Goal: Task Accomplishment & Management: Manage account settings

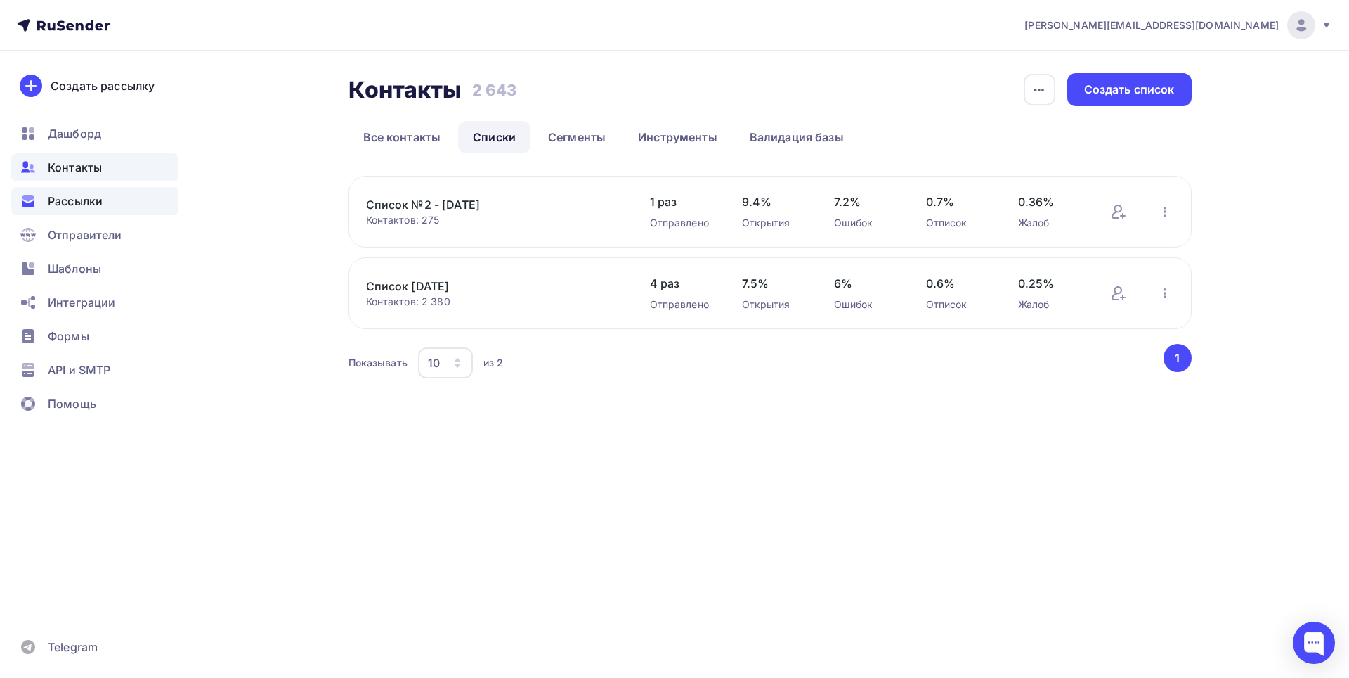
click at [76, 200] on span "Рассылки" at bounding box center [75, 201] width 55 height 17
click at [79, 208] on span "Рассылки" at bounding box center [75, 201] width 55 height 17
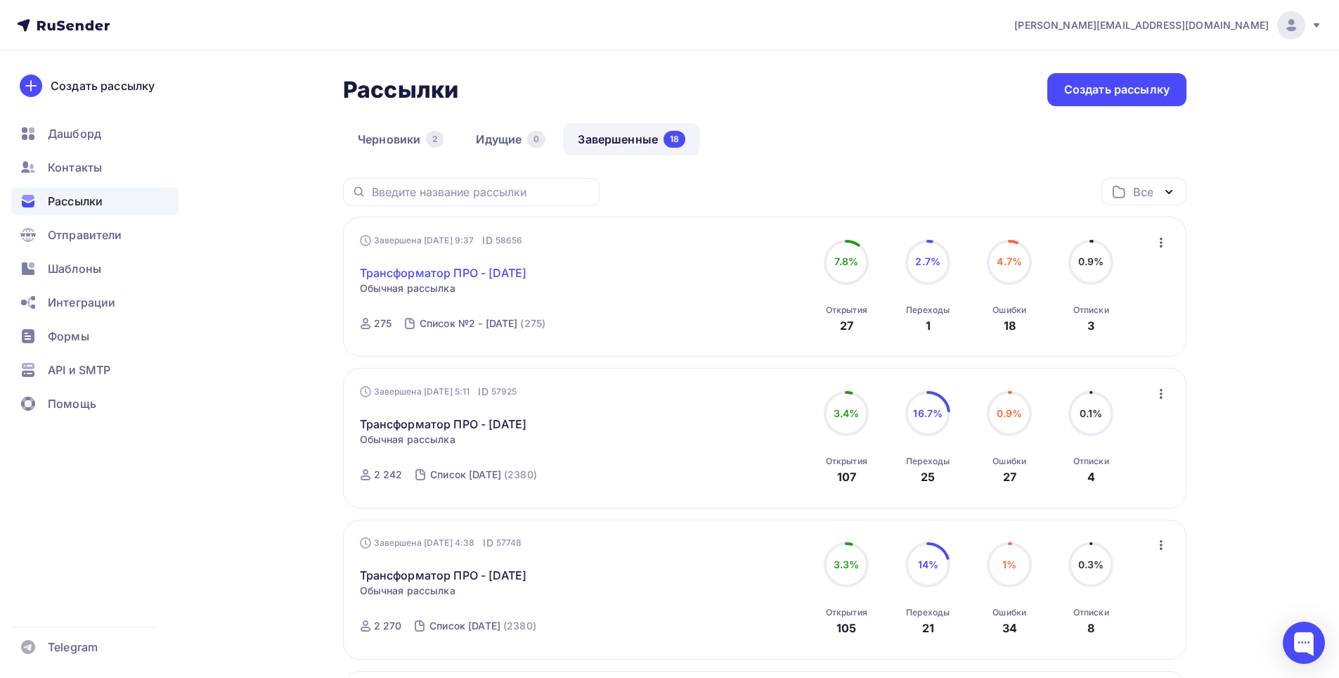
click at [472, 276] on link "Трансформатор ПРО - 09-09-2025" at bounding box center [443, 272] width 167 height 17
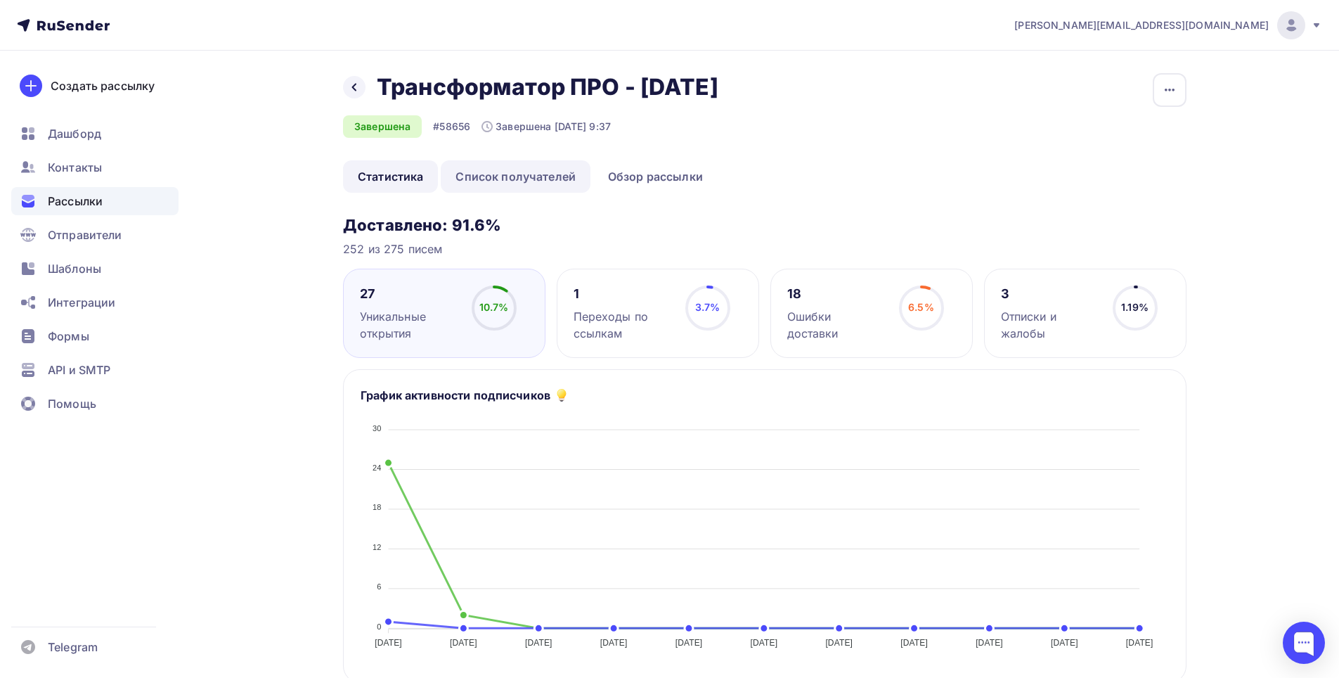
click at [523, 183] on link "Список получателей" at bounding box center [516, 176] width 150 height 32
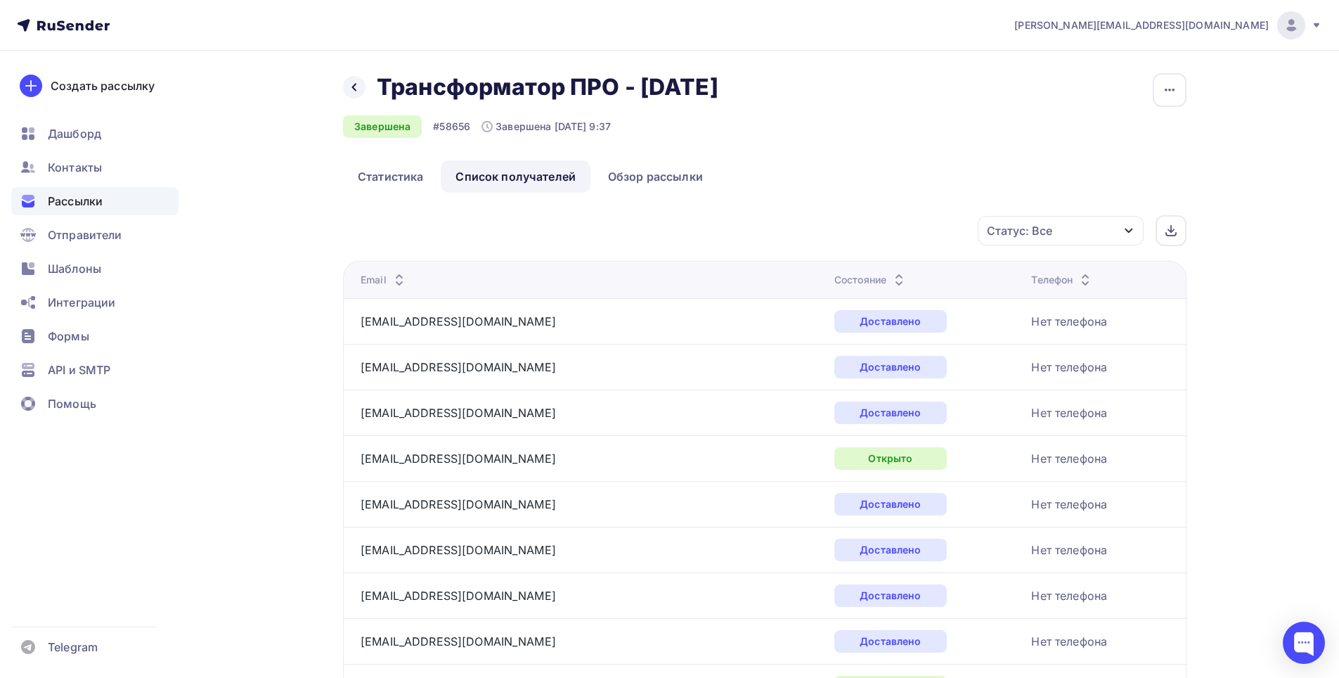
click at [1132, 231] on icon "button" at bounding box center [1128, 230] width 11 height 11
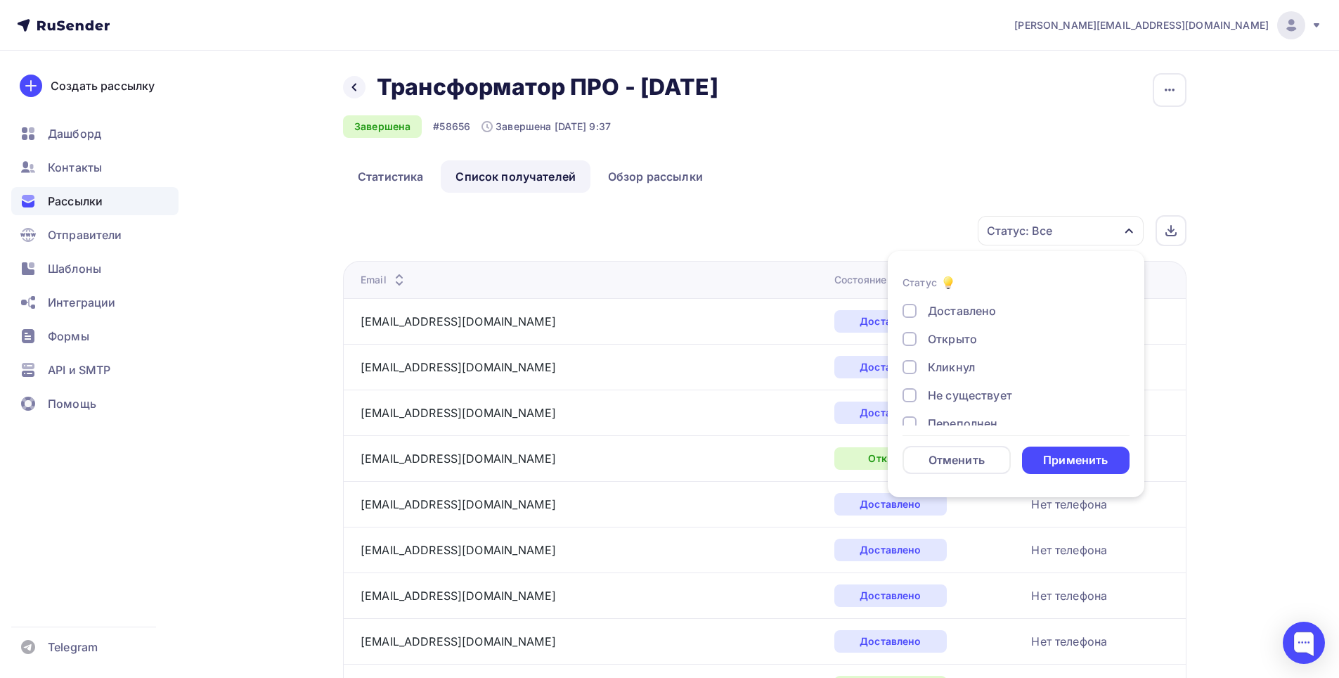
click at [952, 309] on div "Доставлено" at bounding box center [962, 310] width 68 height 17
click at [950, 339] on div "Открыто" at bounding box center [952, 338] width 49 height 17
click at [957, 368] on div "Кликнул" at bounding box center [951, 366] width 47 height 17
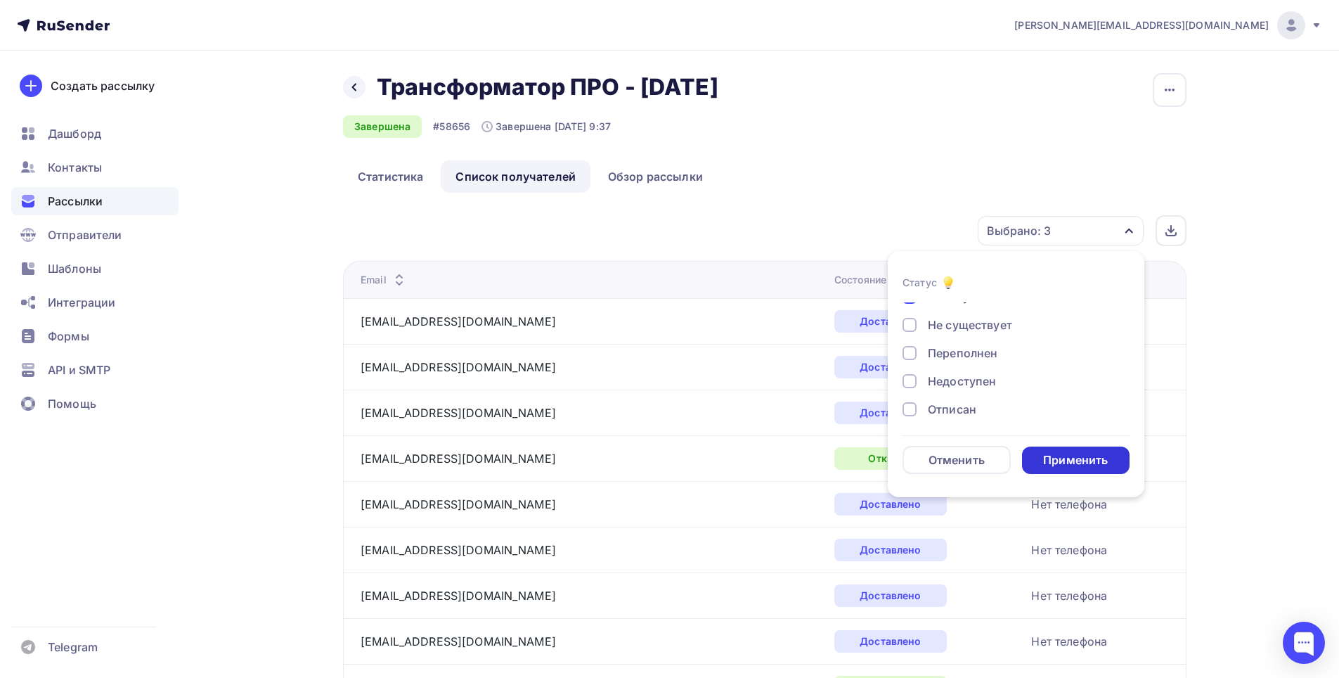
click at [1076, 464] on div "Применить" at bounding box center [1075, 460] width 65 height 16
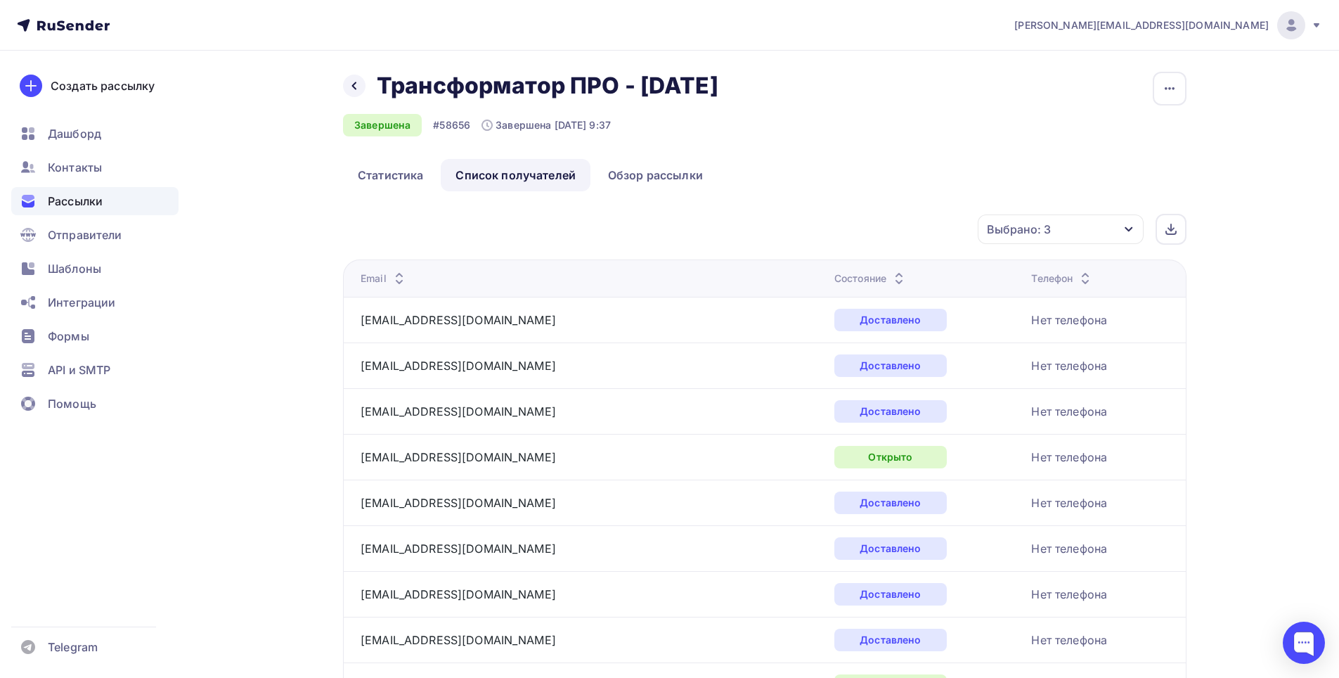
scroll to position [0, 0]
click at [1171, 236] on div at bounding box center [1170, 230] width 31 height 31
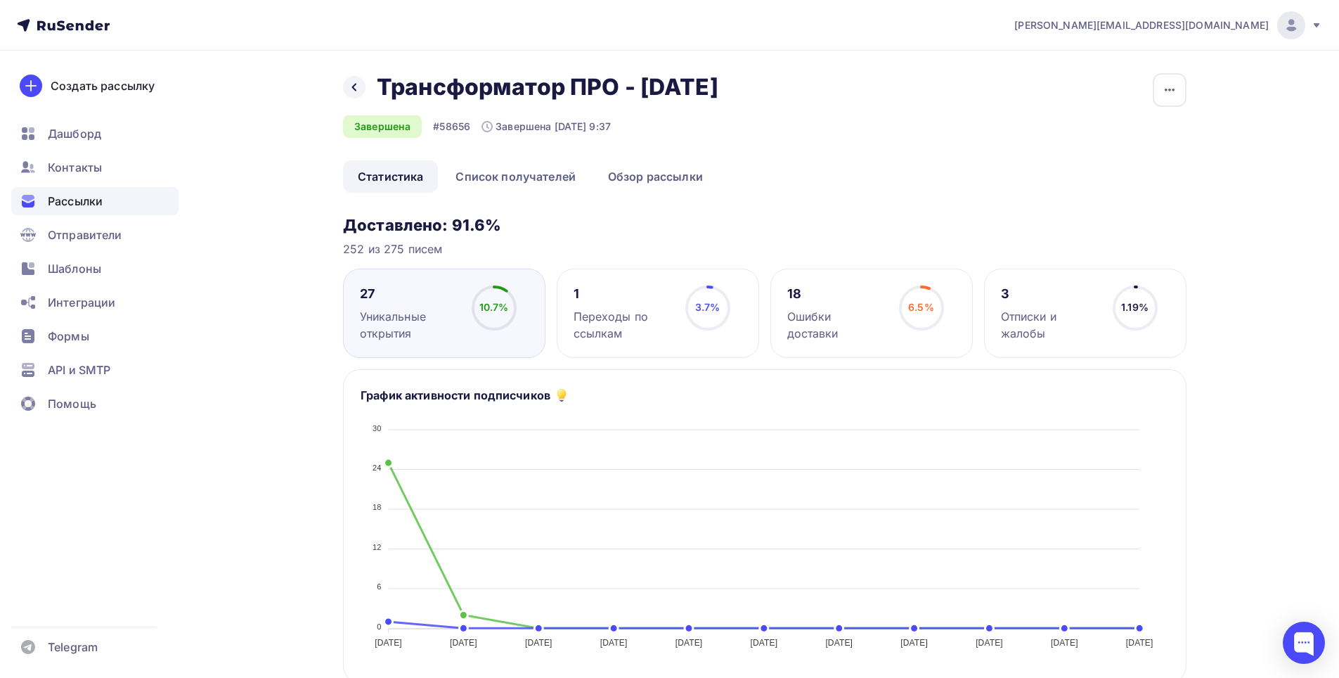
click at [115, 200] on div "Рассылки" at bounding box center [94, 201] width 167 height 28
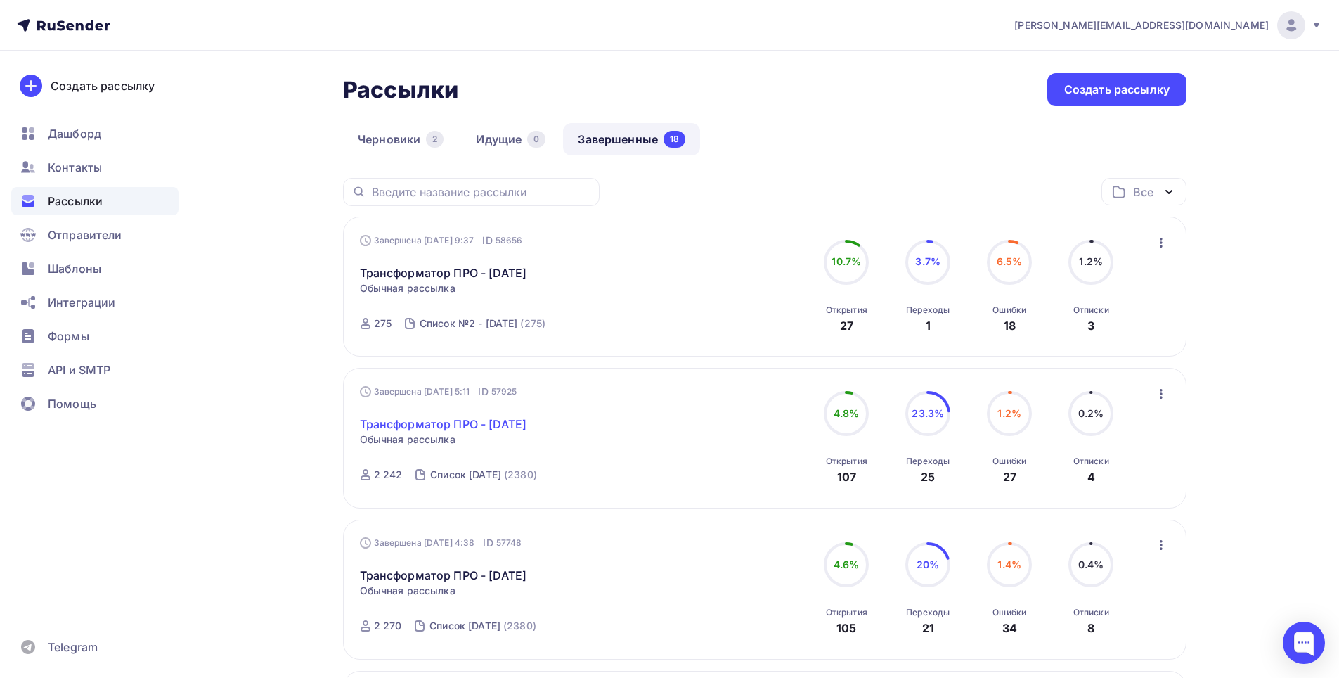
click at [527, 423] on link "Трансформатор ПРО - 03-09-2025" at bounding box center [443, 423] width 167 height 17
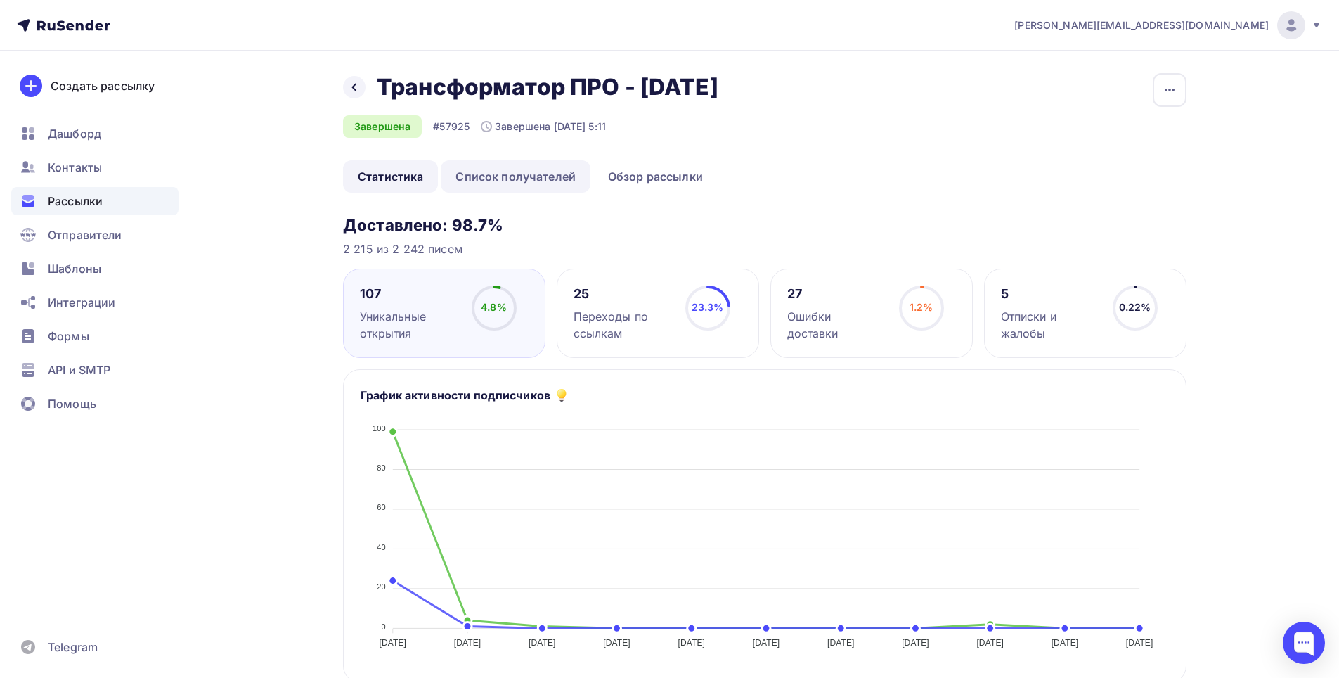
click at [540, 181] on link "Список получателей" at bounding box center [516, 176] width 150 height 32
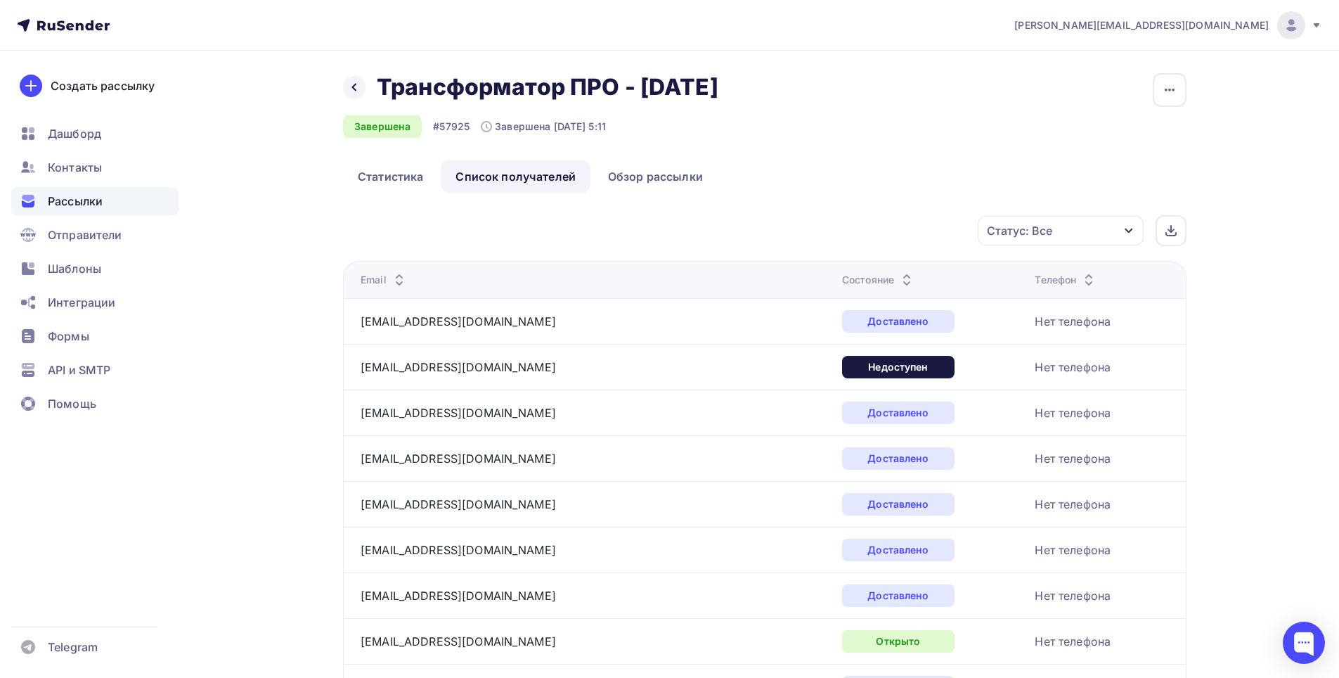
click at [1120, 231] on div "Статус: Все" at bounding box center [1061, 231] width 166 height 30
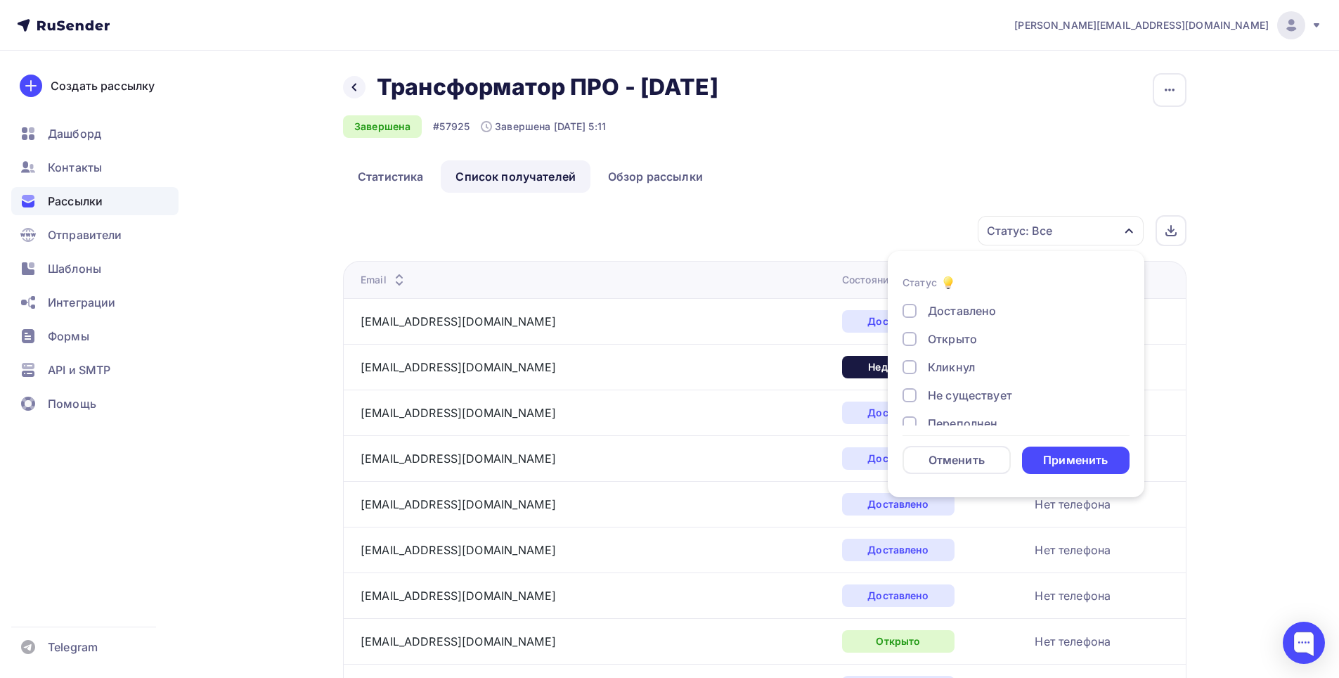
click at [950, 308] on div "Доставлено" at bounding box center [962, 310] width 68 height 17
click at [956, 335] on div "Открыто" at bounding box center [952, 338] width 49 height 17
click at [959, 363] on div "Кликнул" at bounding box center [951, 366] width 47 height 17
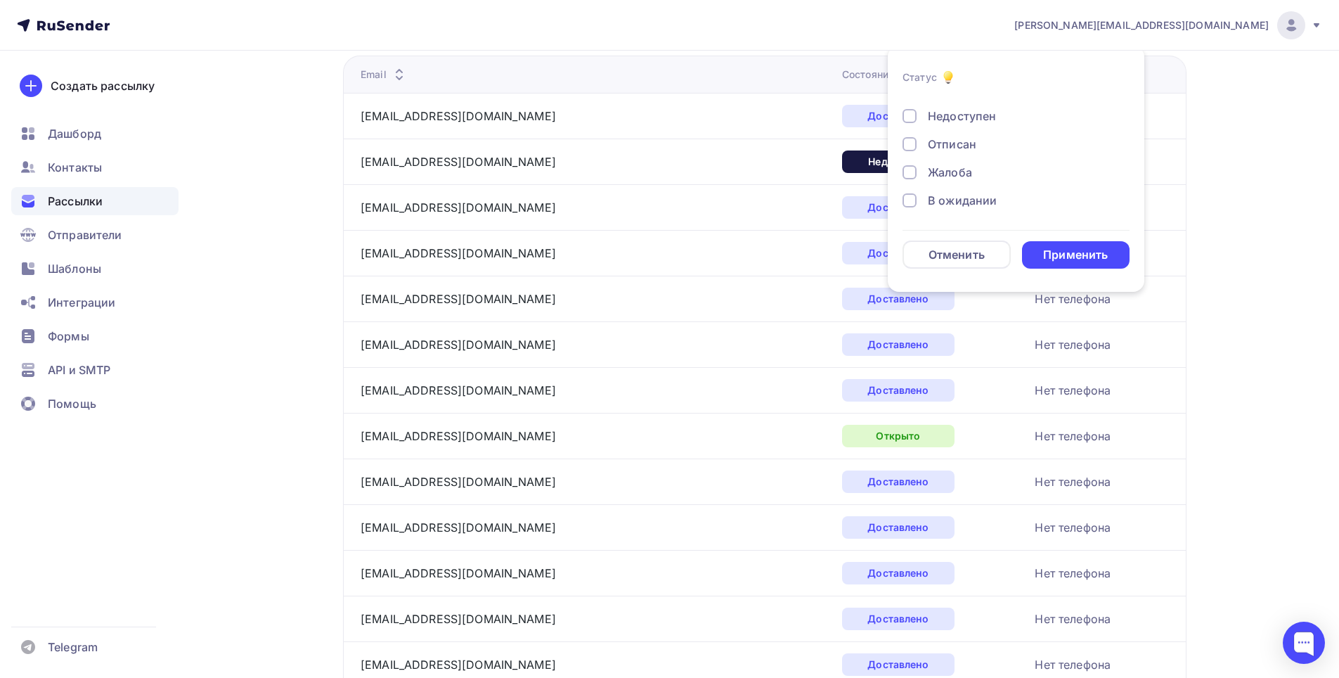
scroll to position [211, 0]
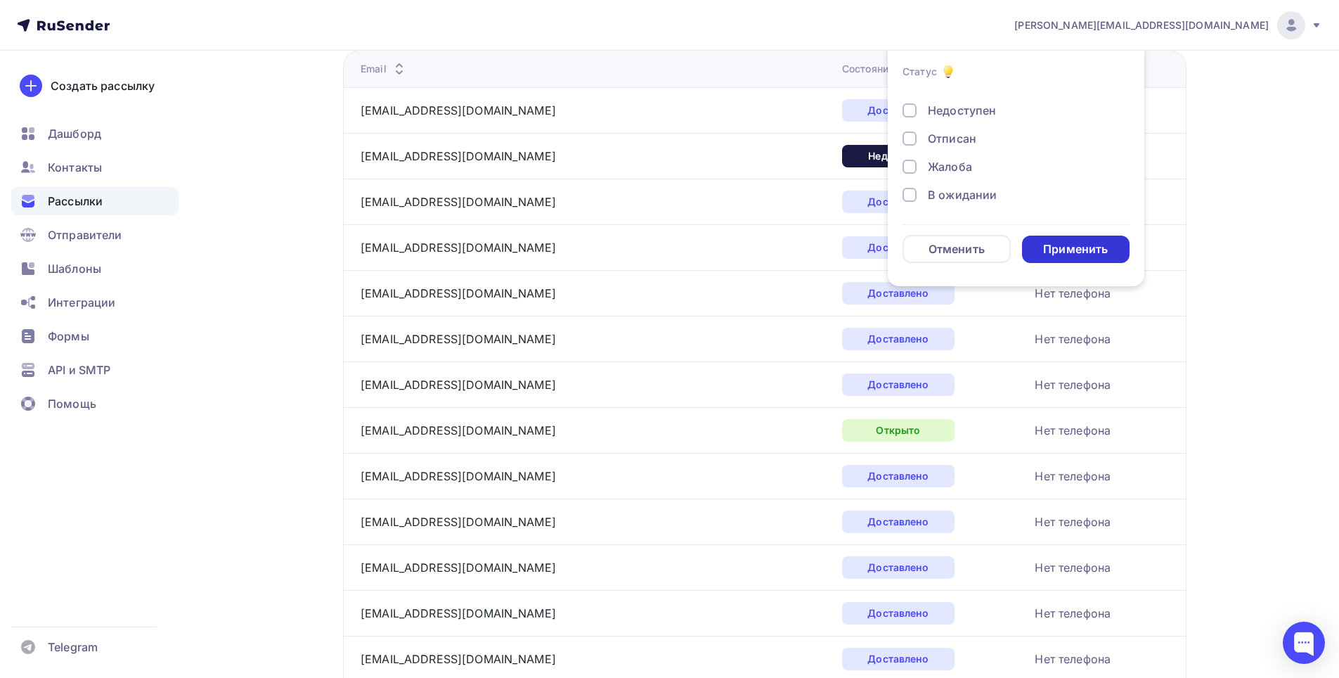
click at [1083, 255] on div "Применить" at bounding box center [1075, 249] width 65 height 16
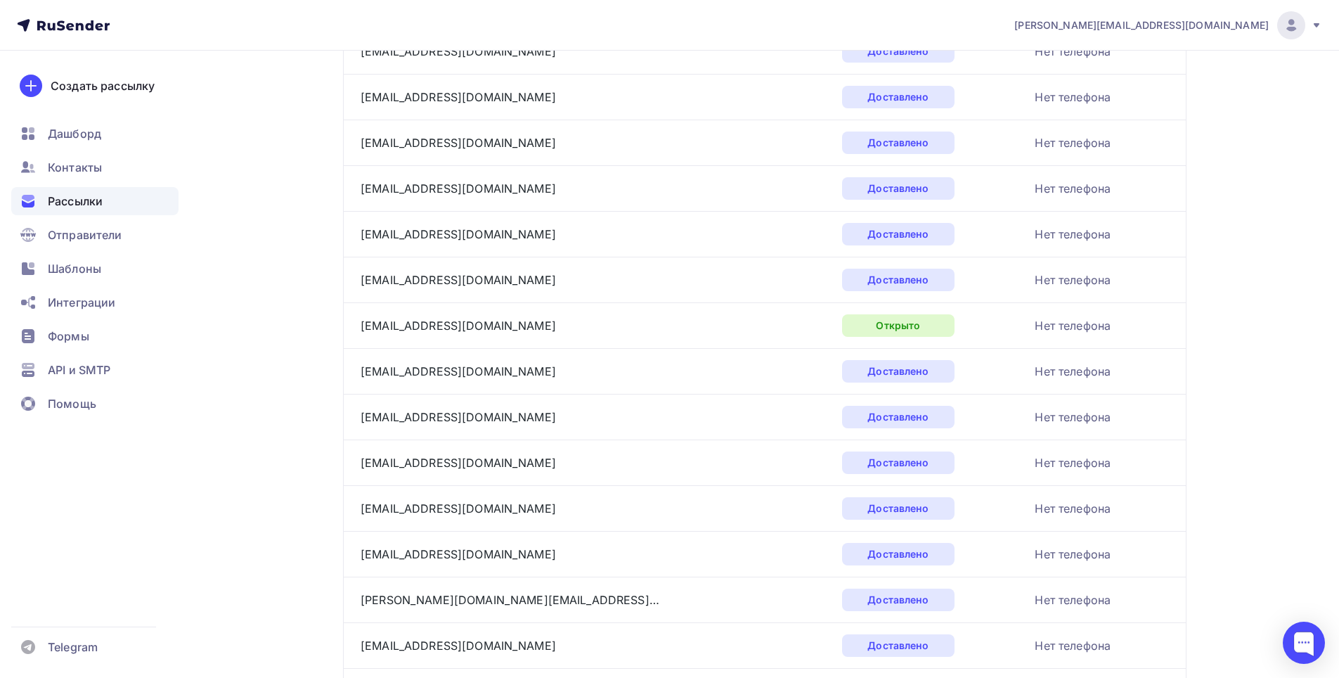
scroll to position [0, 0]
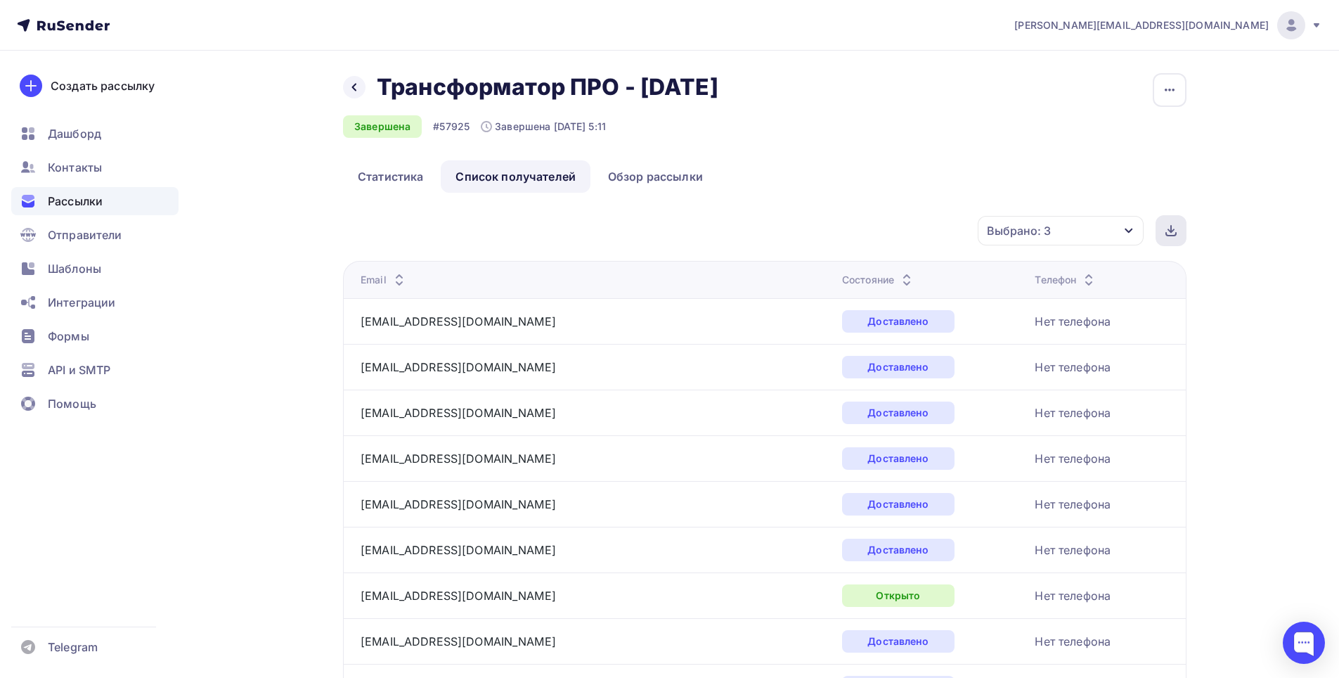
click at [1165, 228] on icon at bounding box center [1170, 230] width 11 height 11
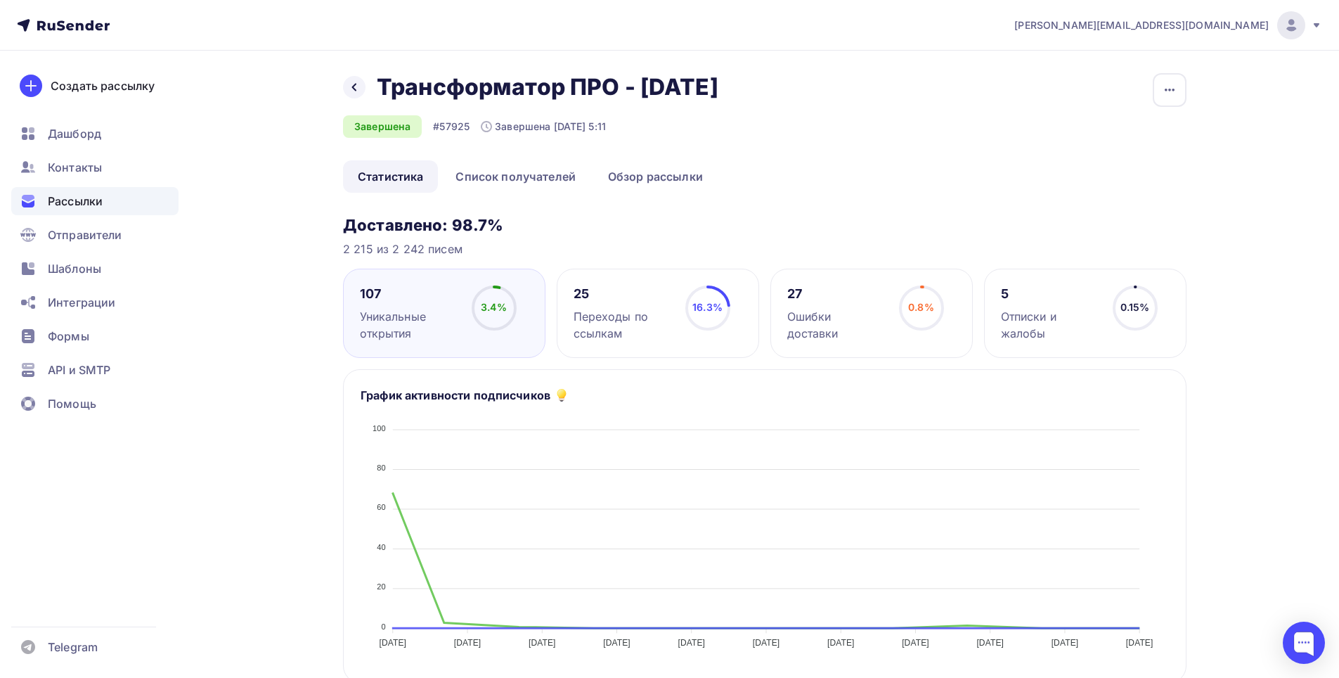
click at [76, 200] on span "Рассылки" at bounding box center [75, 201] width 55 height 17
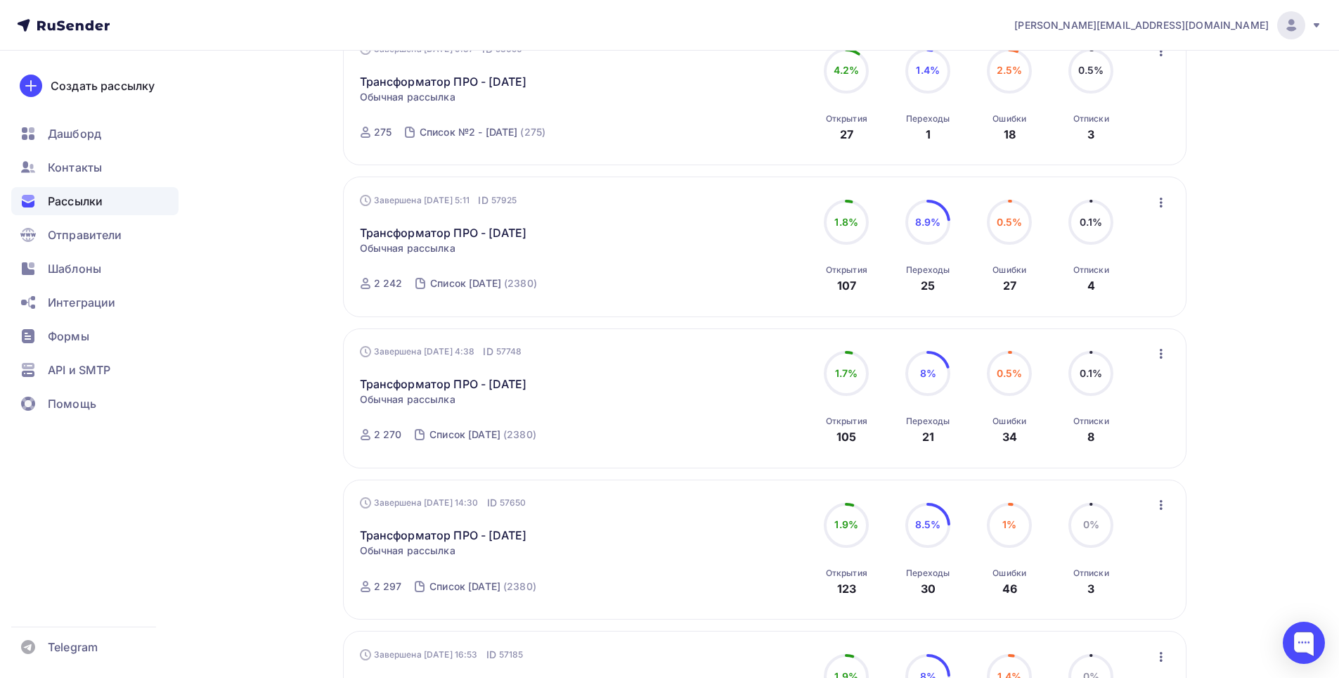
scroll to position [281, 0]
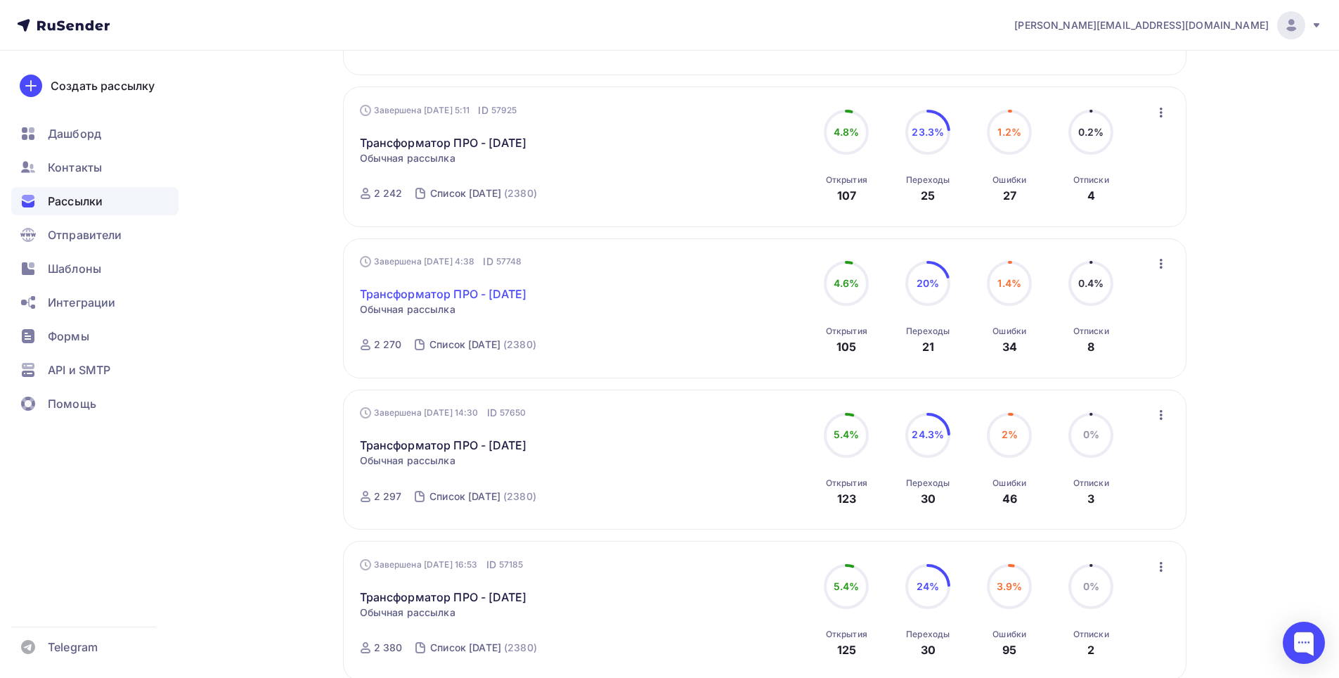
click at [527, 289] on link "Трансформатор ПРО - 02-09-2025" at bounding box center [443, 293] width 167 height 17
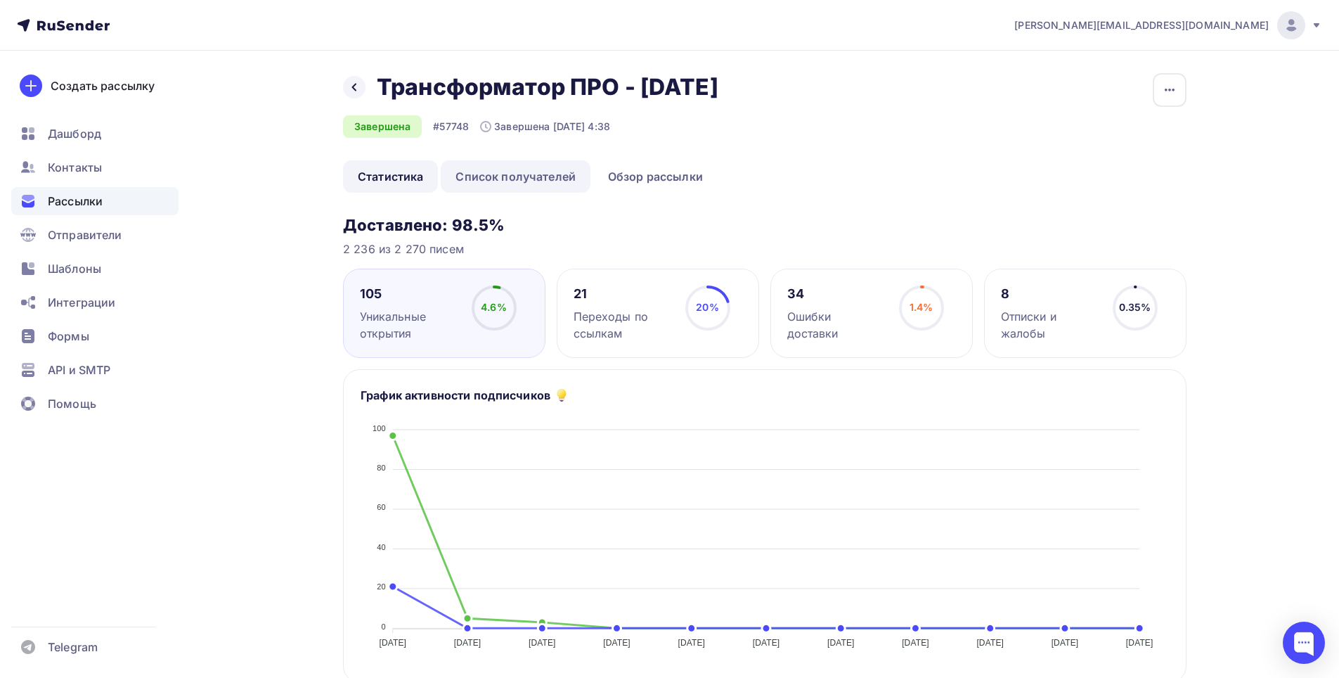
click at [536, 178] on link "Список получателей" at bounding box center [516, 176] width 150 height 32
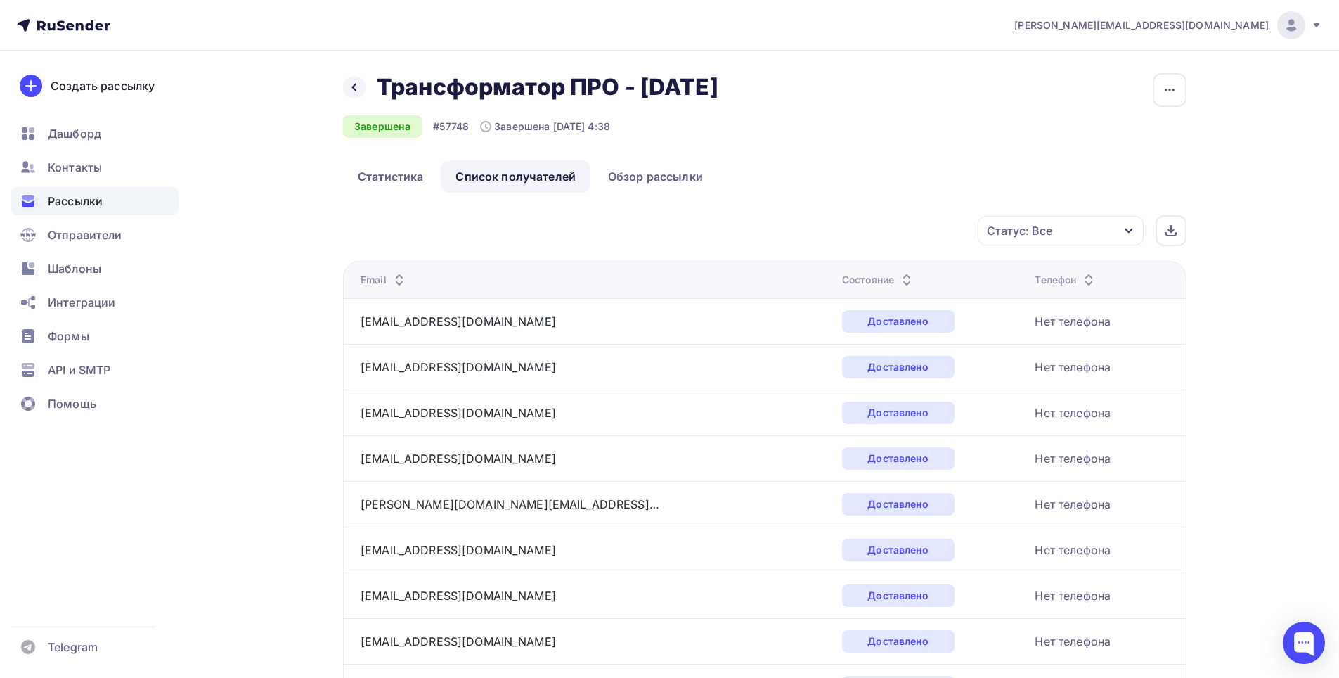
click at [1125, 228] on icon "button" at bounding box center [1128, 230] width 11 height 11
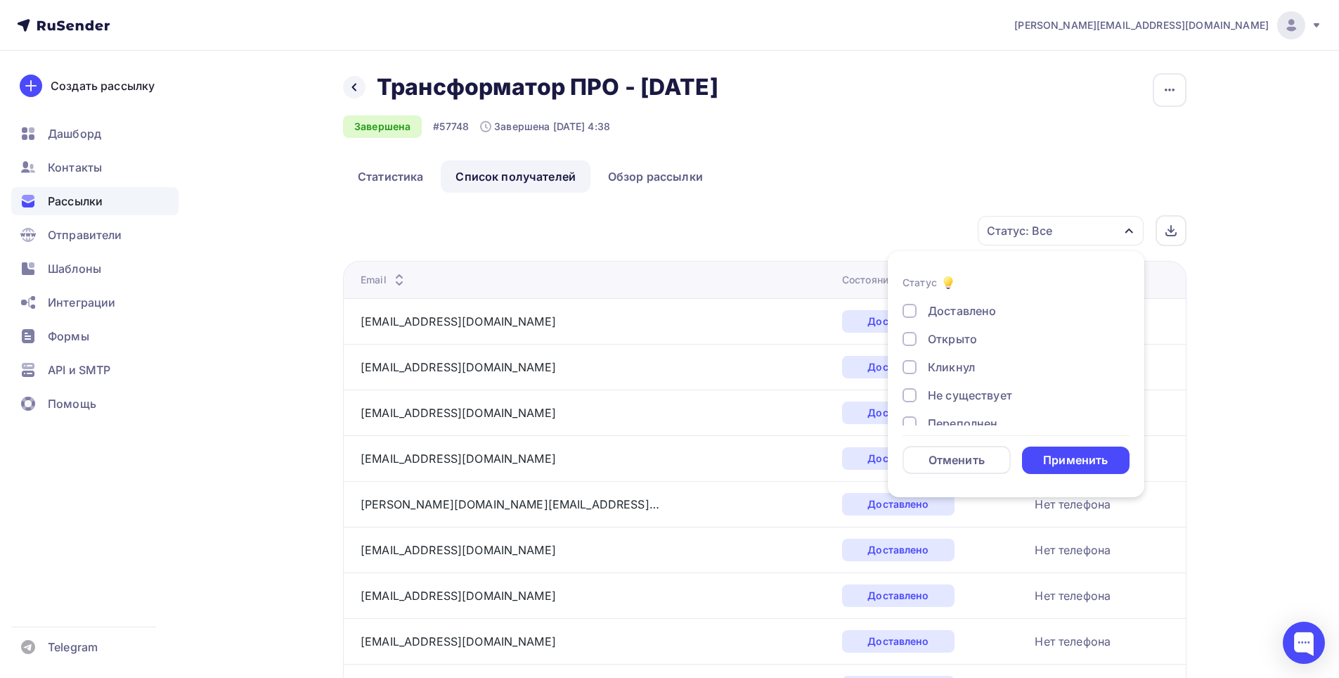
click at [973, 310] on div "Доставлено" at bounding box center [962, 310] width 68 height 17
click at [959, 335] on div "Открыто" at bounding box center [952, 338] width 49 height 17
click at [958, 361] on div "Кликнул" at bounding box center [951, 366] width 47 height 17
click at [1080, 455] on div "Применить" at bounding box center [1075, 460] width 65 height 16
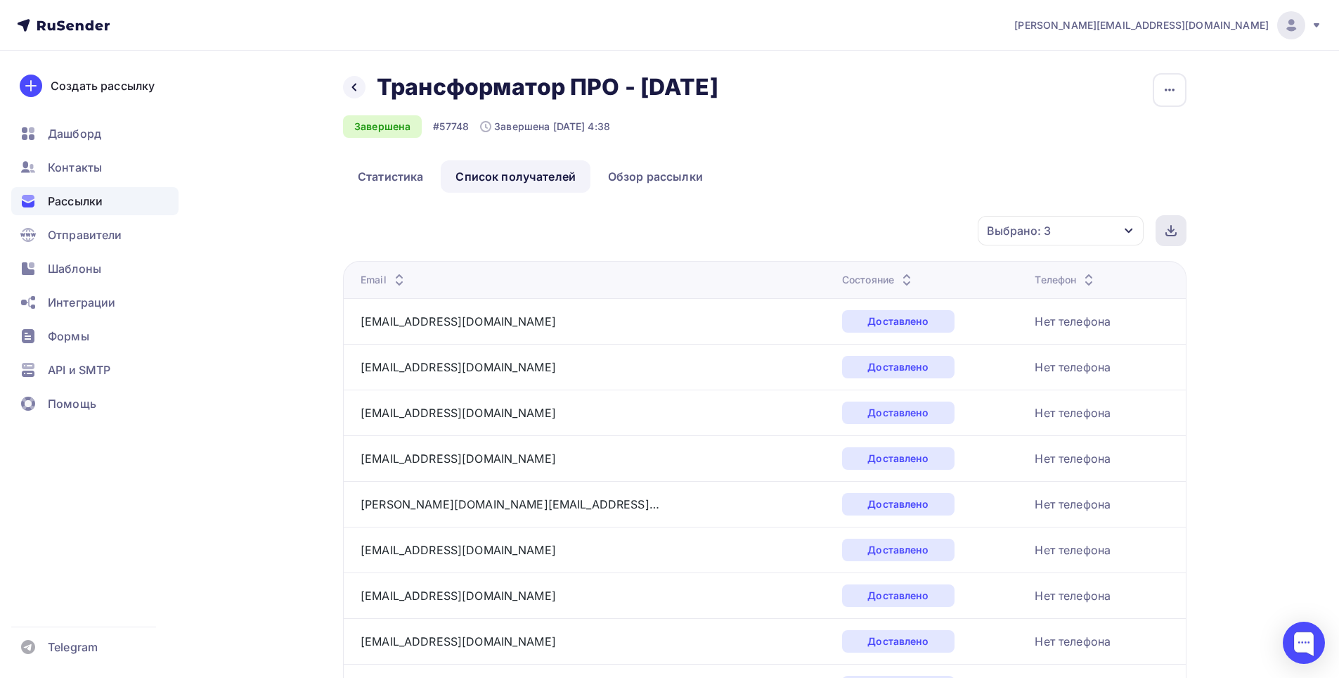
click at [1172, 228] on icon at bounding box center [1170, 230] width 11 height 11
click at [1313, 637] on div at bounding box center [1304, 642] width 42 height 42
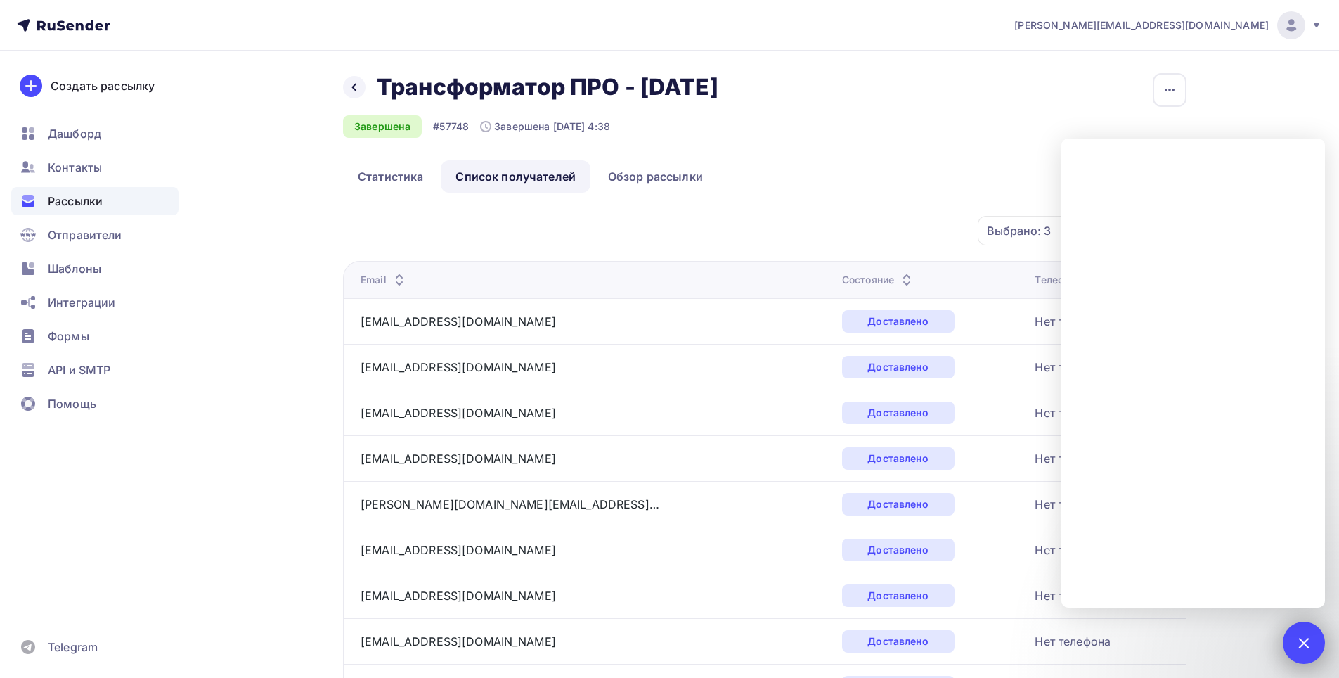
click at [1297, 631] on div at bounding box center [1304, 642] width 42 height 42
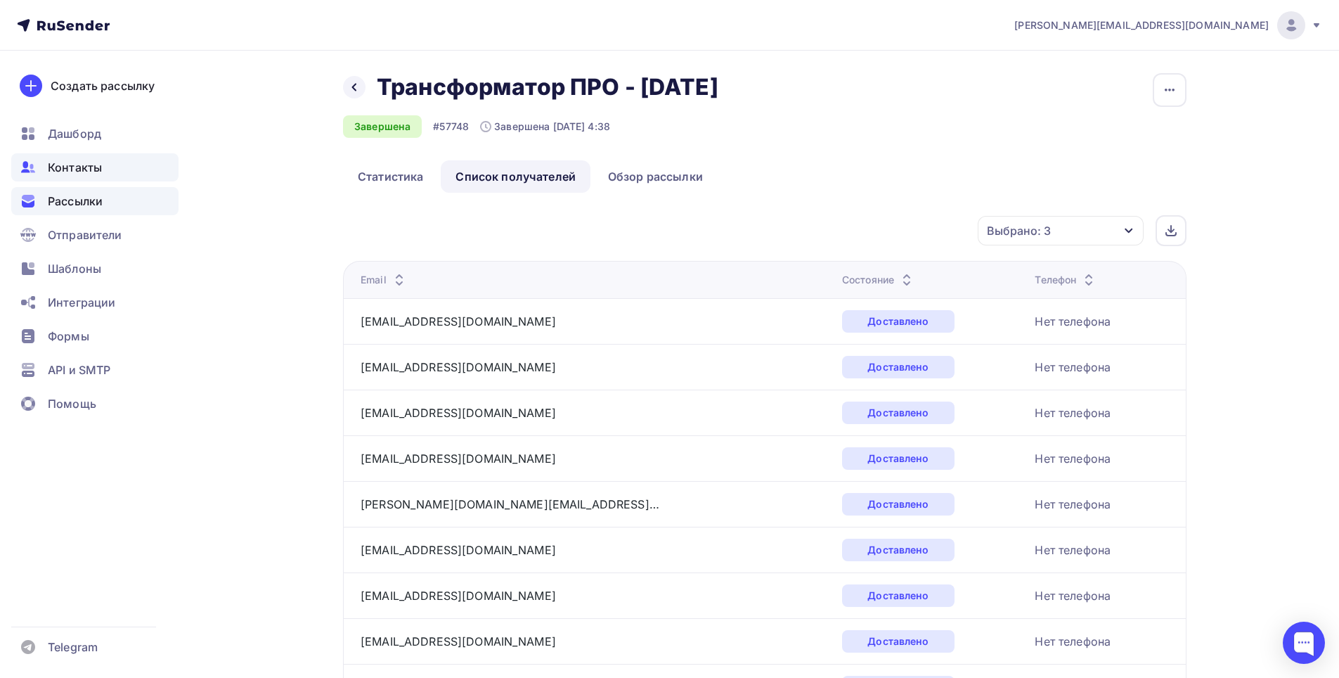
click at [89, 174] on span "Контакты" at bounding box center [75, 167] width 54 height 17
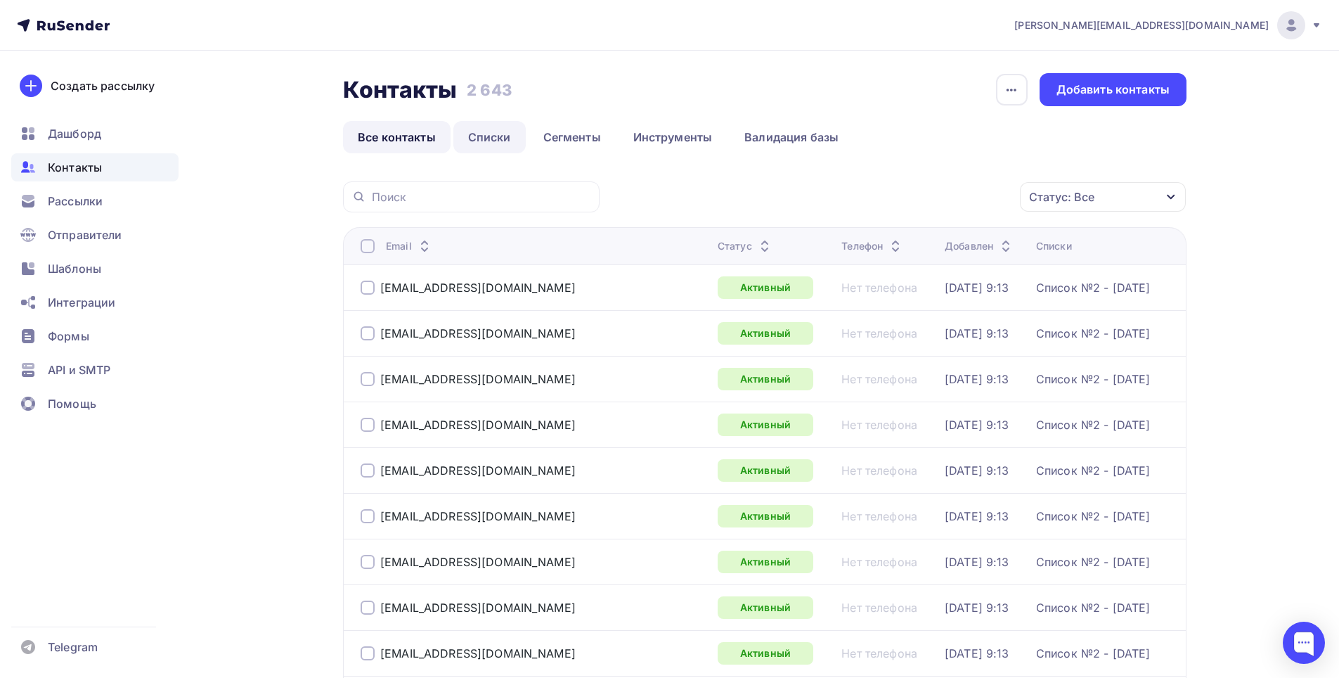
click at [483, 134] on link "Списки" at bounding box center [489, 137] width 72 height 32
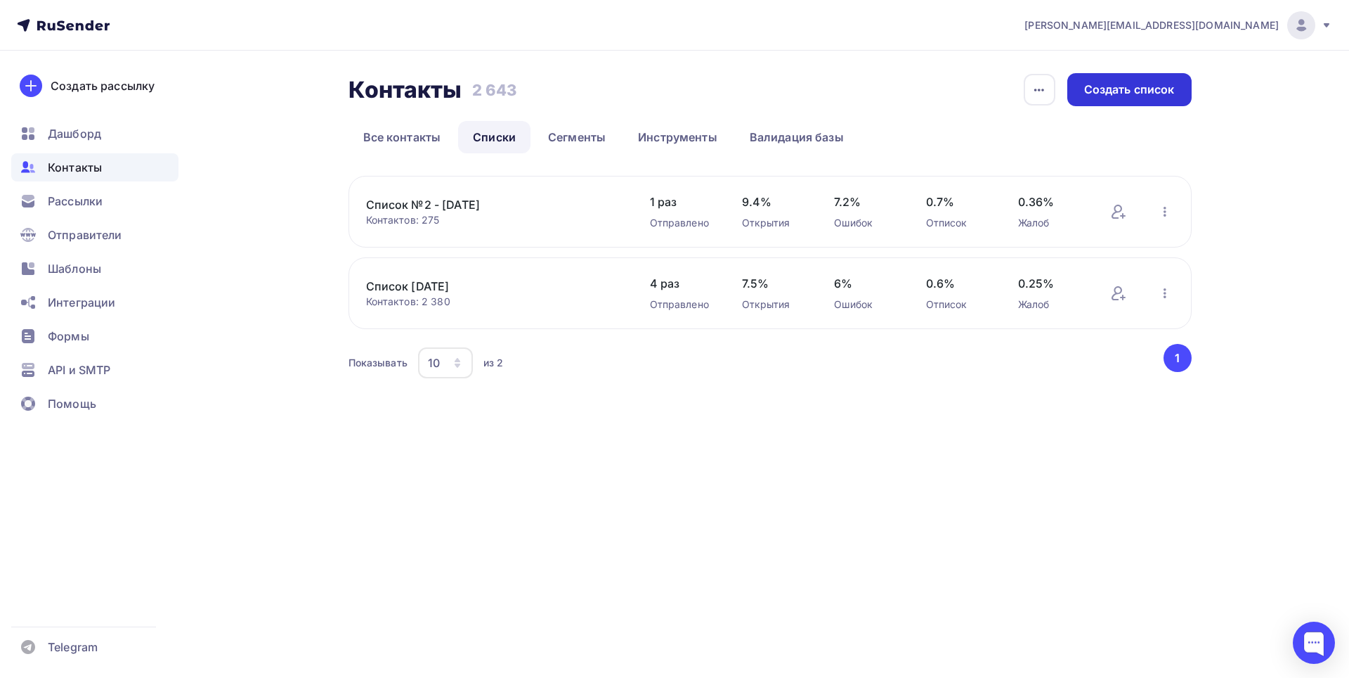
click at [1136, 84] on div "Создать список" at bounding box center [1129, 90] width 91 height 16
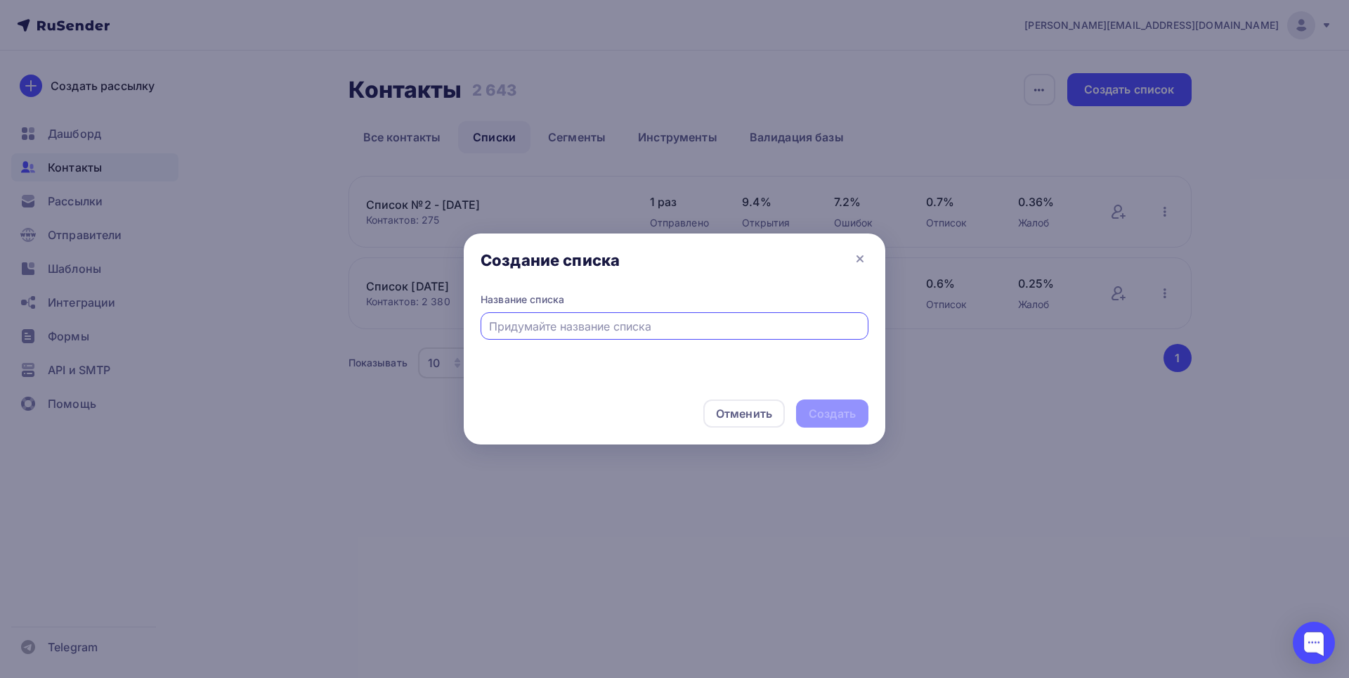
click at [602, 326] on input "text" at bounding box center [675, 326] width 372 height 17
type input "Список №3 - 12-09-2025"
click at [836, 412] on div "Создать" at bounding box center [832, 414] width 47 height 16
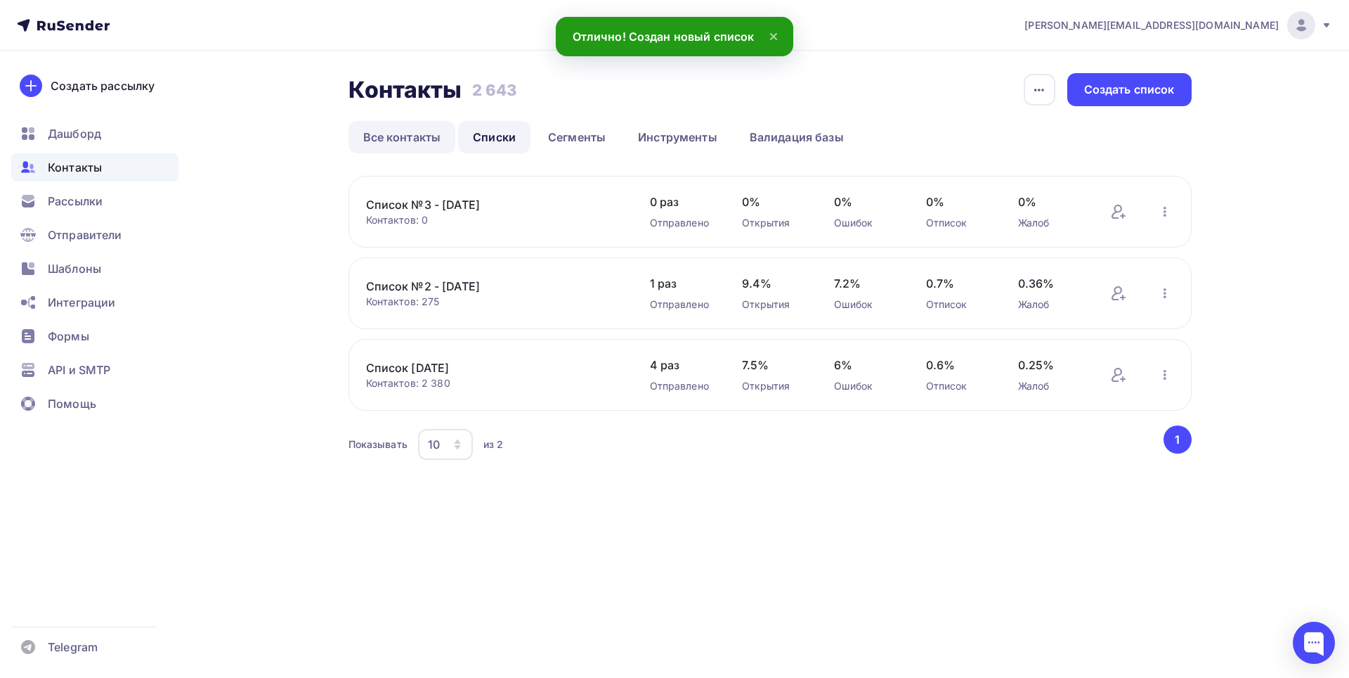
click at [413, 125] on link "Все контакты" at bounding box center [403, 137] width 108 height 32
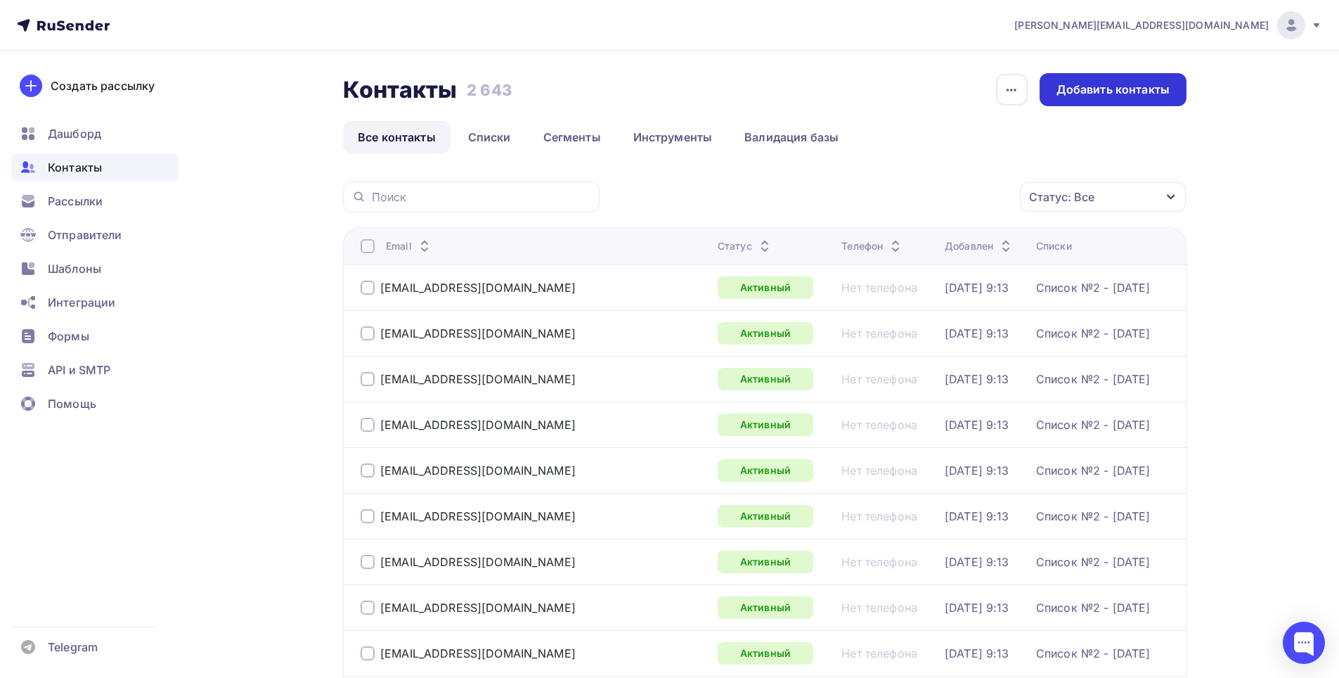
click at [1108, 94] on div "Добавить контакты" at bounding box center [1112, 90] width 113 height 16
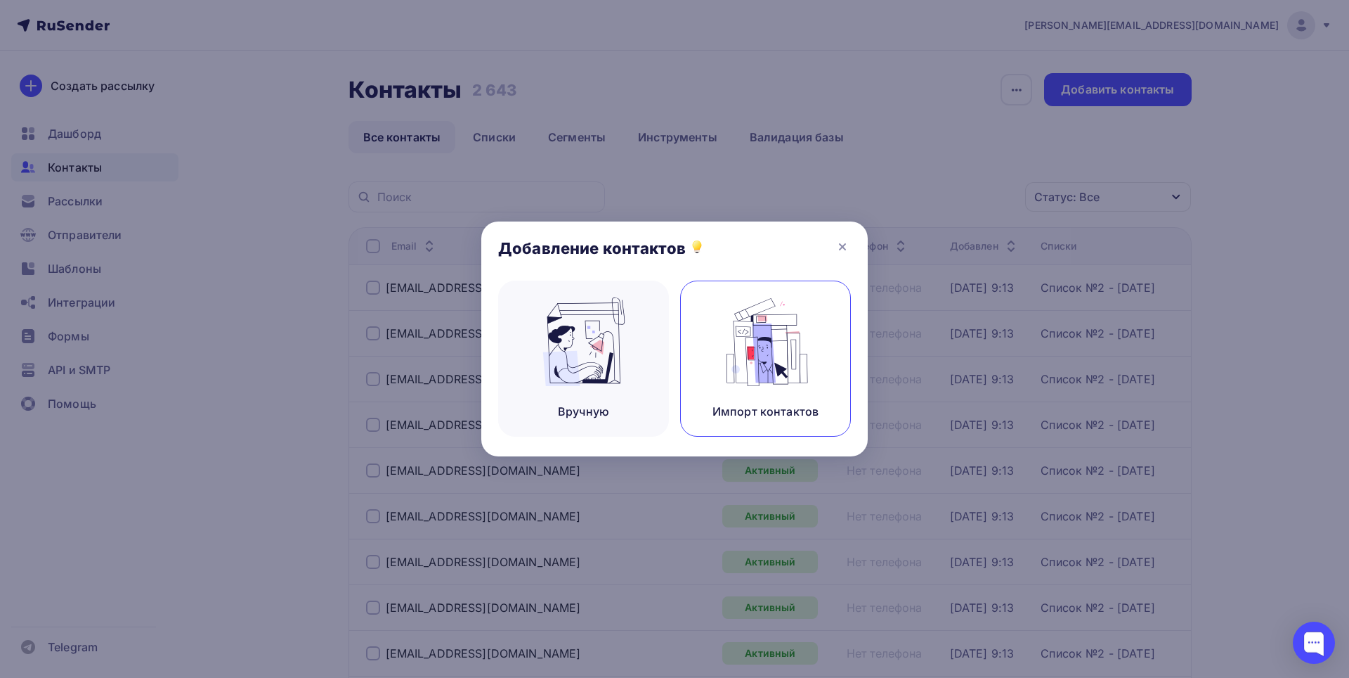
click at [764, 315] on img at bounding box center [766, 341] width 94 height 89
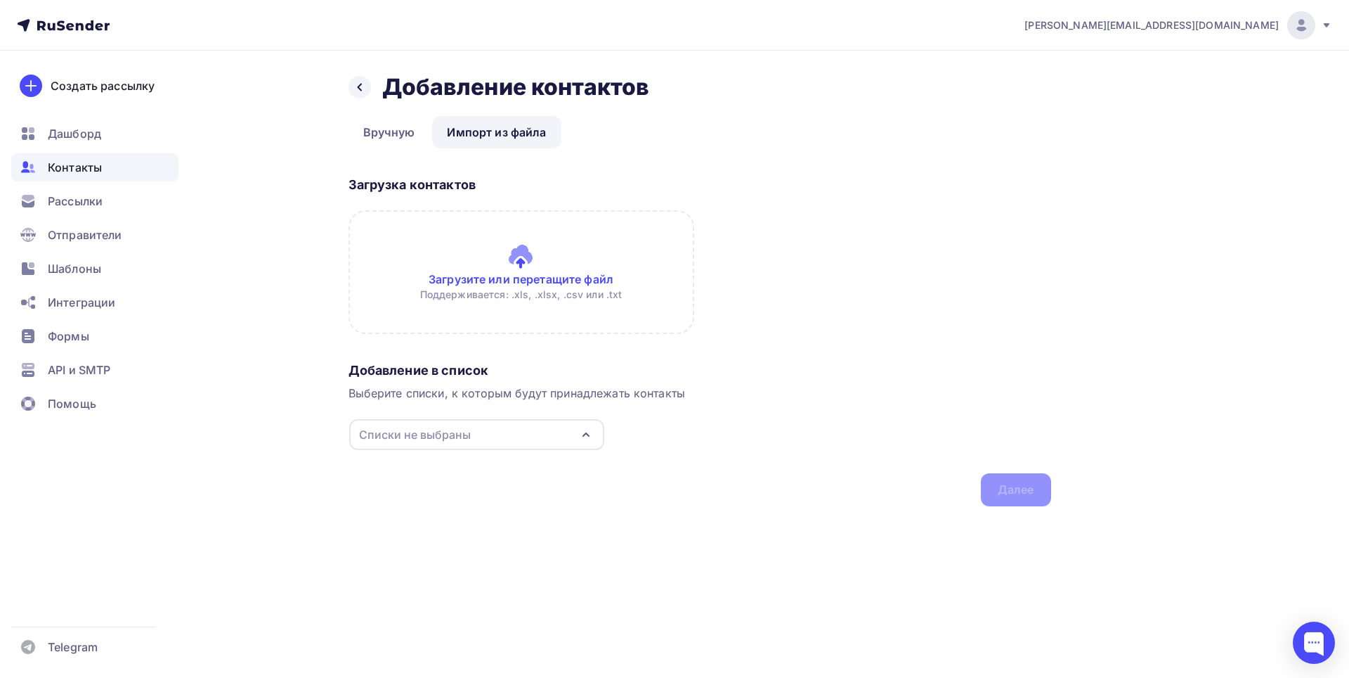
click at [574, 435] on div "Списки не выбраны" at bounding box center [476, 434] width 255 height 31
click at [375, 488] on div at bounding box center [370, 487] width 14 height 14
click at [464, 593] on div "Создать список" at bounding box center [439, 594] width 91 height 17
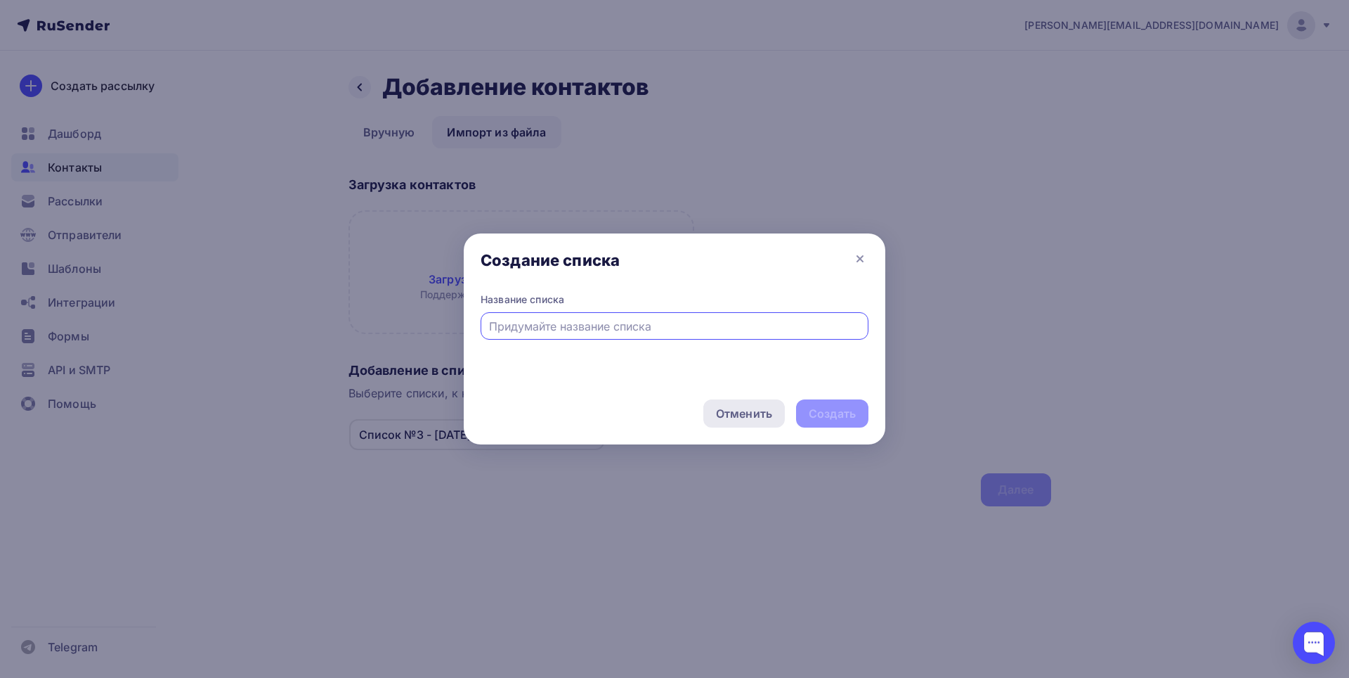
click at [739, 419] on div "Отменить" at bounding box center [744, 413] width 56 height 17
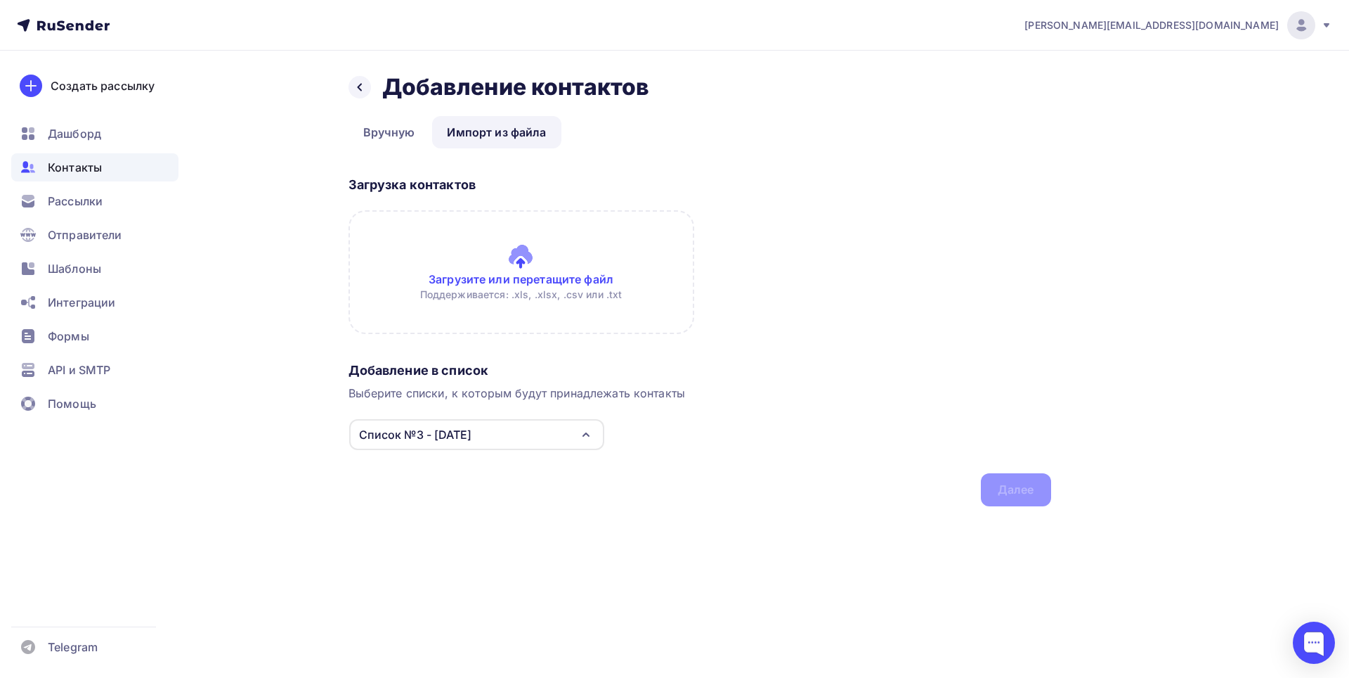
click at [606, 534] on div "Назад Добавление контактов Добавление контактов Вручную Импорт из файла Импорт …" at bounding box center [675, 307] width 1152 height 512
click at [552, 278] on input "file" at bounding box center [522, 272] width 346 height 124
click at [585, 280] on input "file" at bounding box center [522, 272] width 346 height 124
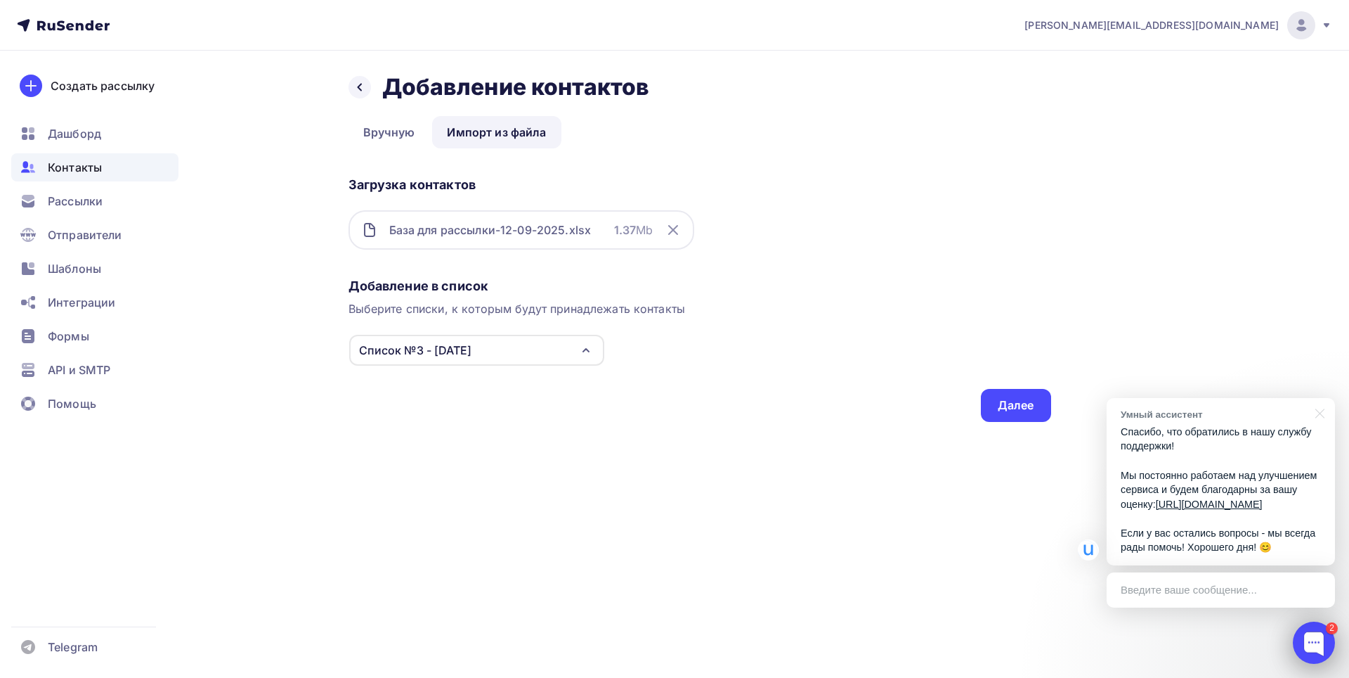
click at [1310, 647] on div at bounding box center [1314, 642] width 42 height 42
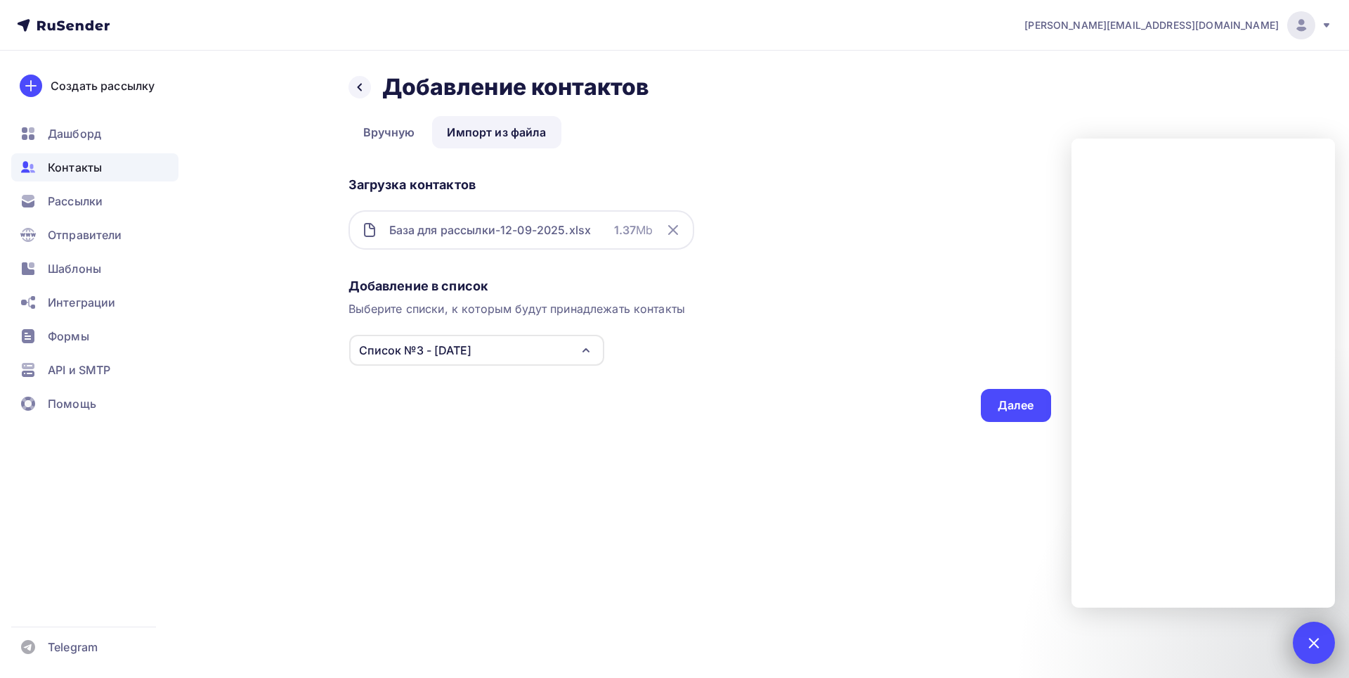
click at [1311, 645] on div at bounding box center [1313, 642] width 19 height 19
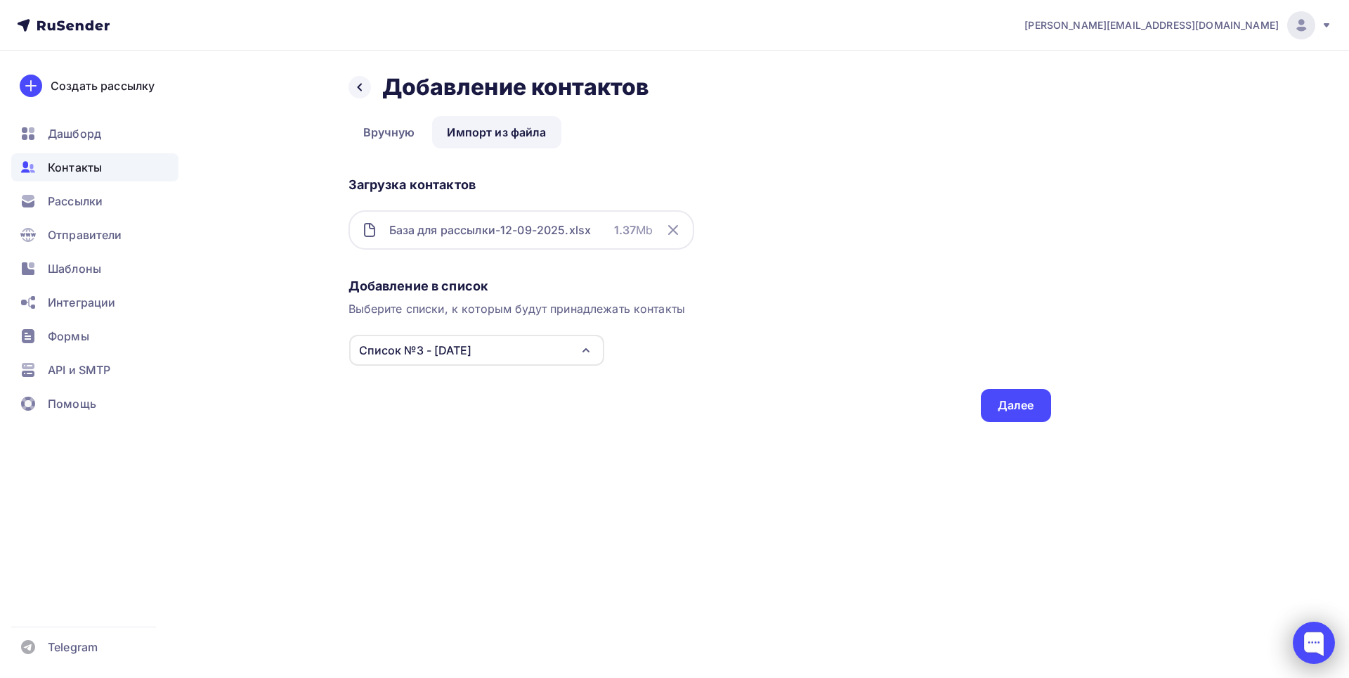
click at [1311, 645] on div at bounding box center [1314, 642] width 42 height 42
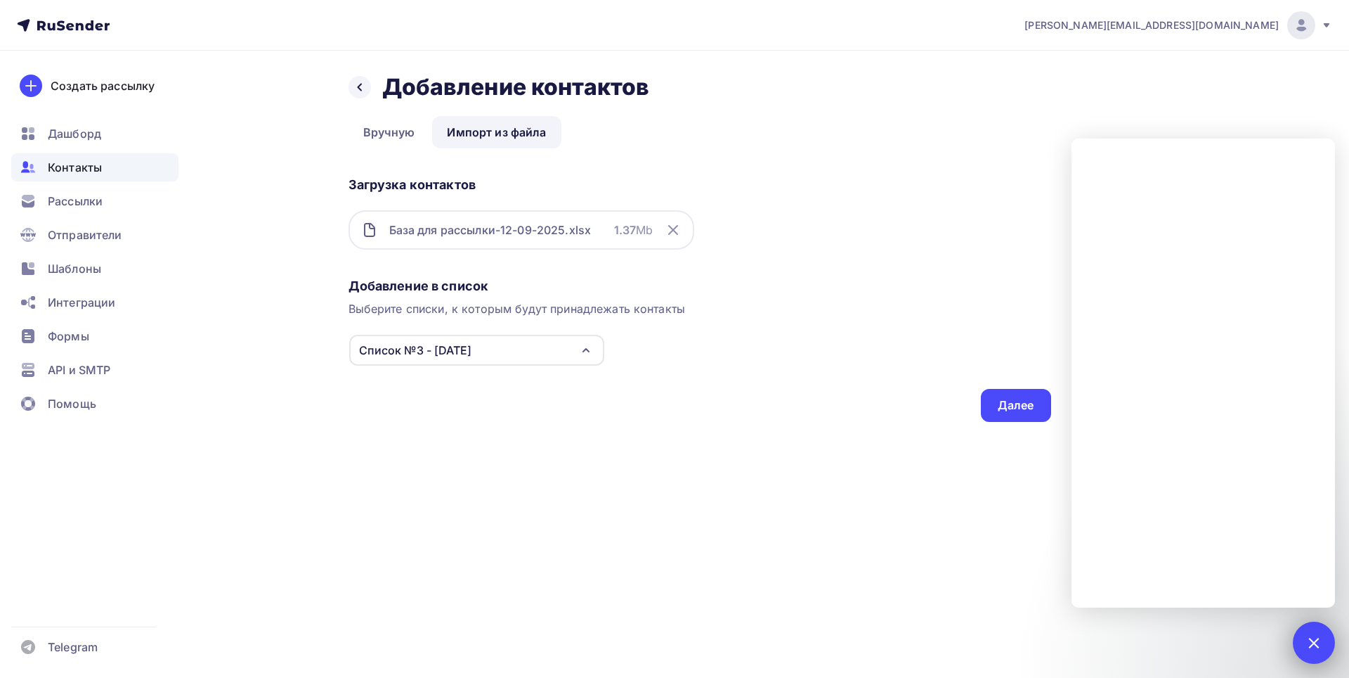
click at [1312, 643] on div at bounding box center [1313, 642] width 19 height 19
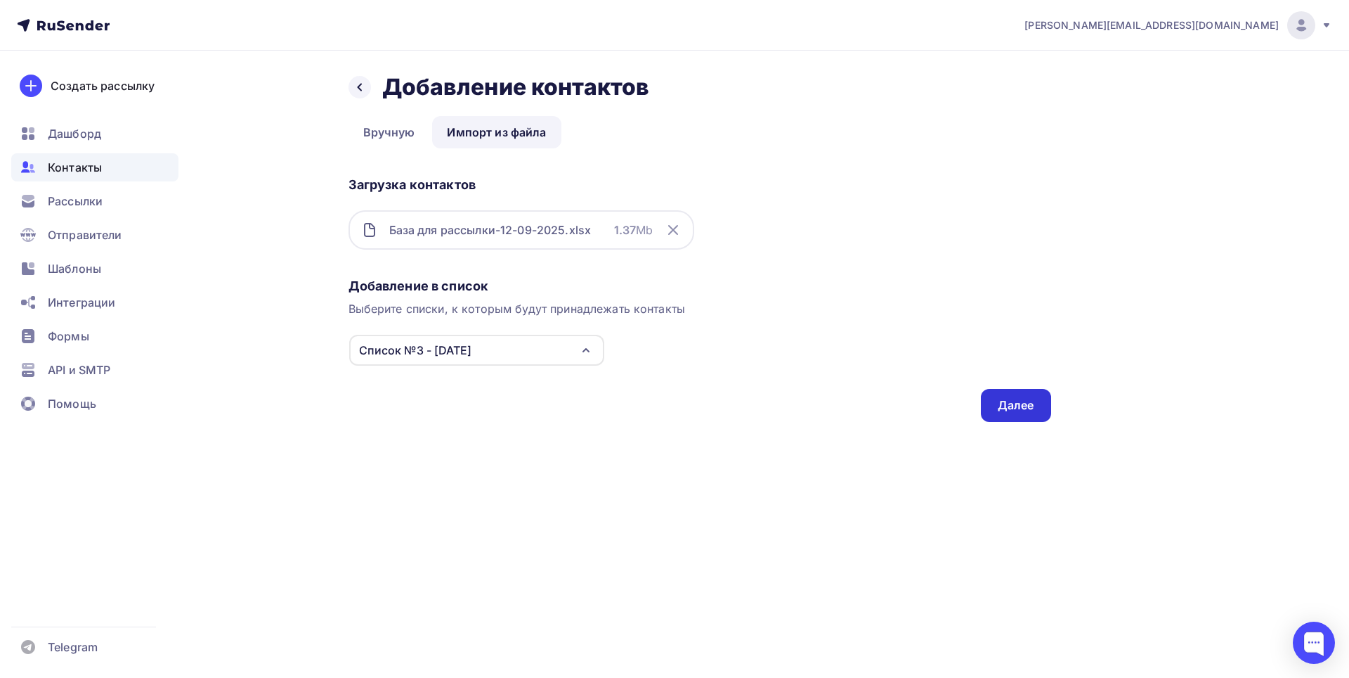
click at [1021, 415] on div "Далее" at bounding box center [1016, 405] width 70 height 33
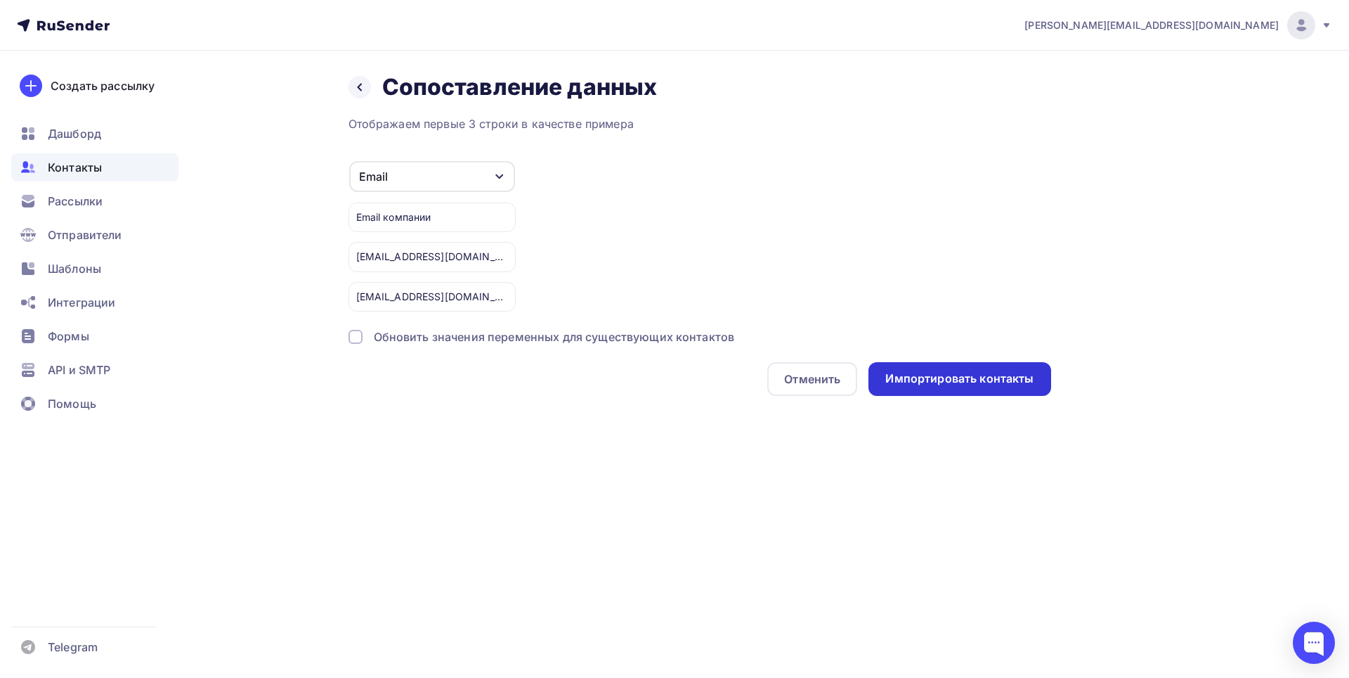
click at [949, 384] on div "Импортировать контакты" at bounding box center [960, 378] width 148 height 16
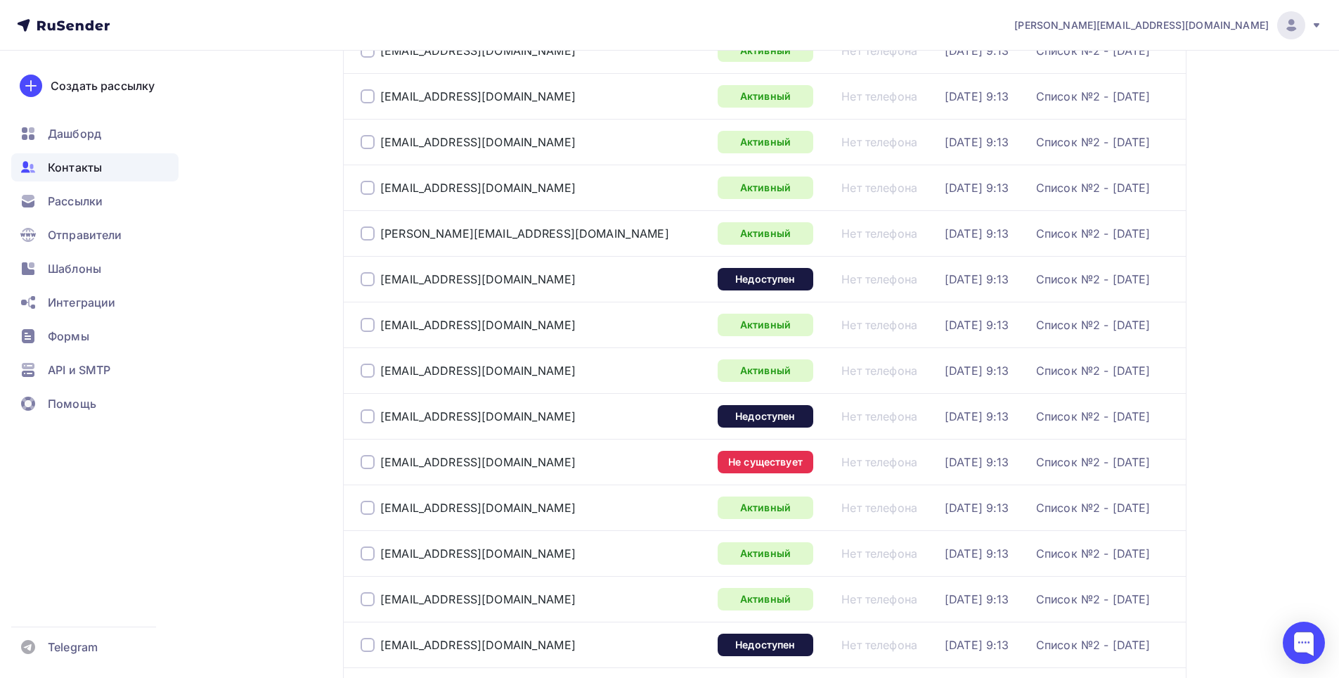
scroll to position [562, 0]
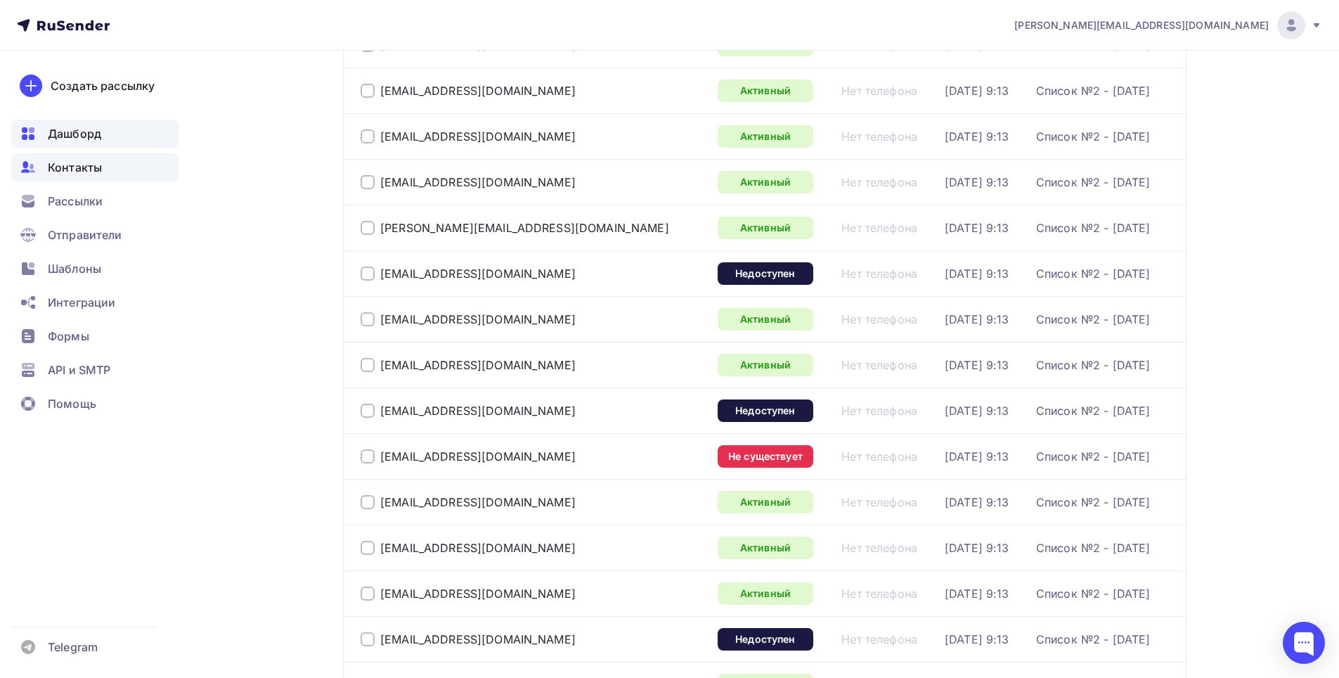
click at [78, 142] on div "Дашборд" at bounding box center [94, 133] width 167 height 28
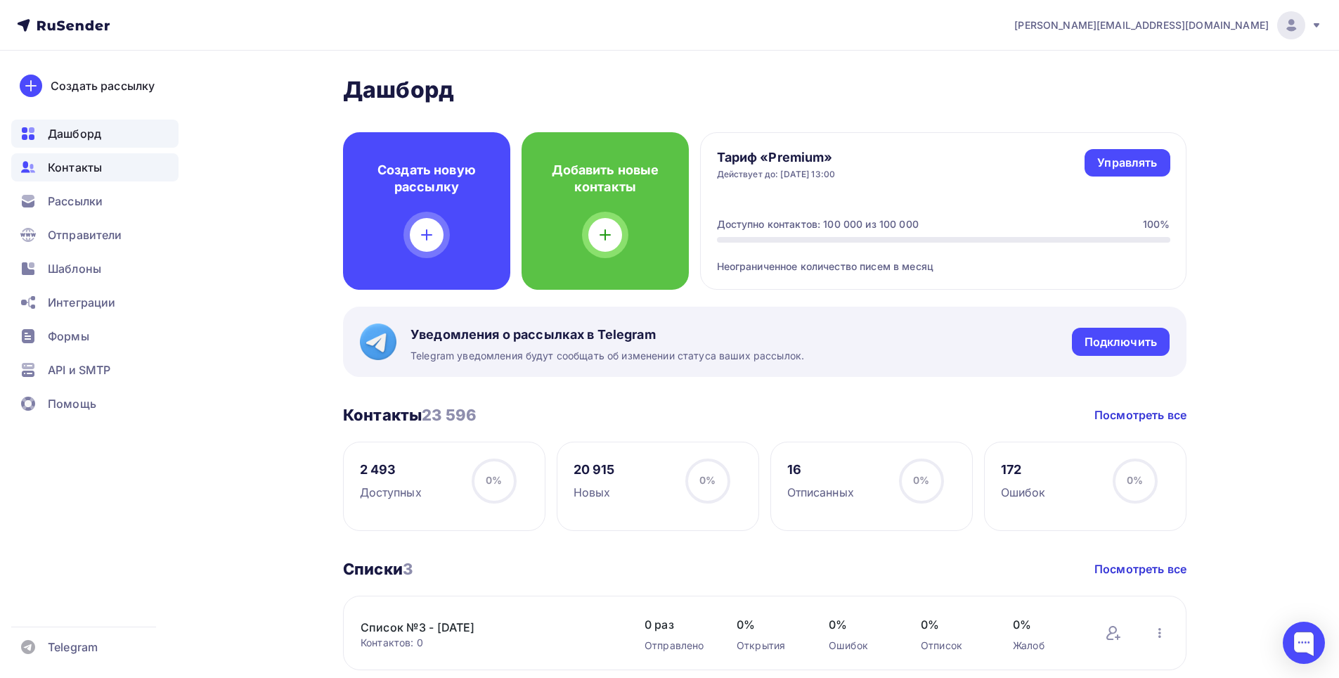
click at [84, 167] on span "Контакты" at bounding box center [75, 167] width 54 height 17
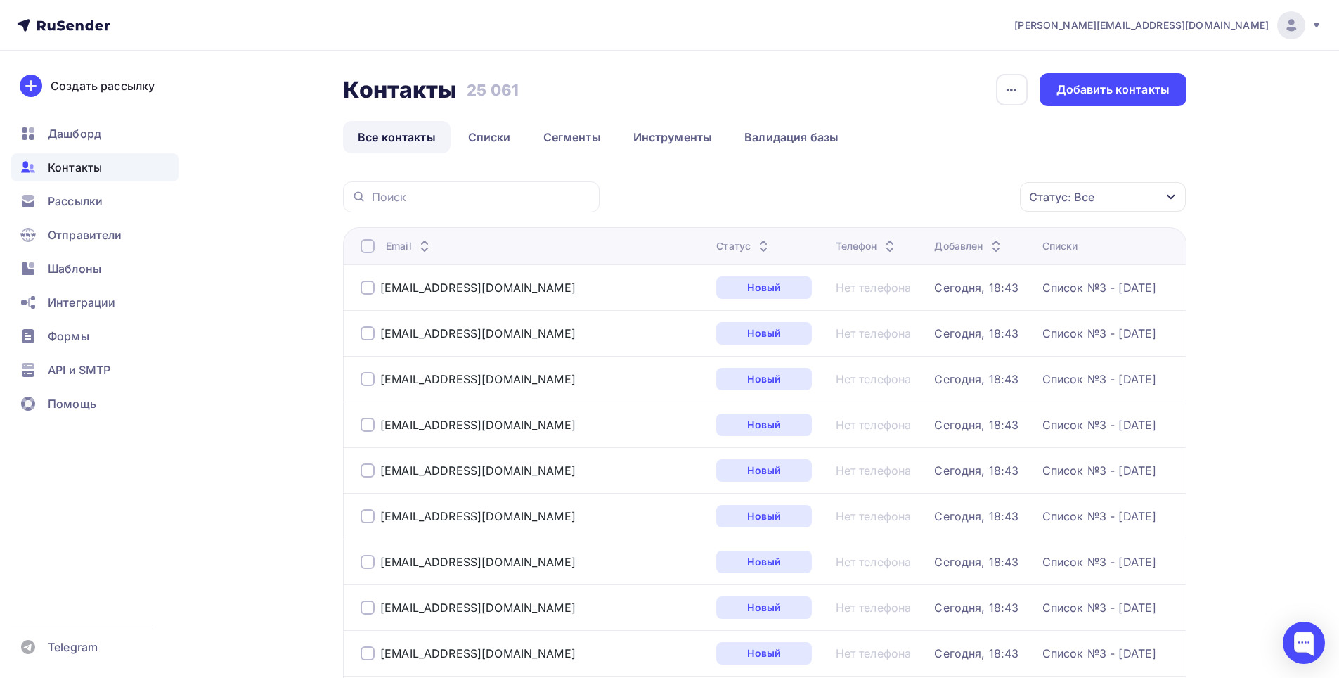
click at [1166, 194] on icon "button" at bounding box center [1170, 196] width 11 height 11
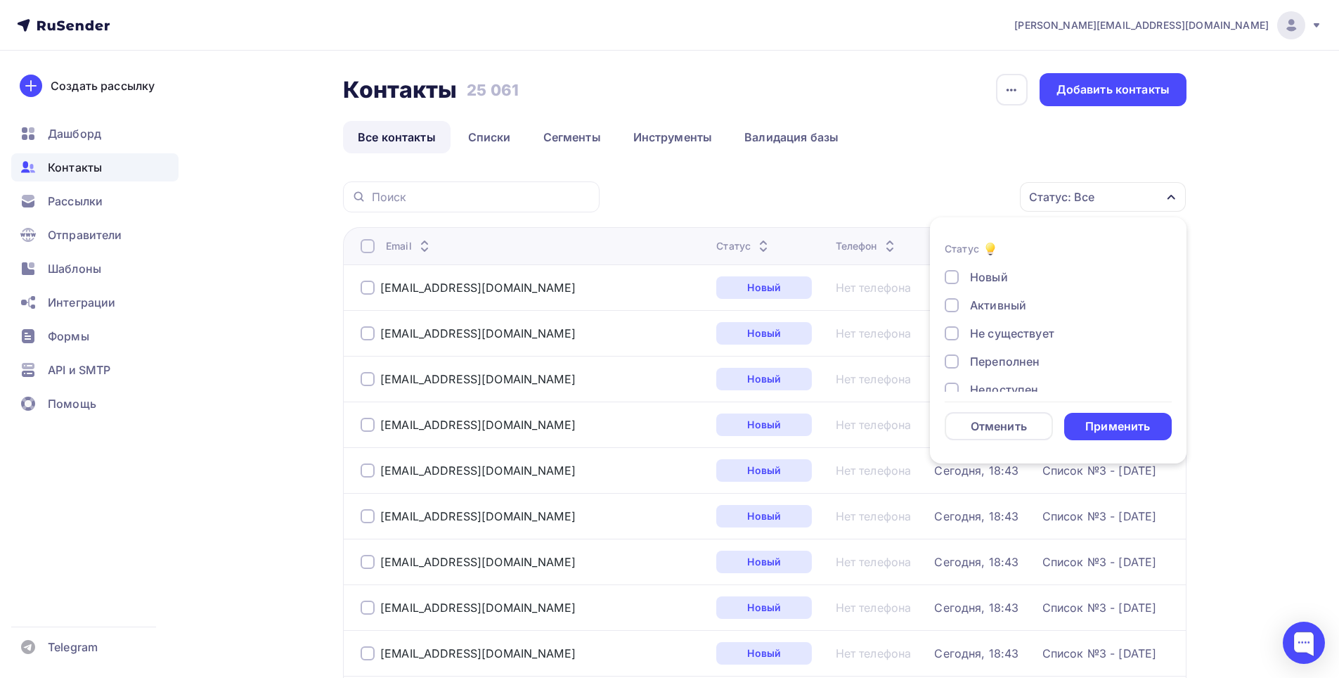
click at [996, 306] on div "Активный" at bounding box center [998, 305] width 56 height 17
click at [1110, 432] on div "Применить" at bounding box center [1117, 426] width 65 height 16
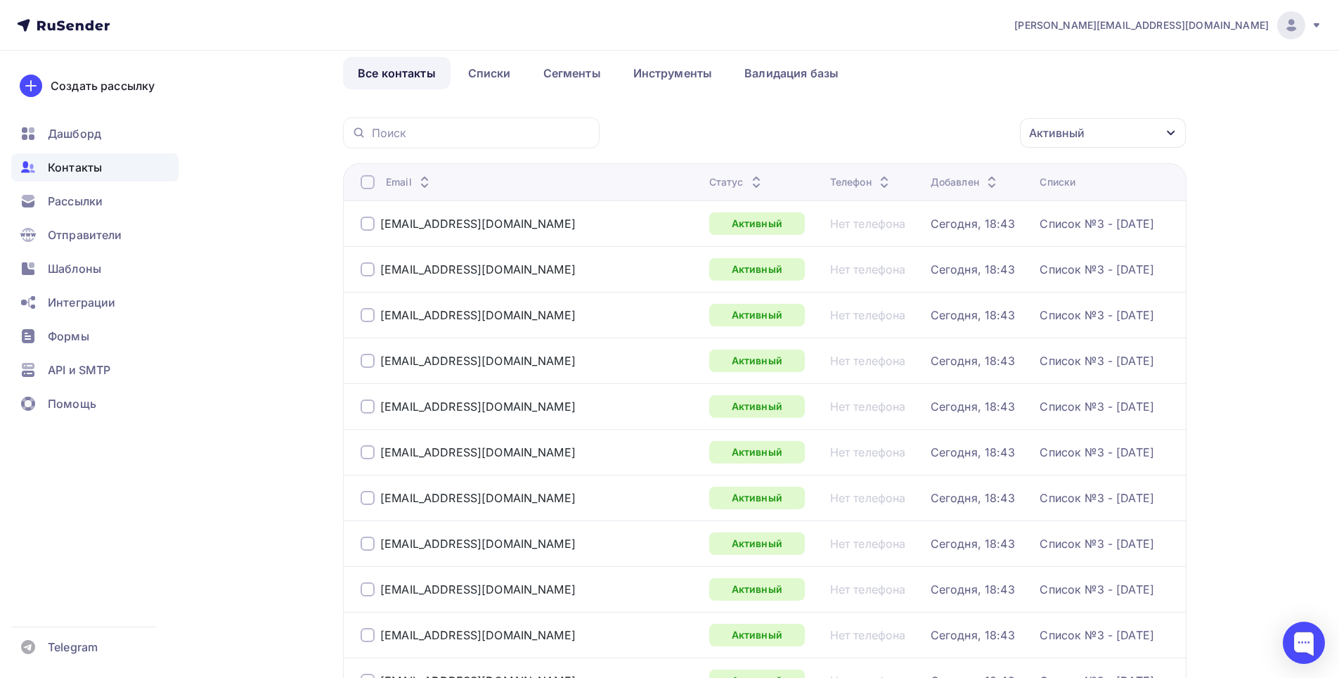
scroll to position [41, 0]
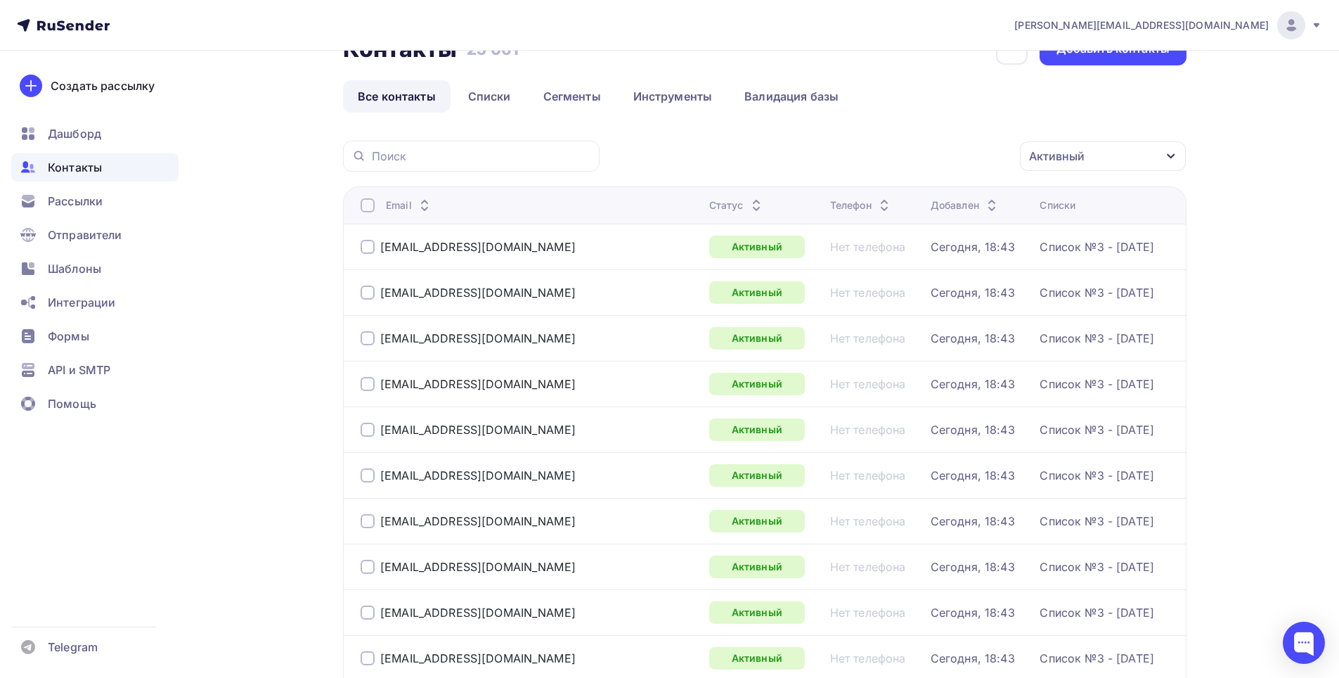
click at [1158, 154] on div "Активный" at bounding box center [1103, 156] width 166 height 30
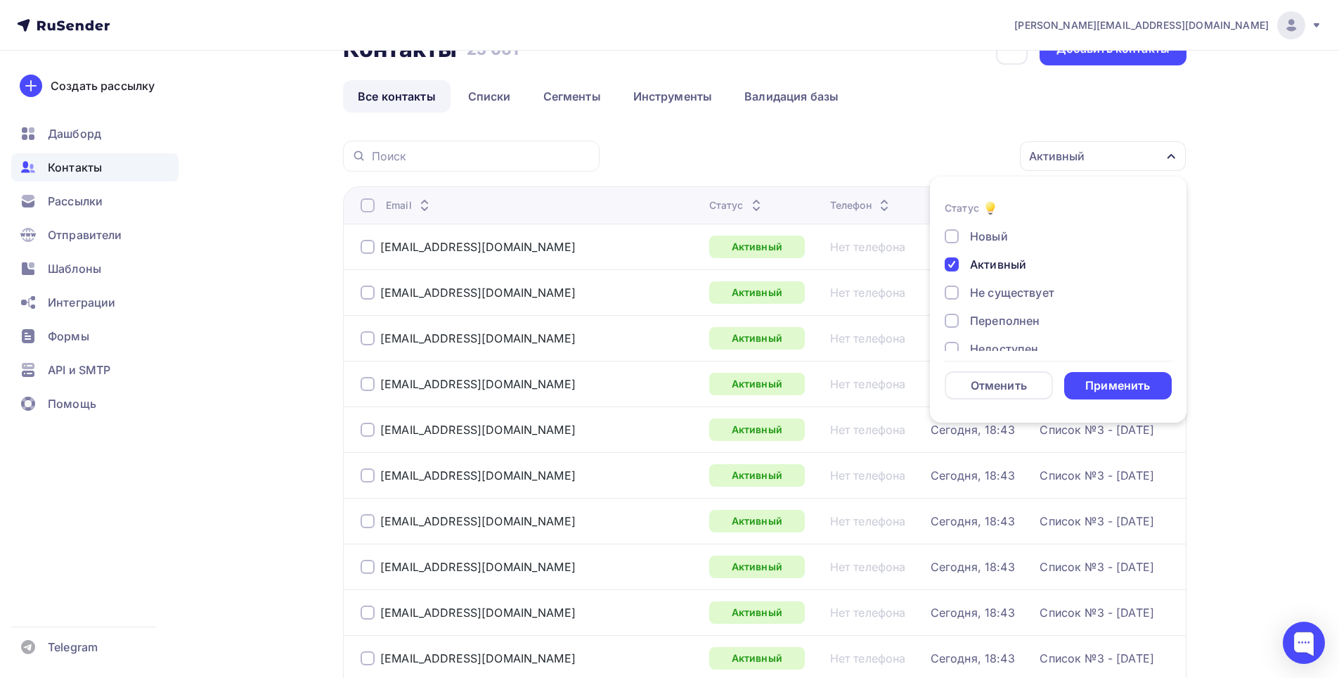
drag, startPoint x: 1009, startPoint y: 271, endPoint x: 1012, endPoint y: 262, distance: 9.6
click at [1012, 266] on div "Активный" at bounding box center [998, 264] width 56 height 17
click at [1002, 242] on div "Новый" at bounding box center [989, 236] width 38 height 17
click at [1120, 383] on div "Применить" at bounding box center [1117, 385] width 65 height 16
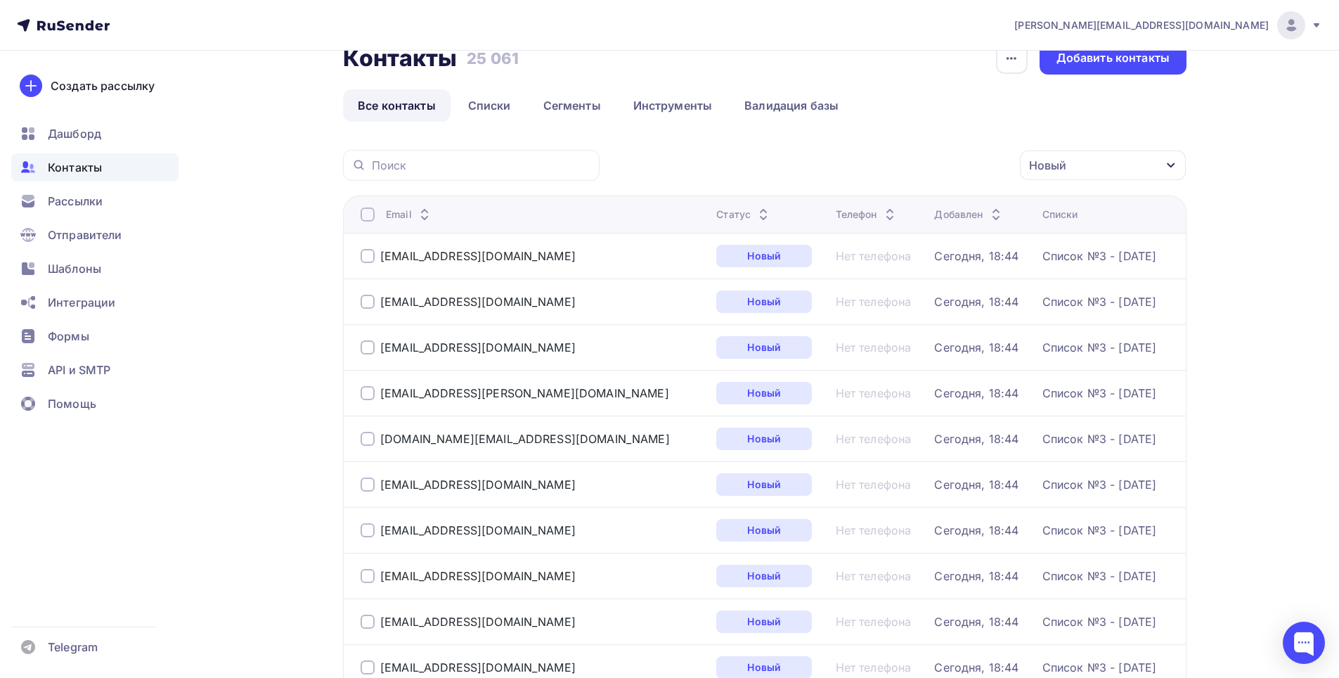
scroll to position [0, 0]
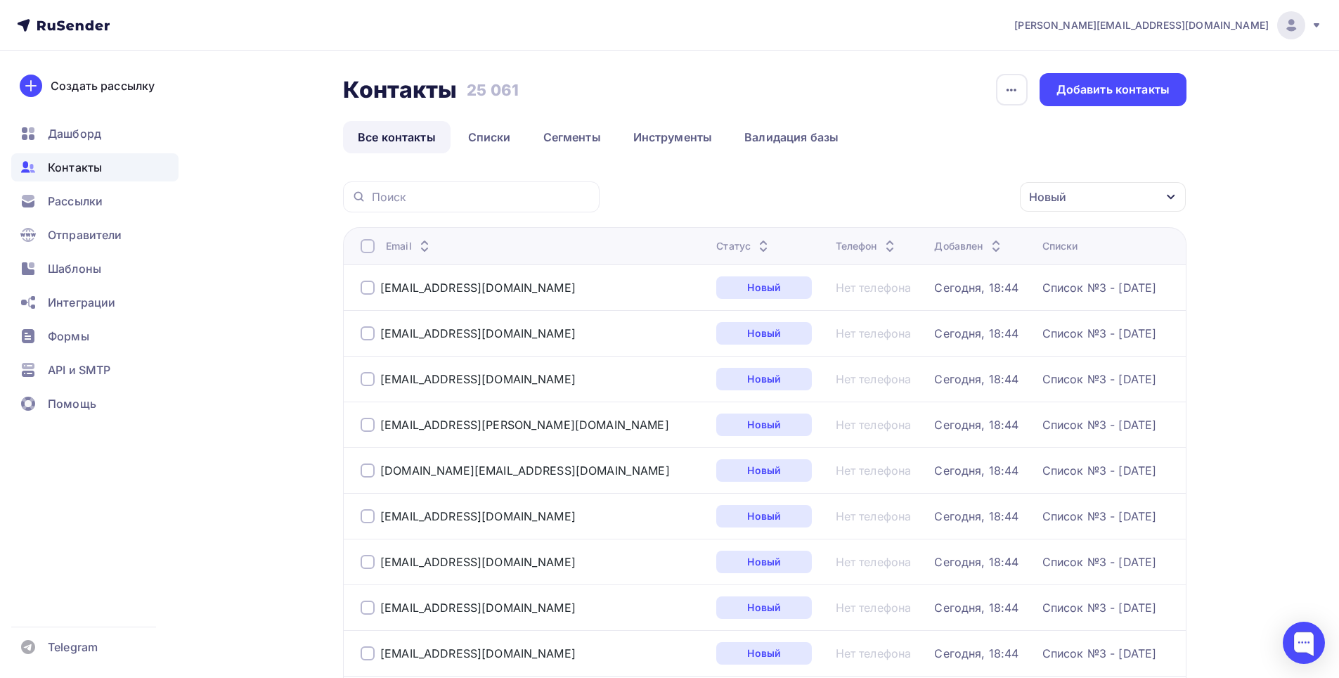
click at [1146, 197] on div "Новый" at bounding box center [1103, 197] width 166 height 30
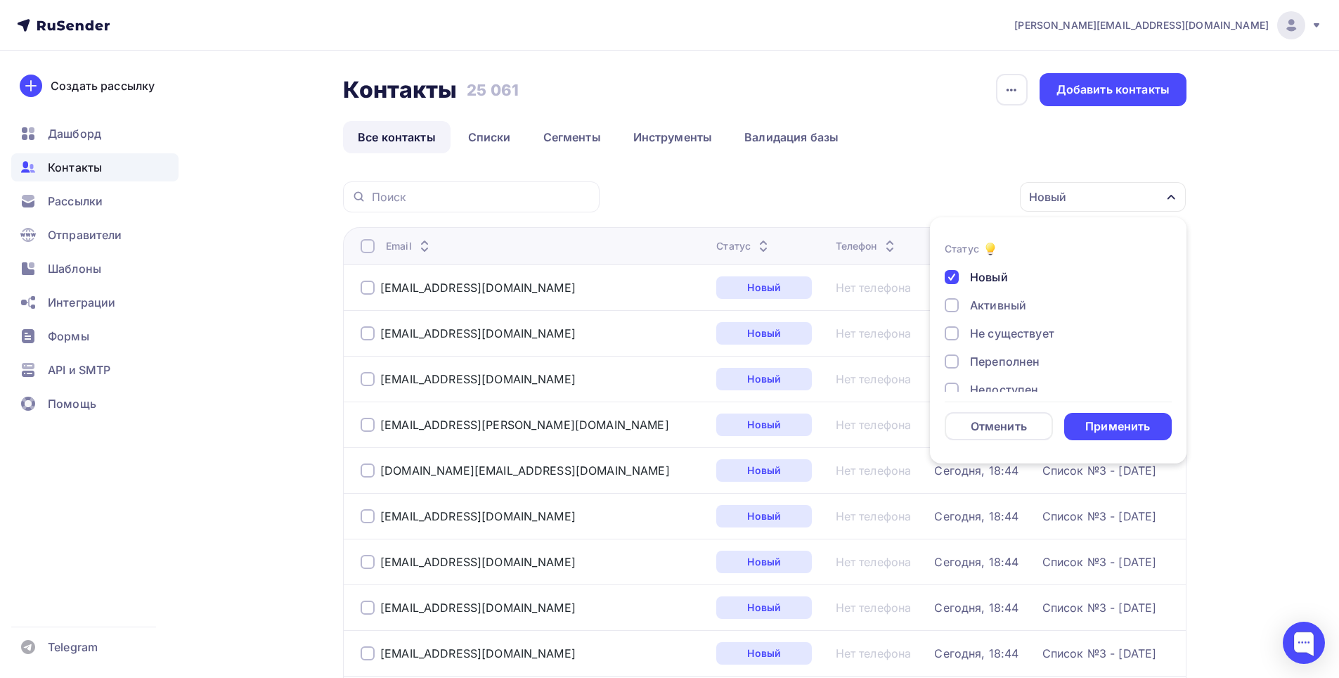
drag, startPoint x: 1011, startPoint y: 305, endPoint x: 1018, endPoint y: 298, distance: 9.5
click at [1013, 305] on div "Активный" at bounding box center [998, 305] width 56 height 17
click at [995, 280] on div "Новый" at bounding box center [989, 276] width 38 height 17
click at [1116, 429] on div "Применить" at bounding box center [1117, 426] width 65 height 16
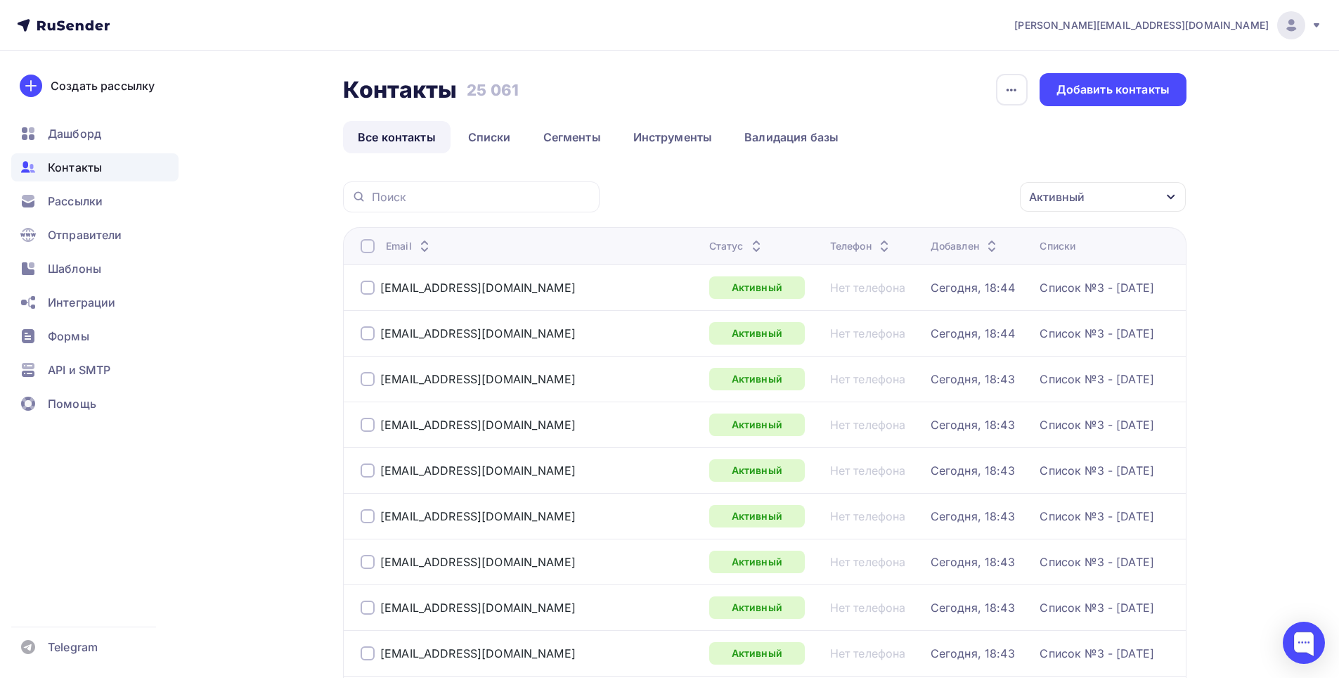
click at [1170, 200] on icon "button" at bounding box center [1170, 196] width 11 height 11
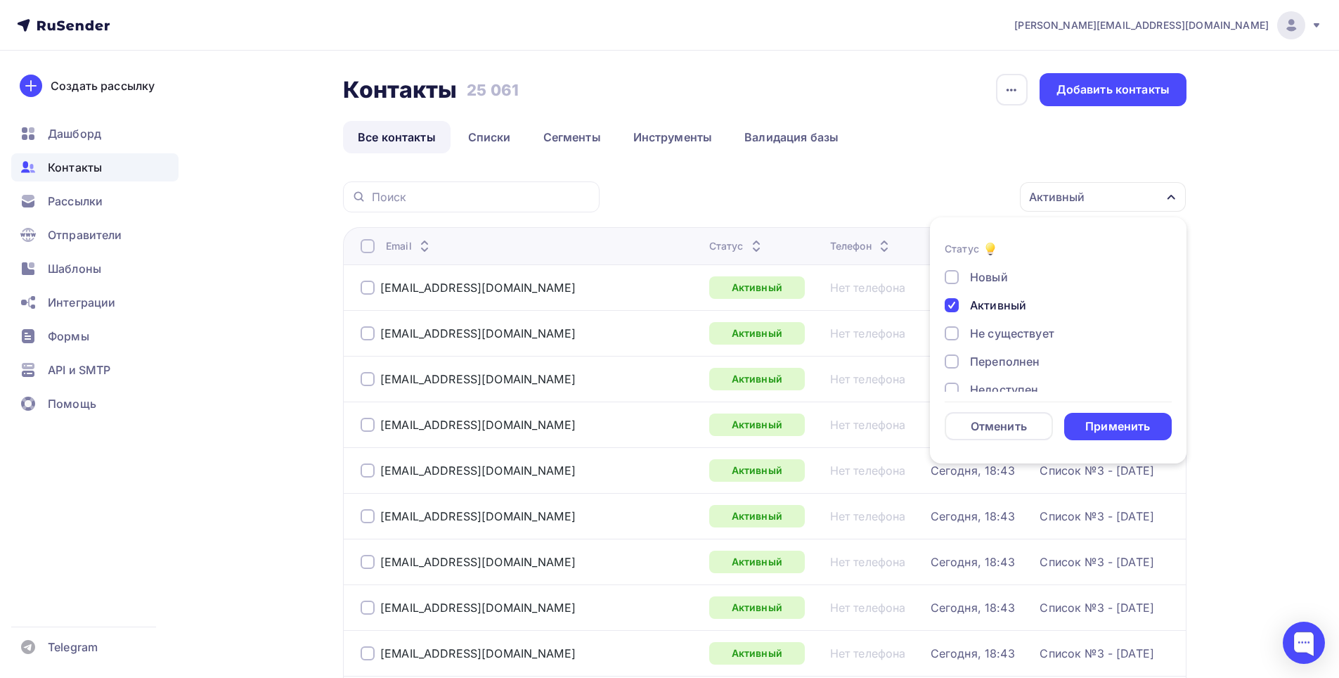
click at [999, 306] on div "Активный" at bounding box center [998, 305] width 56 height 17
click at [1009, 333] on div "Не существует" at bounding box center [1012, 333] width 84 height 17
click at [1103, 427] on div "Применить" at bounding box center [1117, 426] width 65 height 16
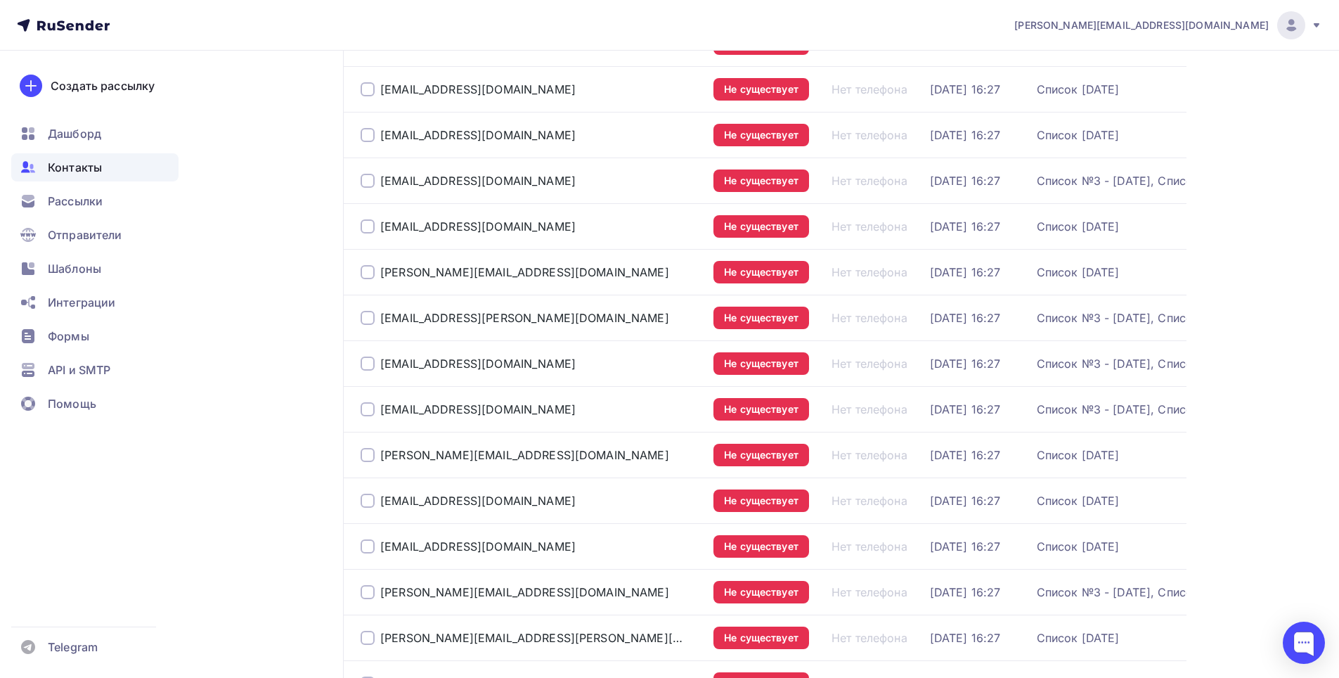
scroll to position [2026, 0]
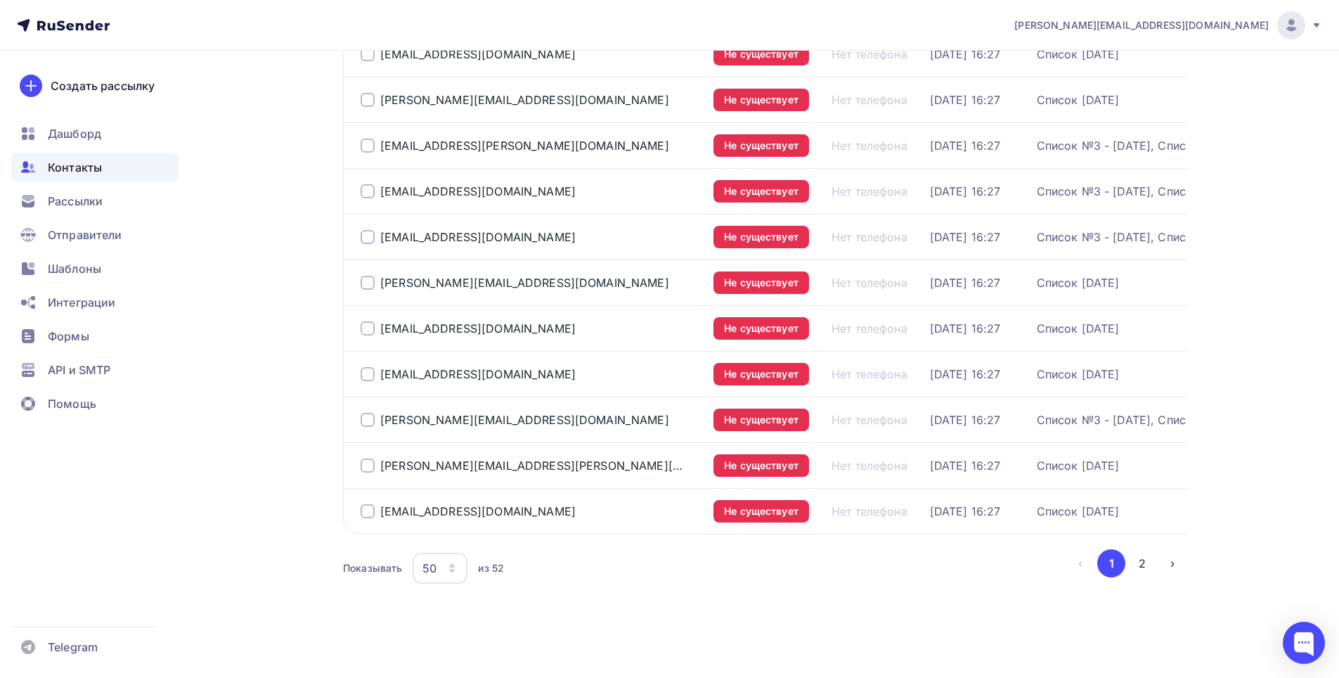
click at [456, 562] on div "button" at bounding box center [451, 567] width 11 height 11
click at [452, 521] on link "100" at bounding box center [496, 535] width 152 height 28
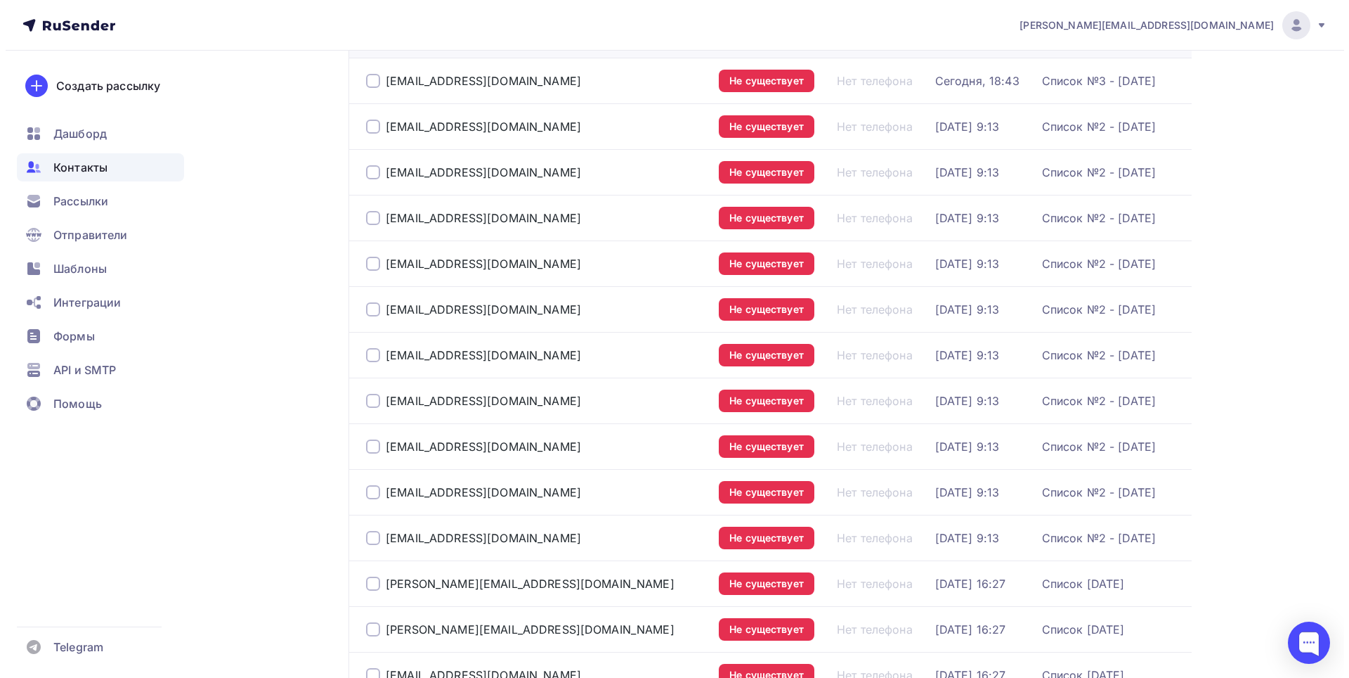
scroll to position [0, 0]
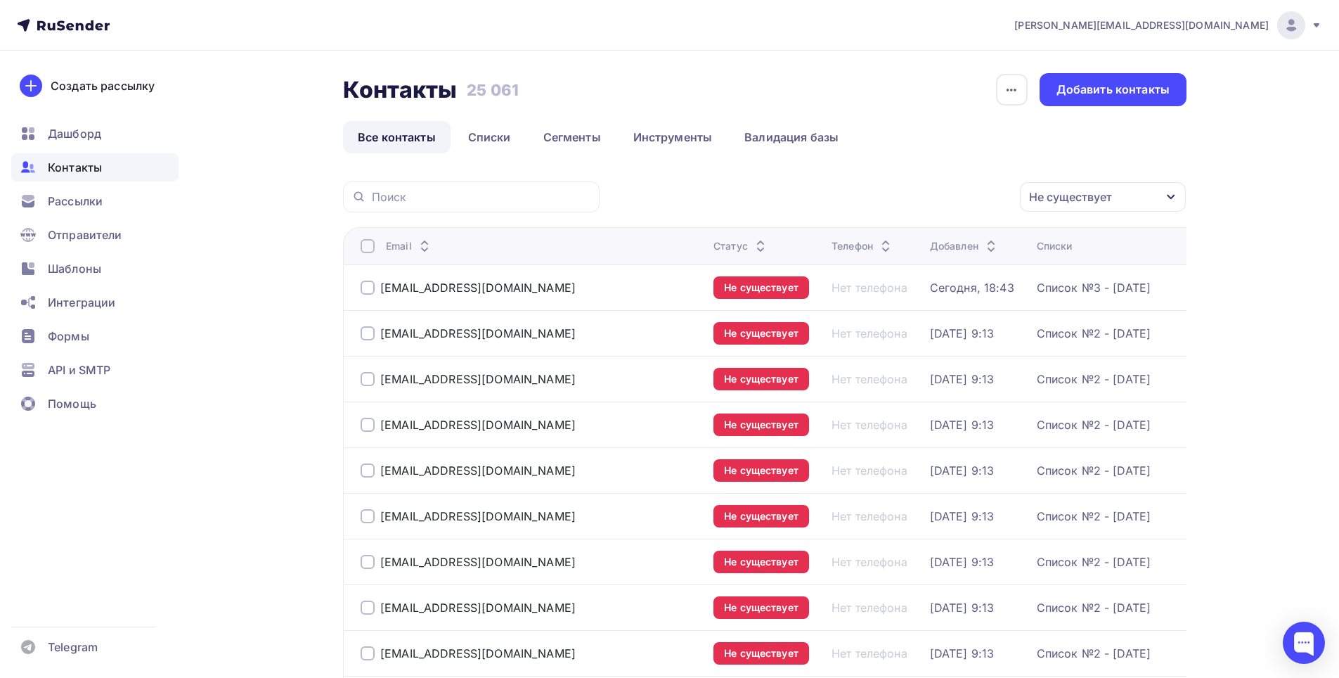
click at [1156, 195] on div "Не существует" at bounding box center [1103, 197] width 166 height 30
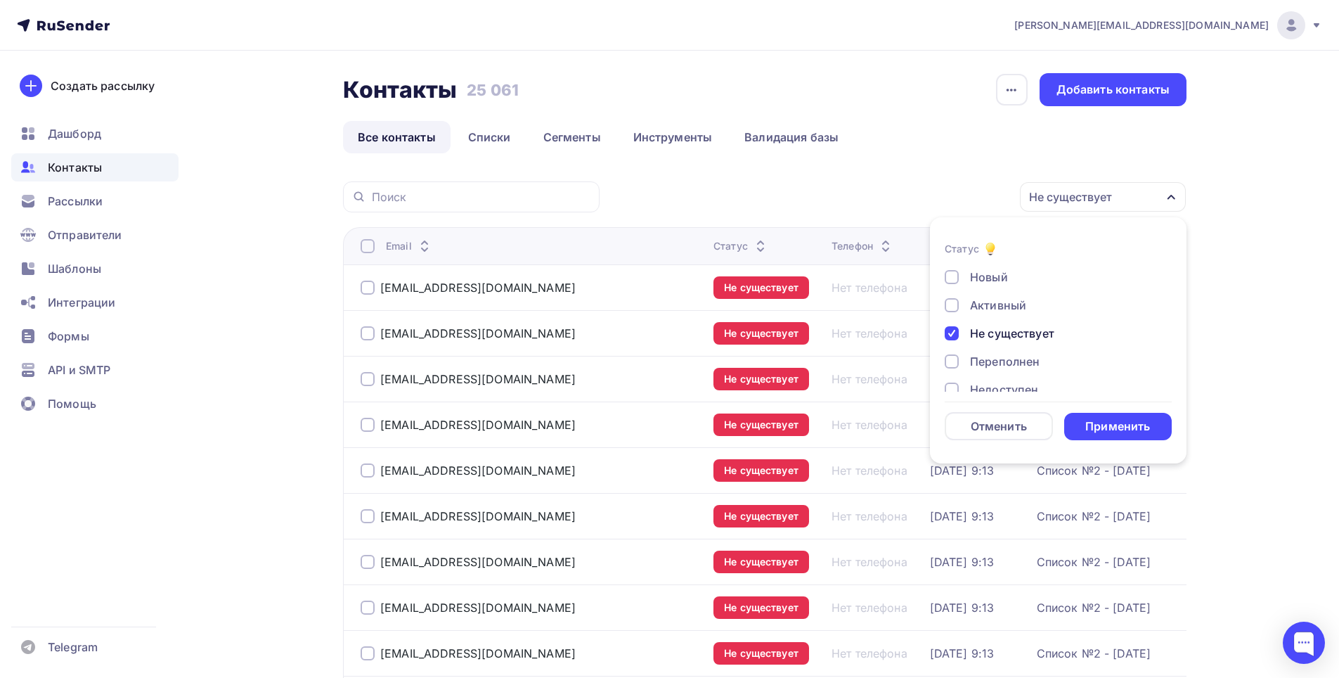
click at [1035, 331] on div "Не существует" at bounding box center [1012, 333] width 84 height 17
click at [1032, 363] on div "Переполнен" at bounding box center [1005, 361] width 70 height 17
click at [1109, 422] on div "Применить" at bounding box center [1117, 426] width 65 height 16
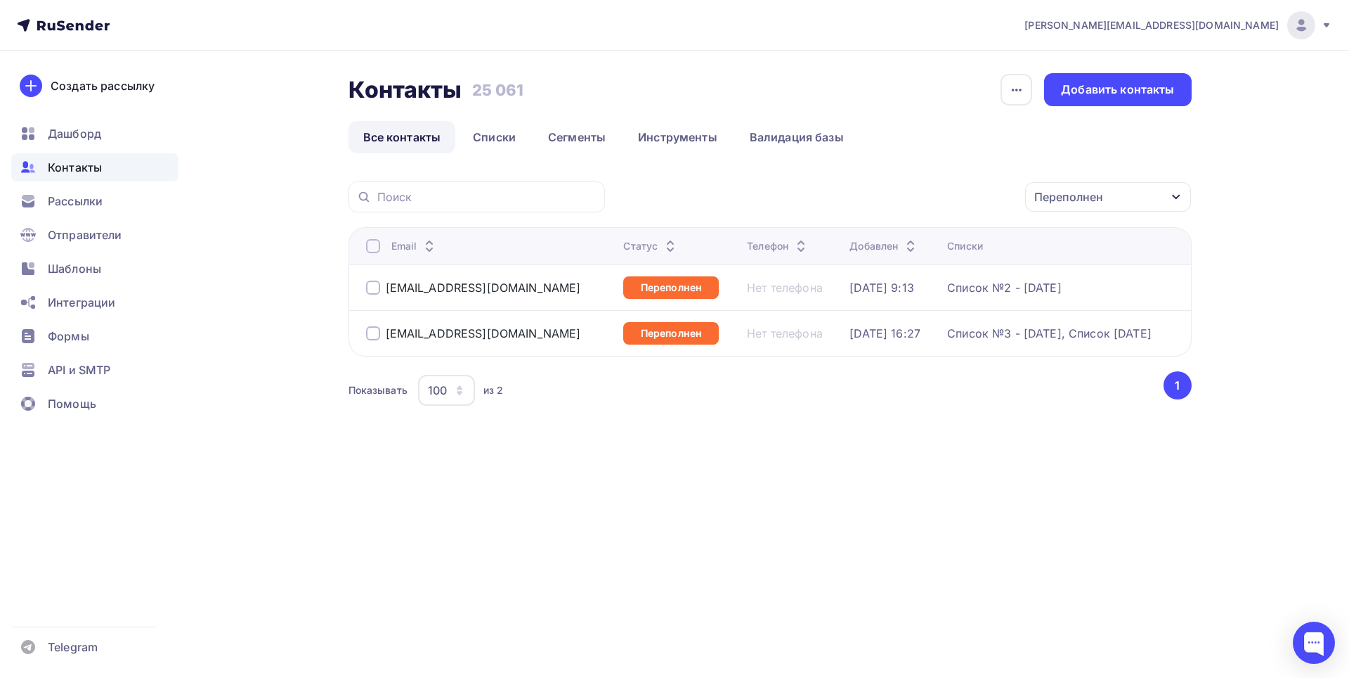
click at [1158, 200] on div "Переполнен" at bounding box center [1108, 197] width 166 height 30
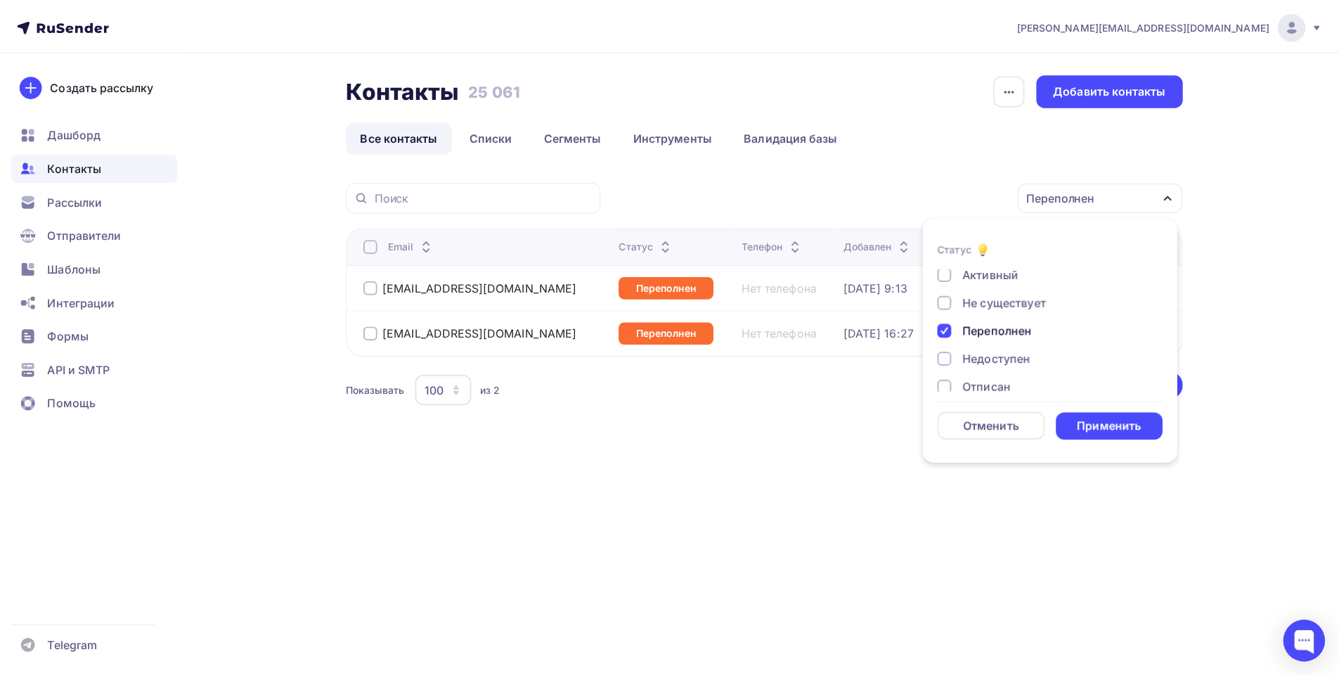
scroll to position [70, 0]
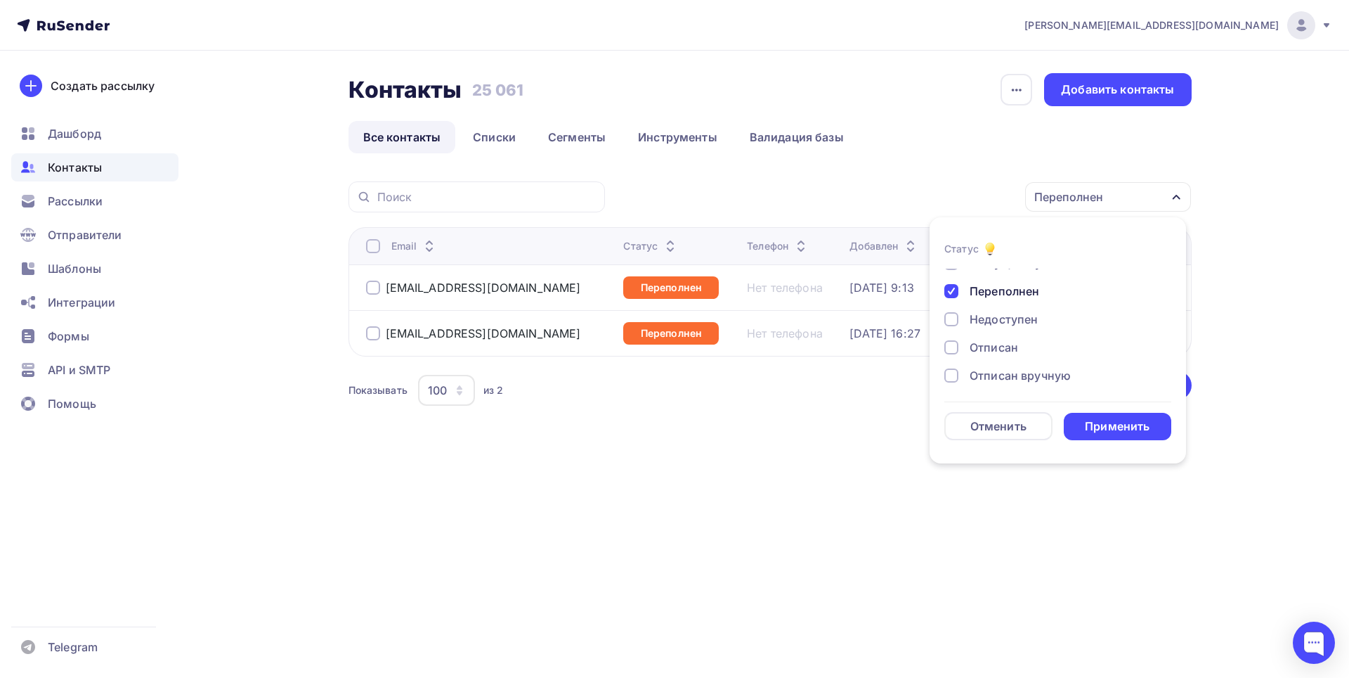
click at [1033, 290] on div "Переполнен" at bounding box center [1005, 291] width 70 height 17
click at [1032, 315] on div "Недоступен" at bounding box center [1004, 319] width 68 height 17
click at [1110, 428] on div "Применить" at bounding box center [1117, 426] width 65 height 16
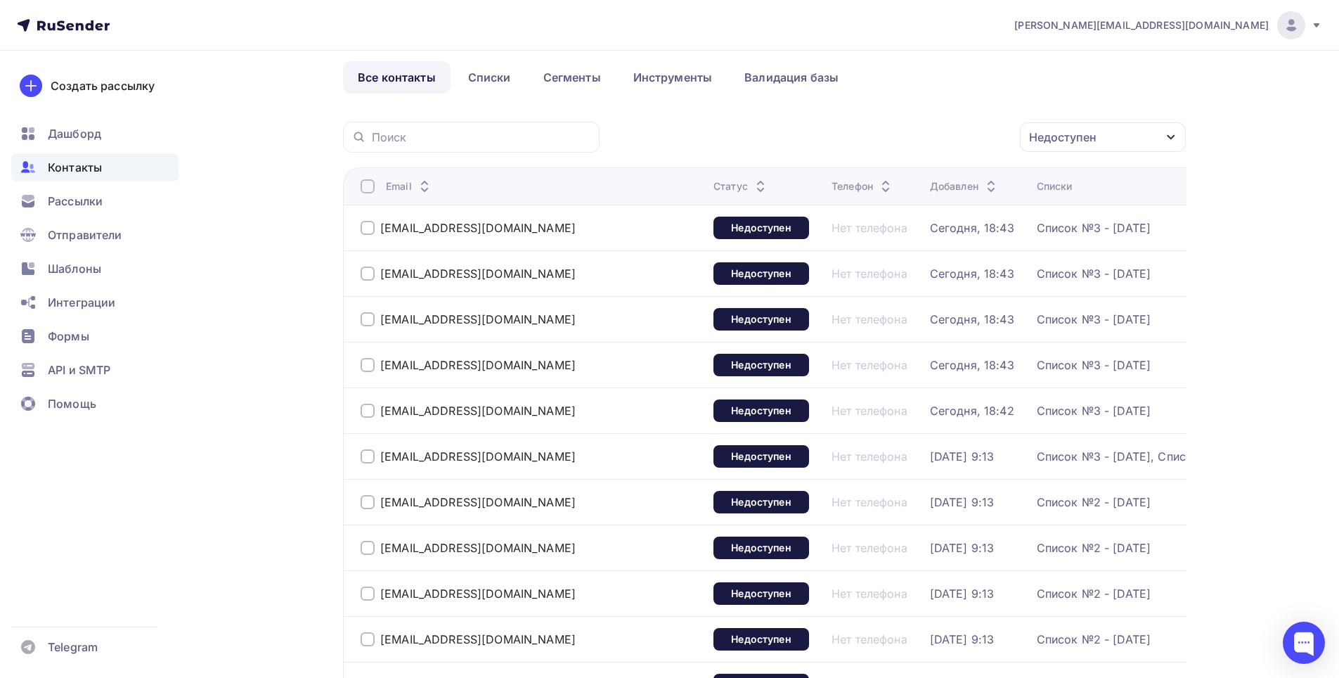
scroll to position [0, 0]
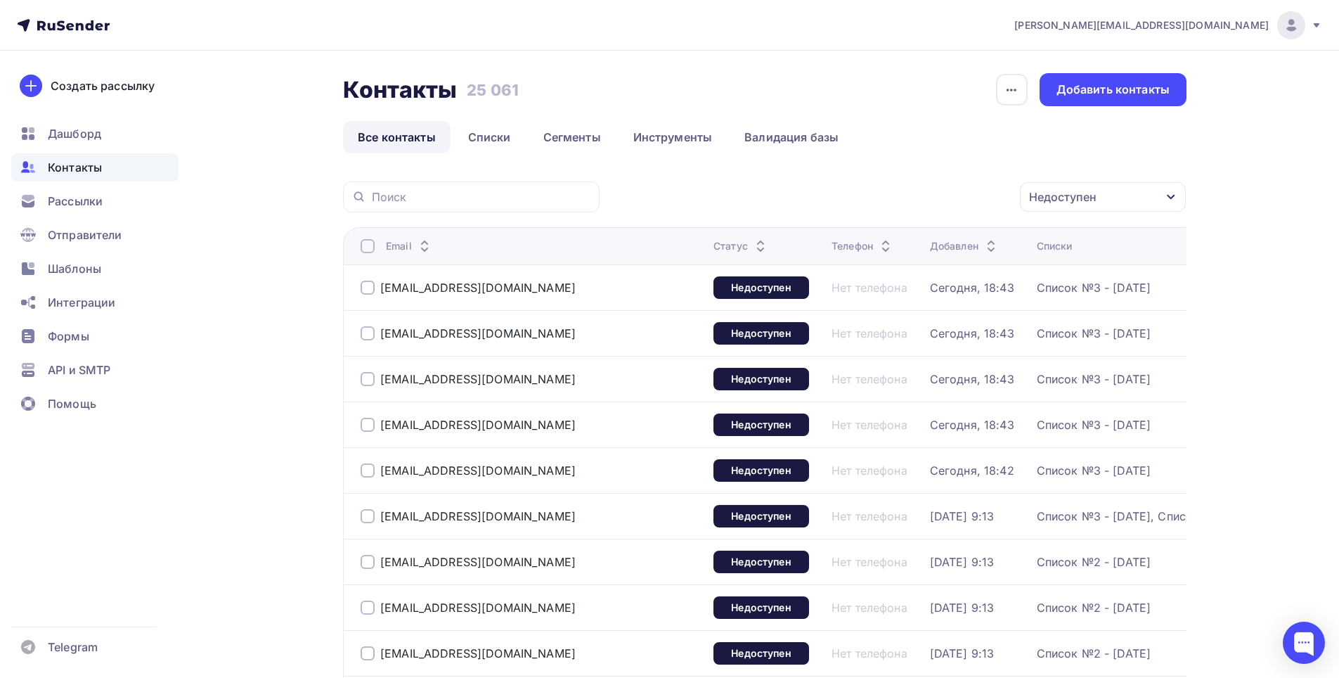
click at [1149, 197] on div "Недоступен" at bounding box center [1103, 197] width 166 height 30
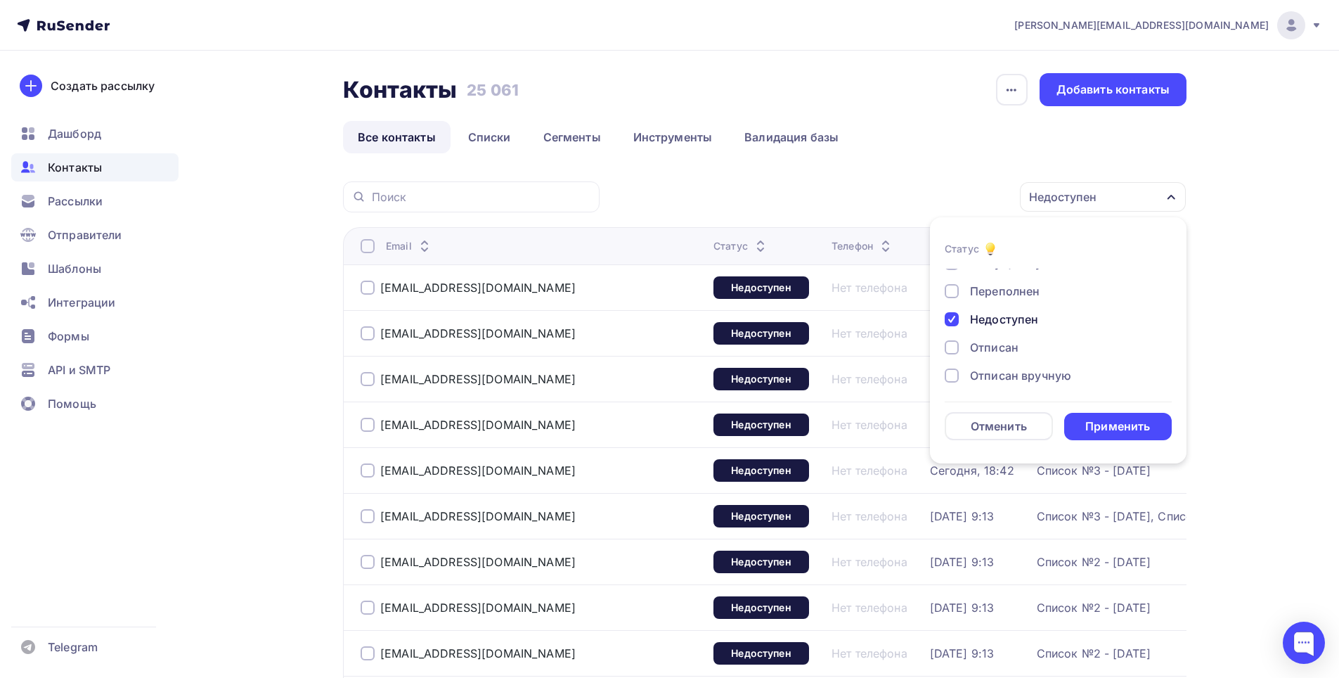
scroll to position [102, 0]
click at [1010, 316] on div "Отписан" at bounding box center [994, 315] width 48 height 17
click at [1027, 296] on div "Новый Активный Не существует Переполнен Недоступен Отписан Отписан вручную Жало…" at bounding box center [1058, 274] width 227 height 214
click at [1028, 290] on div "Недоступен" at bounding box center [1004, 287] width 68 height 17
click at [1120, 423] on div "Применить" at bounding box center [1117, 426] width 65 height 16
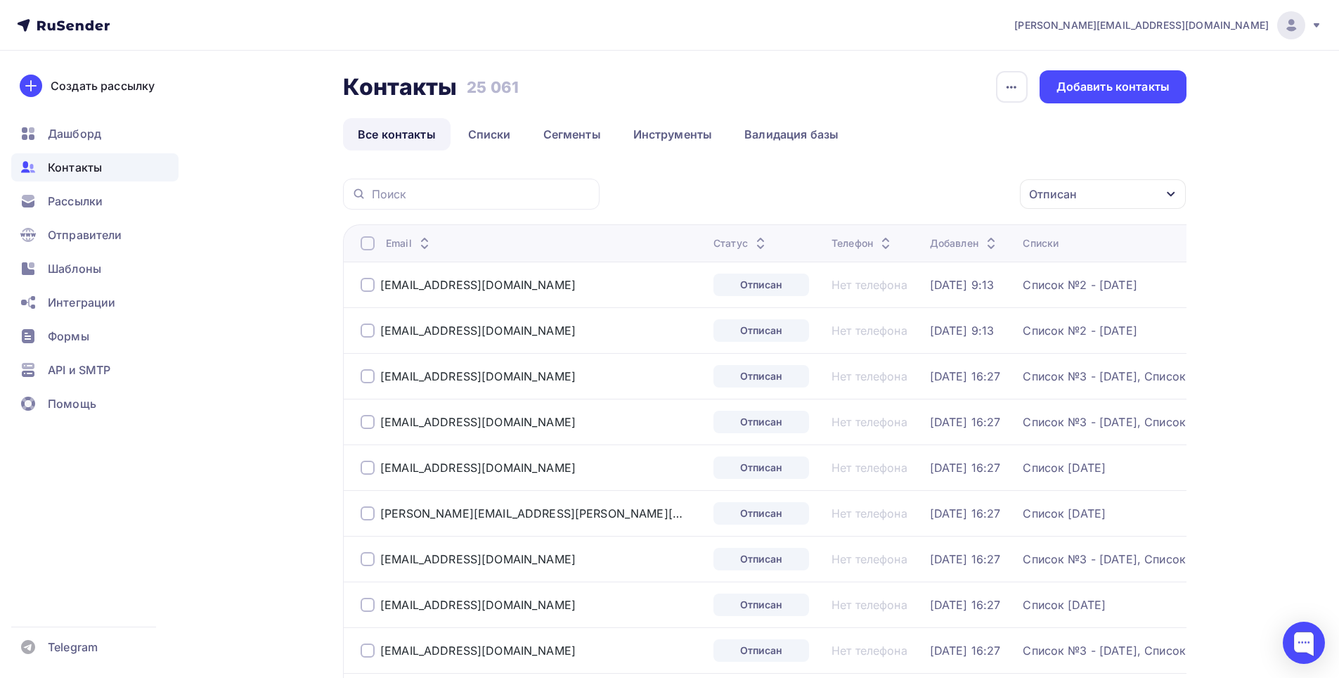
scroll to position [0, 0]
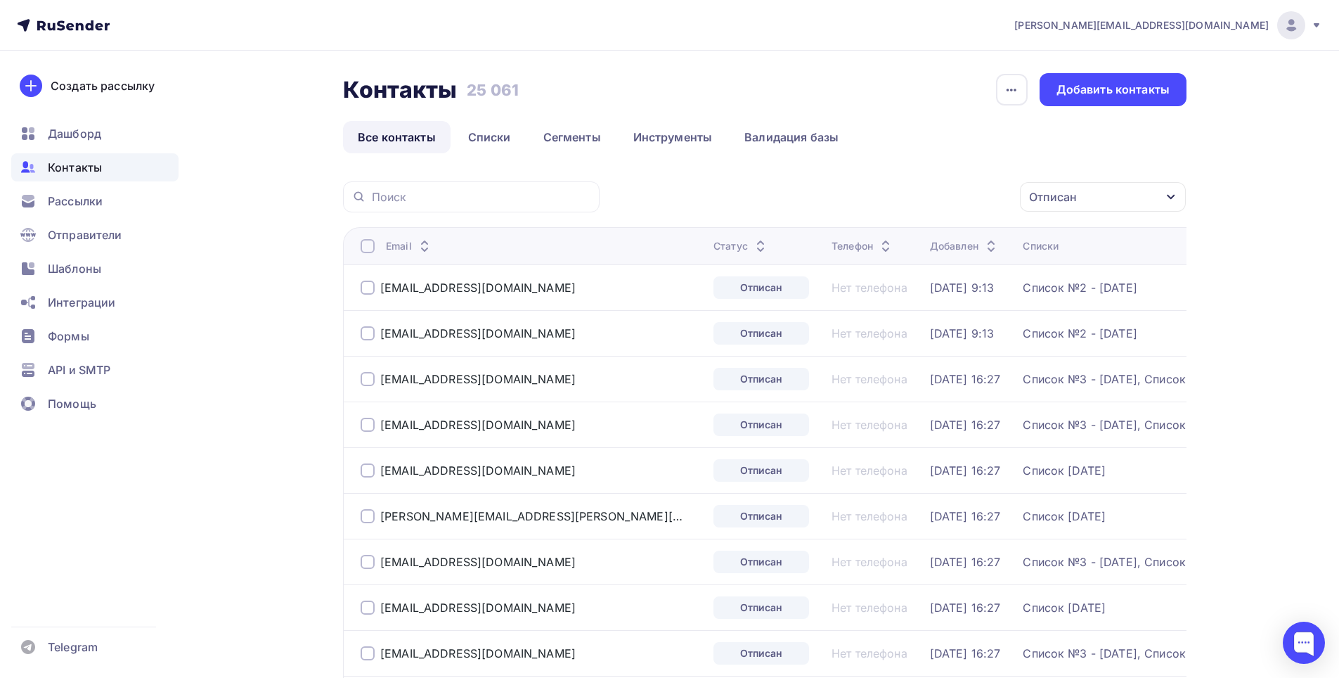
click at [1165, 193] on div "Отписан" at bounding box center [1103, 197] width 166 height 30
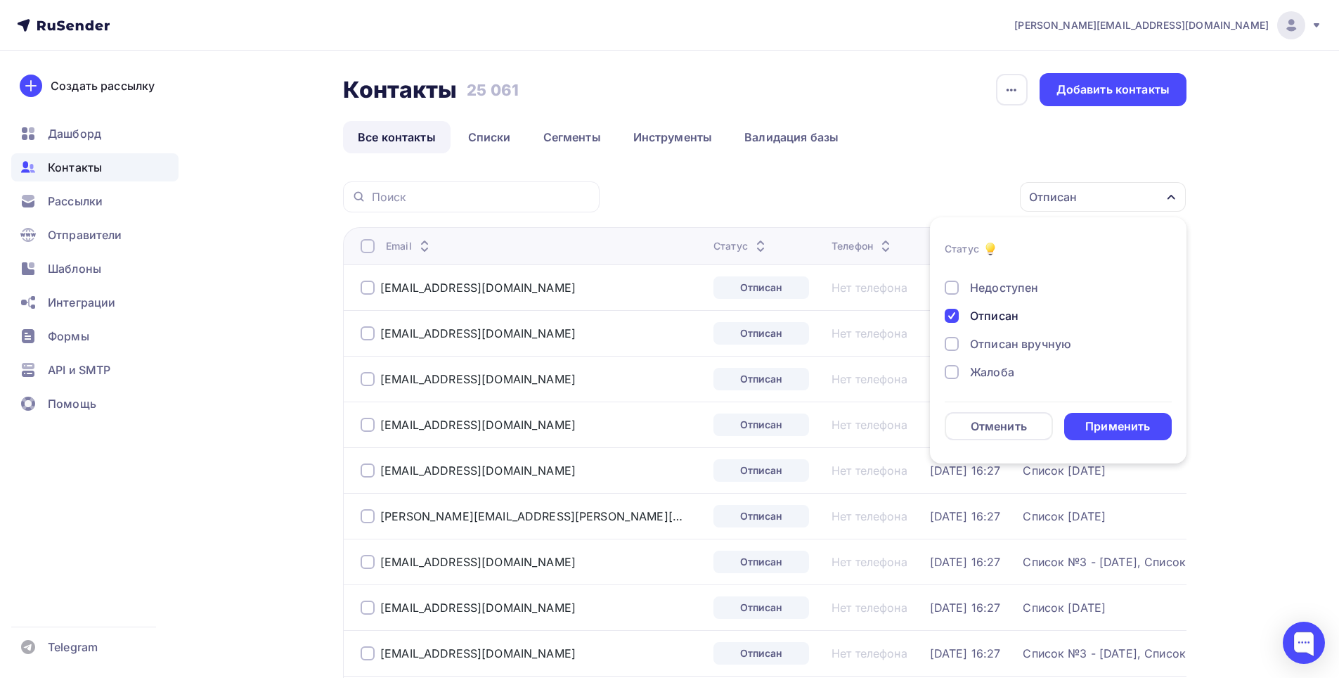
click at [1033, 348] on div "Отписан вручную" at bounding box center [1020, 343] width 101 height 17
click at [1002, 320] on div "Отписан" at bounding box center [994, 315] width 48 height 17
click at [1100, 428] on div "Применить" at bounding box center [1117, 426] width 65 height 16
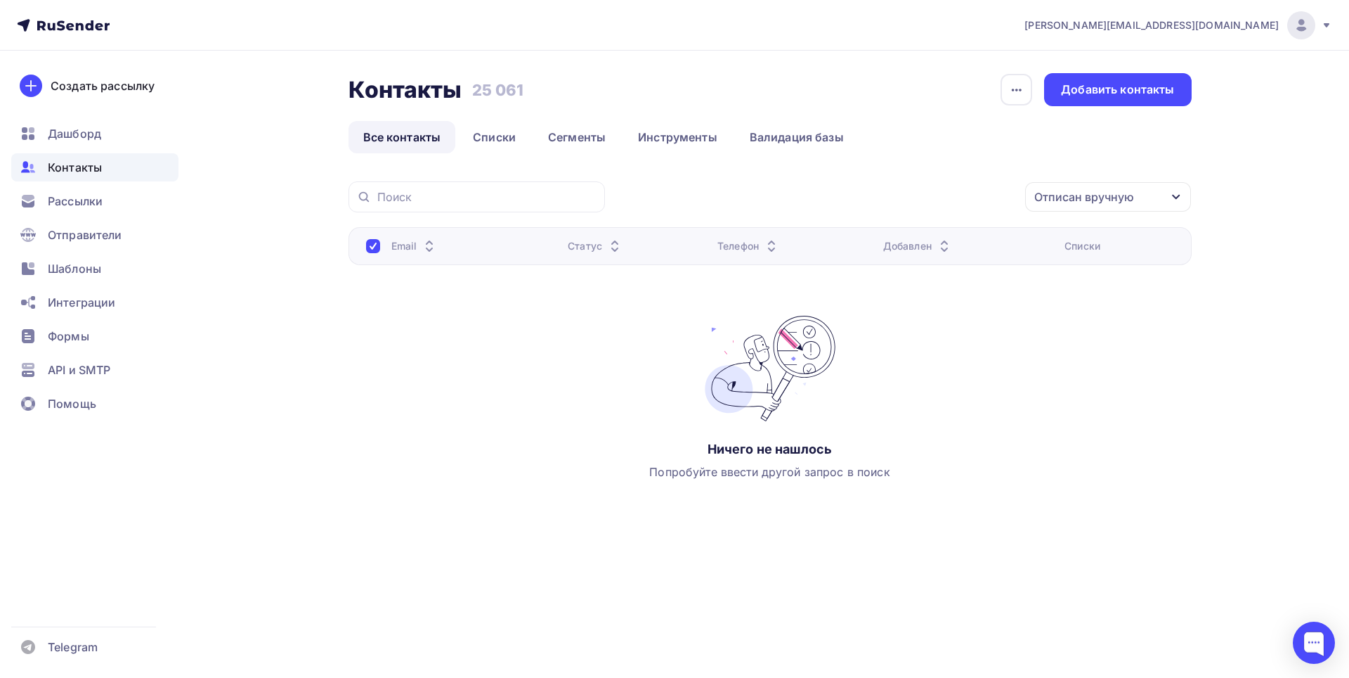
click at [1153, 202] on div "Отписан вручную" at bounding box center [1108, 197] width 166 height 30
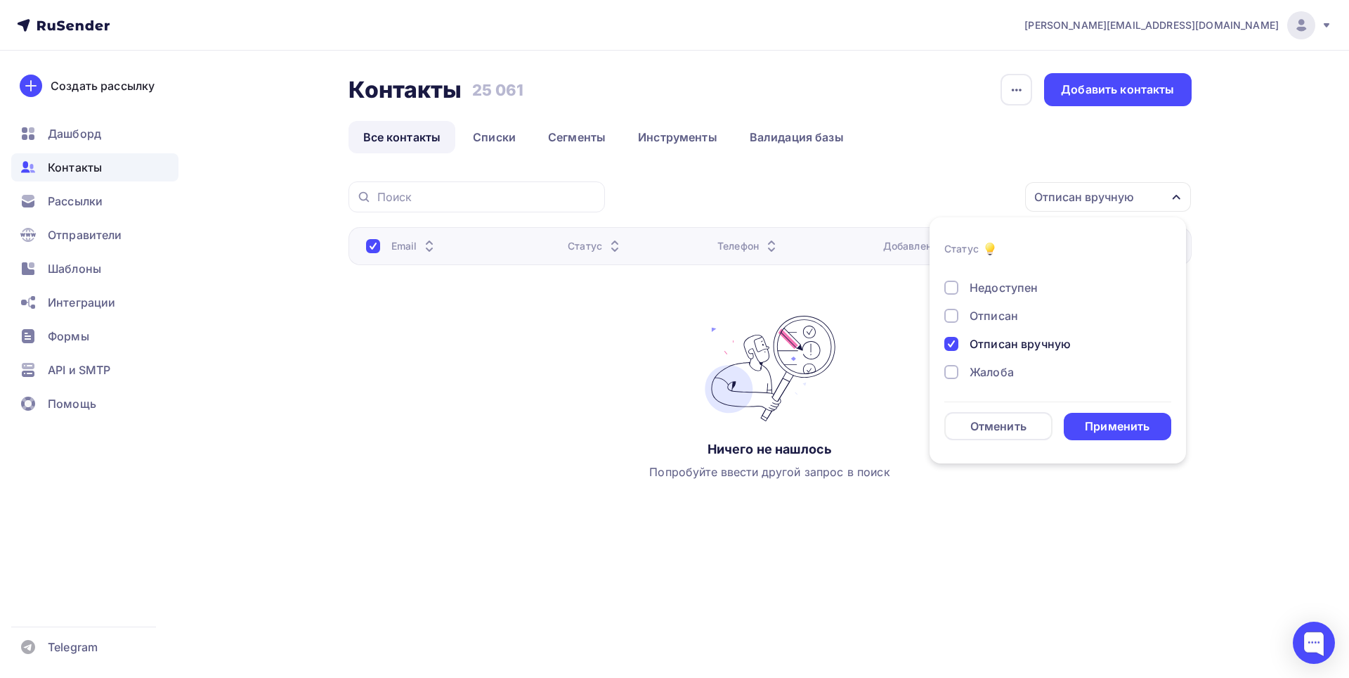
click at [1002, 373] on div "Жалоба" at bounding box center [992, 371] width 44 height 17
click at [1053, 345] on div "Отписан вручную" at bounding box center [1020, 343] width 101 height 17
click at [1115, 429] on div "Применить" at bounding box center [1117, 426] width 65 height 16
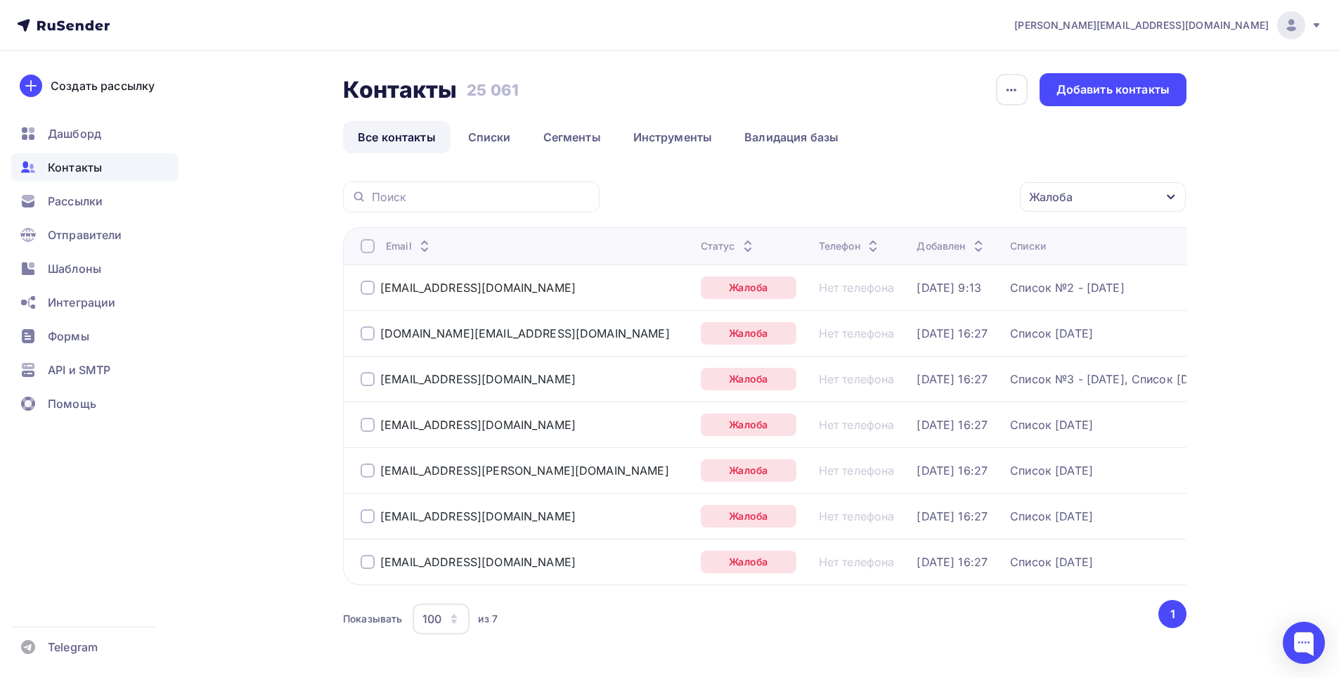
click at [80, 171] on span "Контакты" at bounding box center [75, 167] width 54 height 17
click at [91, 145] on div "Дашборд" at bounding box center [94, 133] width 167 height 28
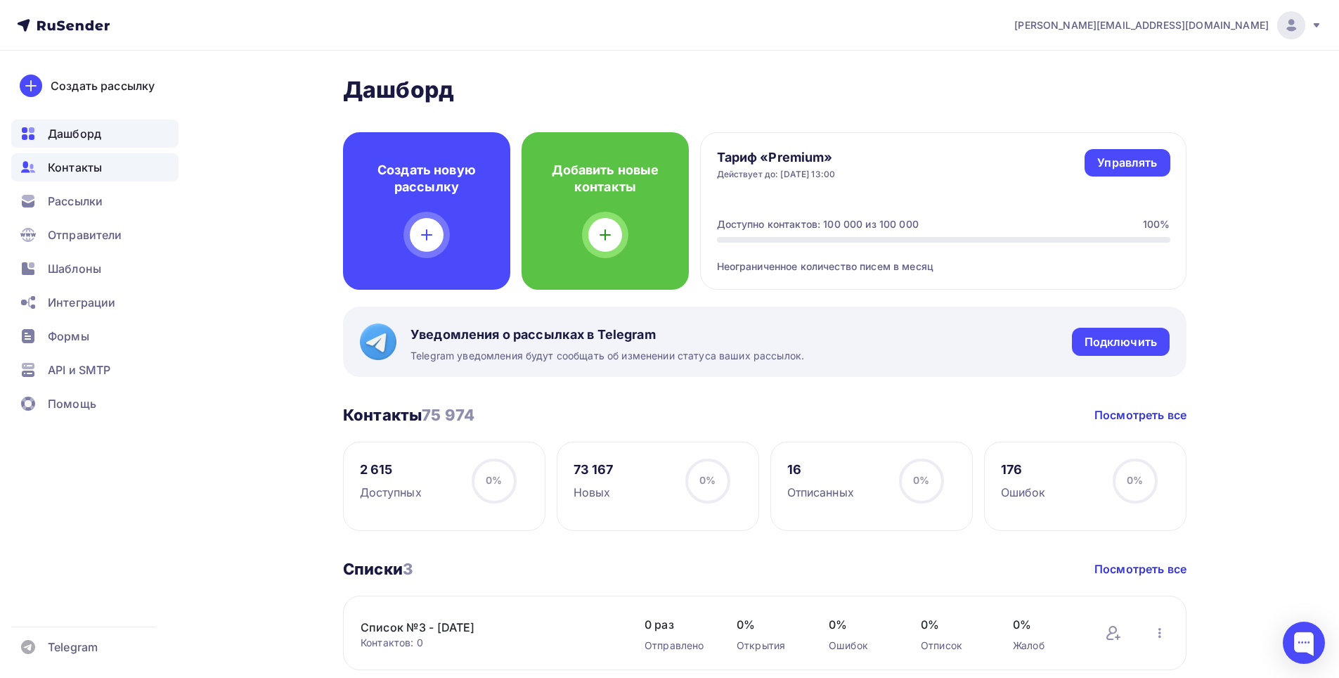
click at [91, 173] on span "Контакты" at bounding box center [75, 167] width 54 height 17
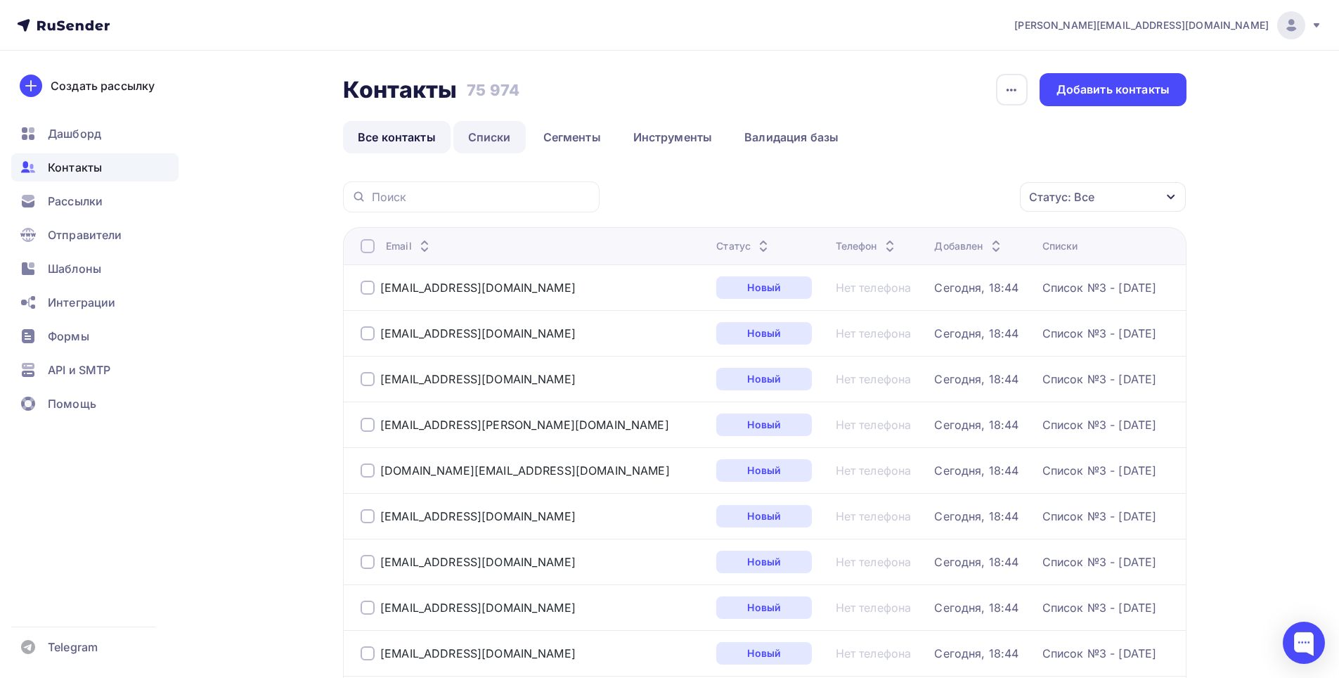
click at [477, 141] on link "Списки" at bounding box center [489, 137] width 72 height 32
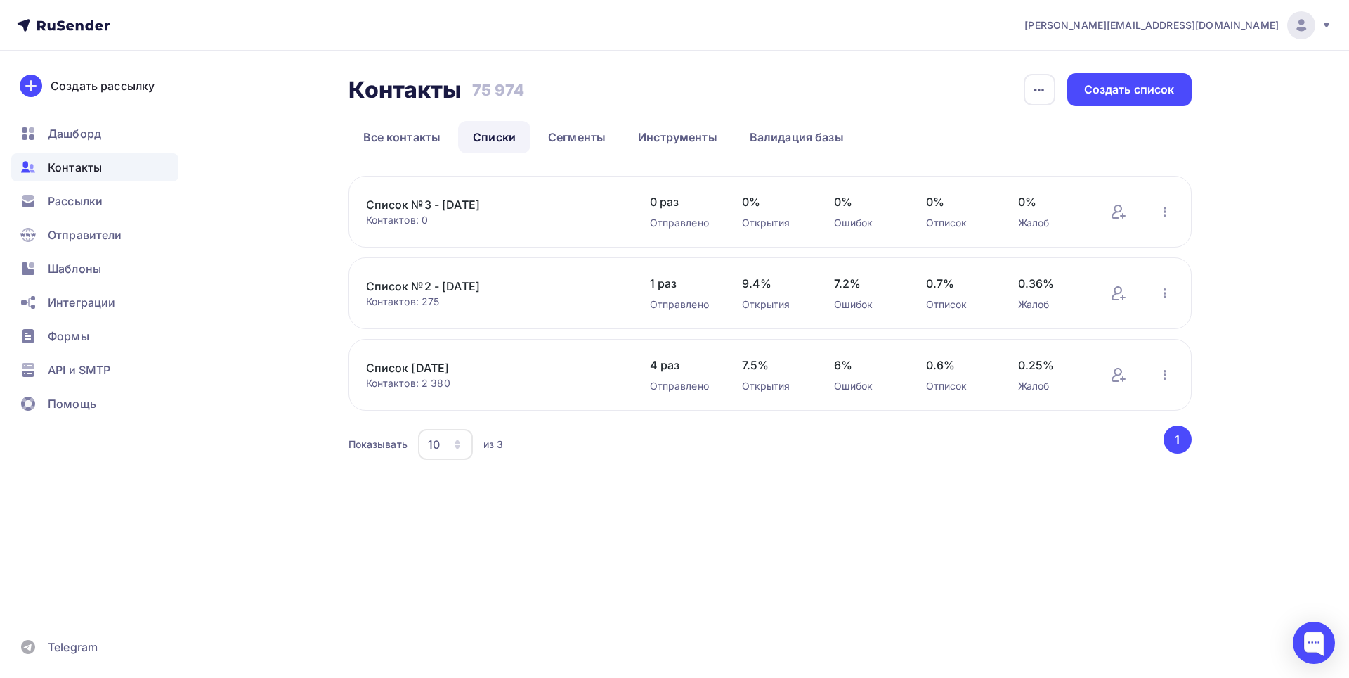
click at [470, 204] on link "Список №3 - 12-09-2025" at bounding box center [485, 204] width 239 height 17
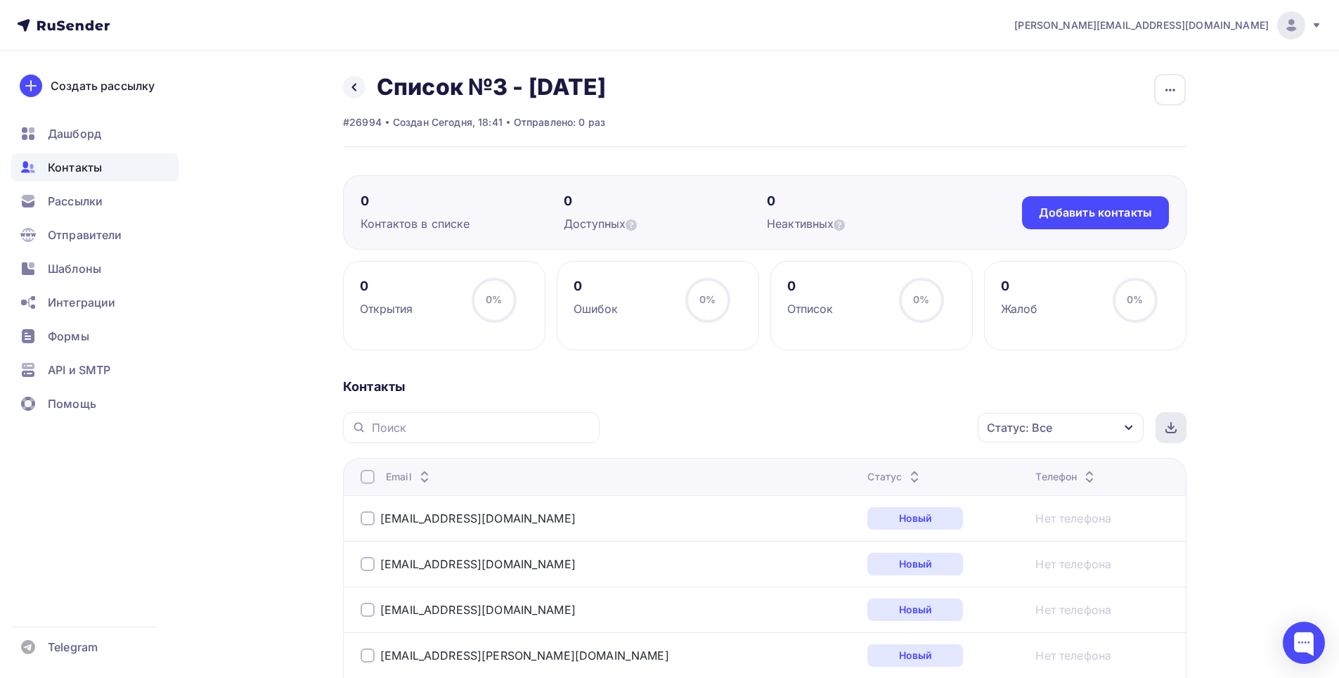
click at [1170, 430] on icon at bounding box center [1170, 427] width 11 height 11
click at [1130, 426] on icon "button" at bounding box center [1128, 427] width 11 height 11
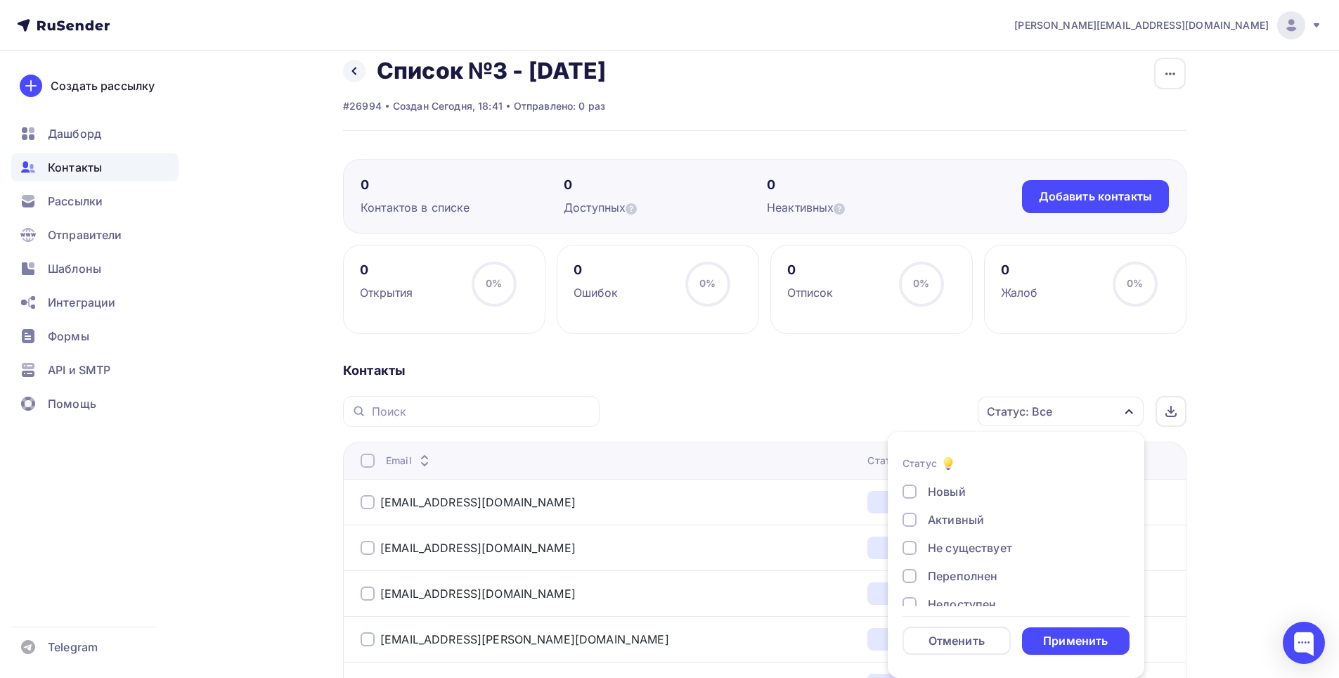
click at [978, 554] on div "Не существует" at bounding box center [970, 547] width 84 height 17
click at [1087, 643] on div "Применить" at bounding box center [1075, 641] width 65 height 16
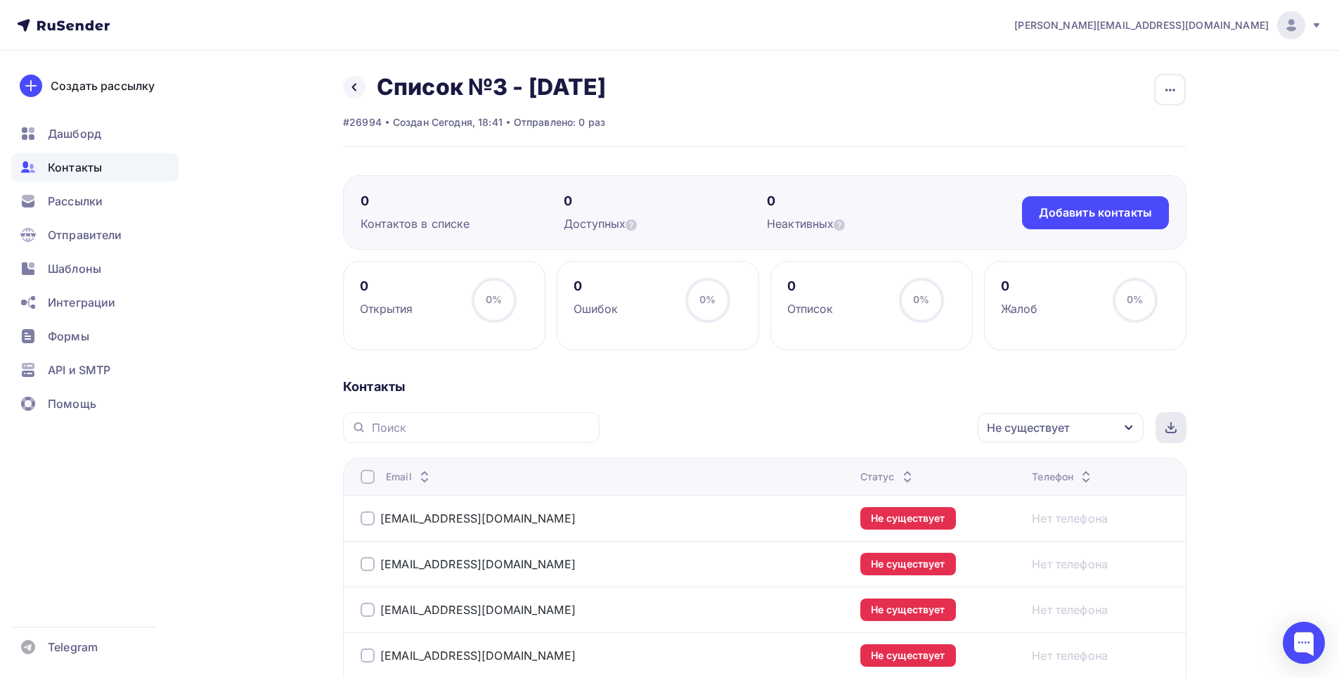
click at [1175, 429] on icon at bounding box center [1171, 430] width 10 height 3
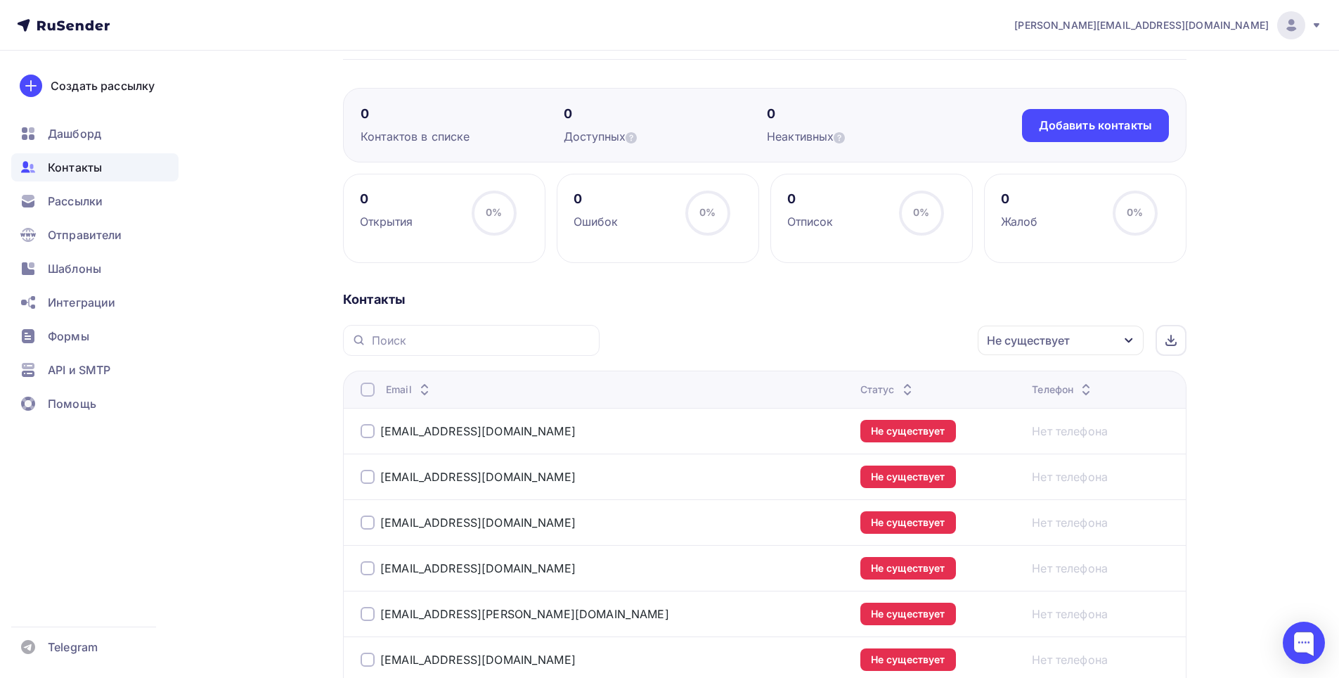
scroll to position [302, 0]
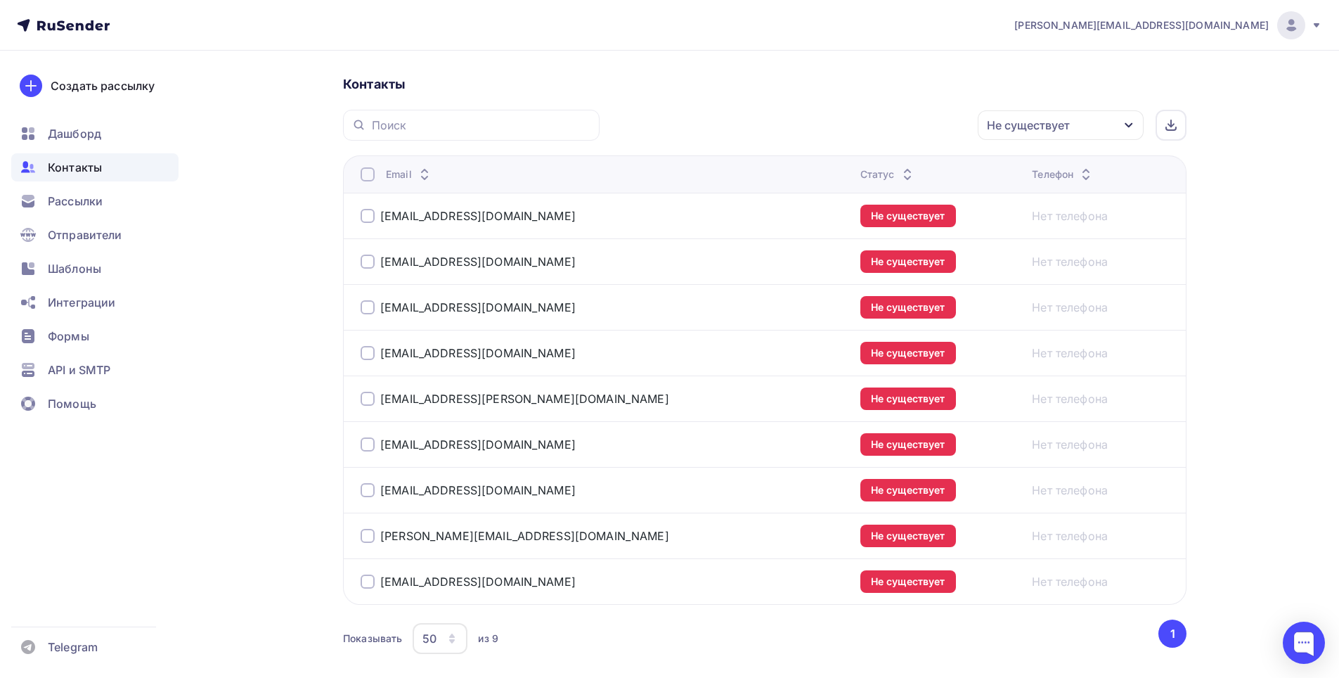
click at [1132, 123] on icon "button" at bounding box center [1128, 124] width 11 height 11
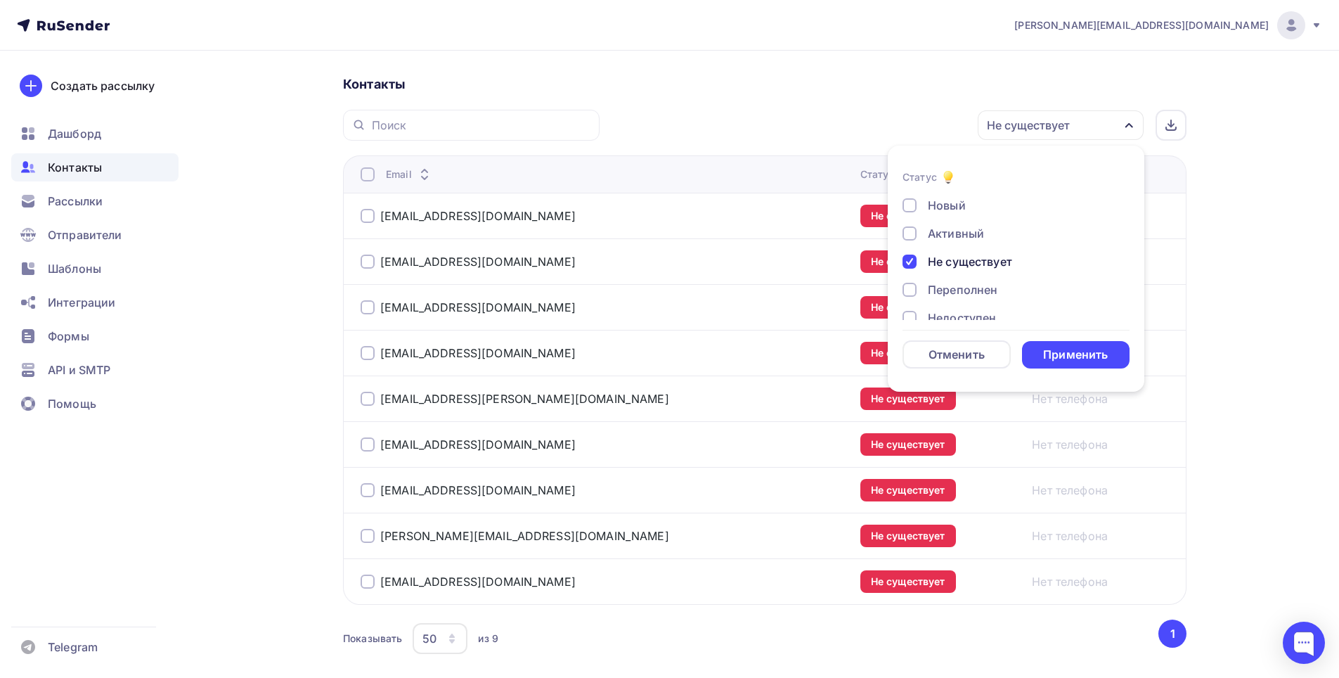
click at [990, 259] on div "Не существует" at bounding box center [970, 261] width 84 height 17
click at [948, 209] on div "Новый" at bounding box center [947, 205] width 38 height 17
click at [1097, 353] on div "Применить" at bounding box center [1075, 355] width 65 height 16
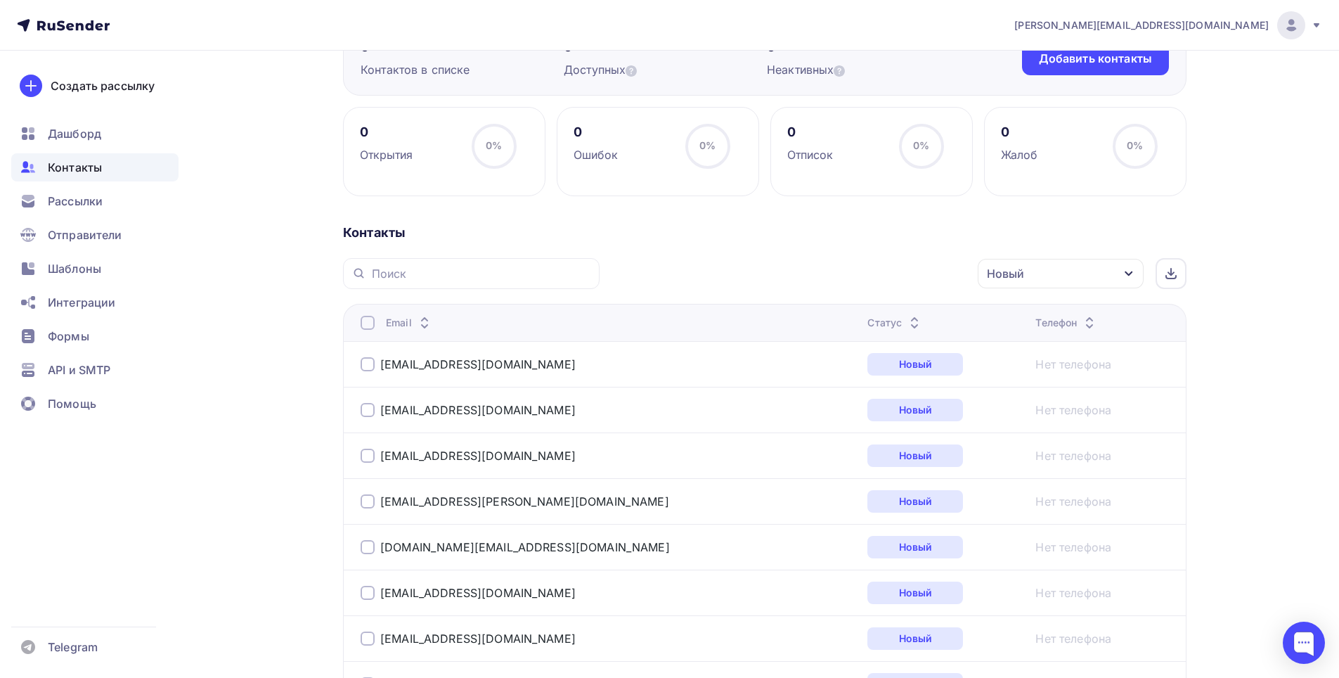
scroll to position [214, 0]
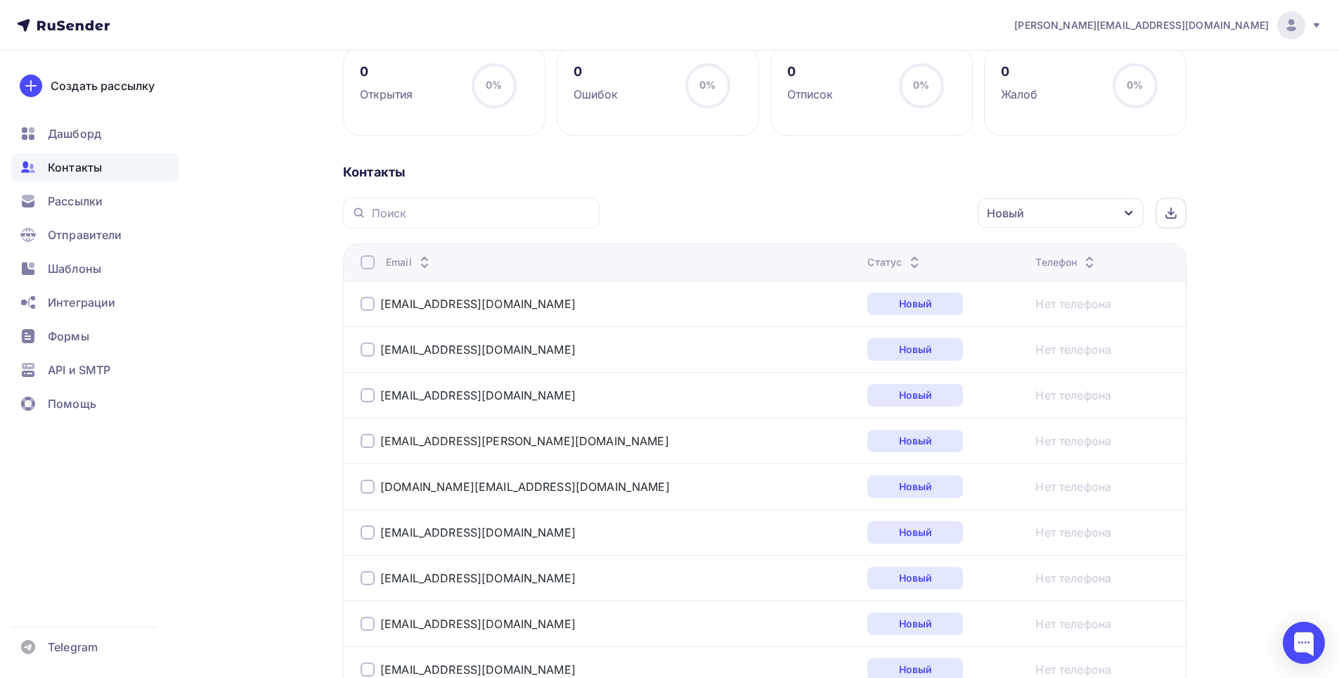
click at [1125, 214] on icon "button" at bounding box center [1128, 212] width 11 height 11
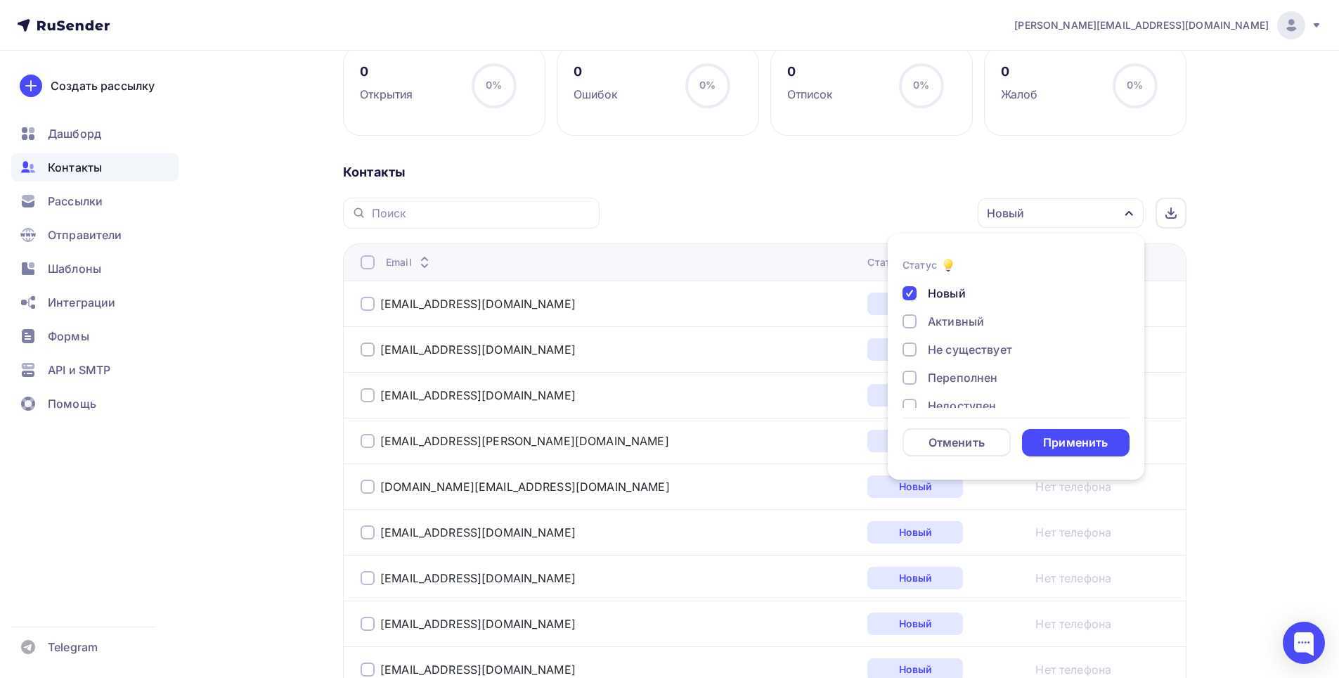
click at [955, 323] on div "Активный" at bounding box center [956, 321] width 56 height 17
click at [937, 300] on div "Новый" at bounding box center [947, 293] width 38 height 17
click at [1094, 443] on div "Применить" at bounding box center [1075, 442] width 65 height 16
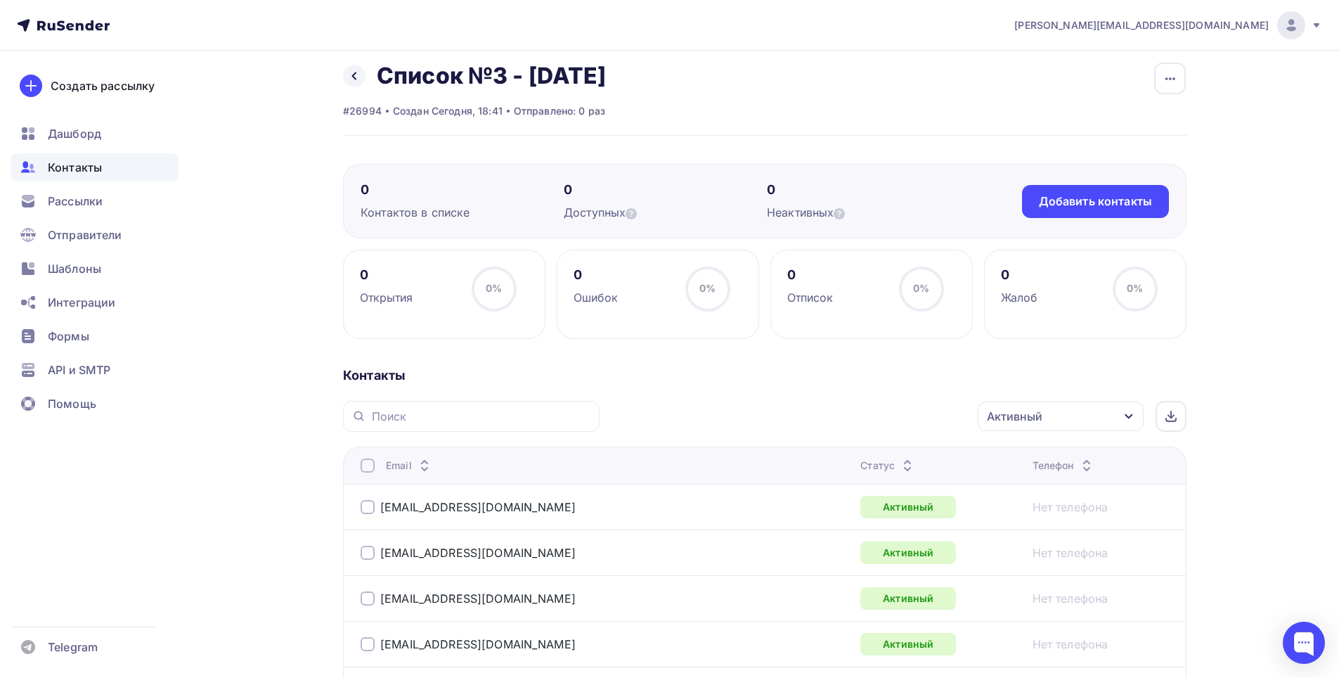
scroll to position [0, 0]
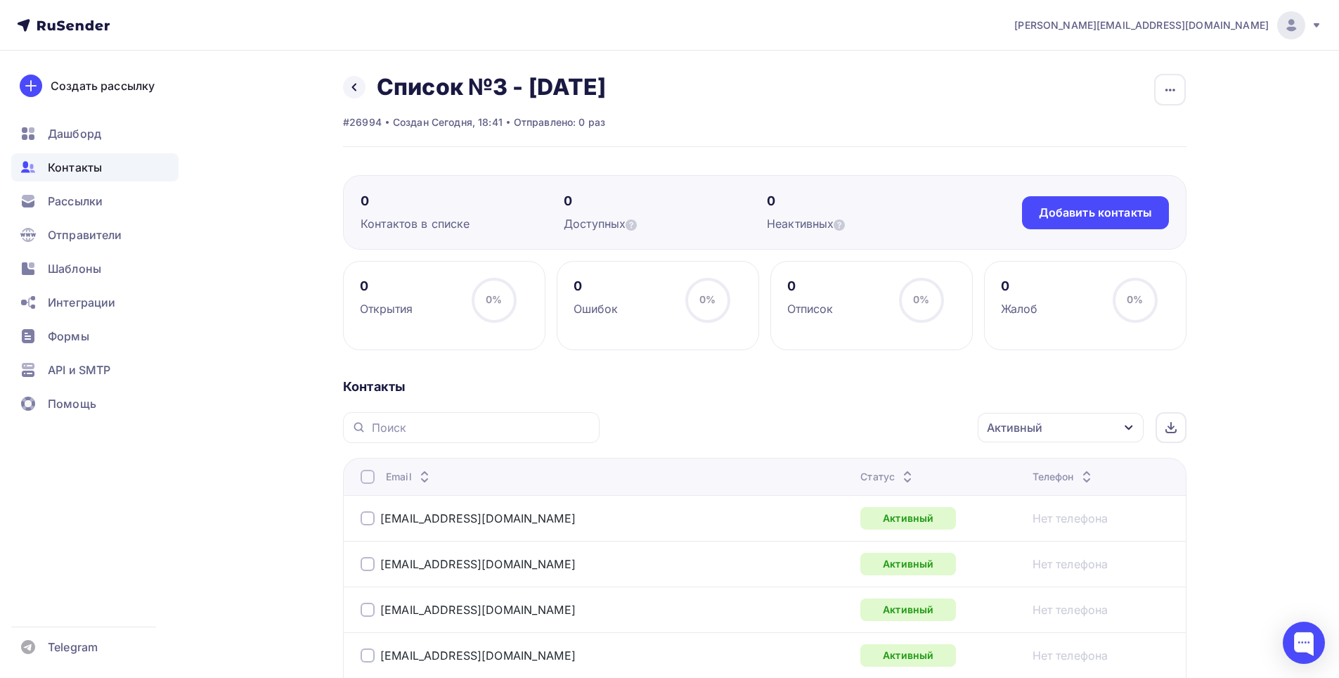
click at [1121, 423] on div "Активный" at bounding box center [1061, 428] width 166 height 30
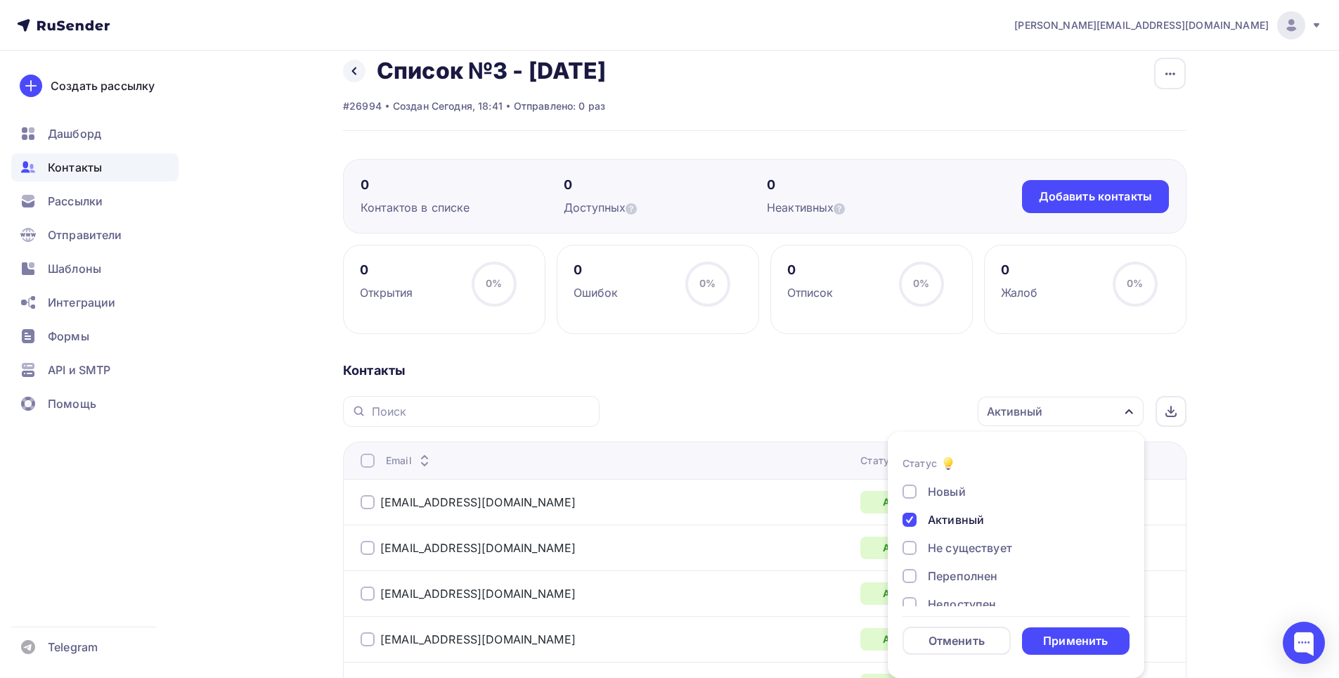
click at [981, 544] on div "Не существует" at bounding box center [970, 547] width 84 height 17
click at [964, 520] on div "Активный" at bounding box center [956, 519] width 56 height 17
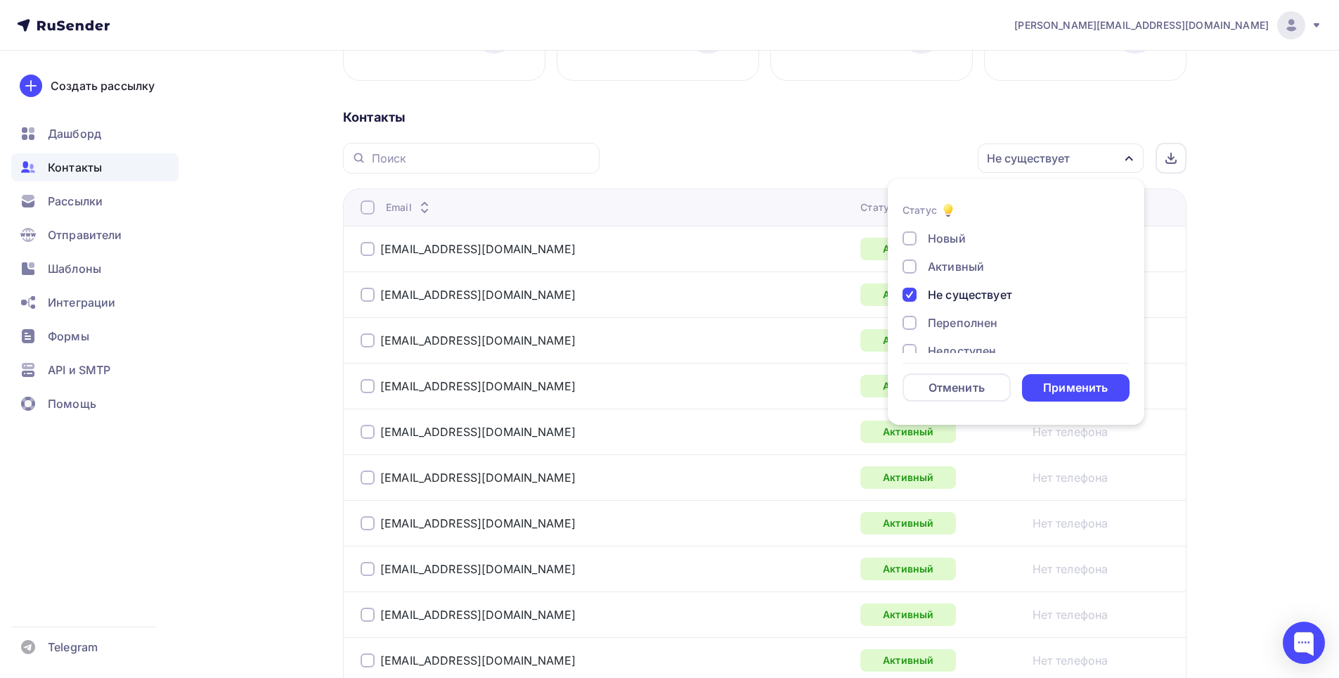
scroll to position [368, 0]
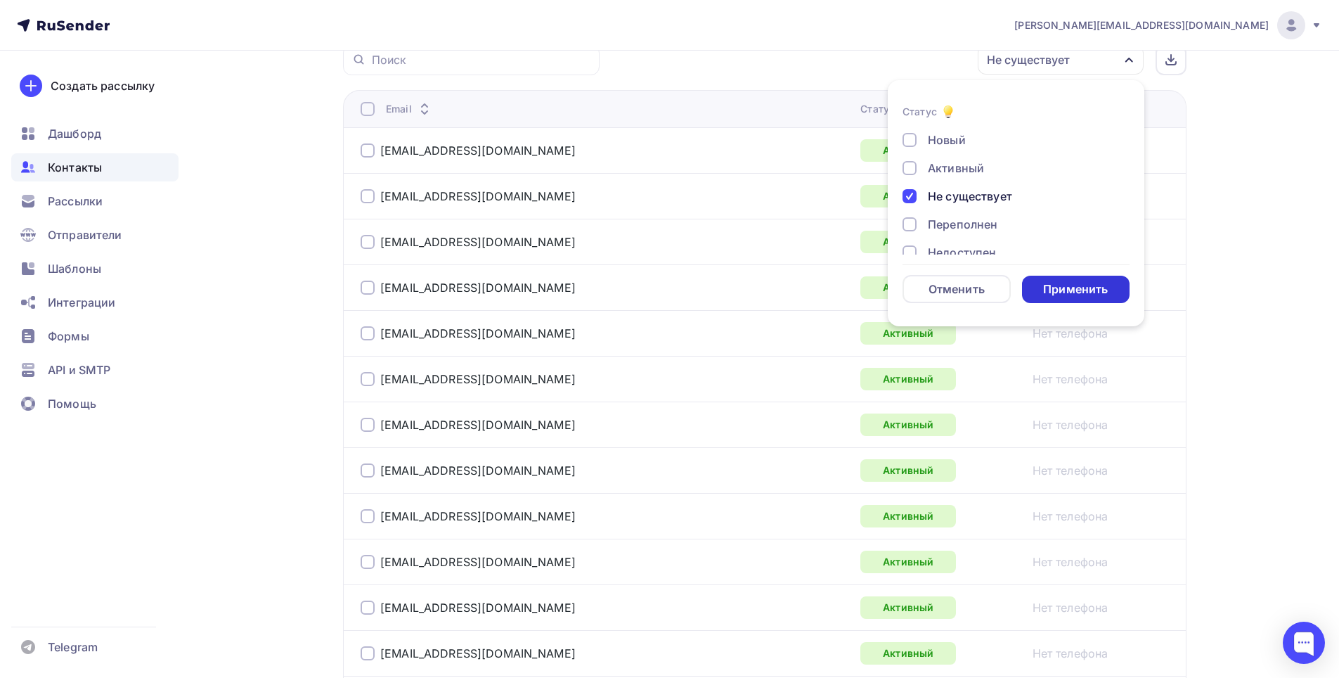
click at [1077, 290] on div "Применить" at bounding box center [1075, 289] width 65 height 16
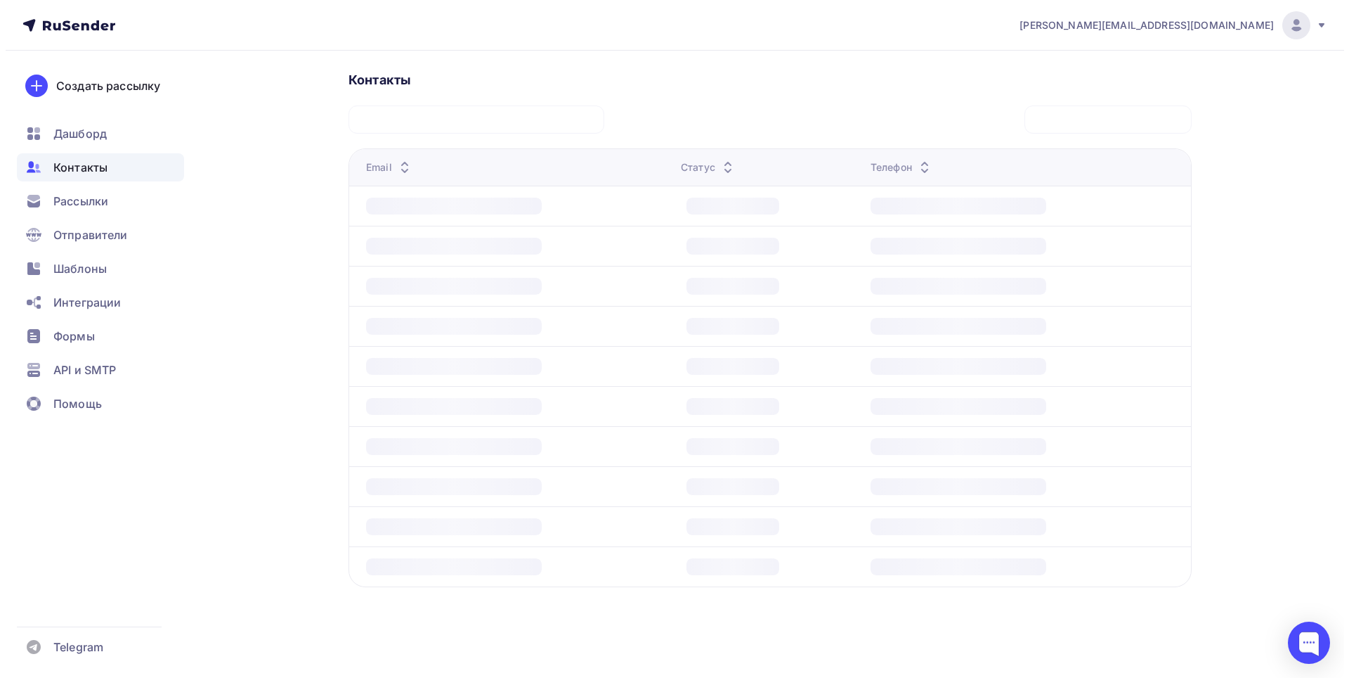
scroll to position [306, 0]
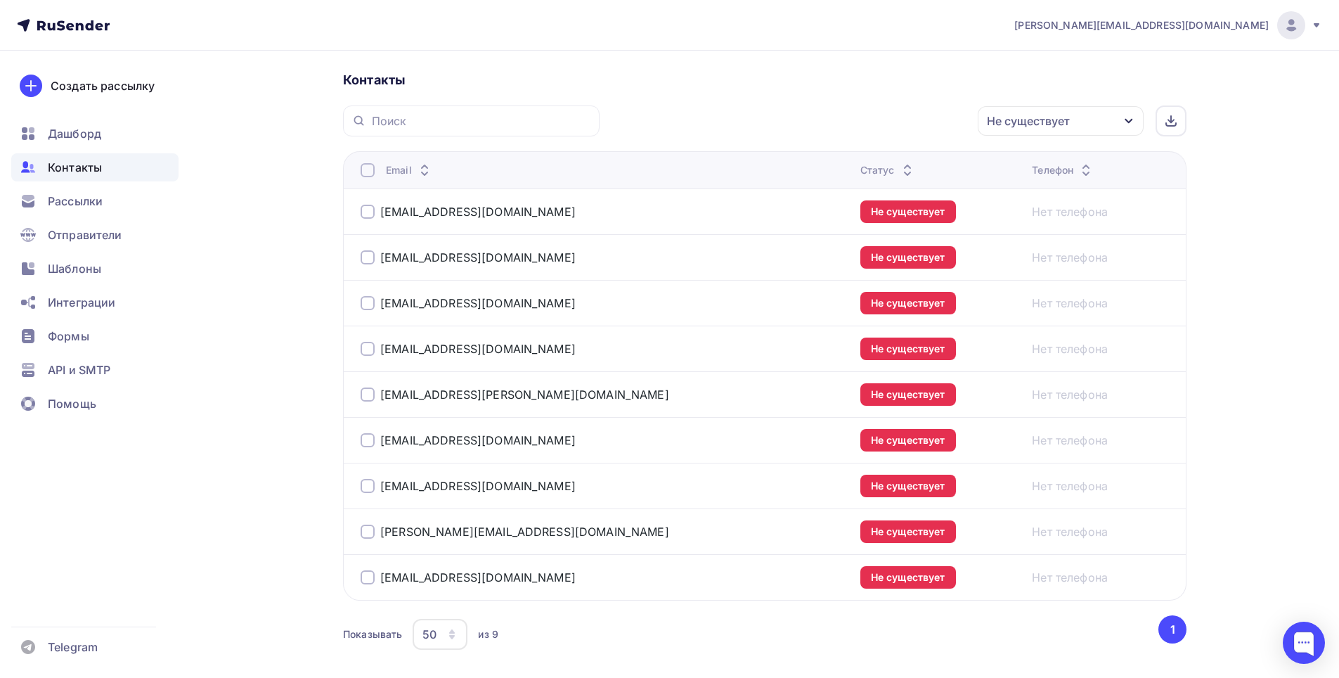
click at [363, 215] on div at bounding box center [368, 212] width 14 height 14
click at [371, 258] on div at bounding box center [368, 257] width 14 height 14
click at [371, 309] on div at bounding box center [368, 303] width 14 height 14
click at [365, 358] on div "info.yugra@adrilling.ru" at bounding box center [536, 348] width 351 height 22
click at [373, 348] on div at bounding box center [368, 349] width 14 height 14
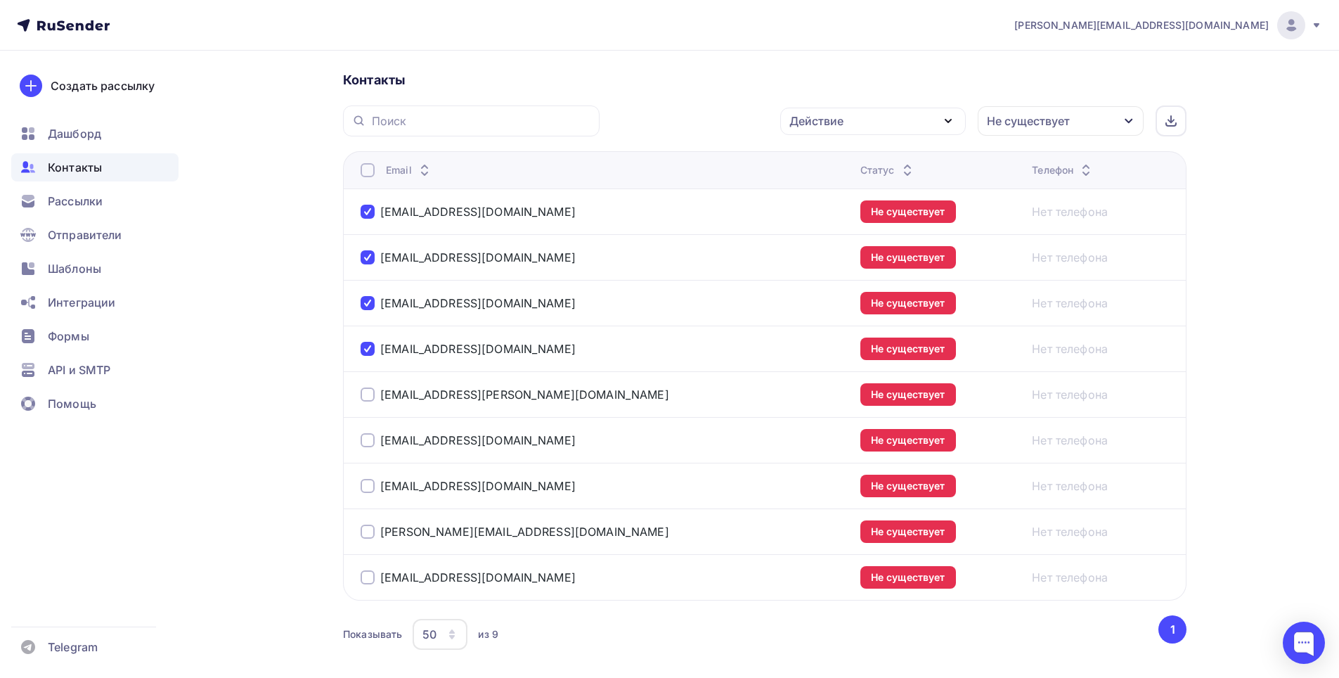
drag, startPoint x: 371, startPoint y: 396, endPoint x: 370, endPoint y: 417, distance: 20.4
click at [370, 399] on div at bounding box center [368, 394] width 14 height 14
click at [372, 448] on div "bashspirt@bashspirt.ru" at bounding box center [536, 440] width 351 height 22
click at [372, 443] on div at bounding box center [368, 440] width 14 height 14
drag, startPoint x: 368, startPoint y: 486, endPoint x: 368, endPoint y: 509, distance: 23.2
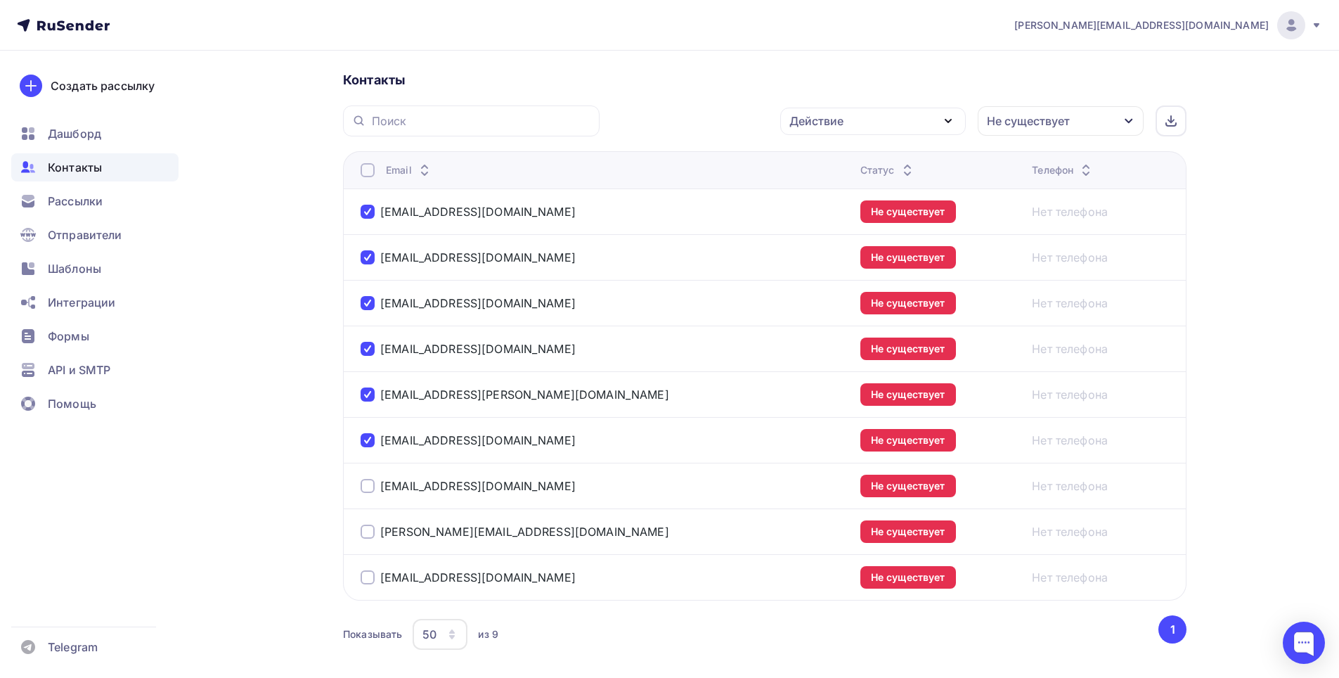
click at [368, 487] on div at bounding box center [368, 486] width 14 height 14
drag, startPoint x: 368, startPoint y: 529, endPoint x: 373, endPoint y: 537, distance: 10.1
click at [370, 536] on div at bounding box center [368, 531] width 14 height 14
drag, startPoint x: 372, startPoint y: 575, endPoint x: 383, endPoint y: 571, distance: 12.0
click at [372, 576] on div at bounding box center [368, 577] width 14 height 14
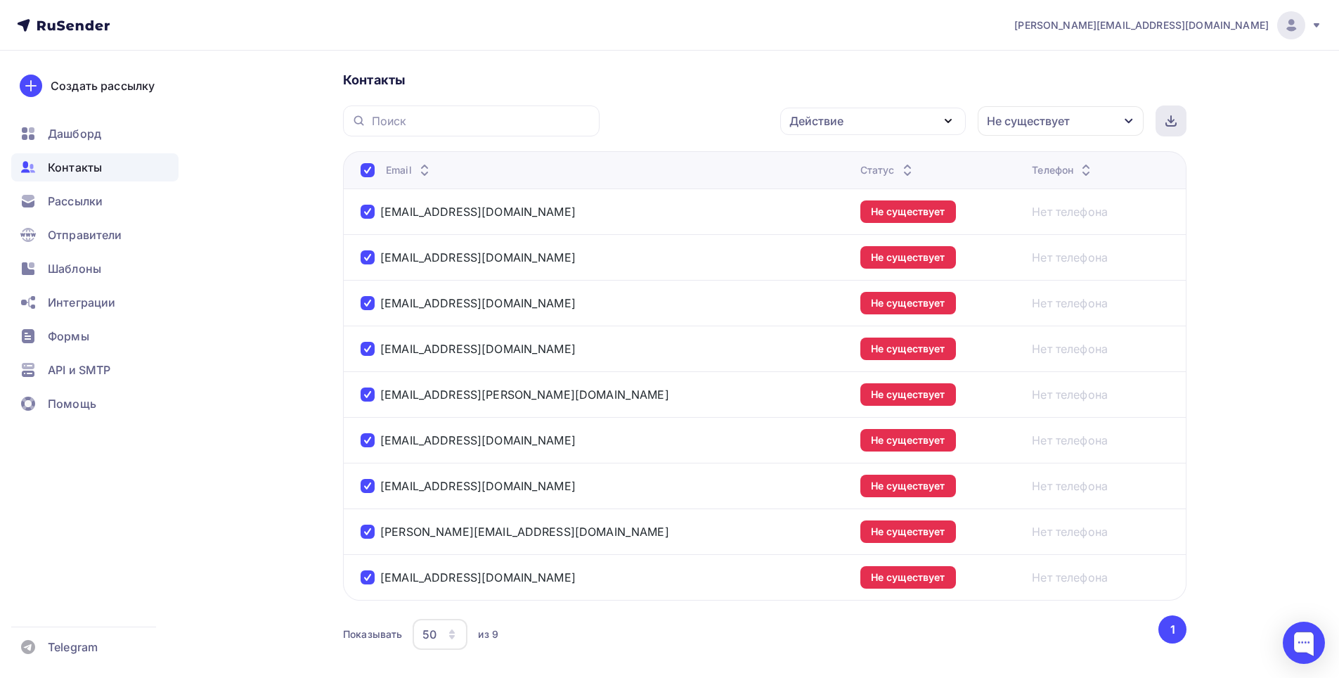
click at [1168, 123] on icon at bounding box center [1170, 120] width 11 height 11
click at [933, 127] on div "Действие" at bounding box center [873, 121] width 186 height 27
click at [886, 219] on div "Удалить" at bounding box center [873, 218] width 152 height 17
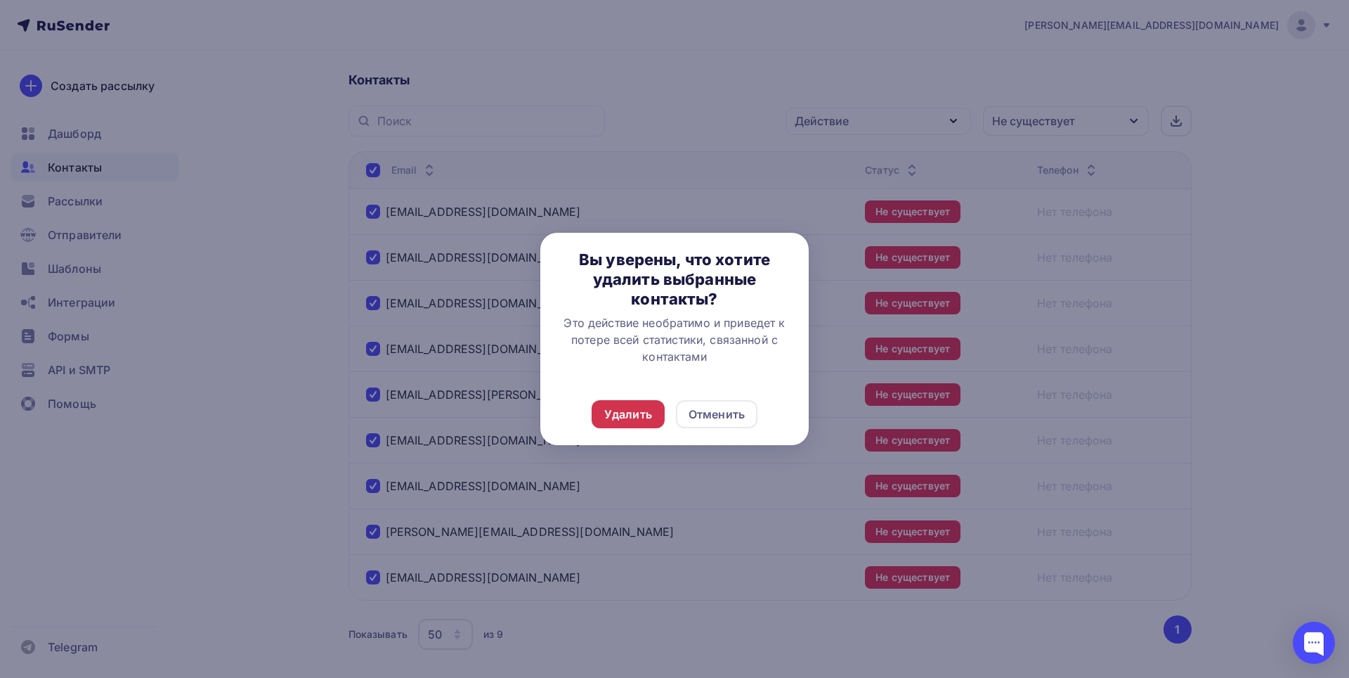
click at [642, 415] on div "Удалить" at bounding box center [628, 414] width 48 height 17
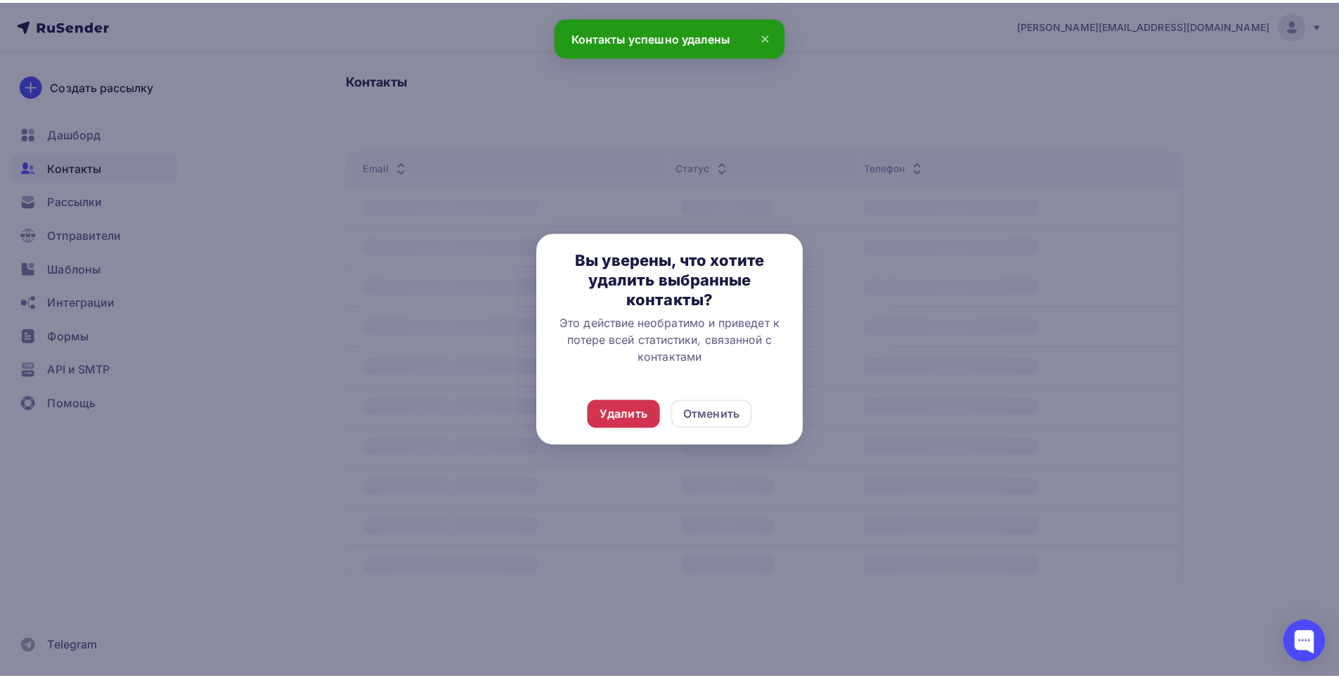
scroll to position [0, 0]
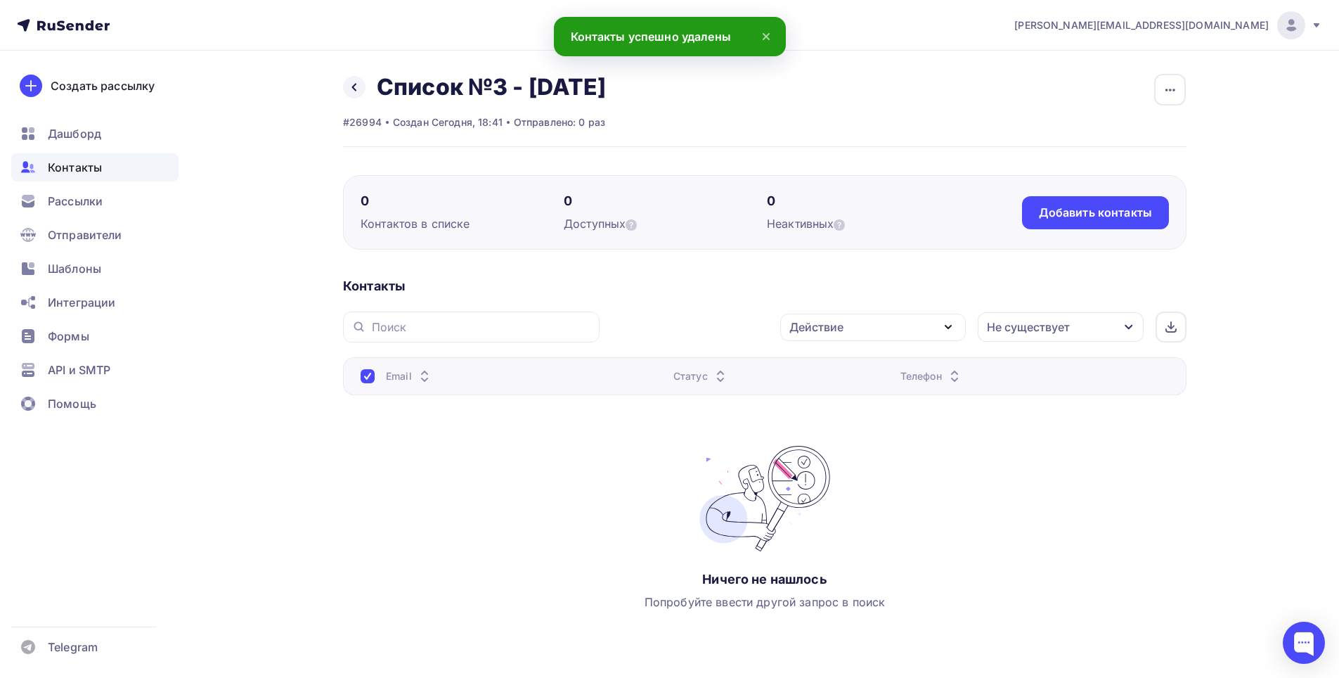
click at [1107, 330] on div "Не существует" at bounding box center [1061, 327] width 166 height 30
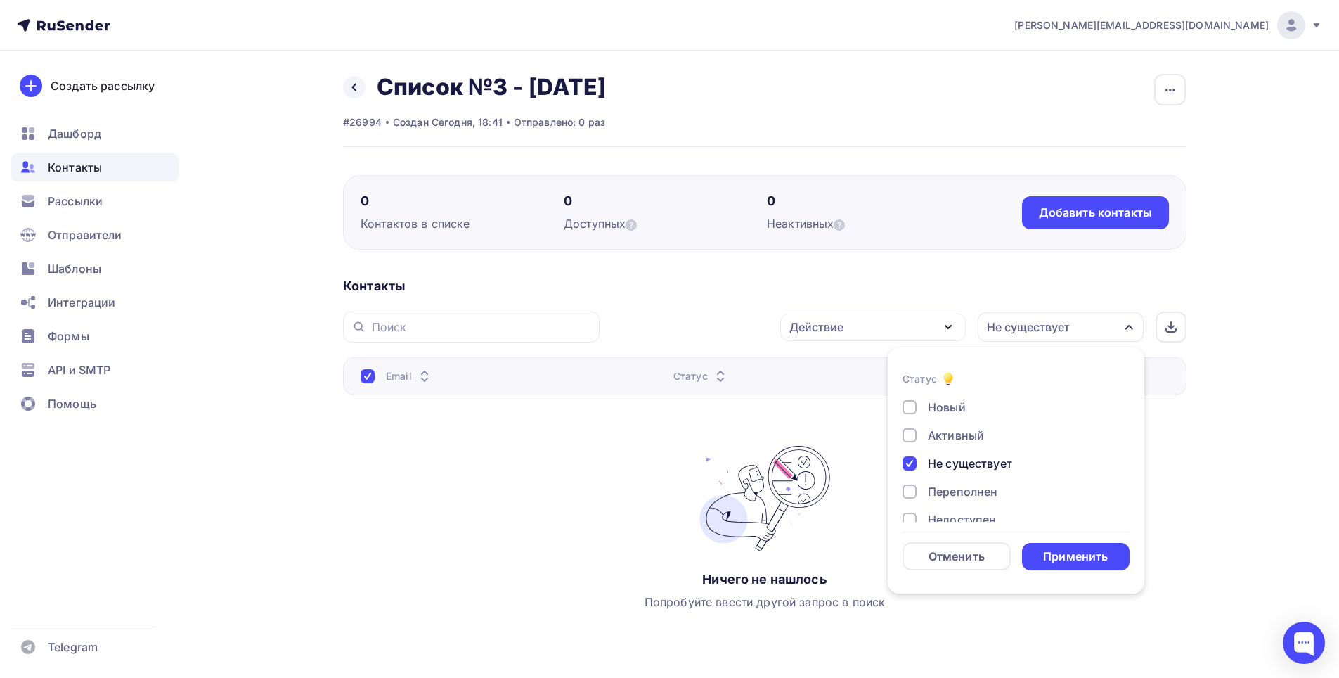
click at [996, 461] on div "Не существует" at bounding box center [970, 463] width 84 height 17
click at [958, 408] on div "Новый" at bounding box center [947, 407] width 38 height 17
click at [1067, 553] on div "Применить" at bounding box center [1075, 556] width 65 height 16
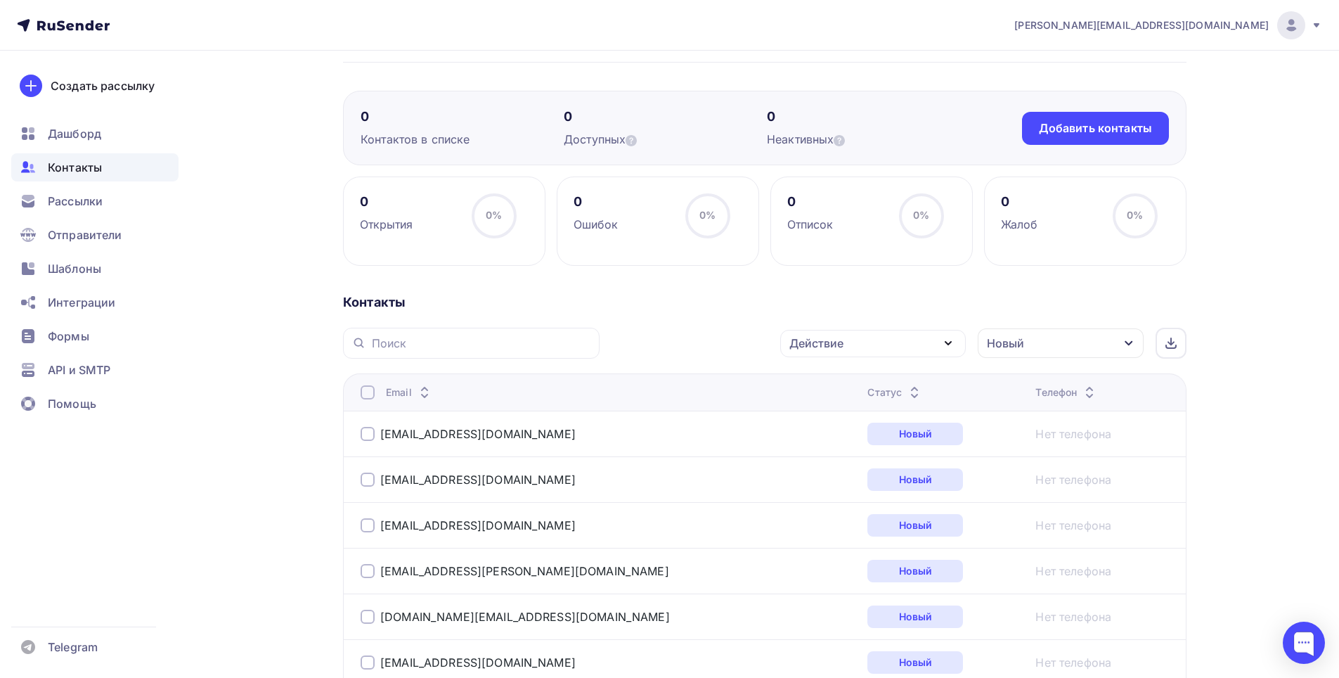
scroll to position [211, 0]
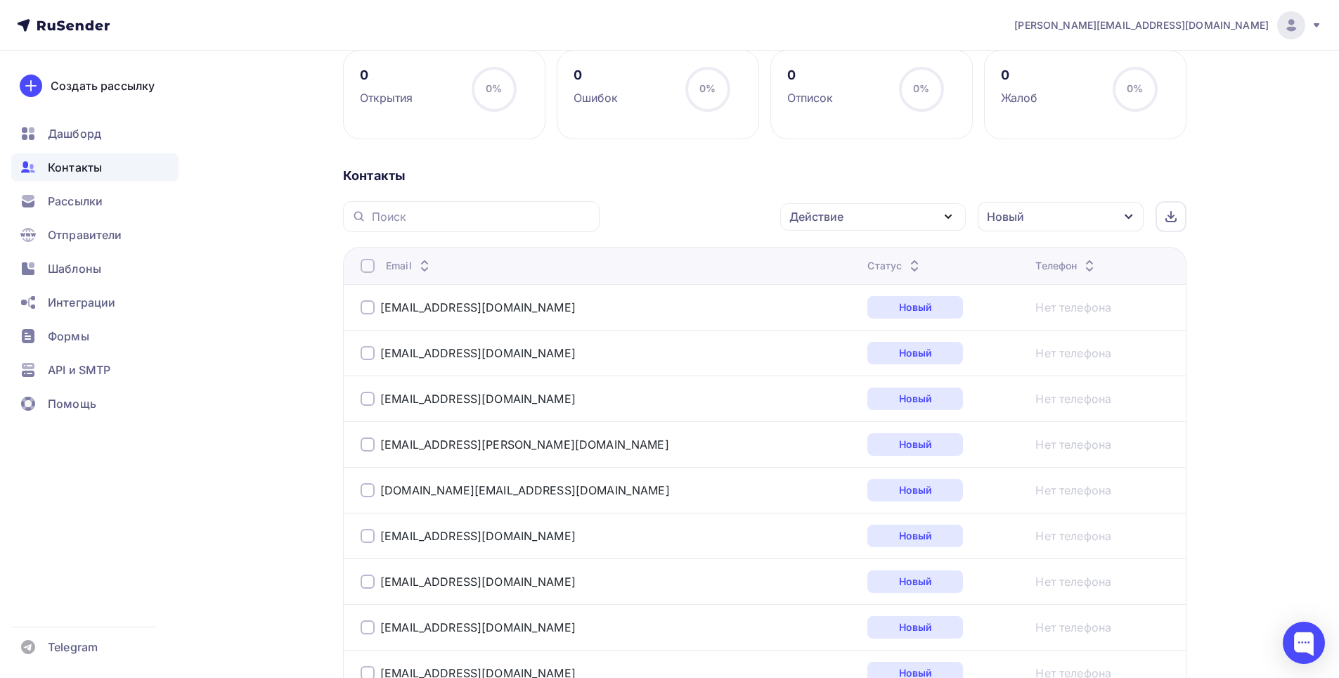
click at [1094, 222] on div "Новый" at bounding box center [1061, 217] width 166 height 30
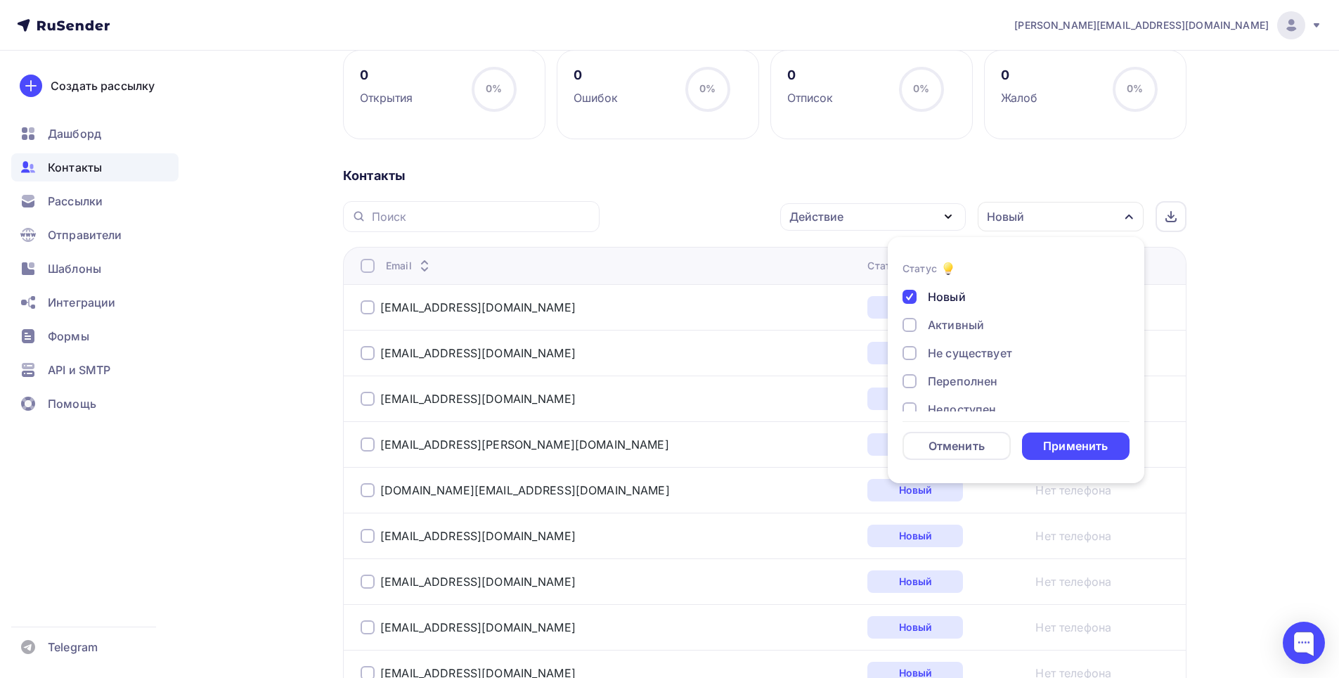
click at [1039, 322] on div "Активный" at bounding box center [1007, 324] width 211 height 17
click at [958, 304] on div "Новый" at bounding box center [947, 296] width 38 height 17
click at [1068, 439] on div "Применить" at bounding box center [1075, 446] width 65 height 16
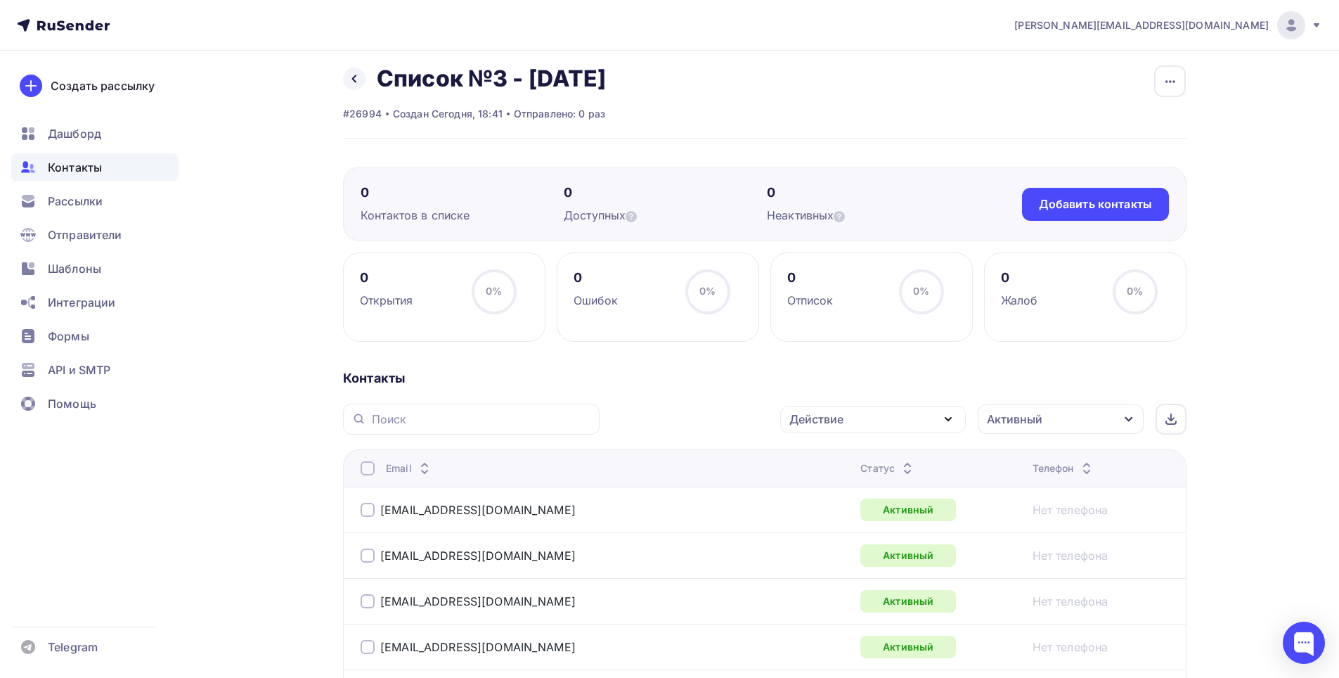
scroll to position [0, 0]
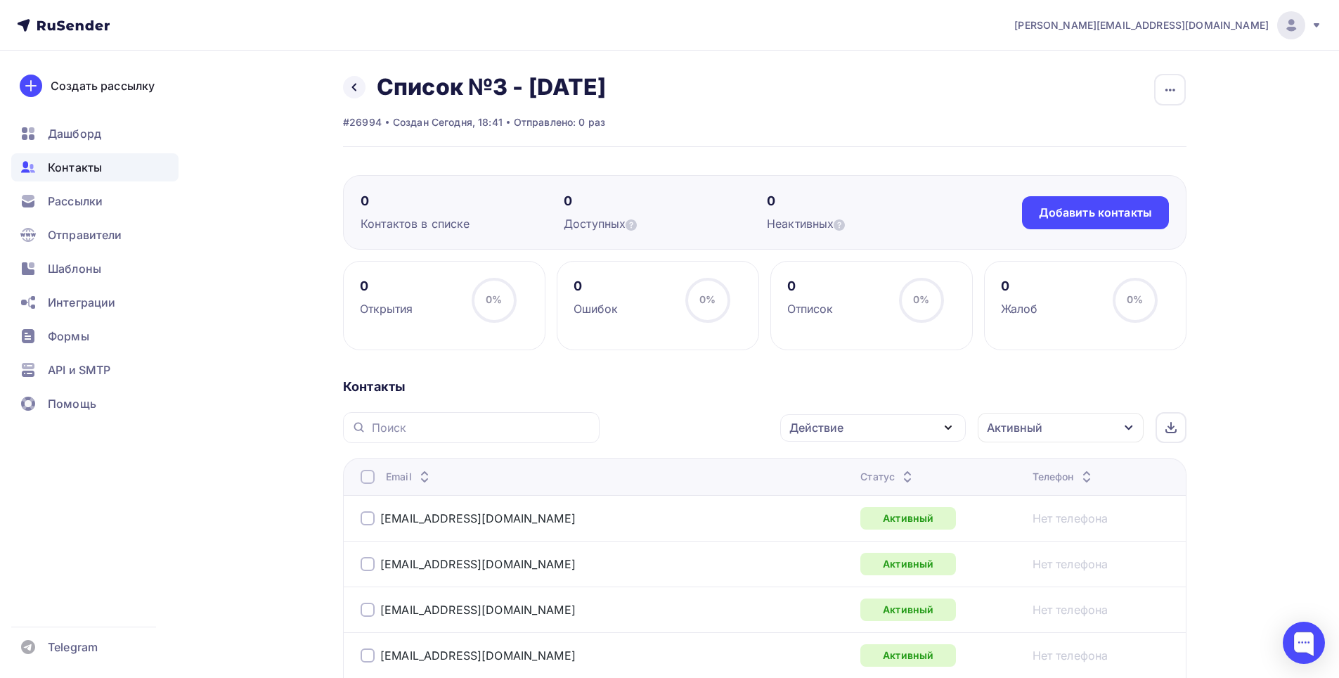
click at [1086, 428] on div "Активный" at bounding box center [1061, 428] width 166 height 30
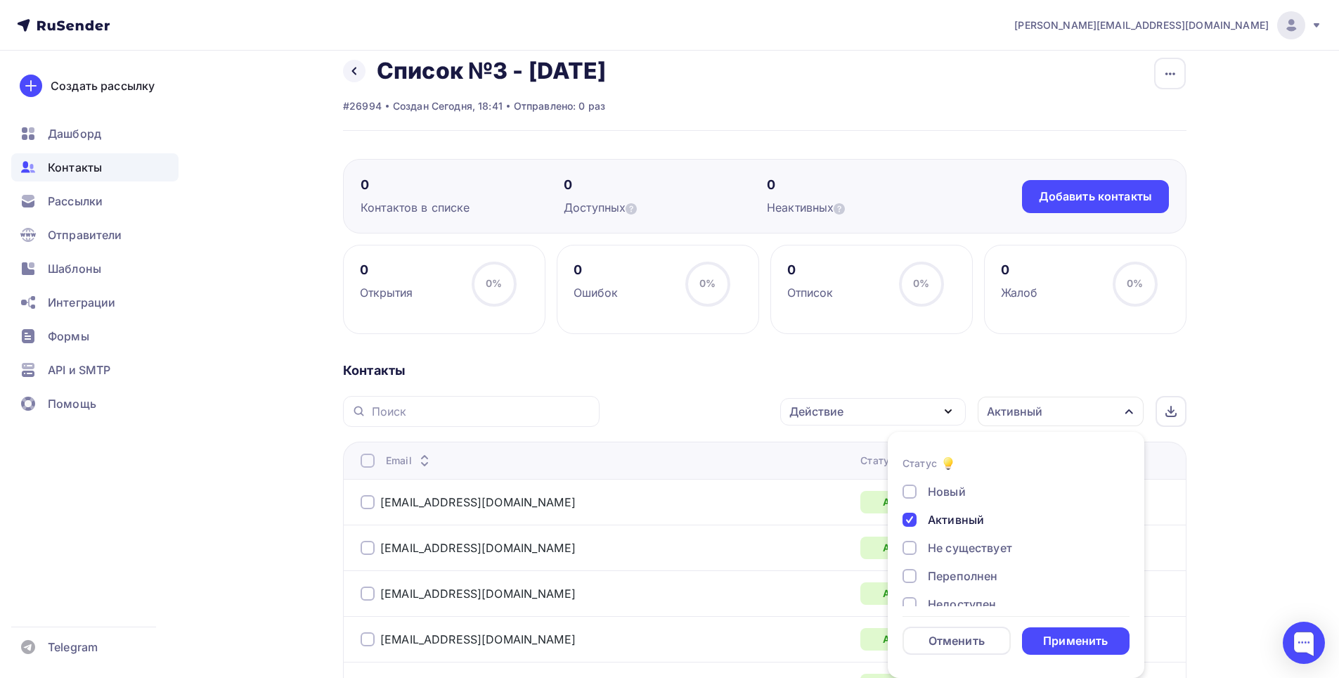
drag, startPoint x: 961, startPoint y: 518, endPoint x: 968, endPoint y: 517, distance: 7.1
click at [961, 519] on div "Активный" at bounding box center [956, 519] width 56 height 17
click at [963, 508] on div "Недоступен" at bounding box center [962, 501] width 68 height 17
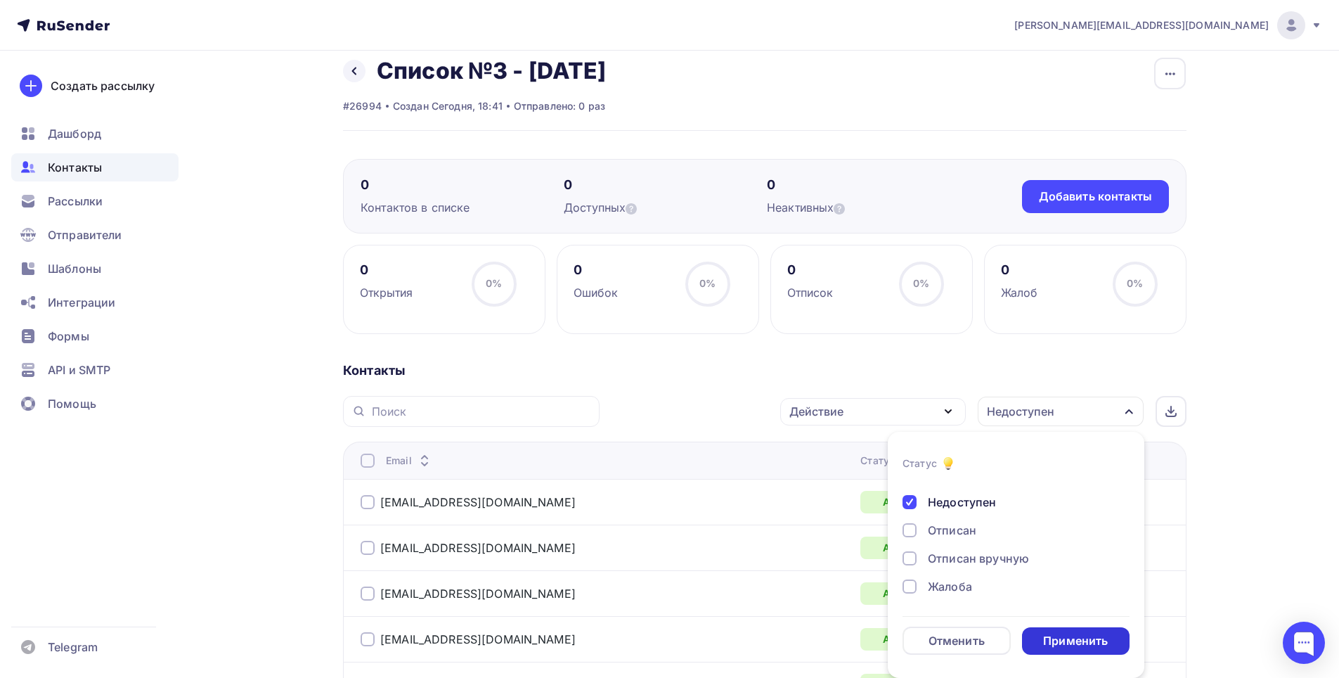
click at [1051, 642] on div "Применить" at bounding box center [1075, 641] width 65 height 16
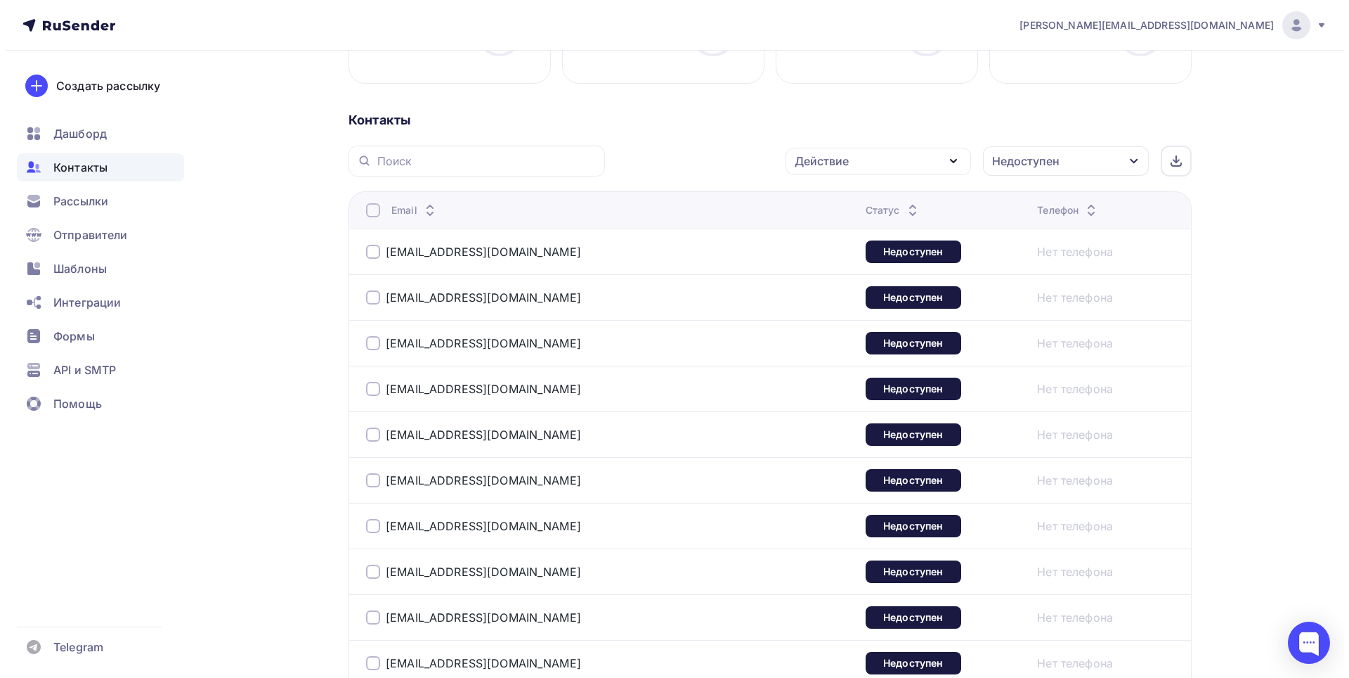
scroll to position [232, 0]
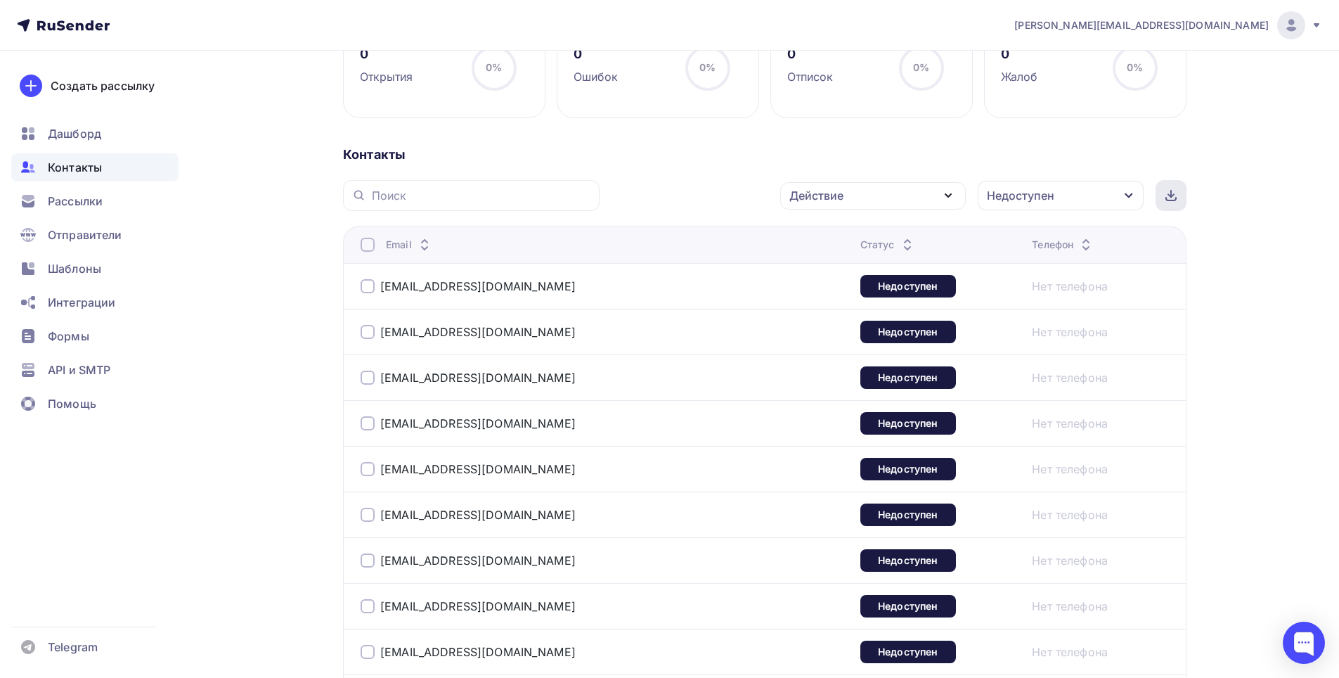
click at [1177, 203] on div at bounding box center [1170, 195] width 31 height 31
click at [374, 246] on div at bounding box center [368, 245] width 14 height 14
click at [942, 195] on icon "button" at bounding box center [948, 195] width 17 height 17
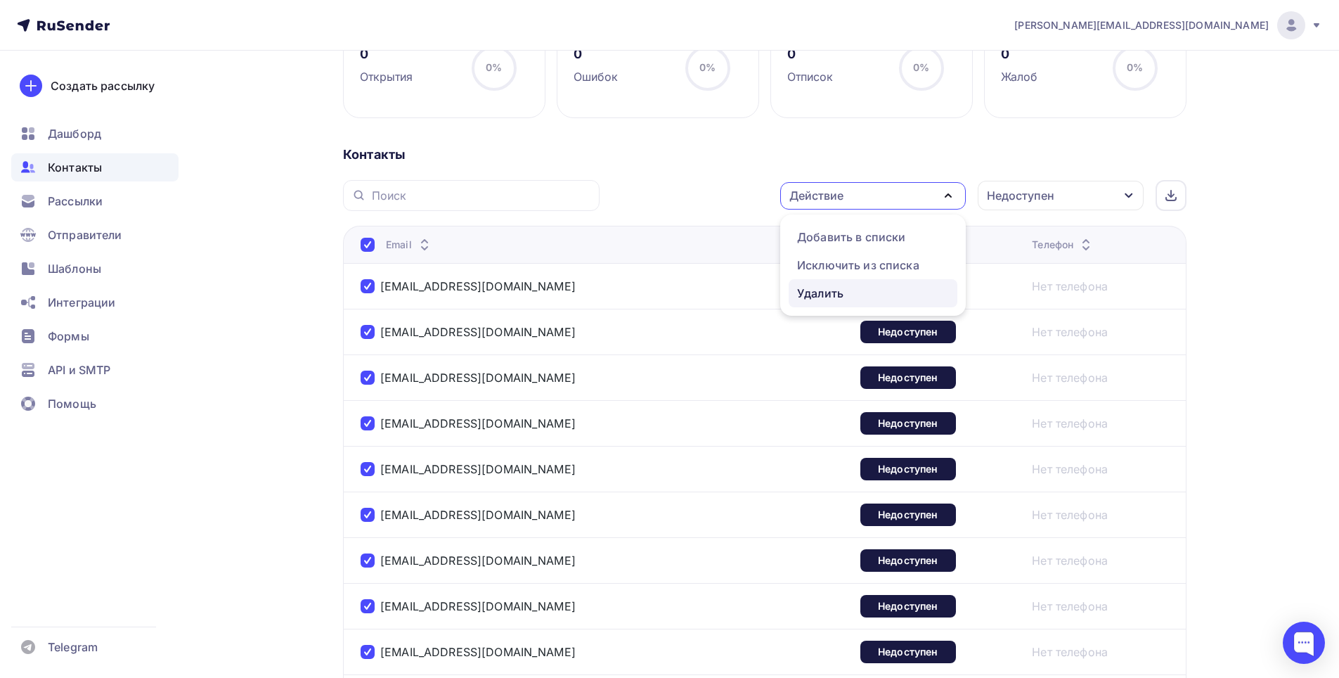
click at [834, 294] on div "Удалить" at bounding box center [820, 293] width 46 height 17
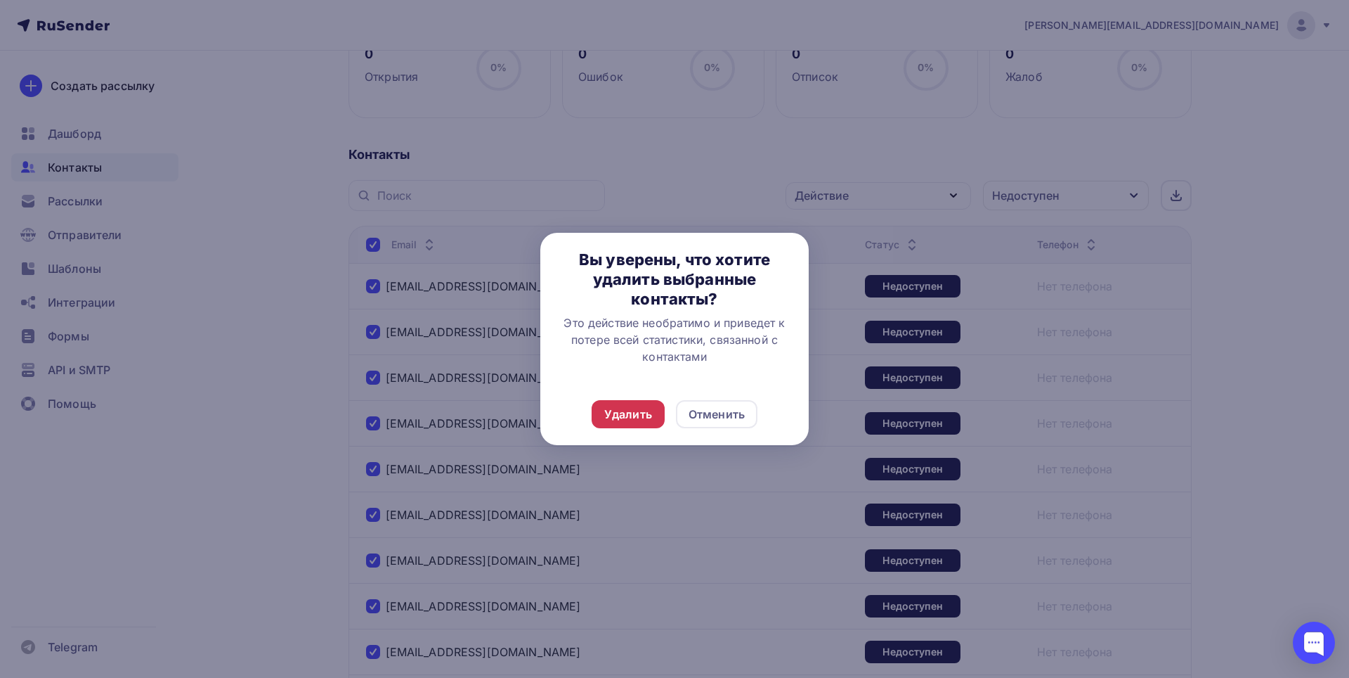
click at [628, 413] on div "Удалить" at bounding box center [628, 414] width 48 height 17
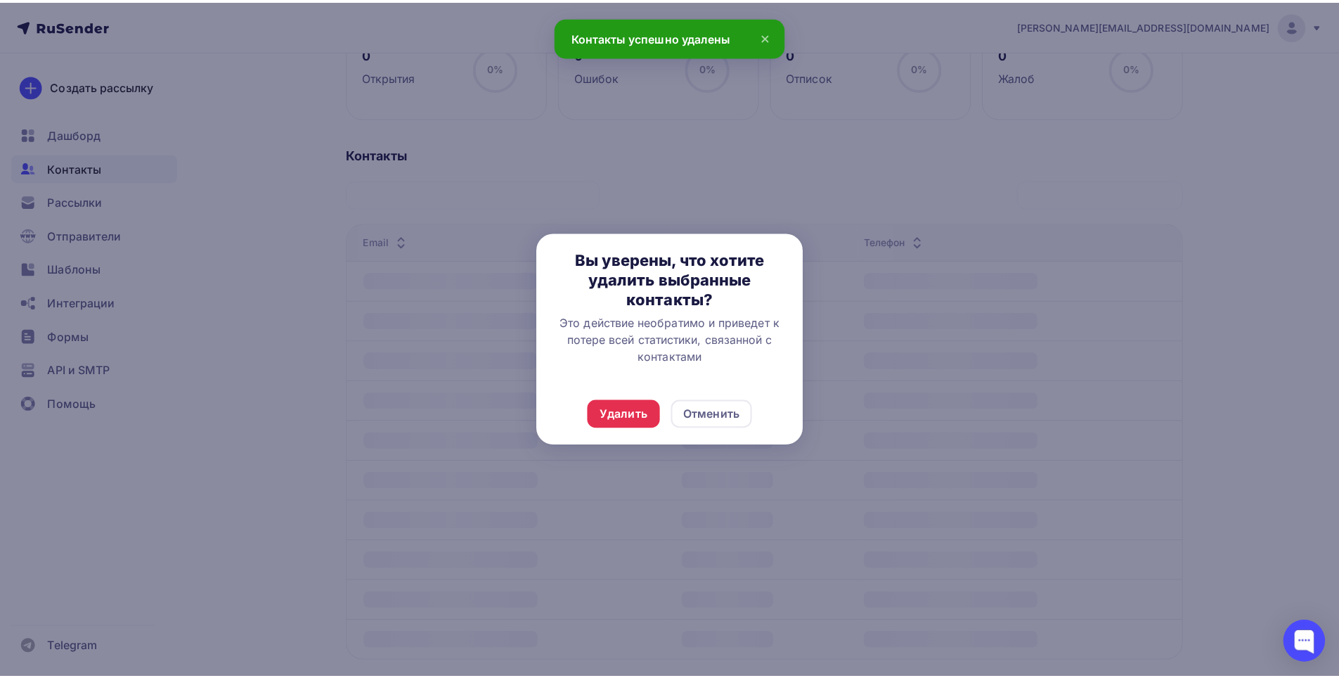
scroll to position [0, 0]
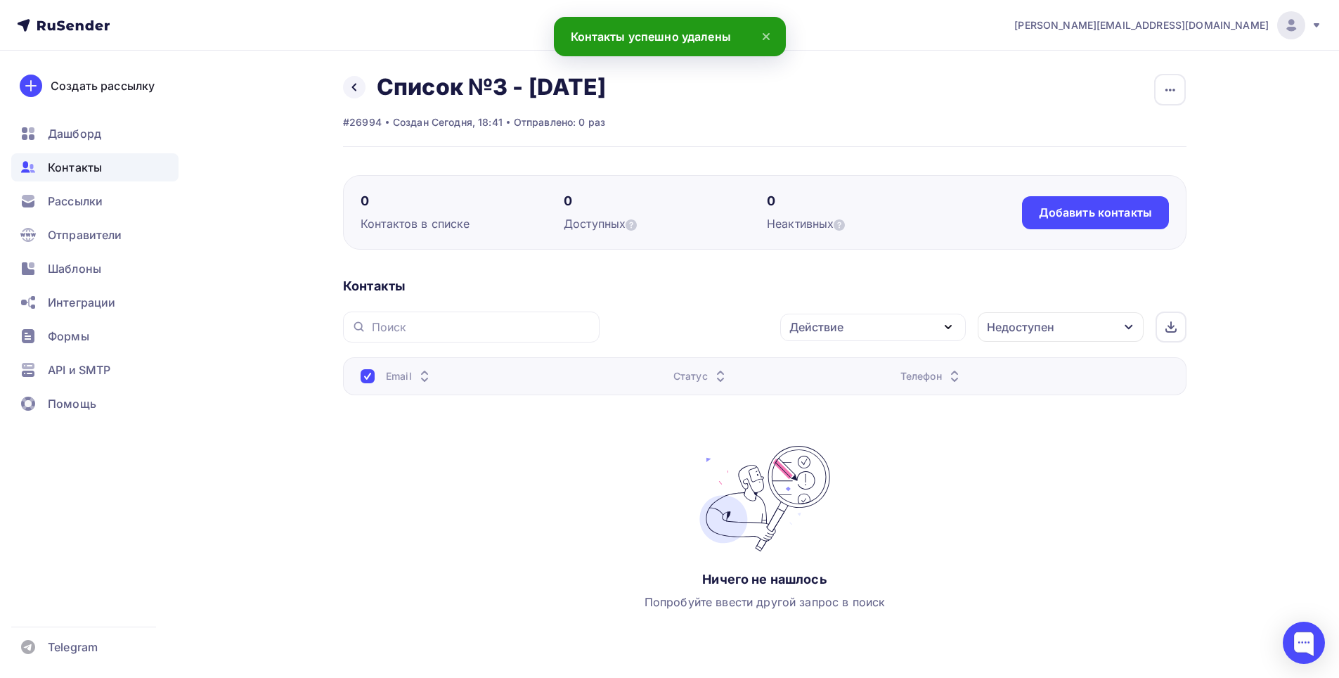
click at [1094, 325] on div "Недоступен" at bounding box center [1061, 327] width 166 height 30
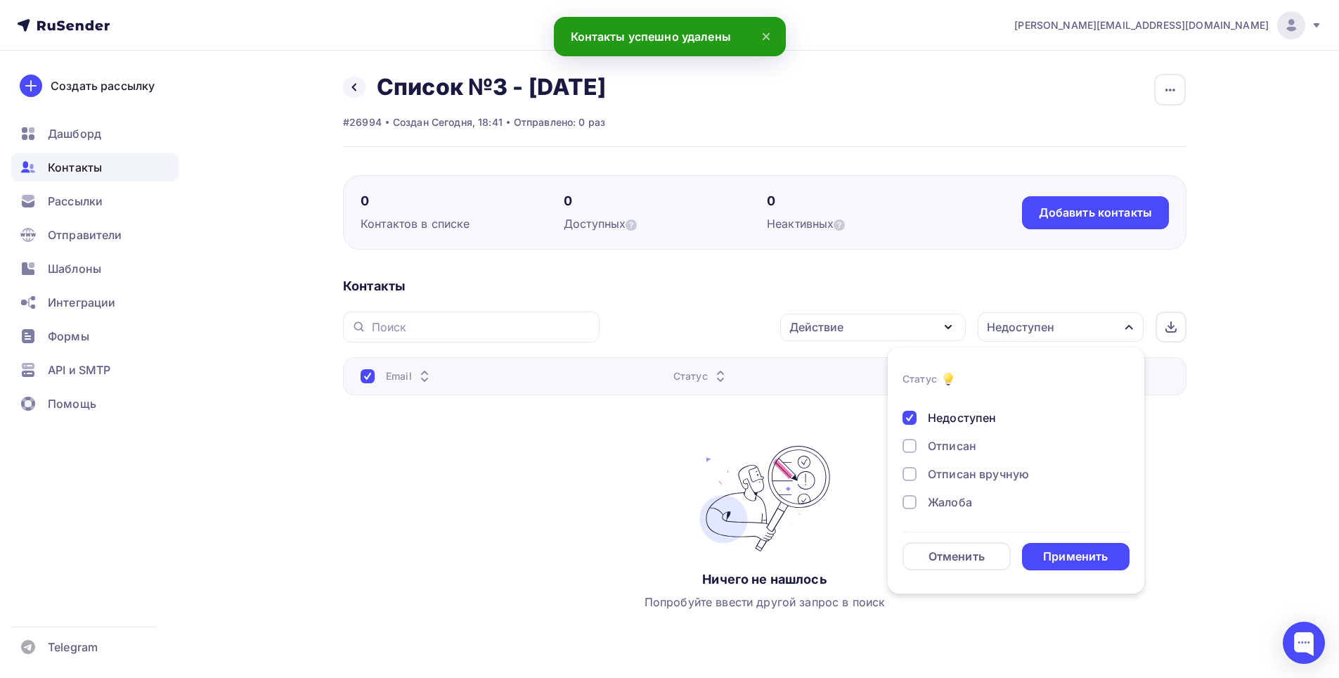
click at [952, 419] on div "Недоступен" at bounding box center [962, 417] width 68 height 17
click at [949, 446] on div "Отписан" at bounding box center [952, 445] width 48 height 17
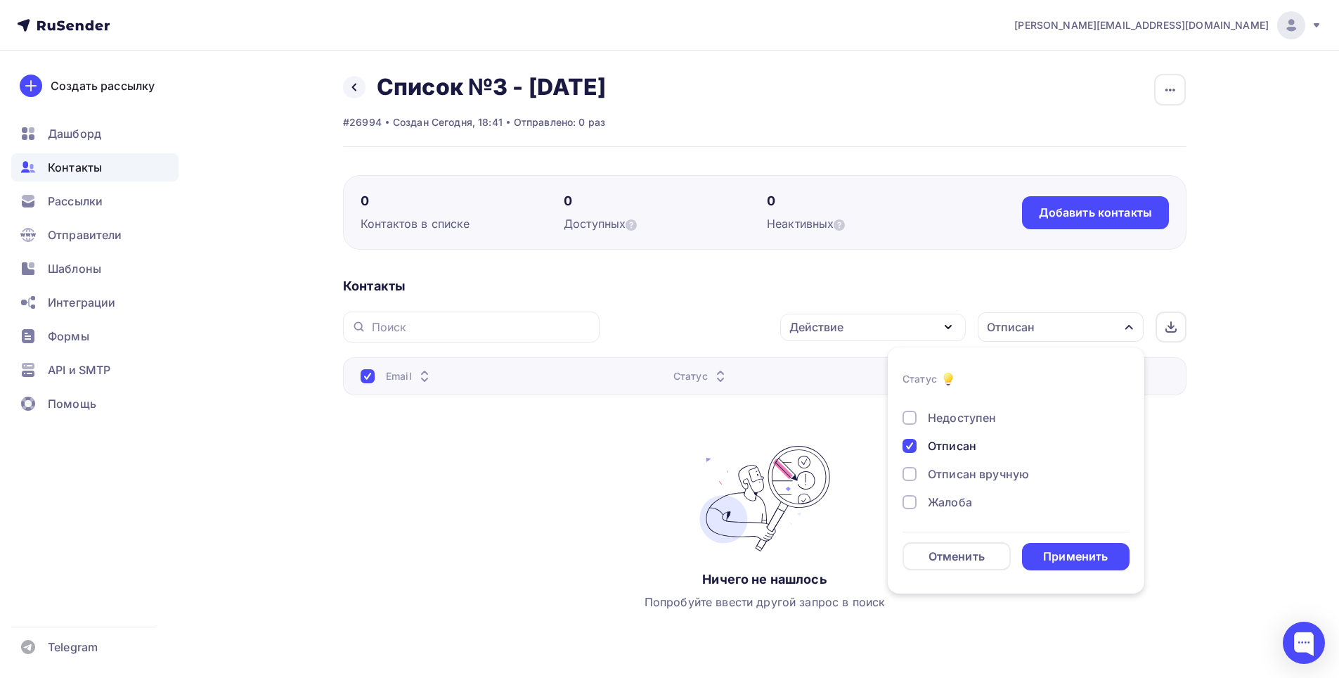
drag, startPoint x: 1087, startPoint y: 557, endPoint x: 1091, endPoint y: 528, distance: 29.0
click at [1087, 555] on div "Применить" at bounding box center [1075, 556] width 65 height 16
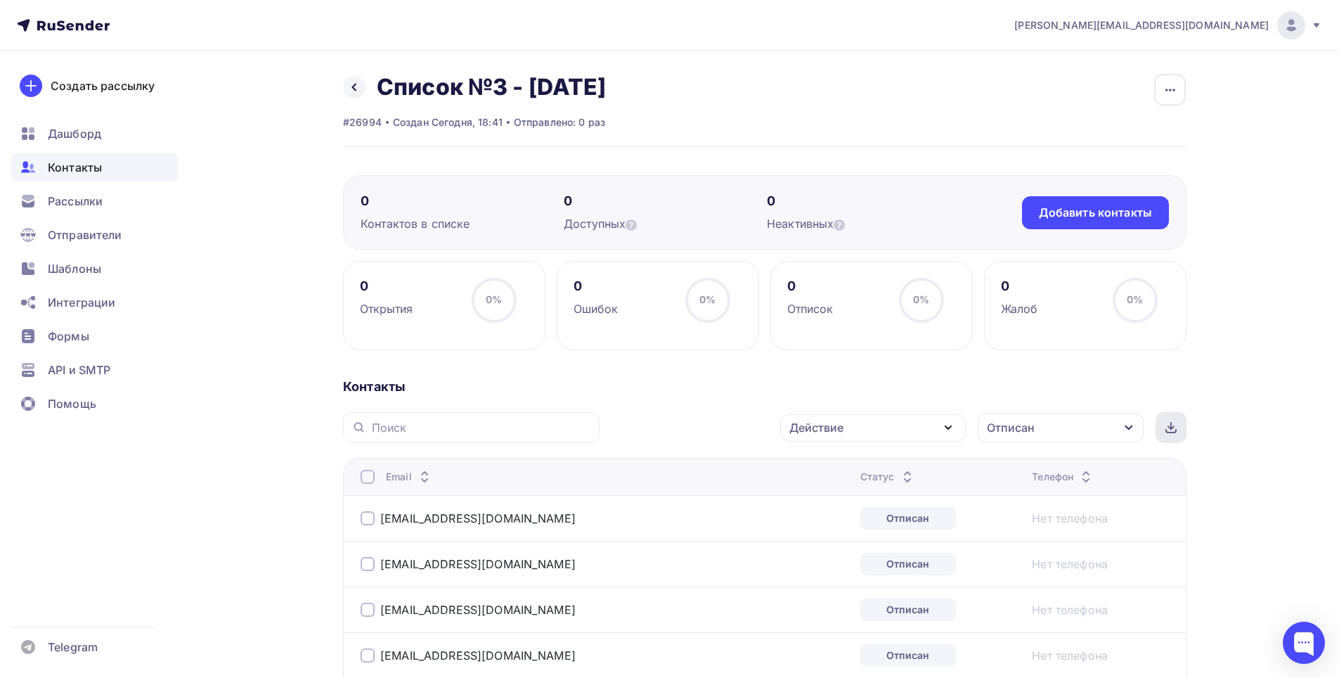
click at [1174, 430] on icon at bounding box center [1170, 427] width 11 height 11
click at [432, 519] on link "office-upl@ugratimber.ru" at bounding box center [477, 518] width 195 height 14
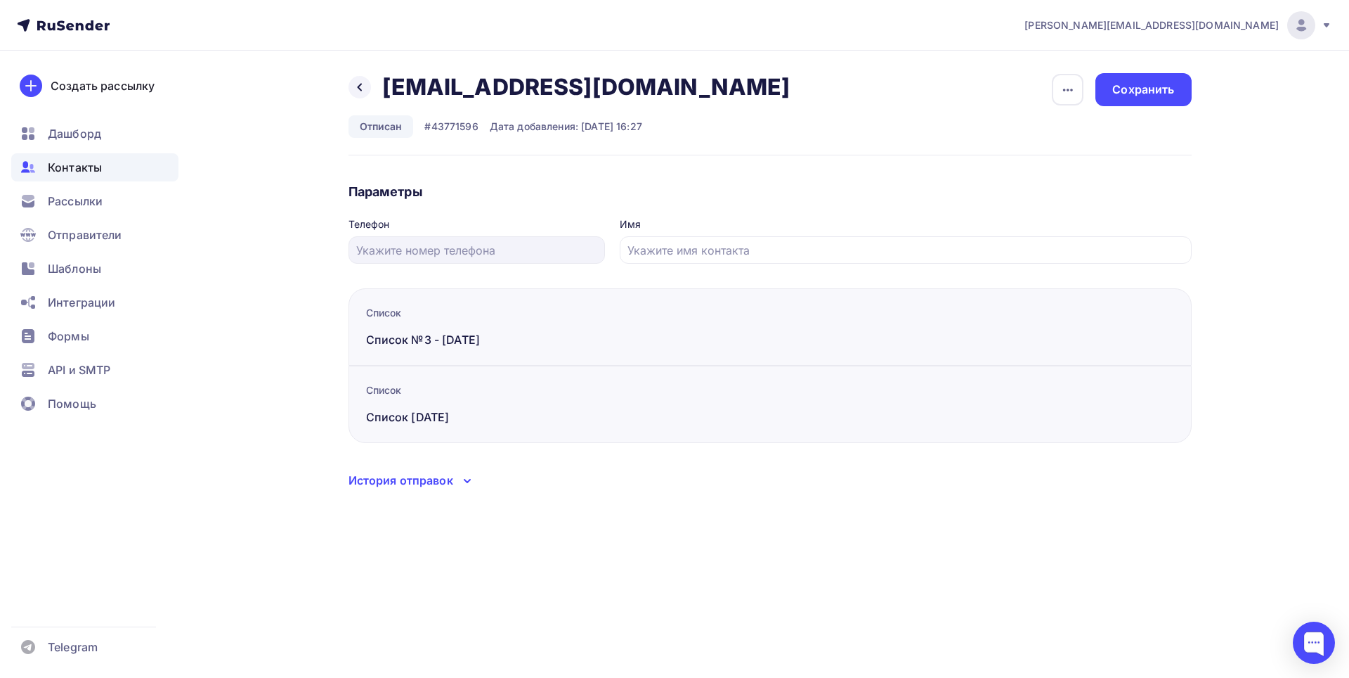
click at [79, 171] on span "Контакты" at bounding box center [75, 167] width 54 height 17
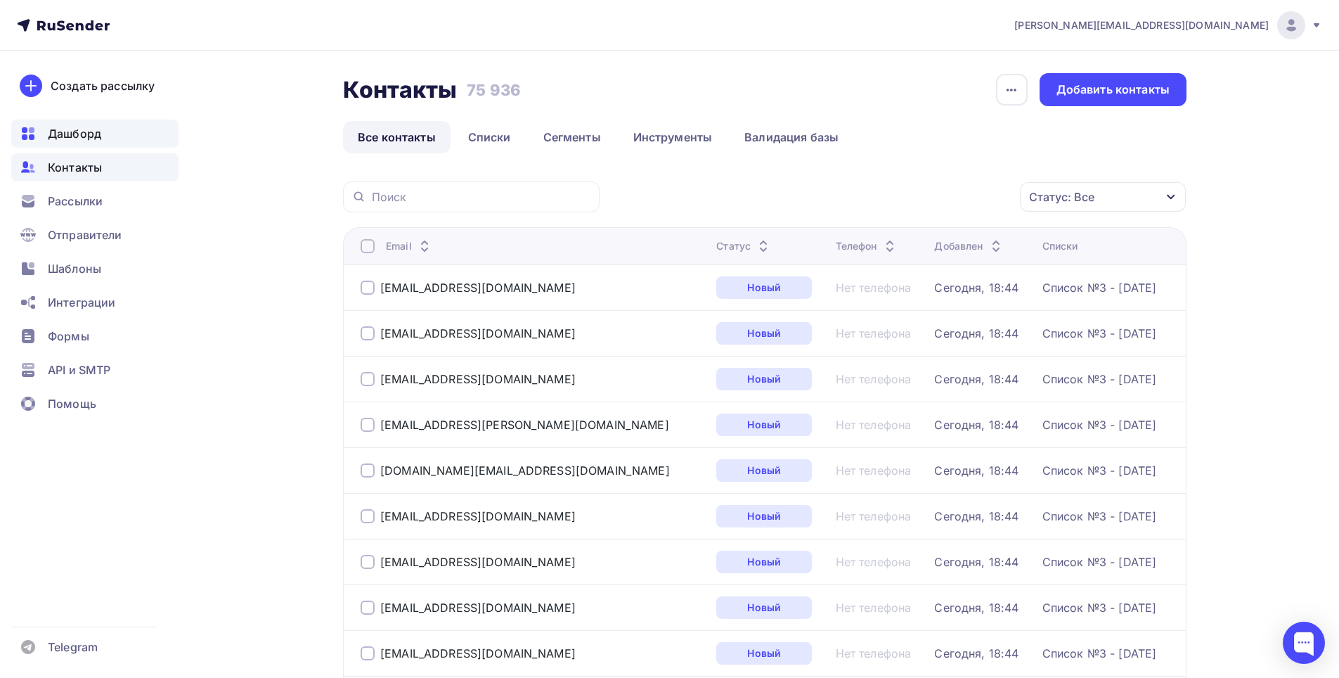
click at [90, 138] on span "Дашборд" at bounding box center [74, 133] width 53 height 17
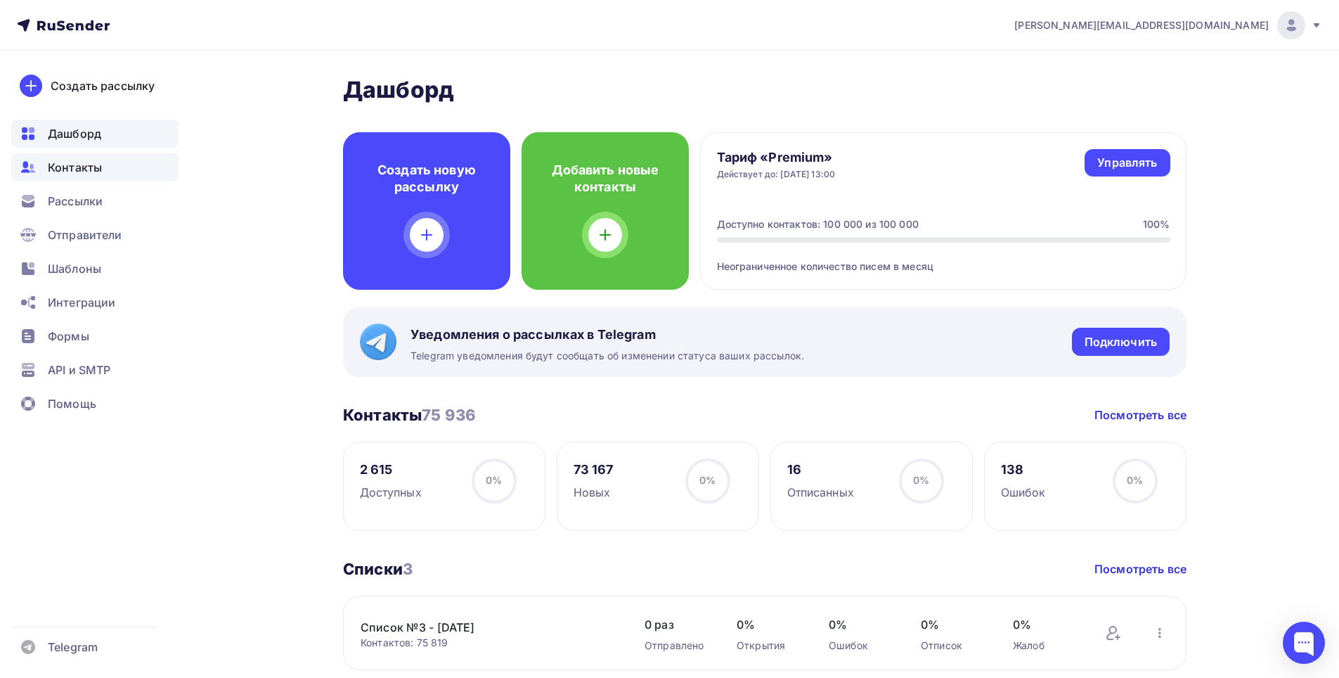
click at [82, 169] on span "Контакты" at bounding box center [75, 167] width 54 height 17
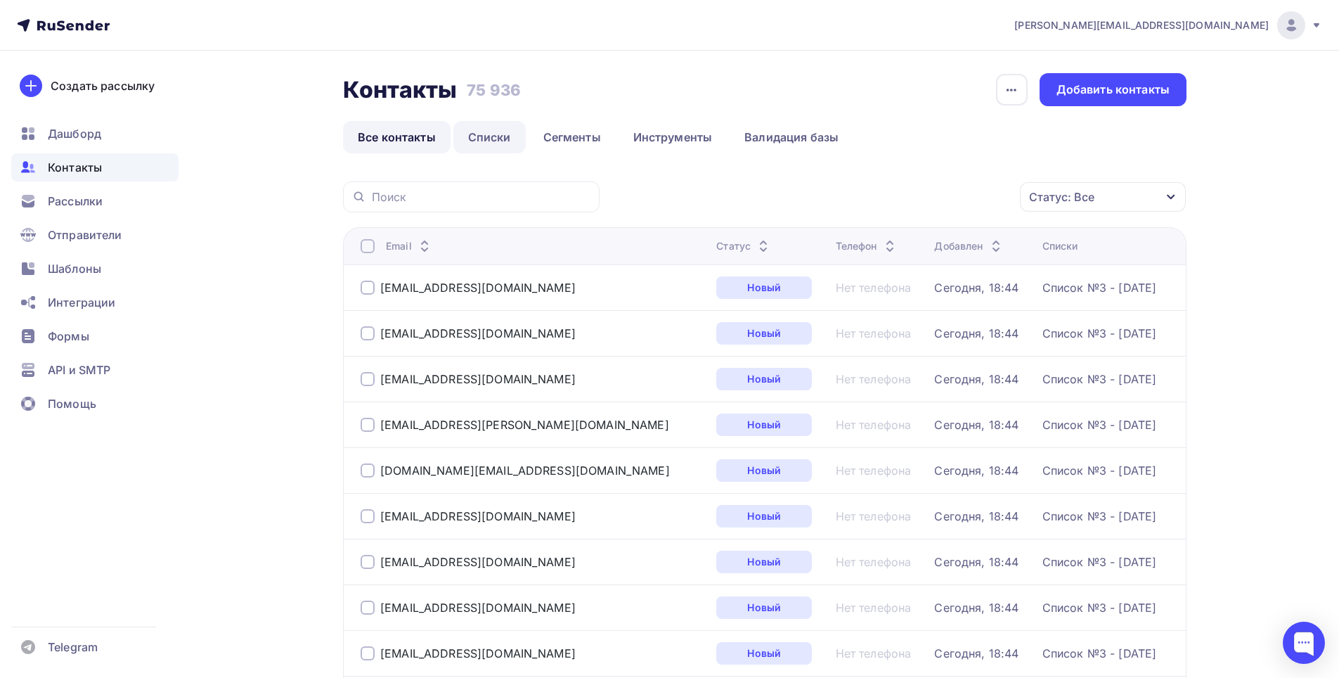
click at [481, 129] on link "Списки" at bounding box center [489, 137] width 72 height 32
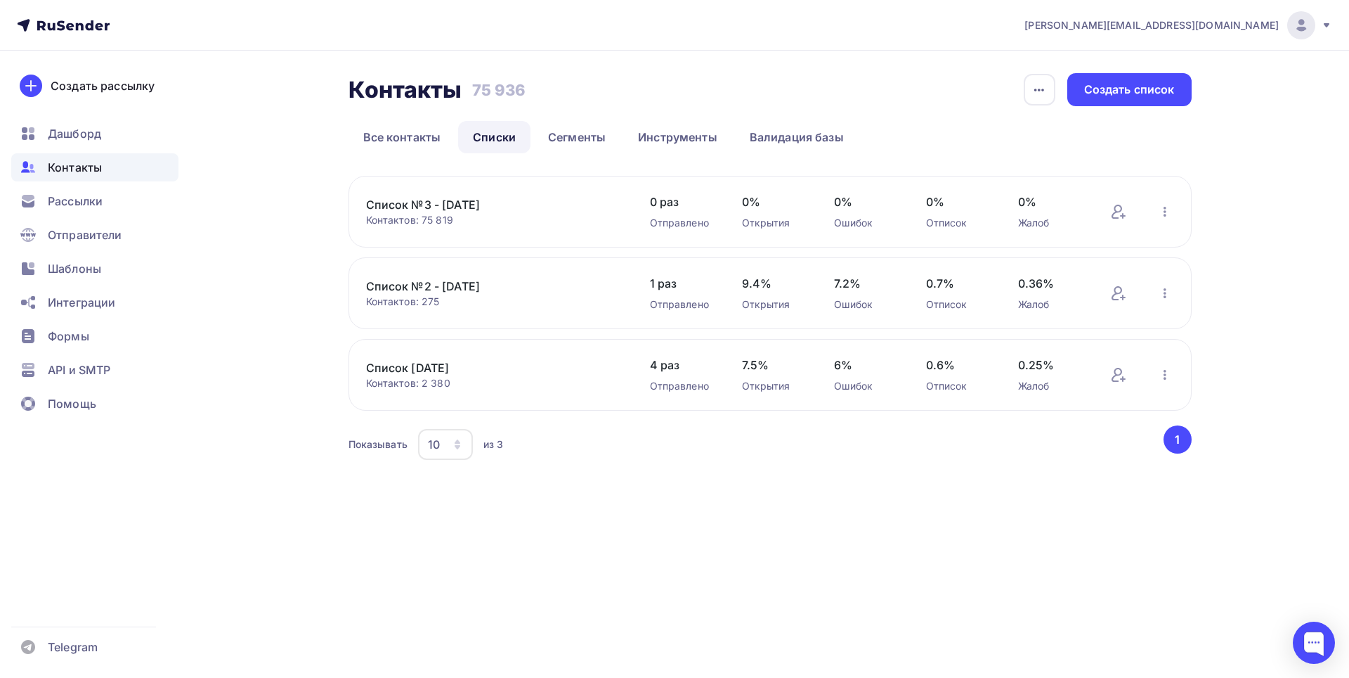
click at [409, 209] on link "Список №3 - 12-09-2025" at bounding box center [485, 204] width 239 height 17
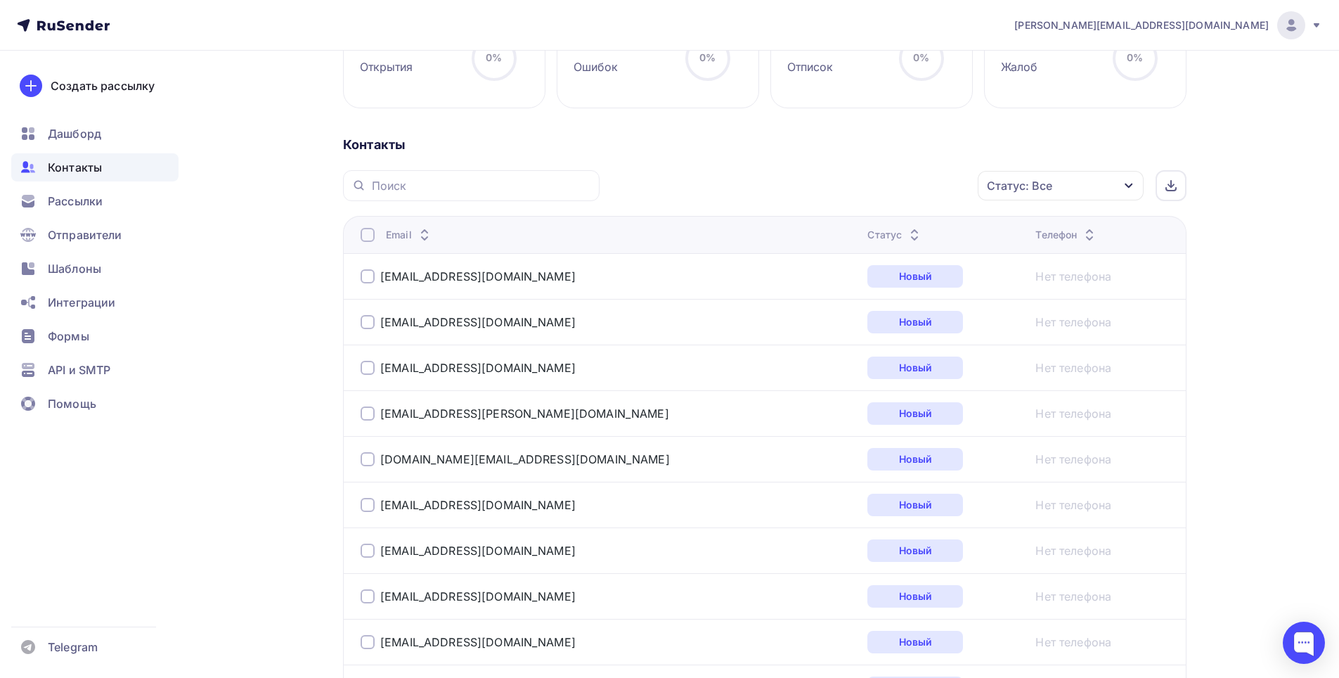
scroll to position [281, 0]
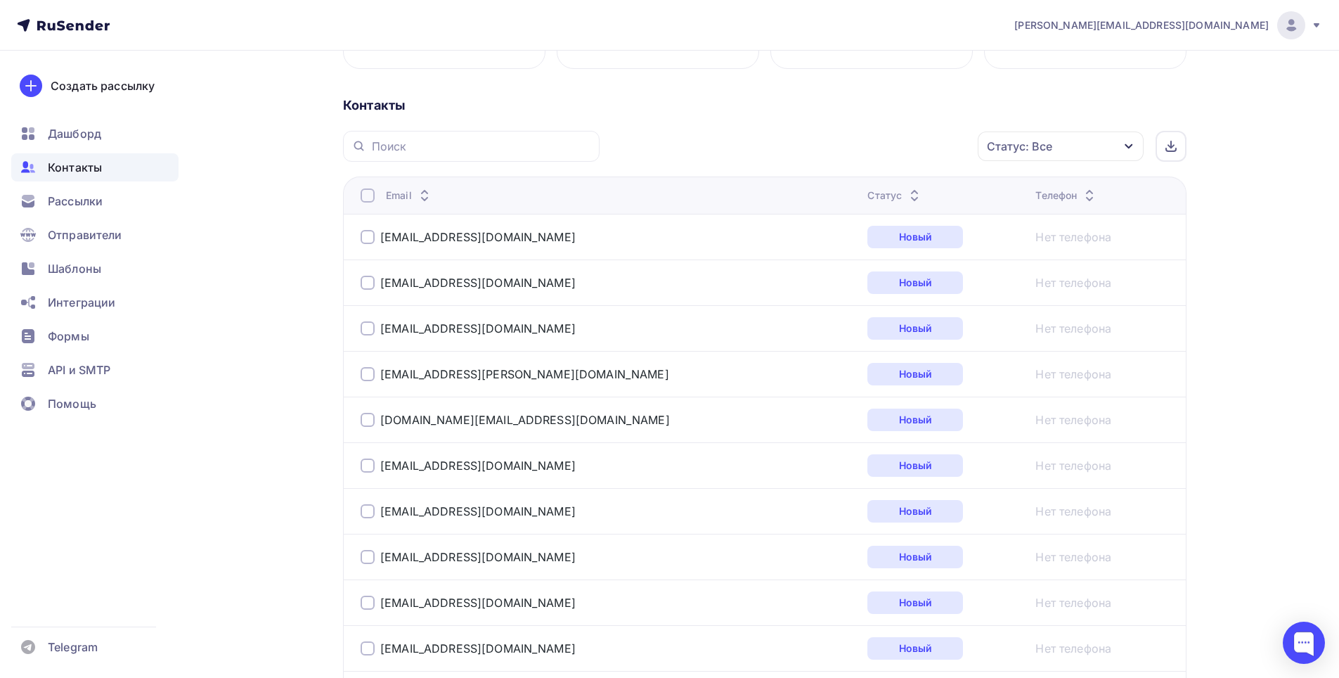
click at [1122, 144] on div "Статус: Все" at bounding box center [1061, 146] width 166 height 30
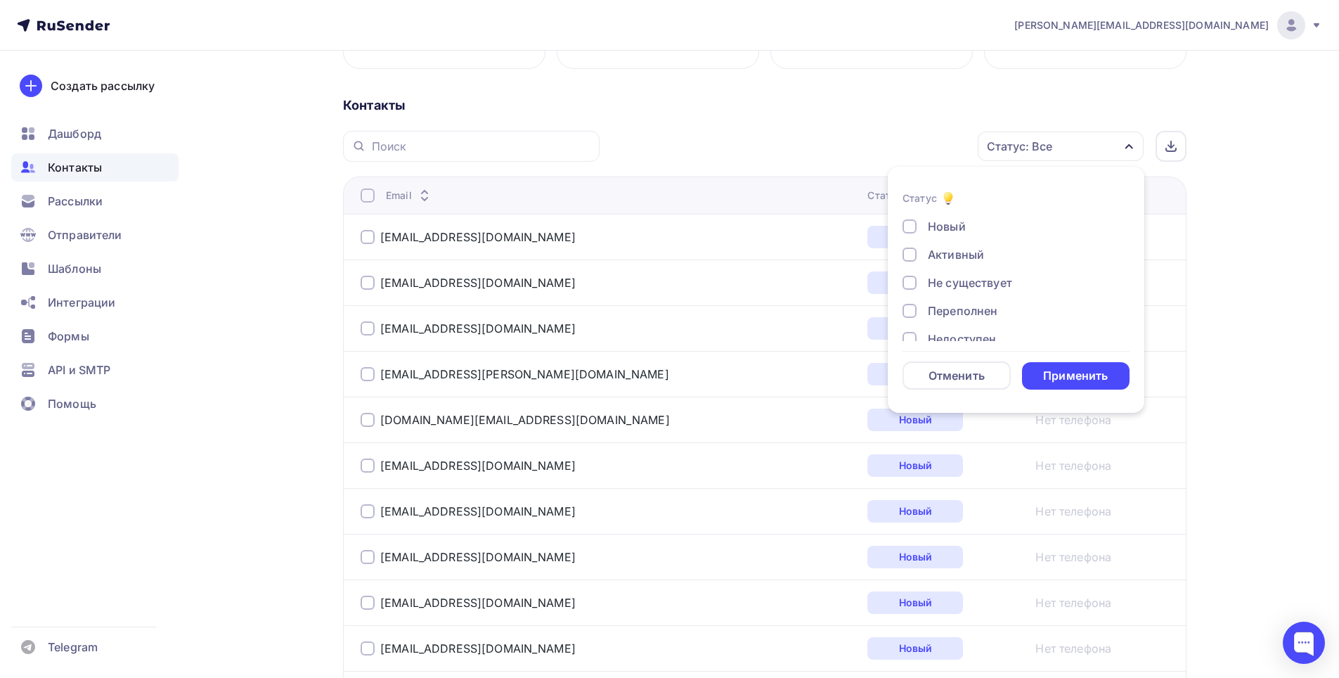
click at [997, 281] on div "Не существует" at bounding box center [970, 282] width 84 height 17
click at [1068, 372] on div "Применить" at bounding box center [1075, 376] width 65 height 16
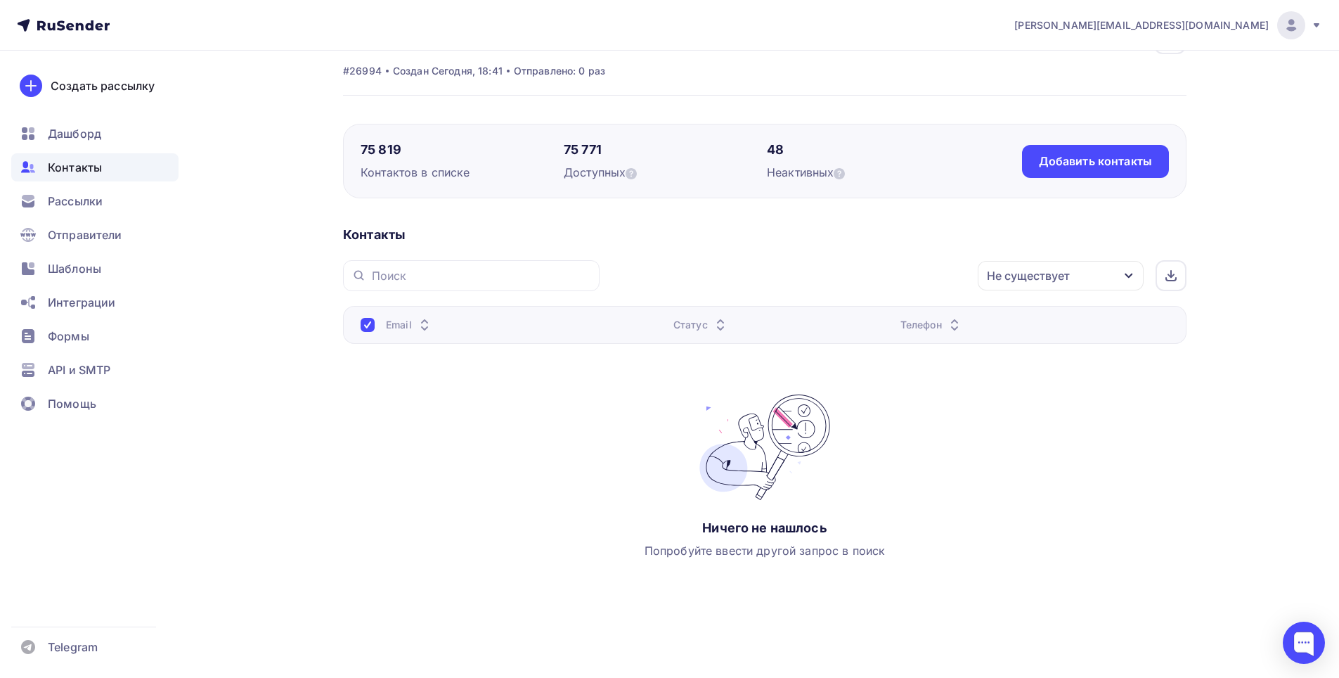
scroll to position [0, 0]
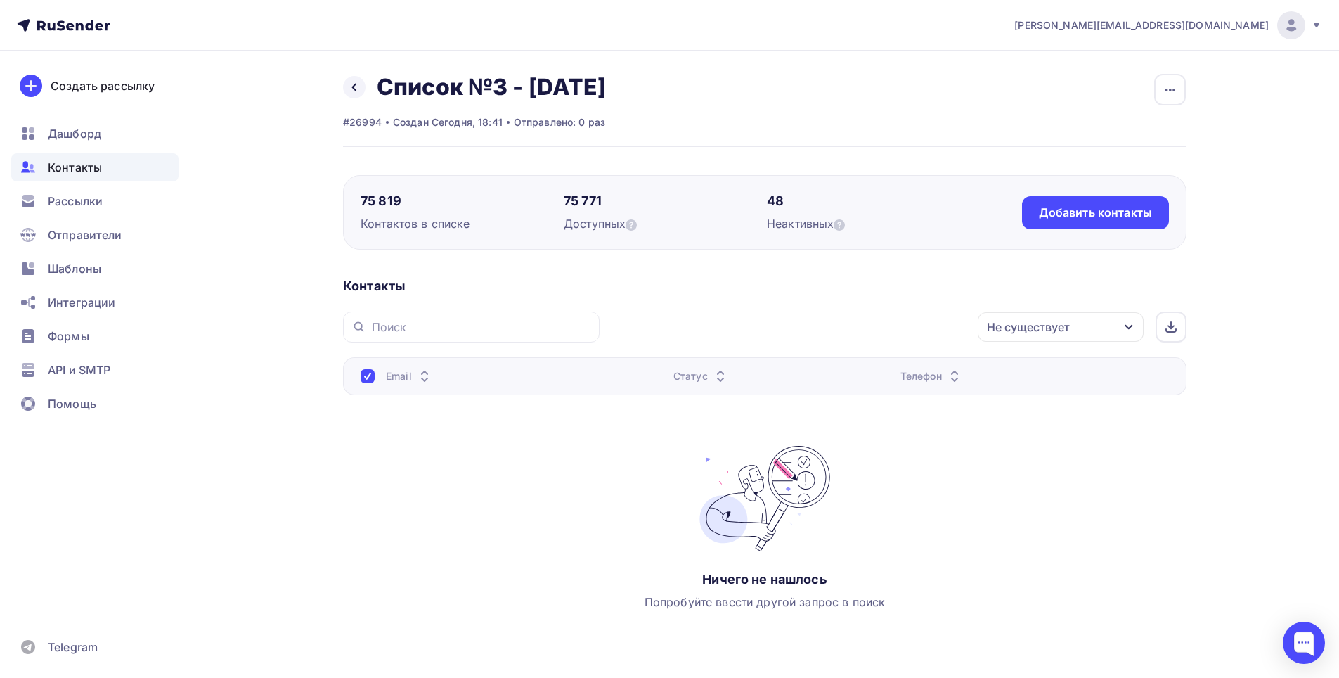
click at [1125, 337] on div "Не существует" at bounding box center [1061, 327] width 166 height 30
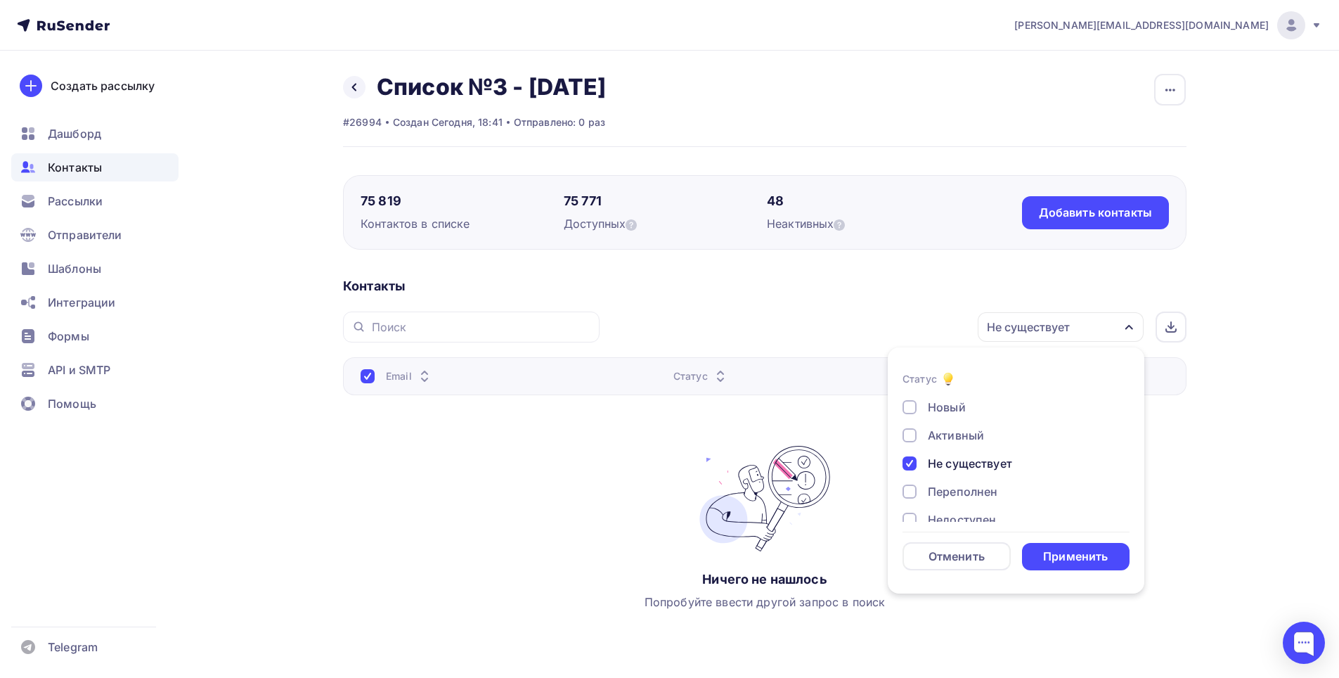
click at [971, 492] on div "Переполнен" at bounding box center [963, 491] width 70 height 17
drag, startPoint x: 1001, startPoint y: 465, endPoint x: 1012, endPoint y: 465, distance: 11.2
click at [1002, 465] on div "Не существует" at bounding box center [970, 463] width 84 height 17
click at [983, 462] on div "Переполнен" at bounding box center [963, 459] width 70 height 17
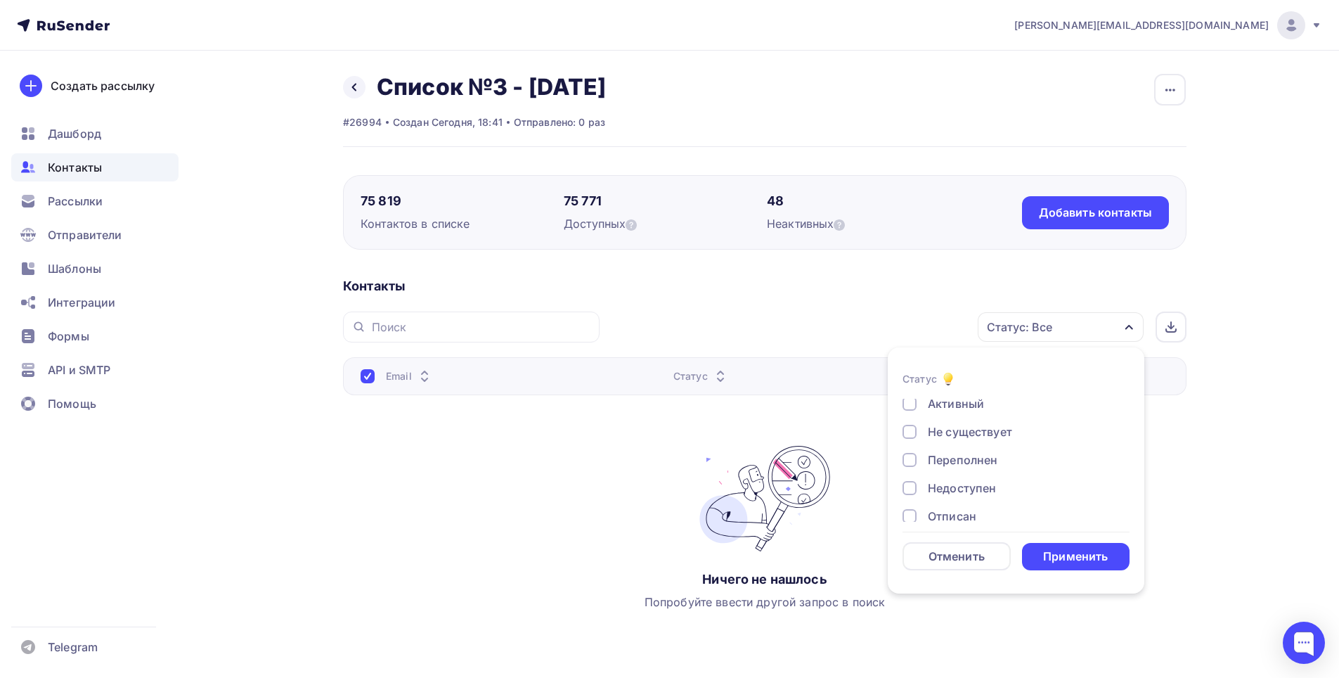
click at [982, 490] on div "Недоступен" at bounding box center [962, 487] width 68 height 17
click at [1072, 555] on div "Применить" at bounding box center [1075, 556] width 65 height 16
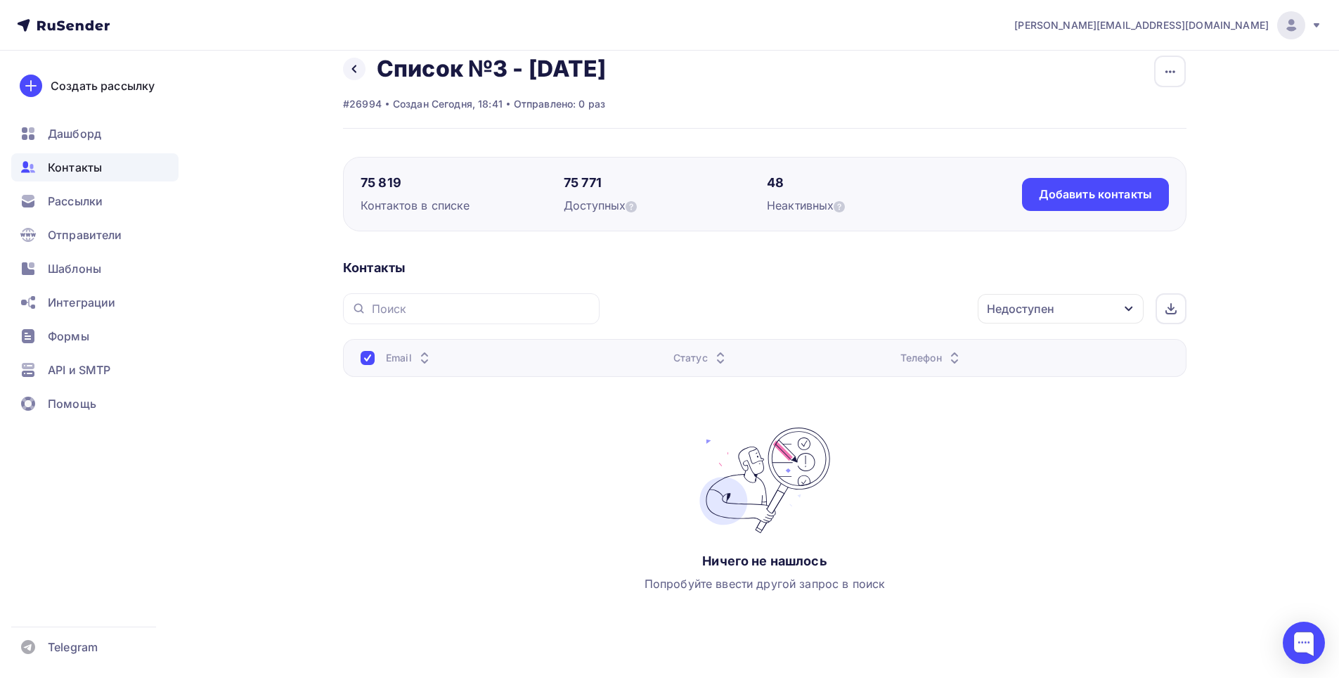
scroll to position [0, 0]
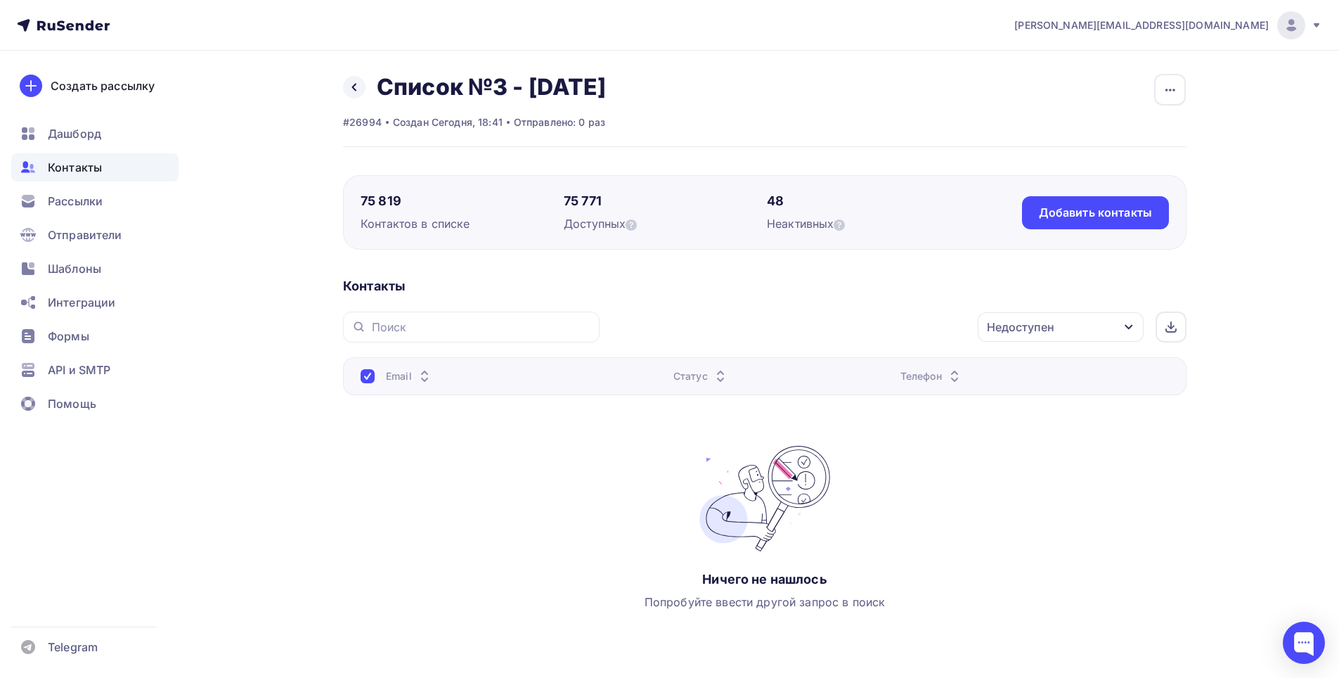
click at [1103, 335] on div "Недоступен" at bounding box center [1061, 327] width 166 height 30
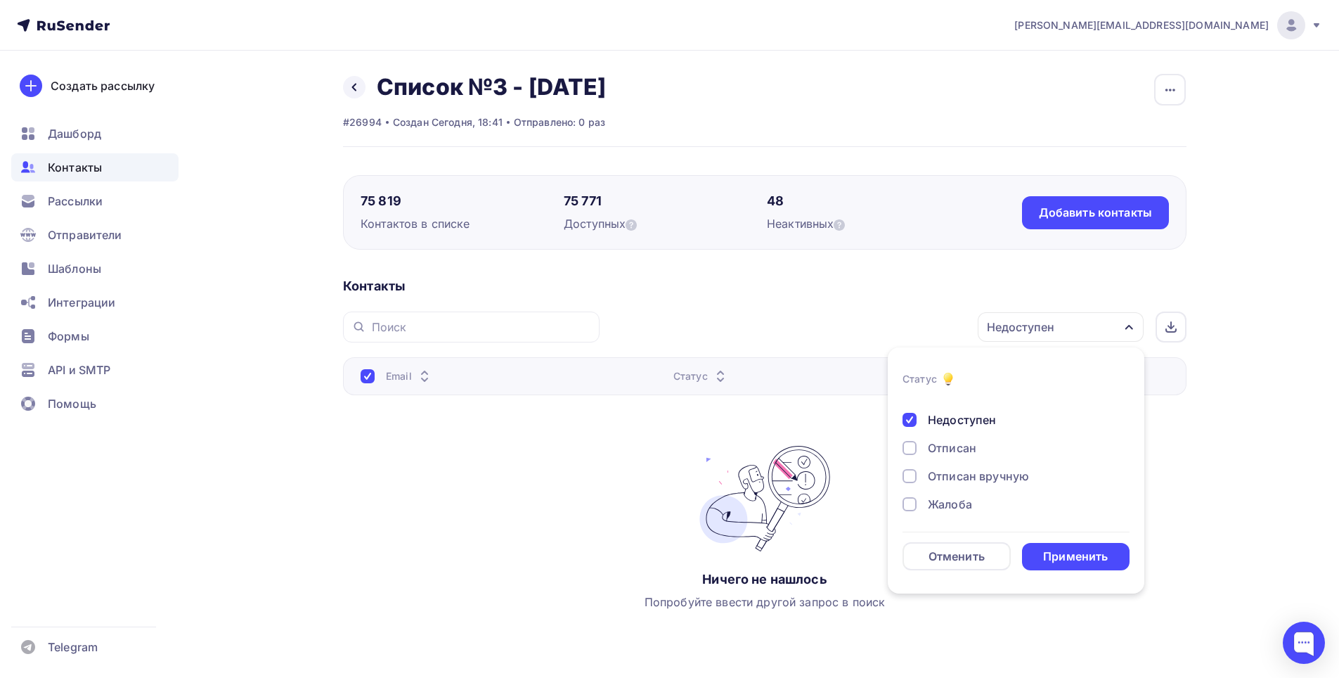
scroll to position [102, 0]
click at [985, 417] on div "Недоступен" at bounding box center [962, 417] width 68 height 17
click at [959, 497] on div "Жалоба" at bounding box center [950, 501] width 44 height 17
click at [1055, 556] on div "Применить" at bounding box center [1075, 556] width 65 height 16
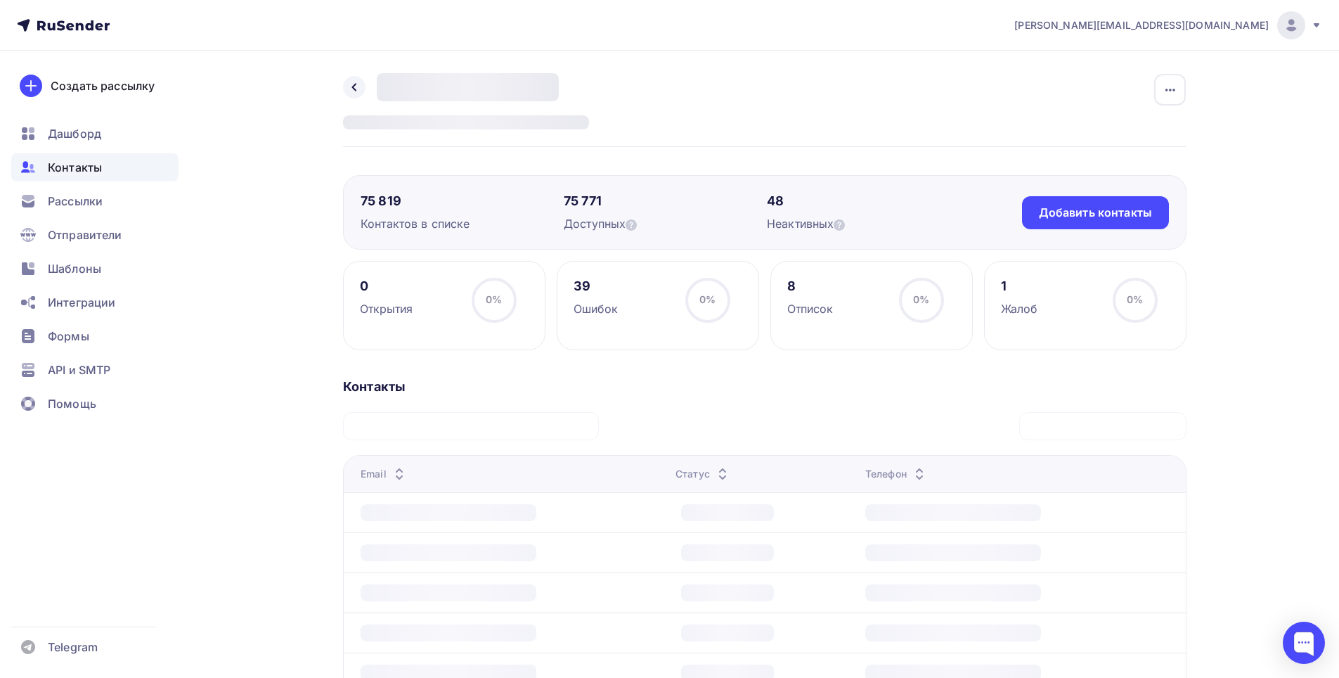
scroll to position [7, 0]
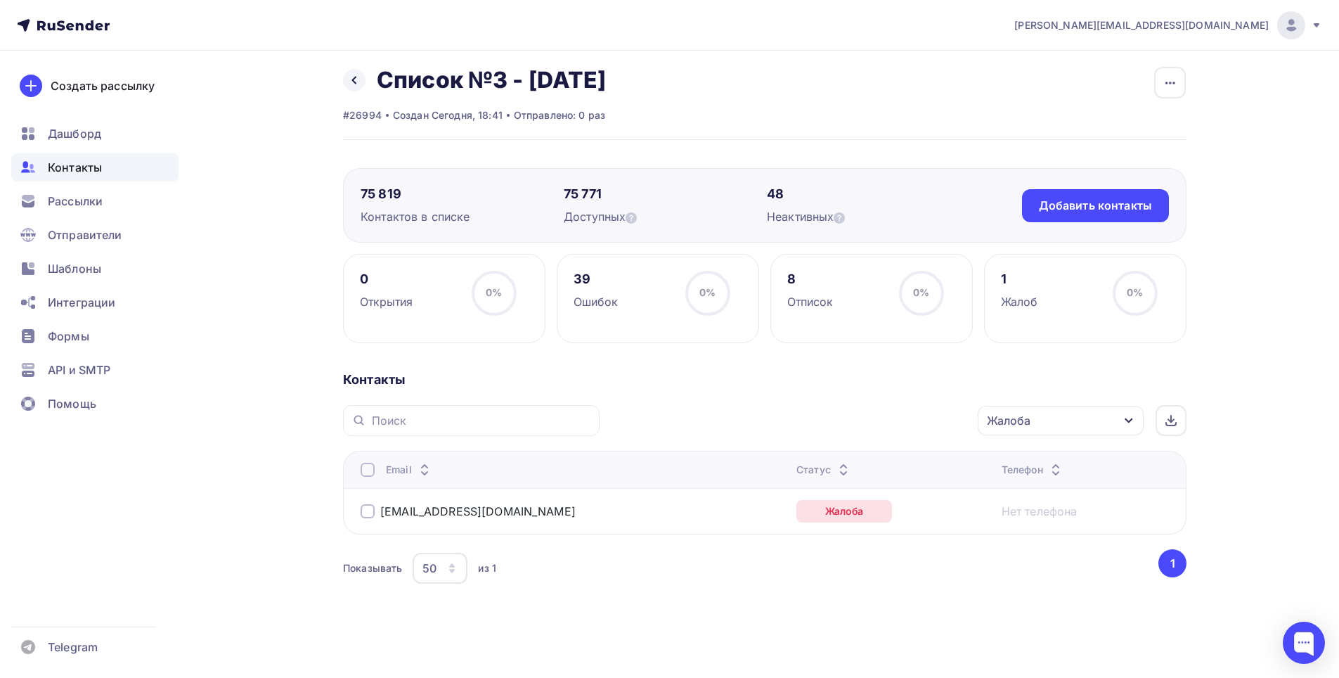
click at [1115, 423] on div "Жалоба" at bounding box center [1061, 421] width 166 height 30
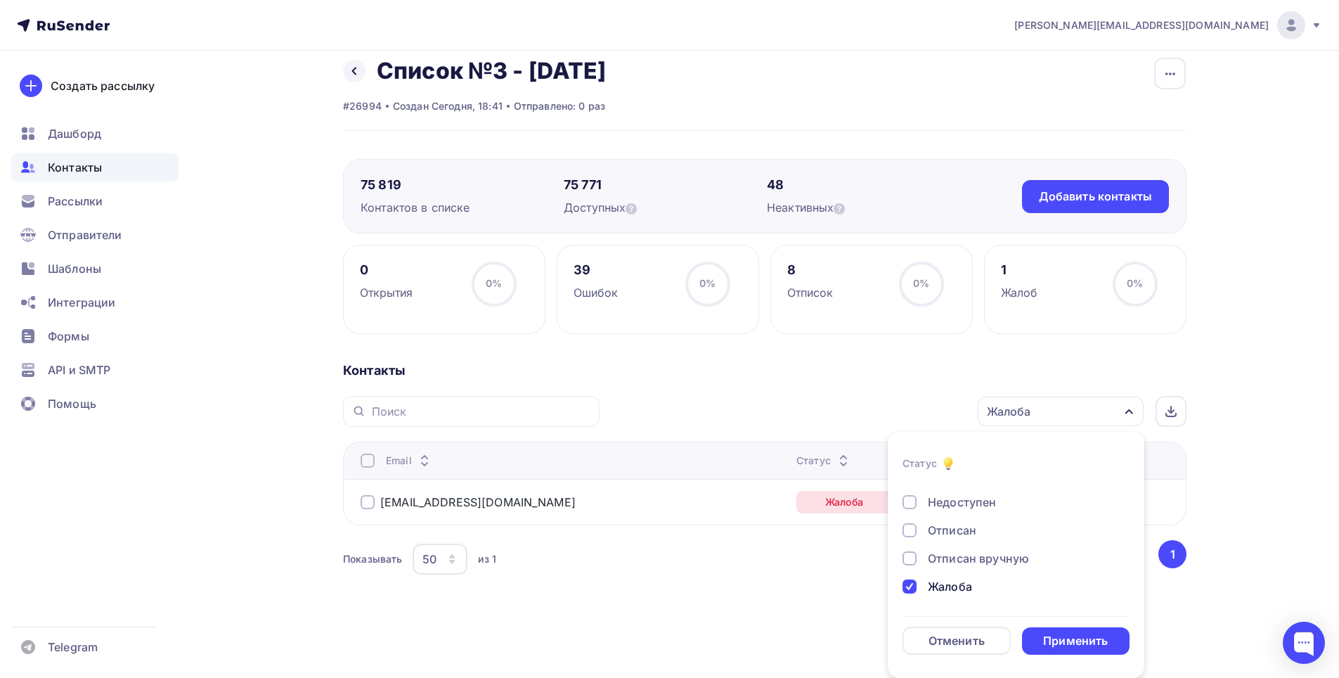
click at [999, 556] on div "Отписан вручную" at bounding box center [978, 558] width 101 height 17
click at [957, 593] on div "Жалоба" at bounding box center [950, 586] width 44 height 17
click at [1060, 634] on div "Применить" at bounding box center [1075, 641] width 65 height 16
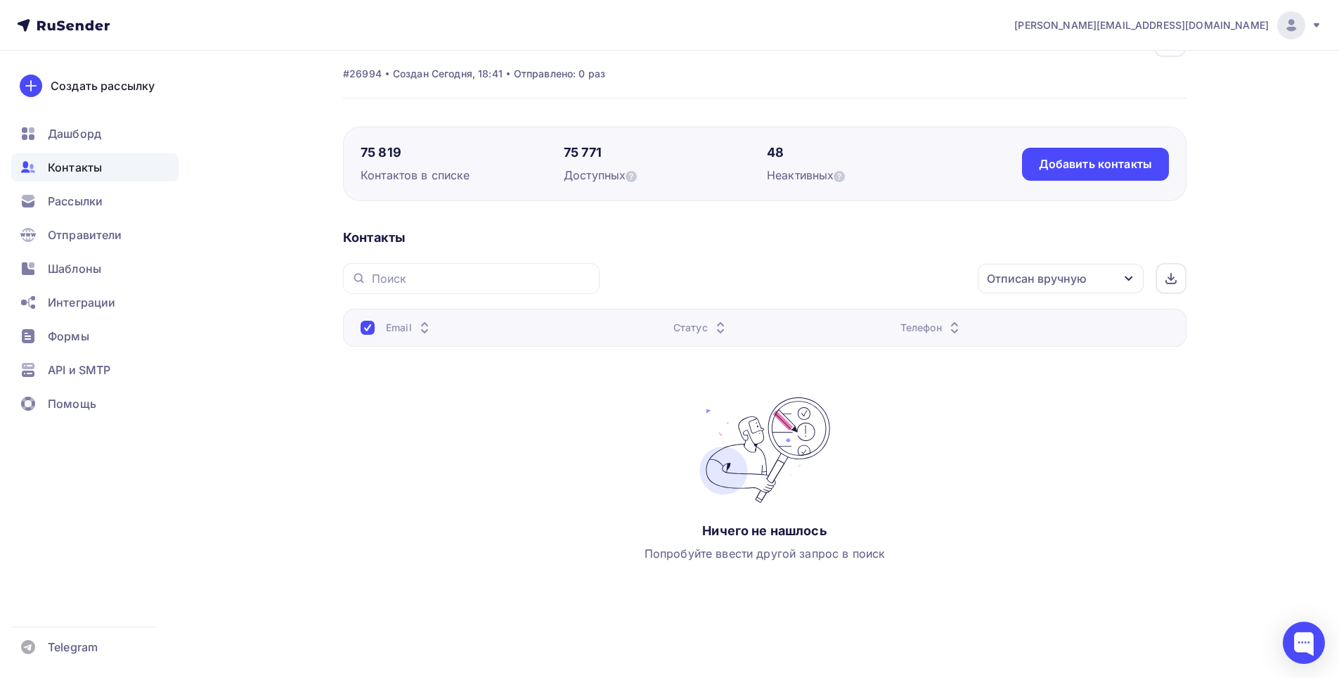
scroll to position [51, 0]
click at [1113, 280] on div "Отписан вручную" at bounding box center [1061, 276] width 166 height 30
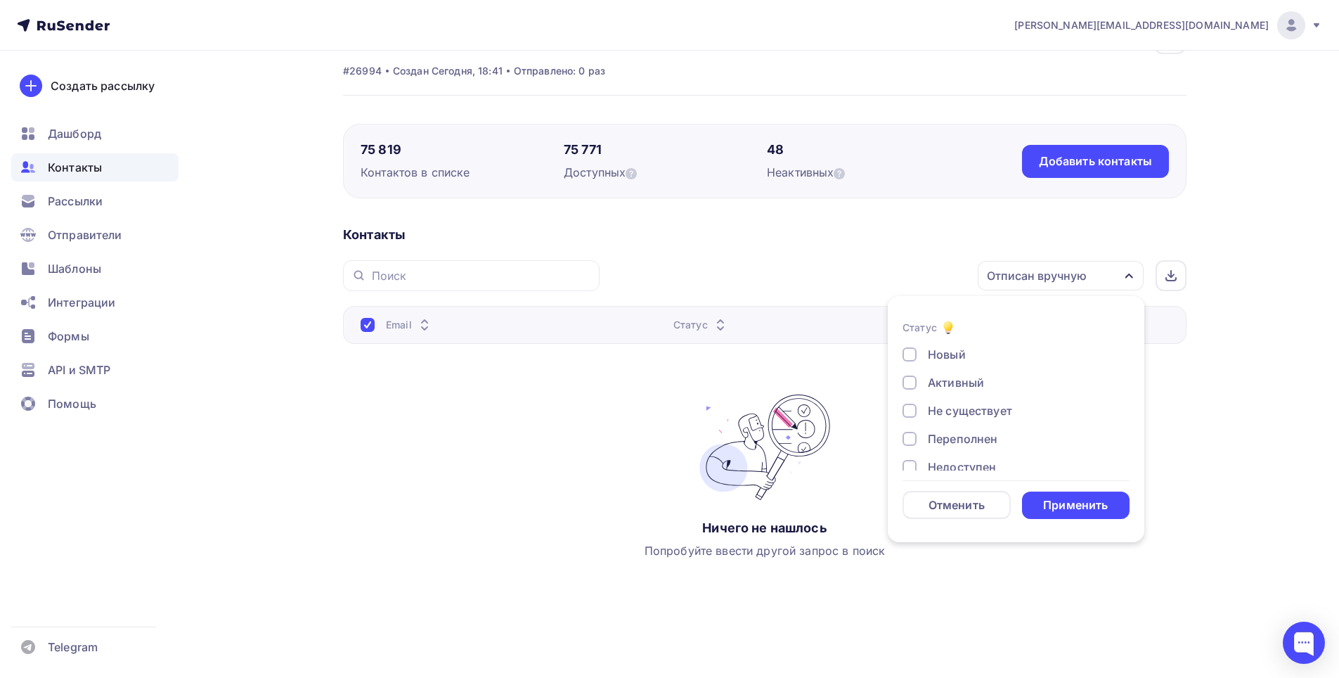
scroll to position [0, 0]
click at [950, 354] on div "Новый" at bounding box center [947, 355] width 38 height 17
click at [976, 391] on div "Активный" at bounding box center [956, 383] width 56 height 17
click at [1104, 496] on div "Применить" at bounding box center [1076, 504] width 108 height 27
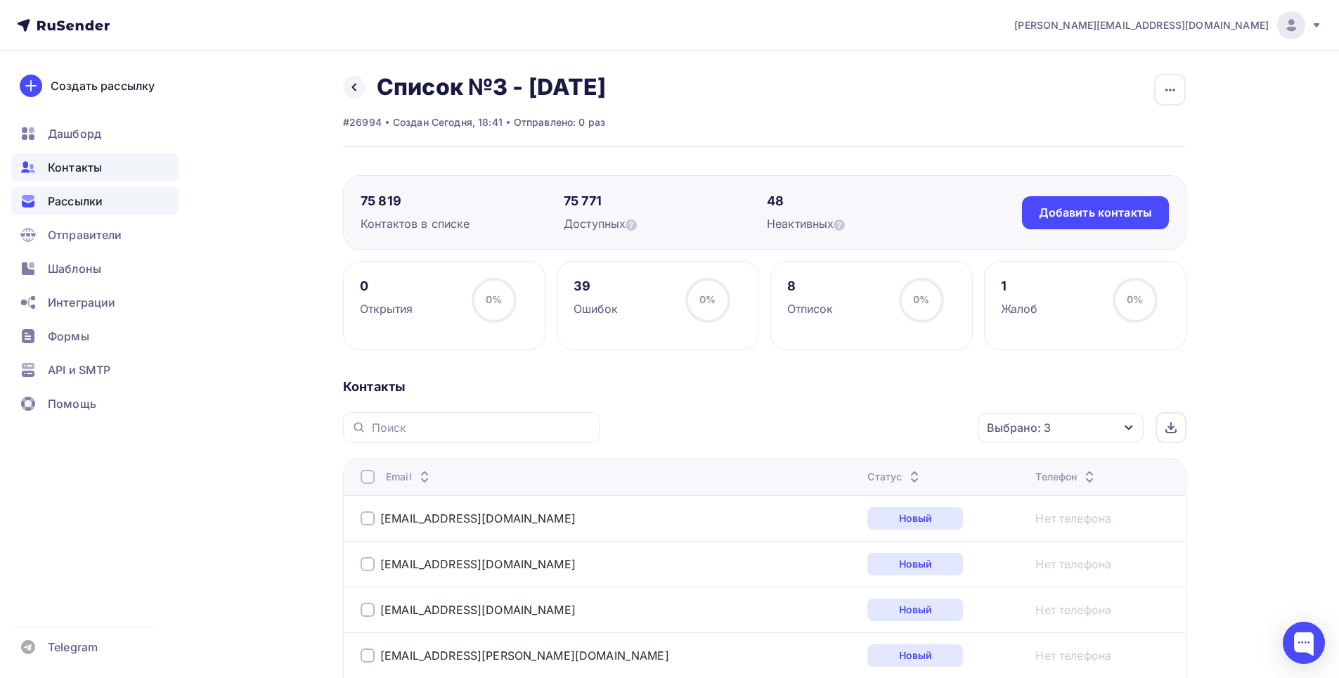
click at [88, 199] on span "Рассылки" at bounding box center [75, 201] width 55 height 17
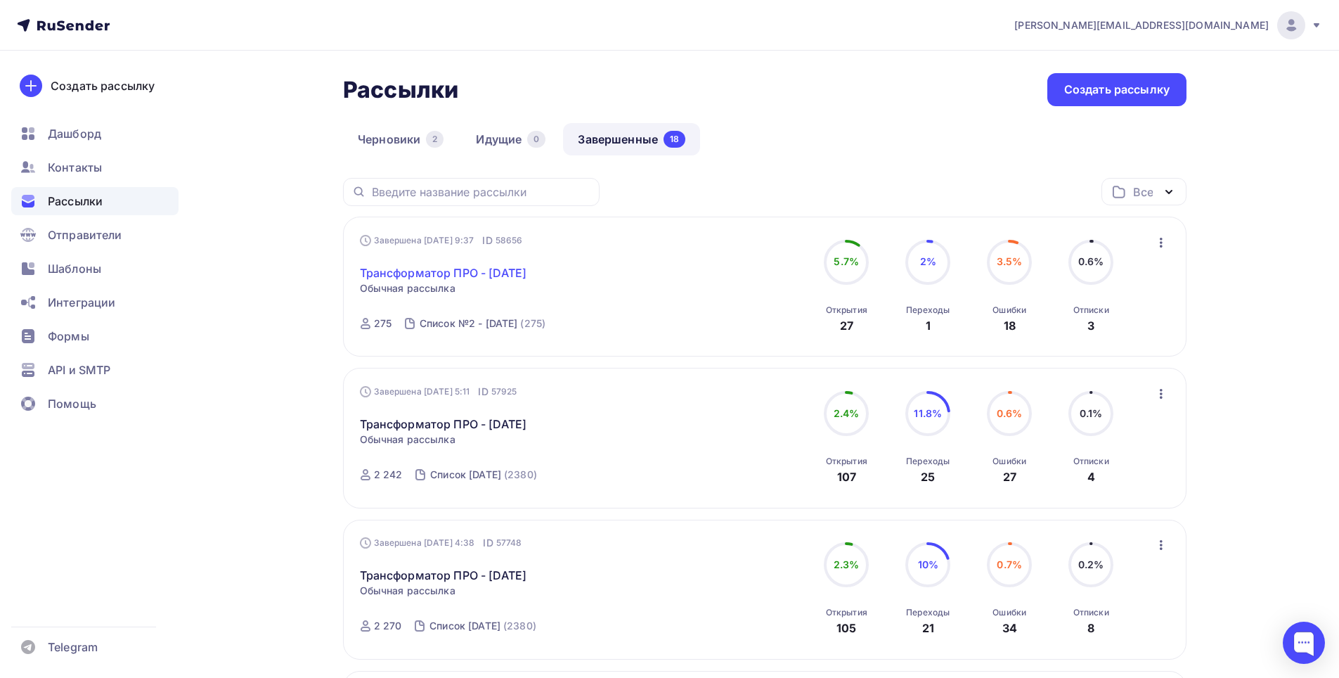
click at [497, 279] on link "Трансформатор ПРО - 09-09-2025" at bounding box center [443, 272] width 167 height 17
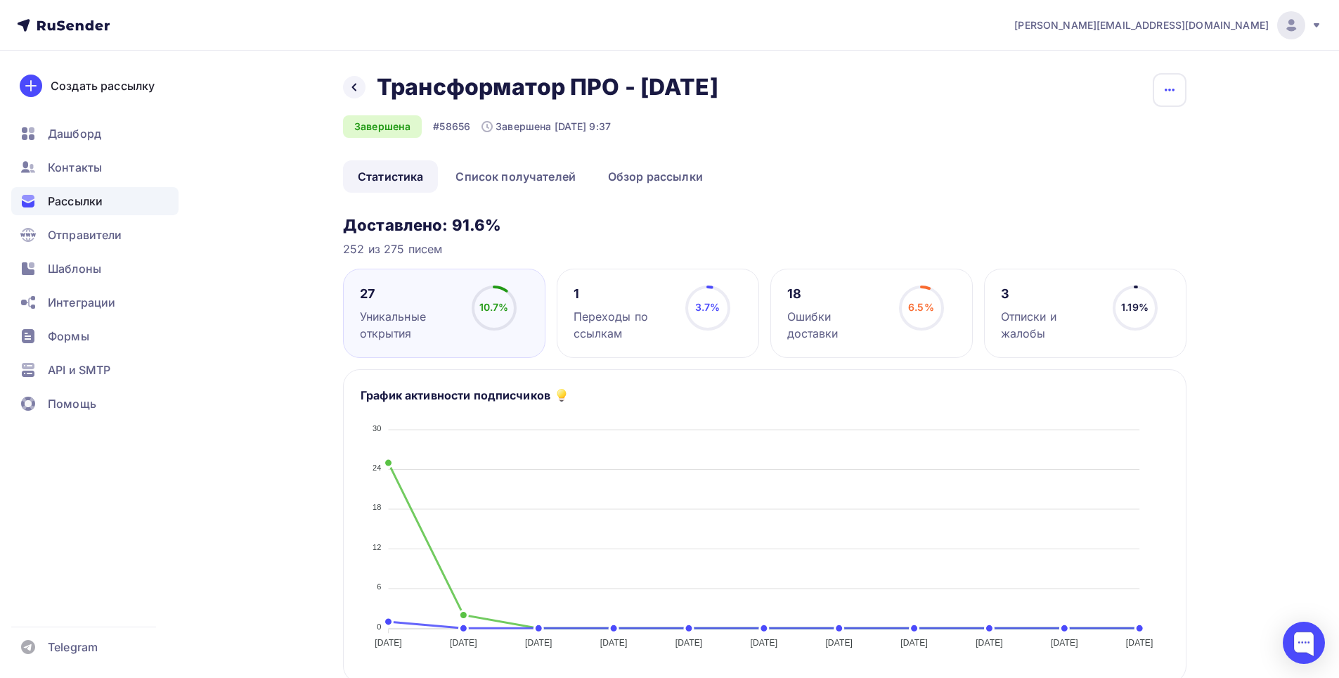
click at [1167, 84] on icon "button" at bounding box center [1169, 90] width 17 height 17
click at [1140, 128] on div "Копировать" at bounding box center [1116, 134] width 135 height 17
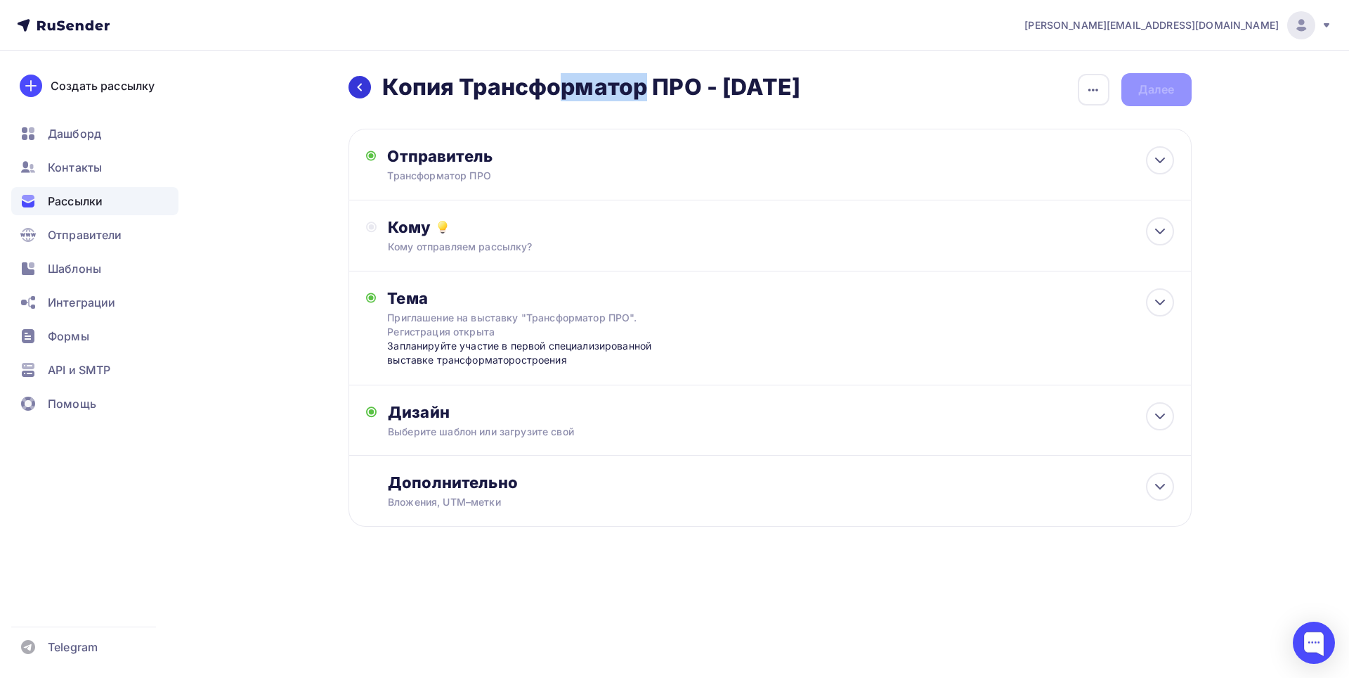
drag, startPoint x: 461, startPoint y: 89, endPoint x: 354, endPoint y: 89, distance: 107.5
click at [354, 89] on div "Назад Копия Трансформатор ПРО - 09-09-2025 Копия Трансформатор ПРО - 09-09-2025" at bounding box center [575, 87] width 452 height 28
click at [1086, 91] on div "button" at bounding box center [1094, 90] width 32 height 32
click at [1030, 159] on div "Переименовать рассылку" at bounding box center [1020, 161] width 174 height 17
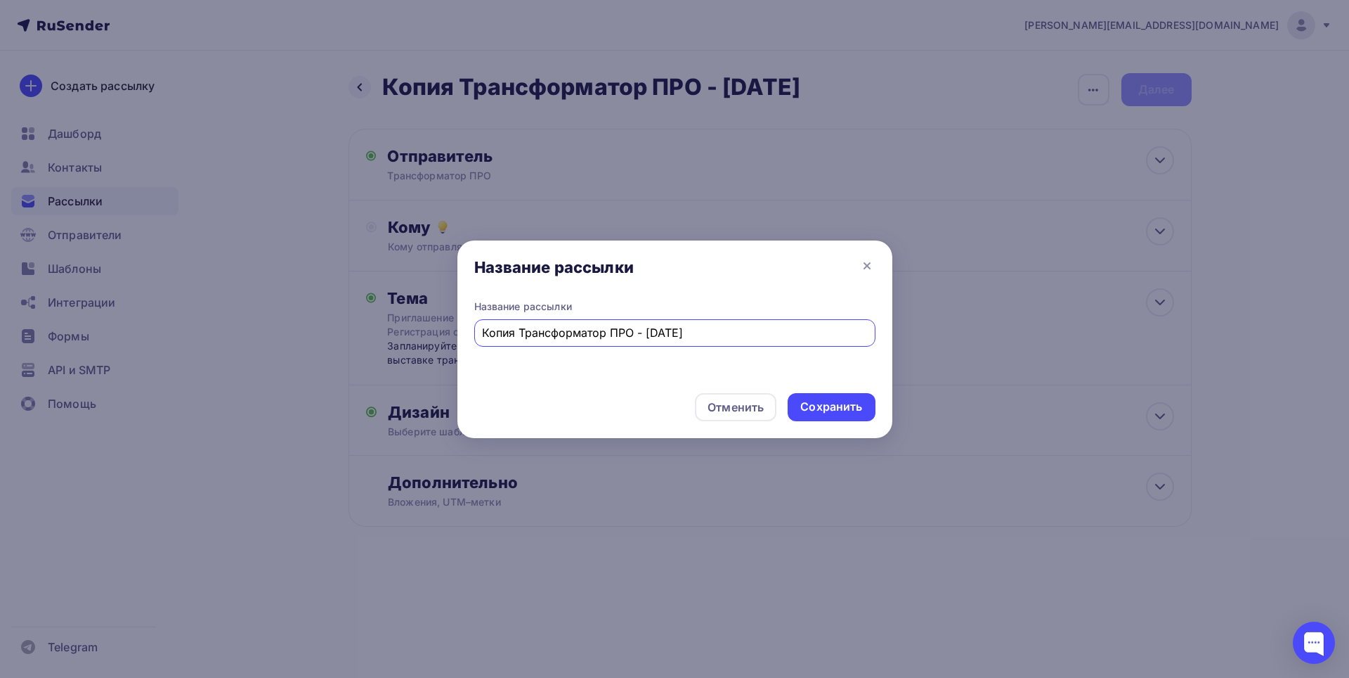
drag, startPoint x: 519, startPoint y: 328, endPoint x: 389, endPoint y: 342, distance: 131.5
click at [389, 342] on div "Название рассылки Название рассылки Копия Трансформатор ПРО - 09-09-2025 Отмени…" at bounding box center [674, 339] width 1349 height 678
click at [621, 342] on div "Трансформатор ПРО - 09-09-2025" at bounding box center [674, 332] width 401 height 27
click at [621, 334] on input "Трансформатор ПРО - 09-09-2025" at bounding box center [674, 332] width 385 height 17
type input "Трансформатор ПРО - 12-09-2025"
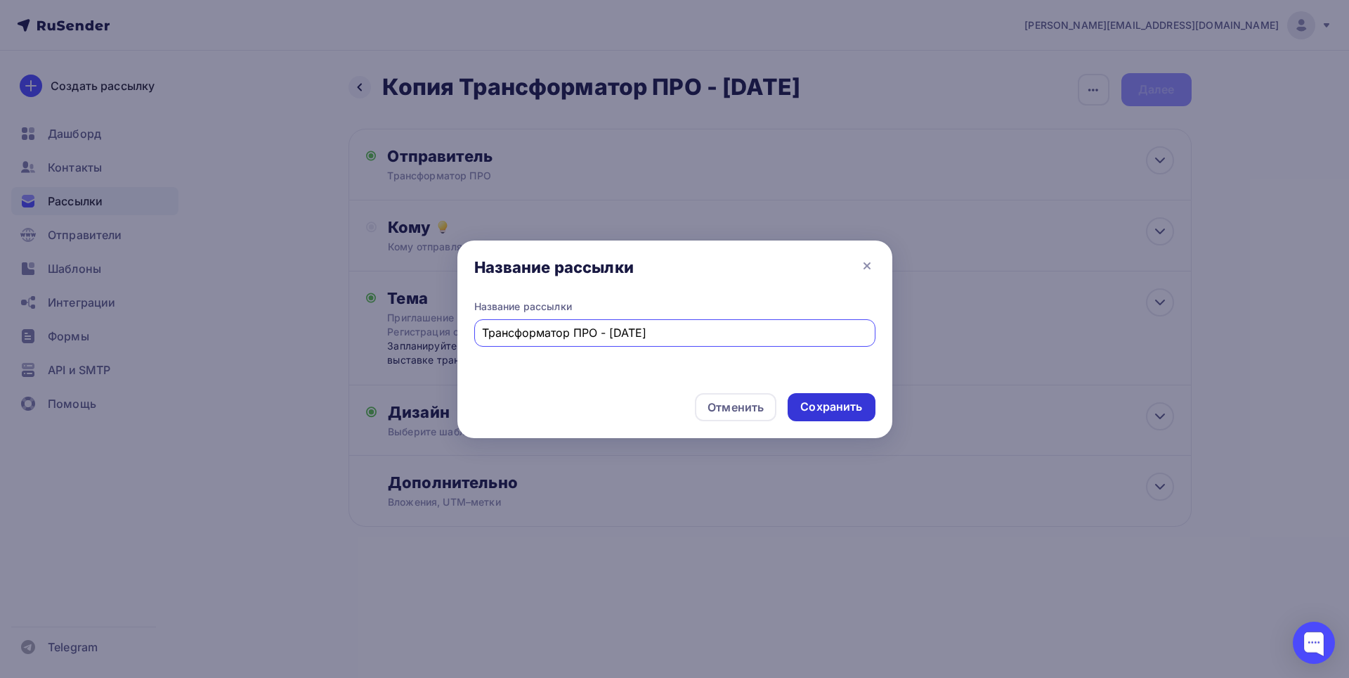
click at [822, 420] on div "Сохранить" at bounding box center [831, 407] width 87 height 28
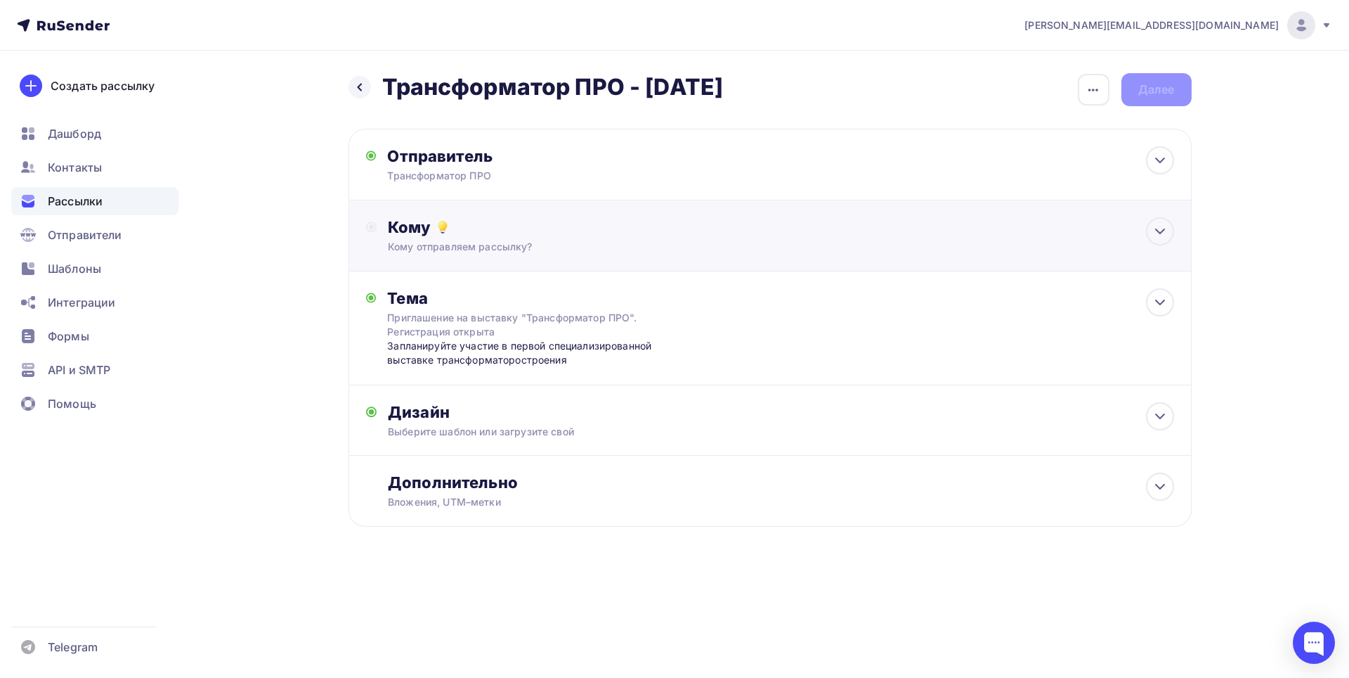
click at [515, 243] on div "Кому отправляем рассылку?" at bounding box center [742, 247] width 708 height 14
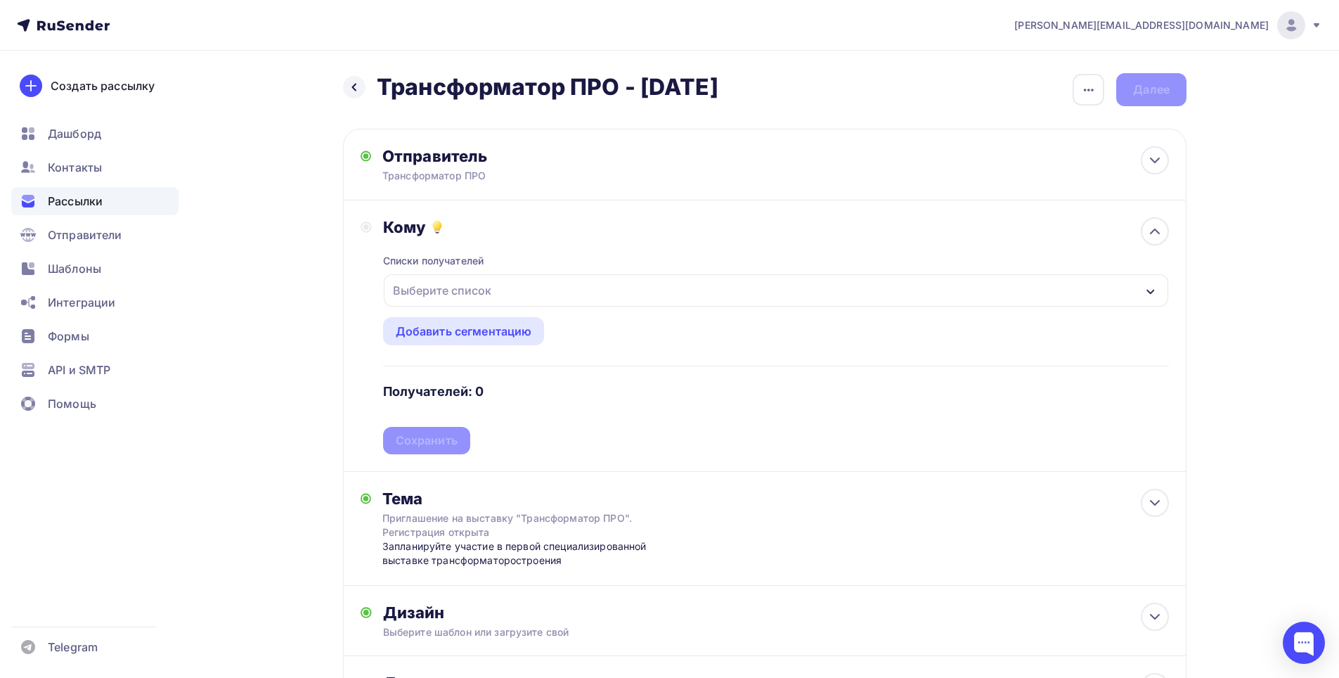
click at [601, 294] on div "Выберите список" at bounding box center [776, 290] width 784 height 32
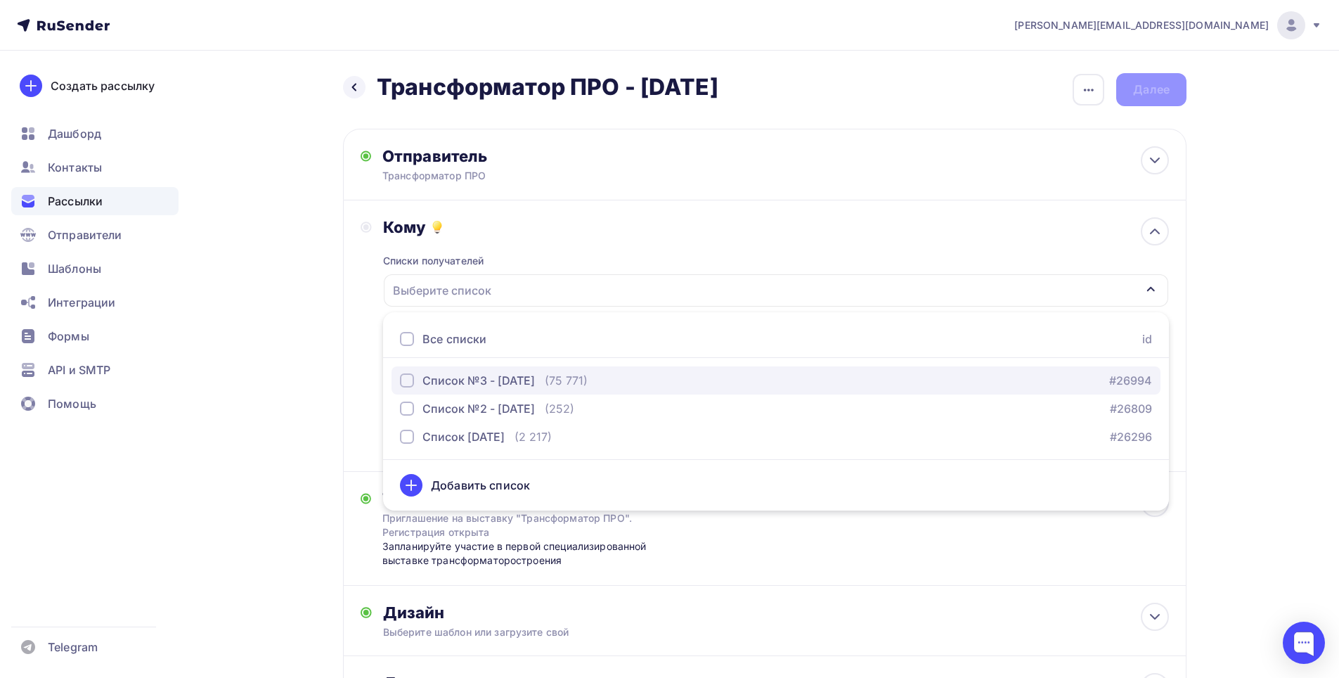
click at [566, 376] on div "Список №3 - 12-09-2025 (75 771)" at bounding box center [494, 380] width 188 height 17
click at [1247, 342] on div "k.zverev@pro-transformator.ru Аккаунт Тарифы Выйти Создать рассылку Дашборд Кон…" at bounding box center [669, 408] width 1339 height 817
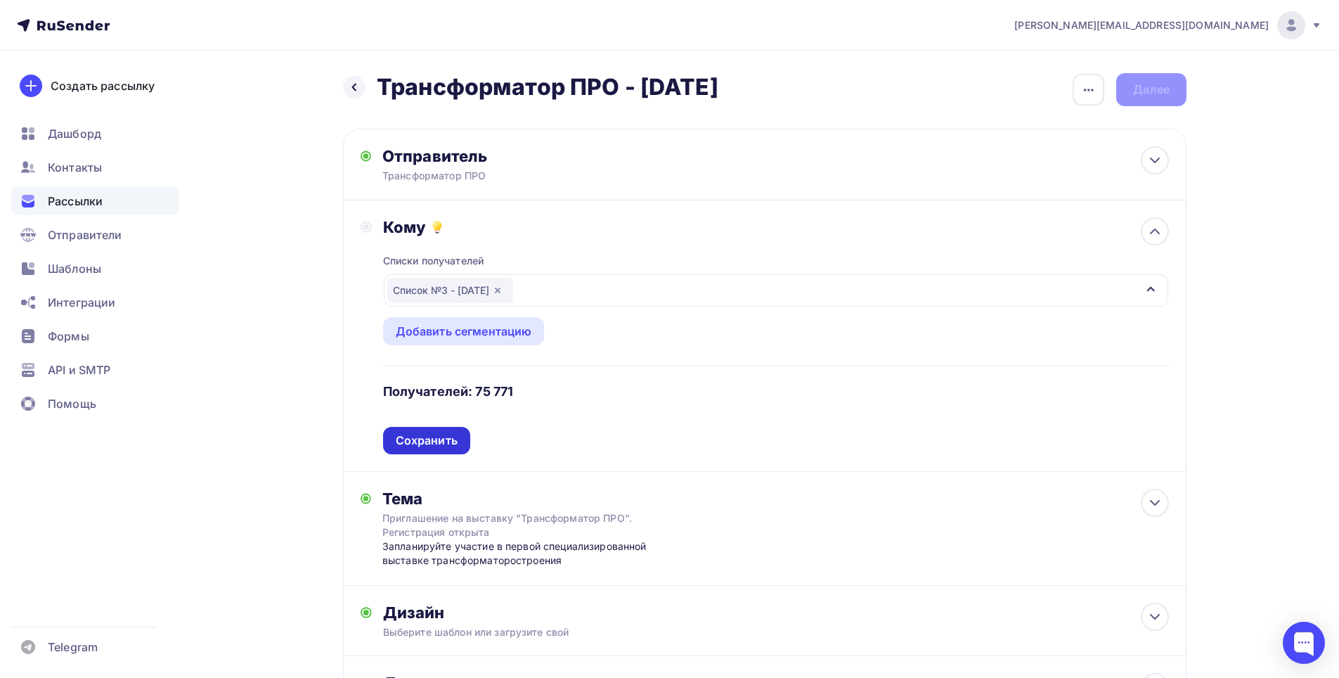
click at [425, 434] on div "Сохранить" at bounding box center [427, 440] width 62 height 16
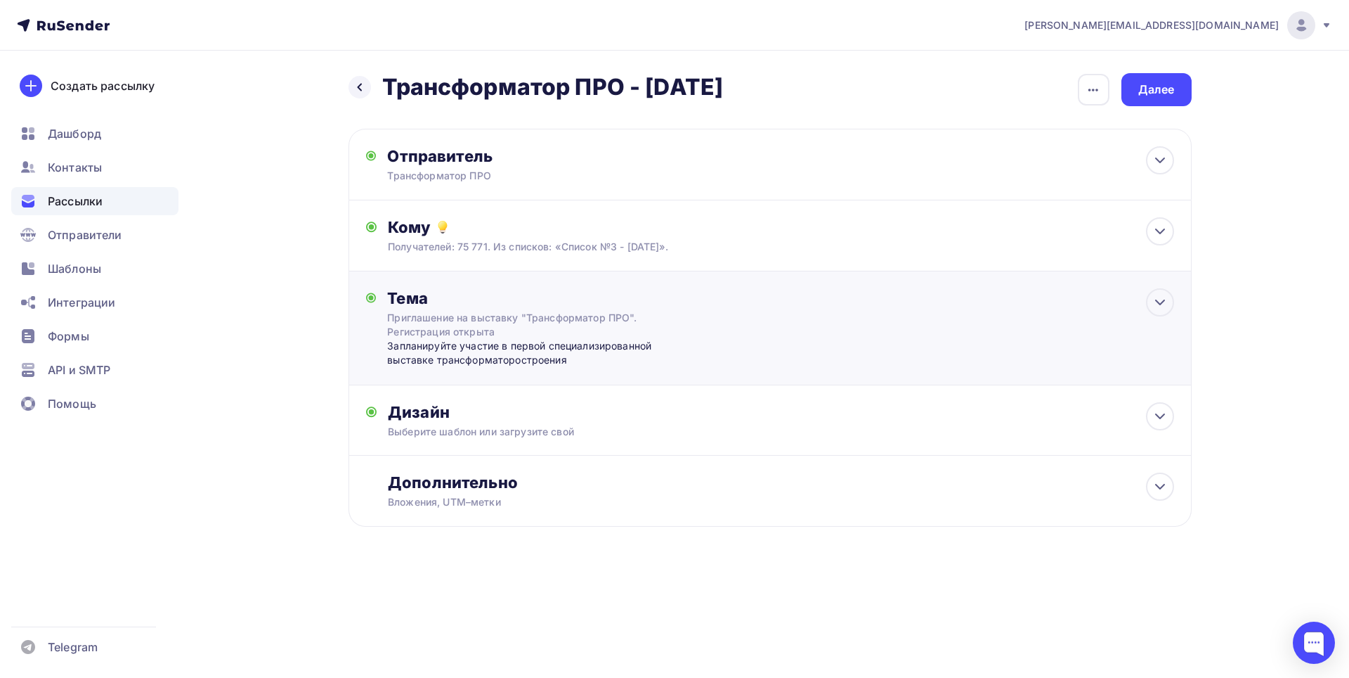
click at [519, 342] on div "Запланируйте участие в первой специализированной выставке трансформаторостроения" at bounding box center [526, 353] width 278 height 29
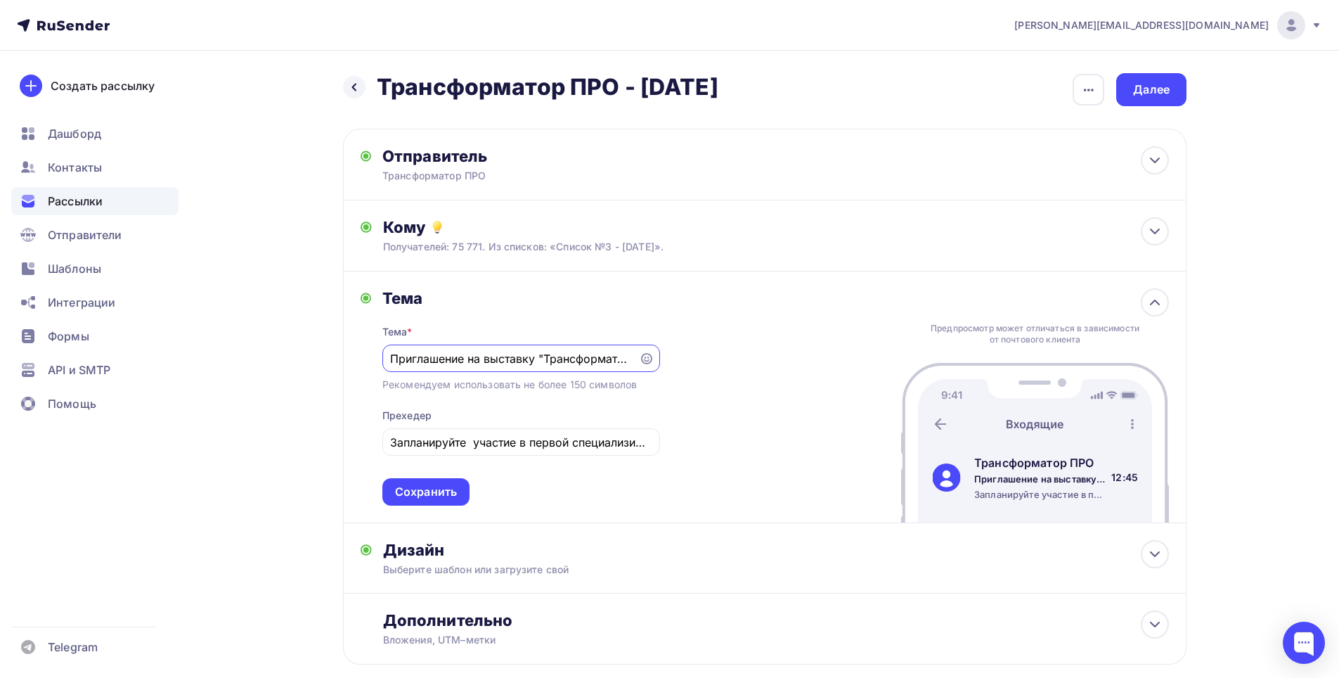
click at [1267, 344] on div "k.zverev@pro-transformator.ru Аккаунт Тарифы Выйти Создать рассылку Дашборд Кон…" at bounding box center [669, 377] width 1339 height 755
click at [436, 497] on div "Сохранить" at bounding box center [426, 492] width 62 height 16
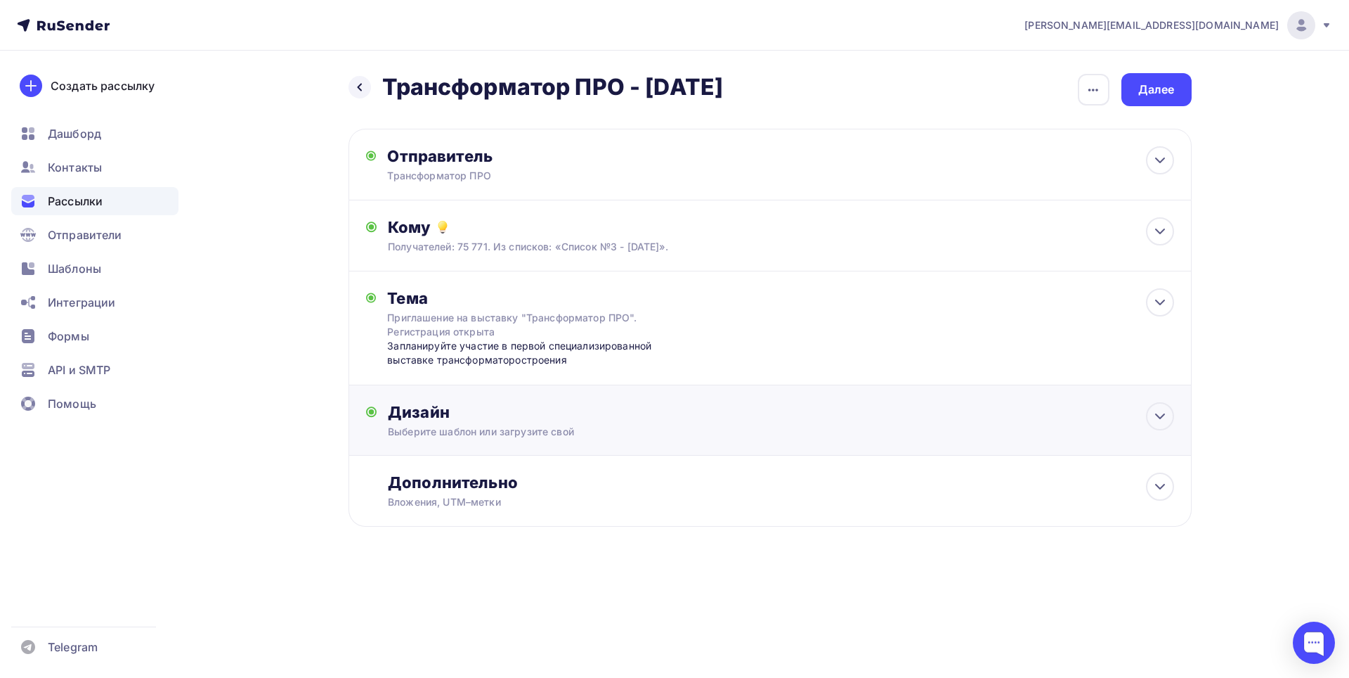
click at [480, 432] on div "Выберите шаблон или загрузите свой" at bounding box center [742, 432] width 708 height 14
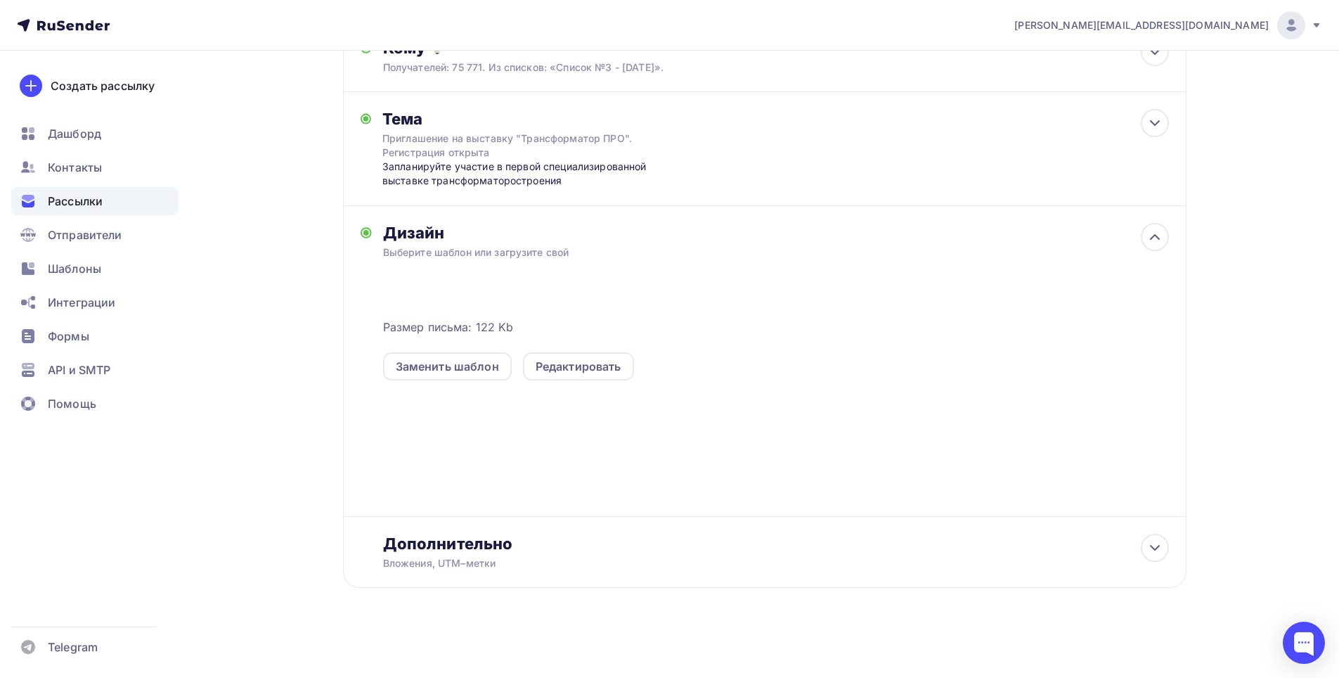
scroll to position [180, 0]
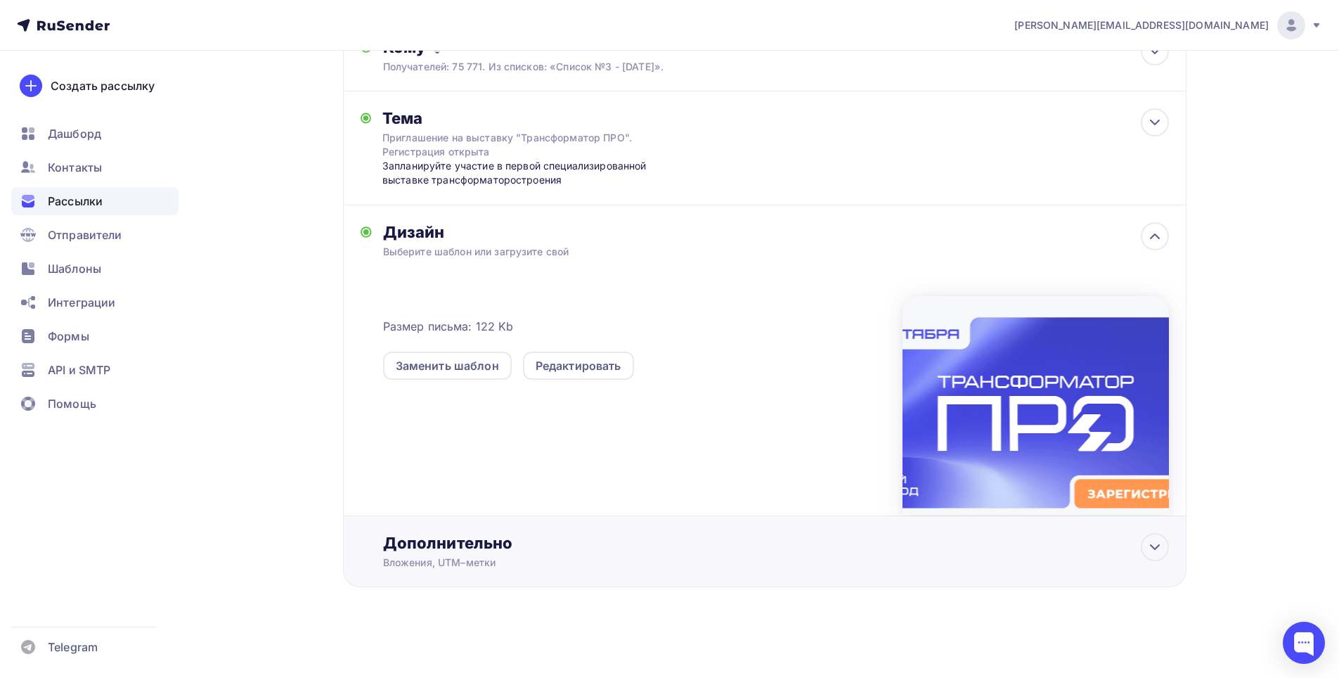
click at [451, 549] on div "Дополнительно" at bounding box center [776, 543] width 786 height 20
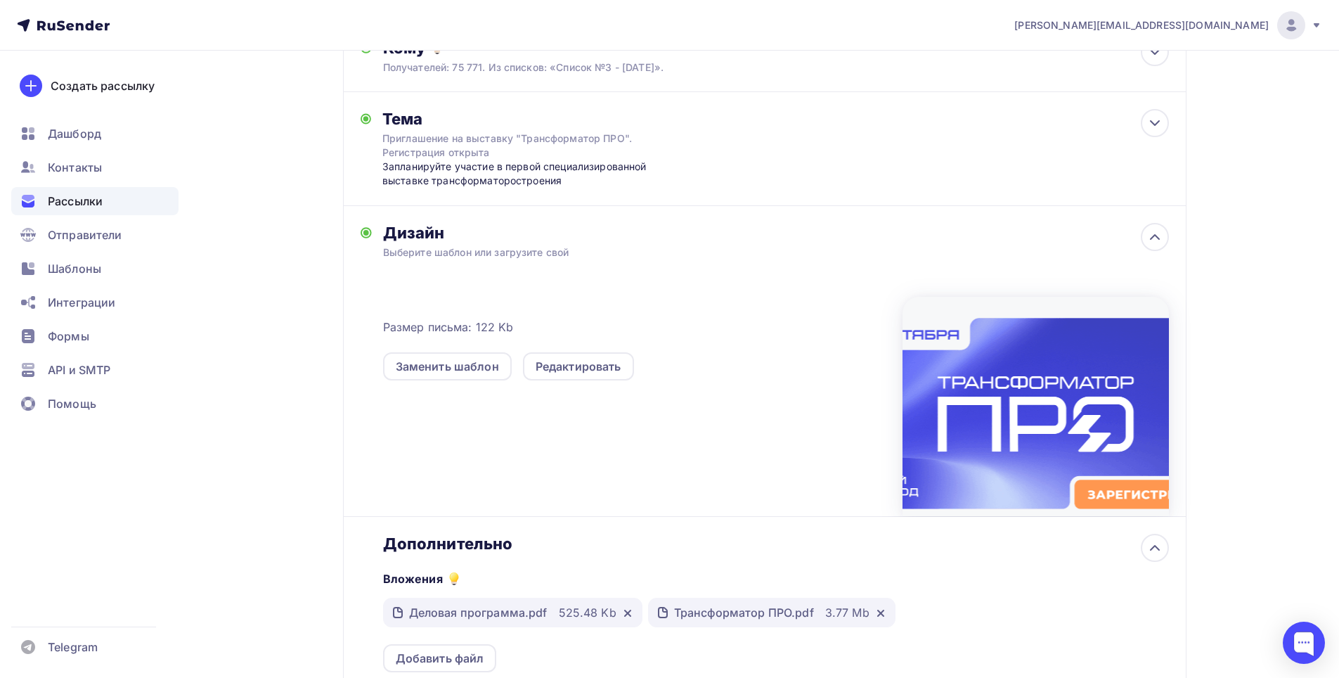
scroll to position [0, 0]
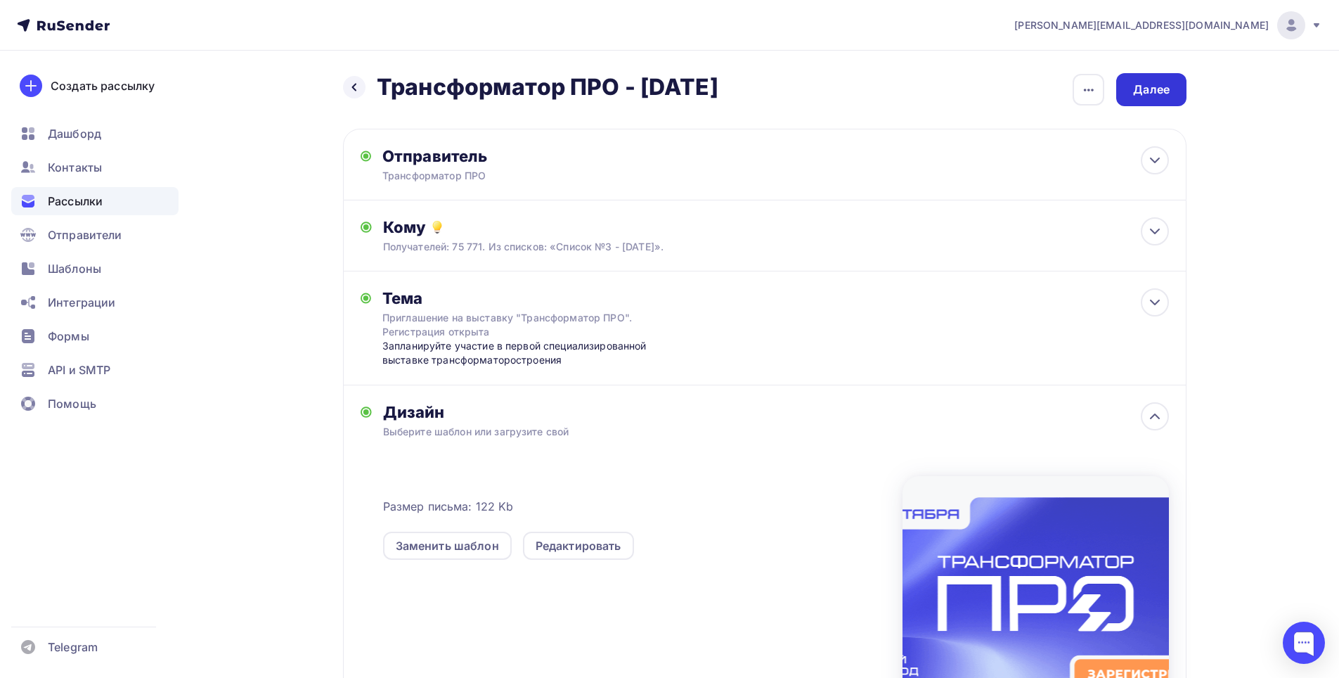
click at [1148, 93] on div "Далее" at bounding box center [1151, 90] width 37 height 16
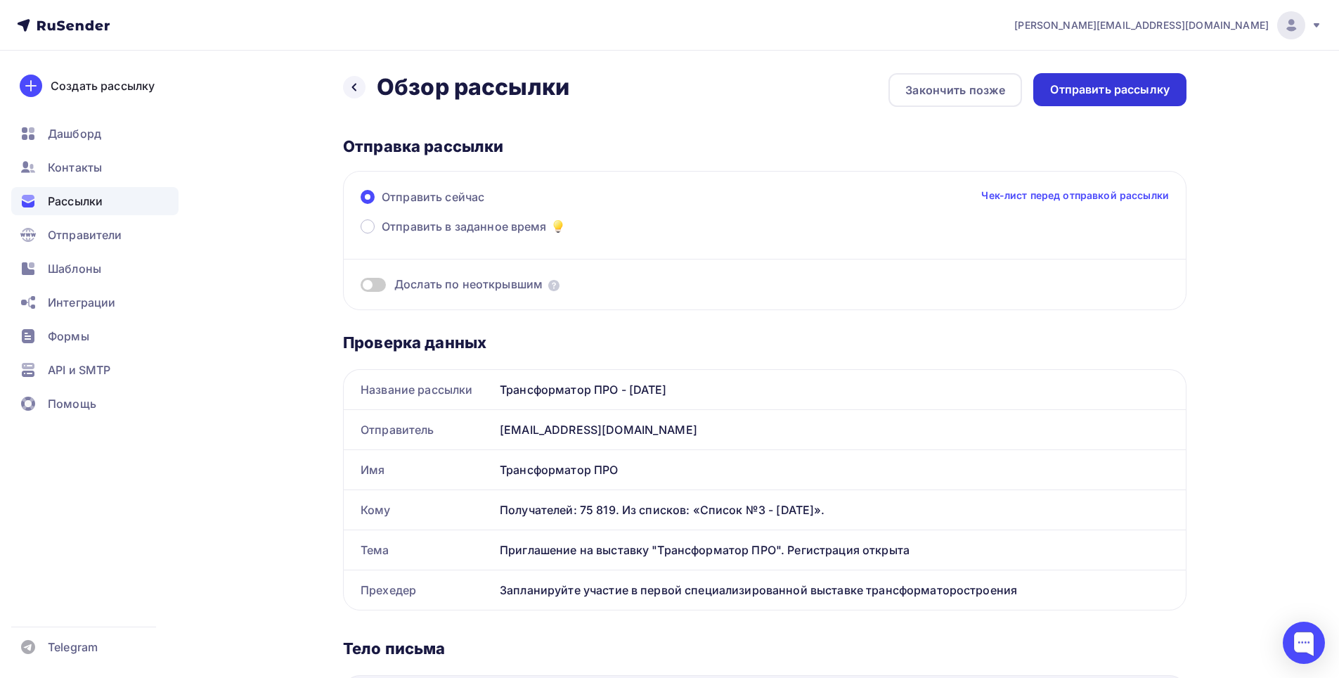
click at [1122, 79] on div "Отправить рассылку" at bounding box center [1109, 89] width 153 height 33
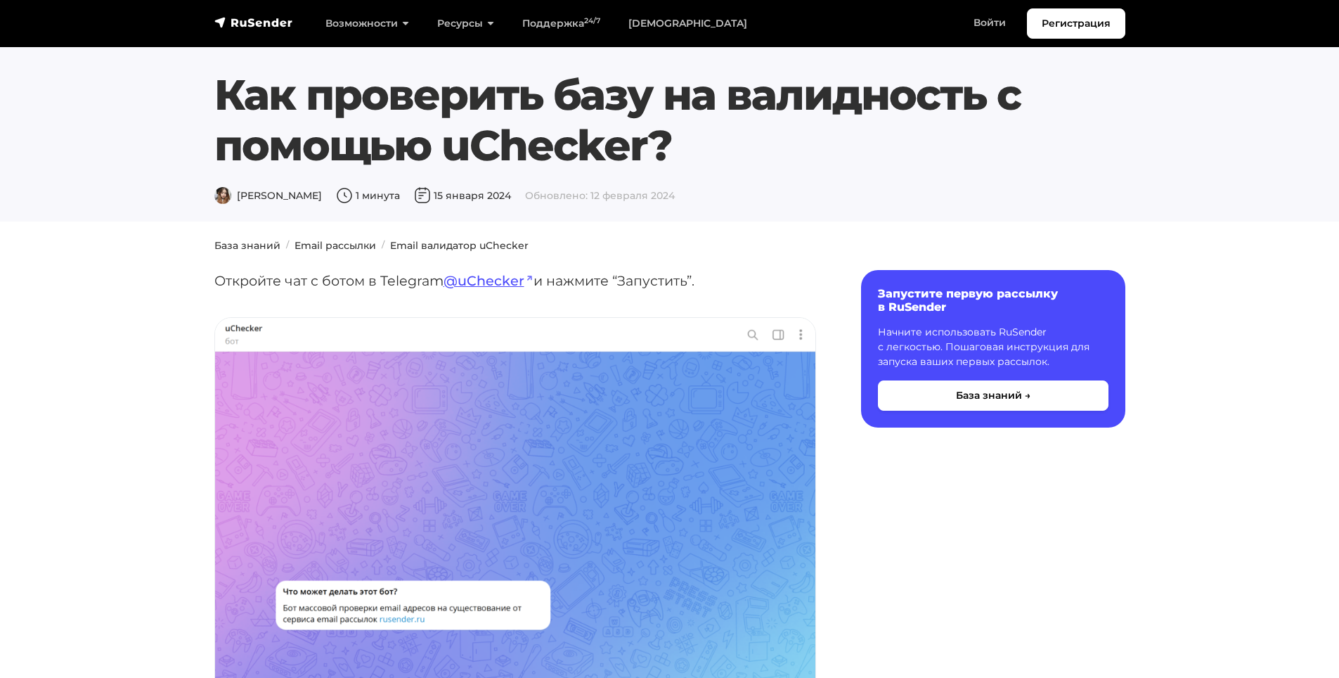
scroll to position [2671, 0]
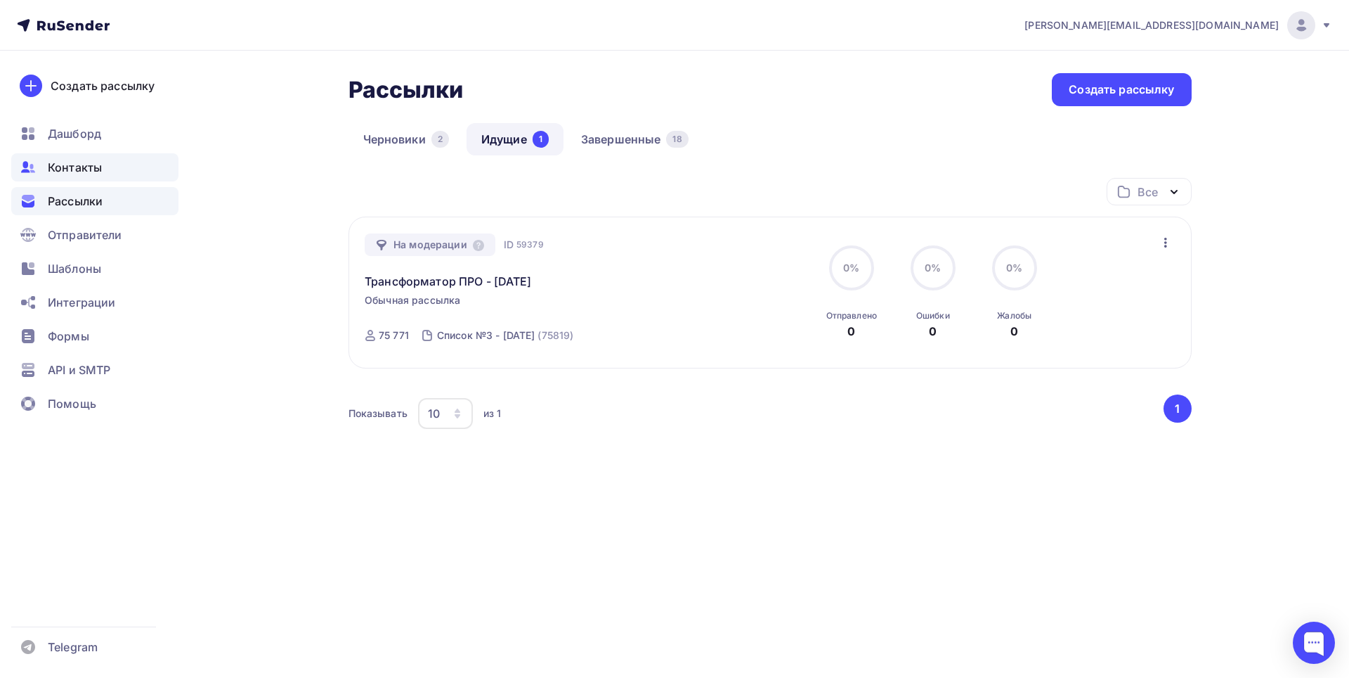
click at [93, 173] on span "Контакты" at bounding box center [75, 167] width 54 height 17
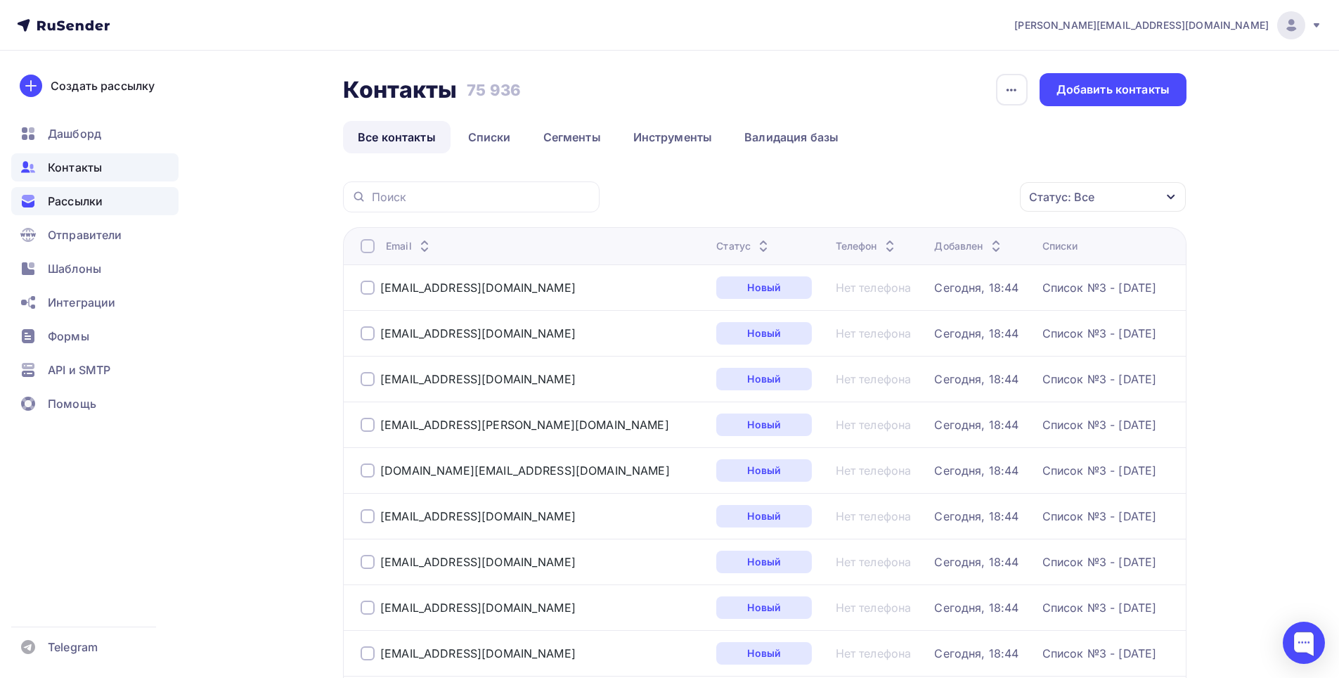
click at [99, 202] on span "Рассылки" at bounding box center [75, 201] width 55 height 17
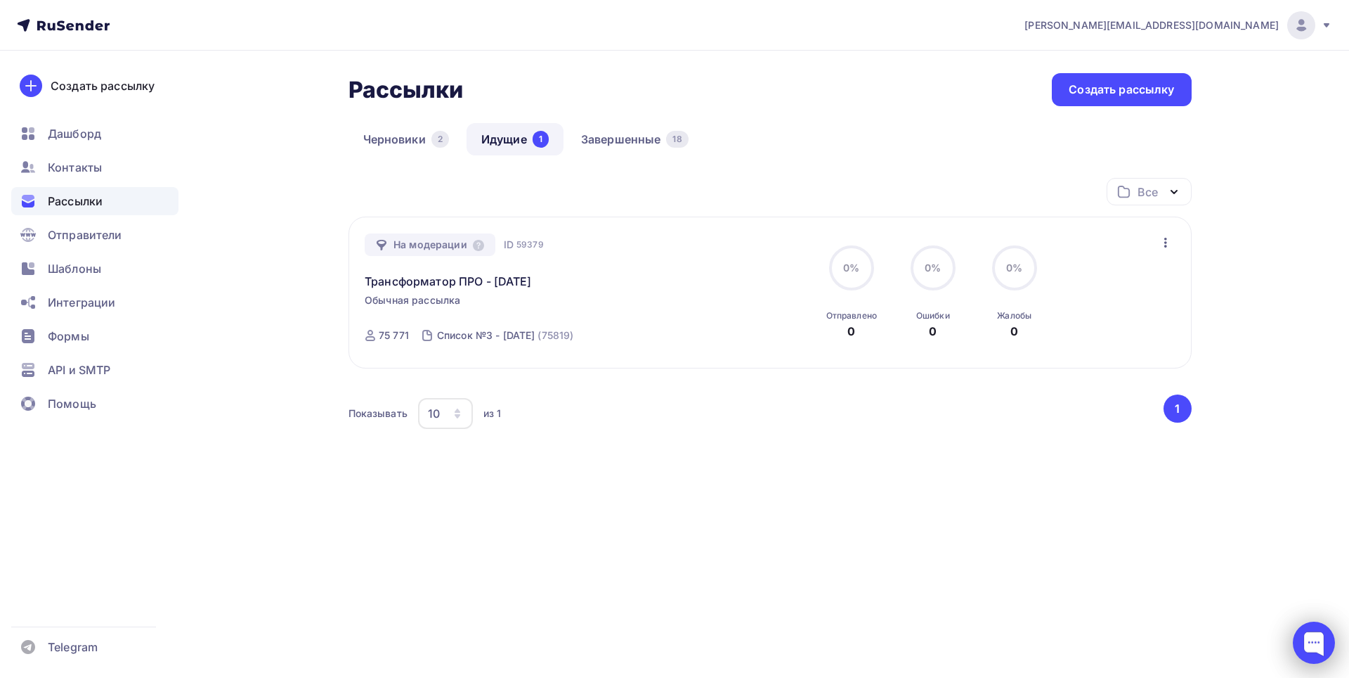
click at [1315, 645] on div at bounding box center [1314, 642] width 42 height 42
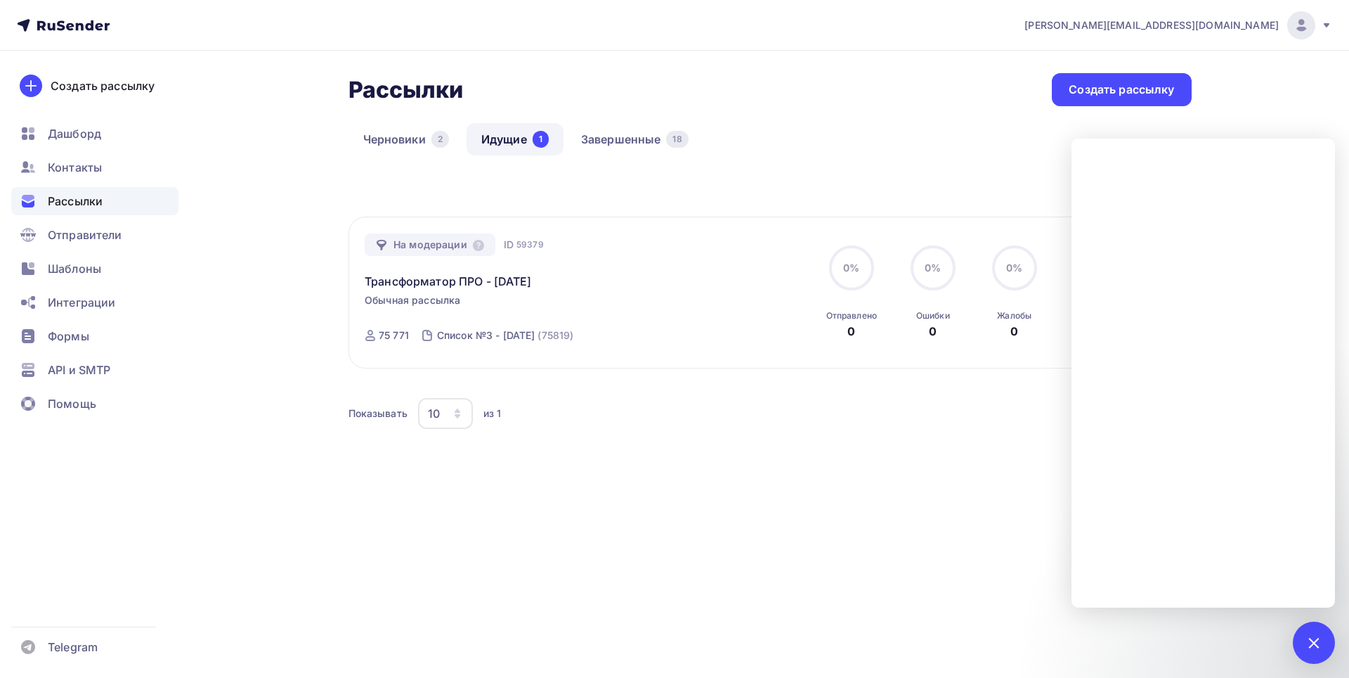
click at [928, 544] on div "Рассылки Рассылки Создать рассылку Черновики 2 Идущие 1 Завершенные 18 Идущие 1…" at bounding box center [675, 312] width 1152 height 522
click at [1322, 641] on div at bounding box center [1313, 642] width 19 height 19
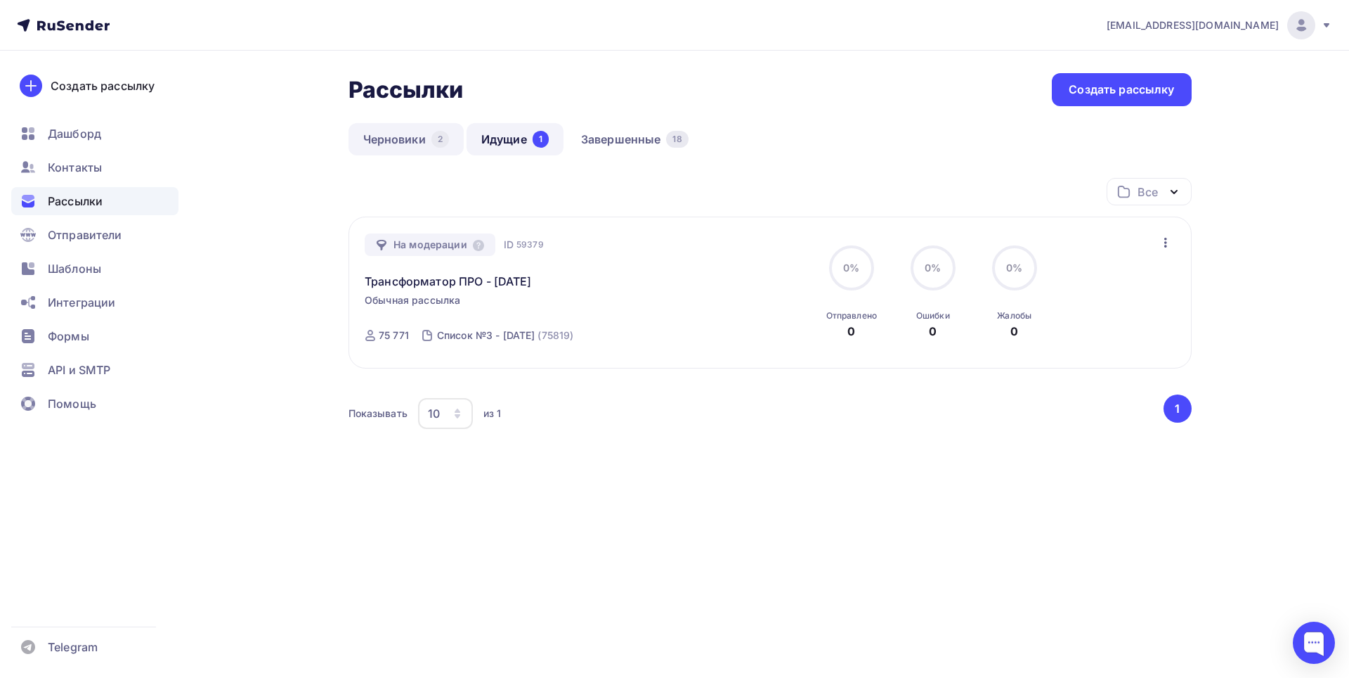
click at [371, 135] on link "Черновики 2" at bounding box center [406, 139] width 115 height 32
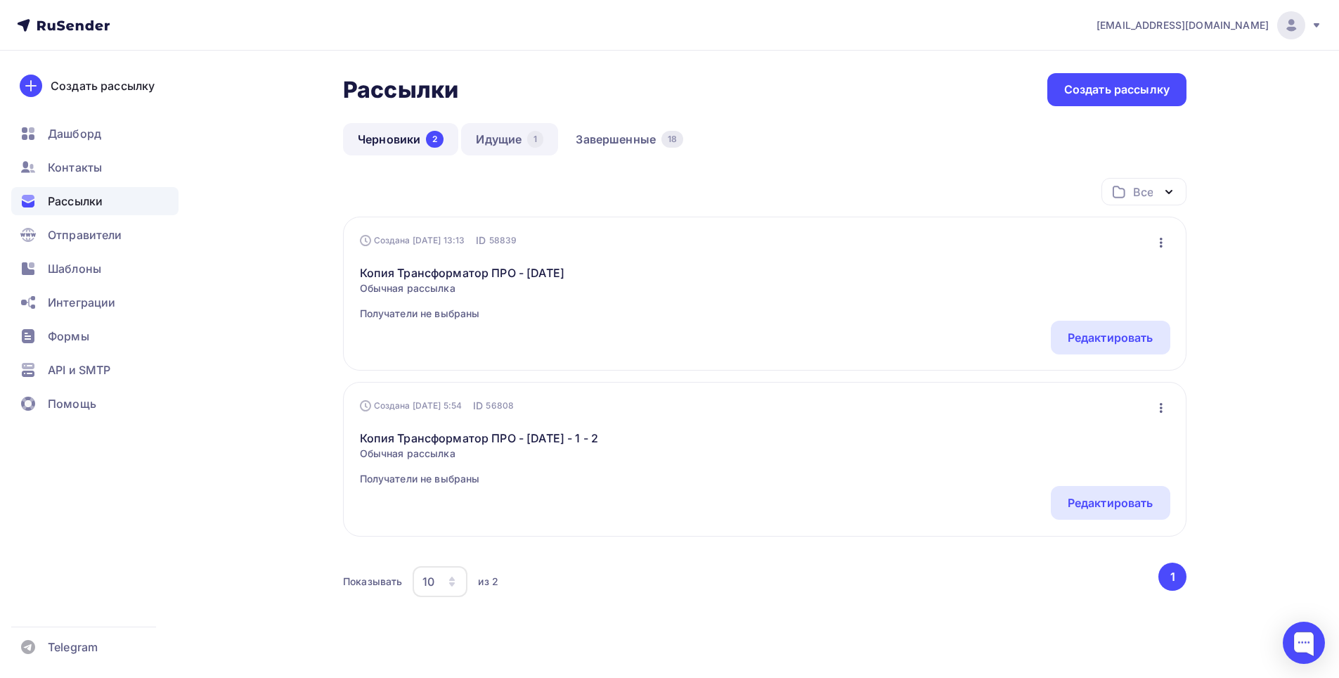
click at [477, 133] on link "Идущие 1" at bounding box center [509, 139] width 97 height 32
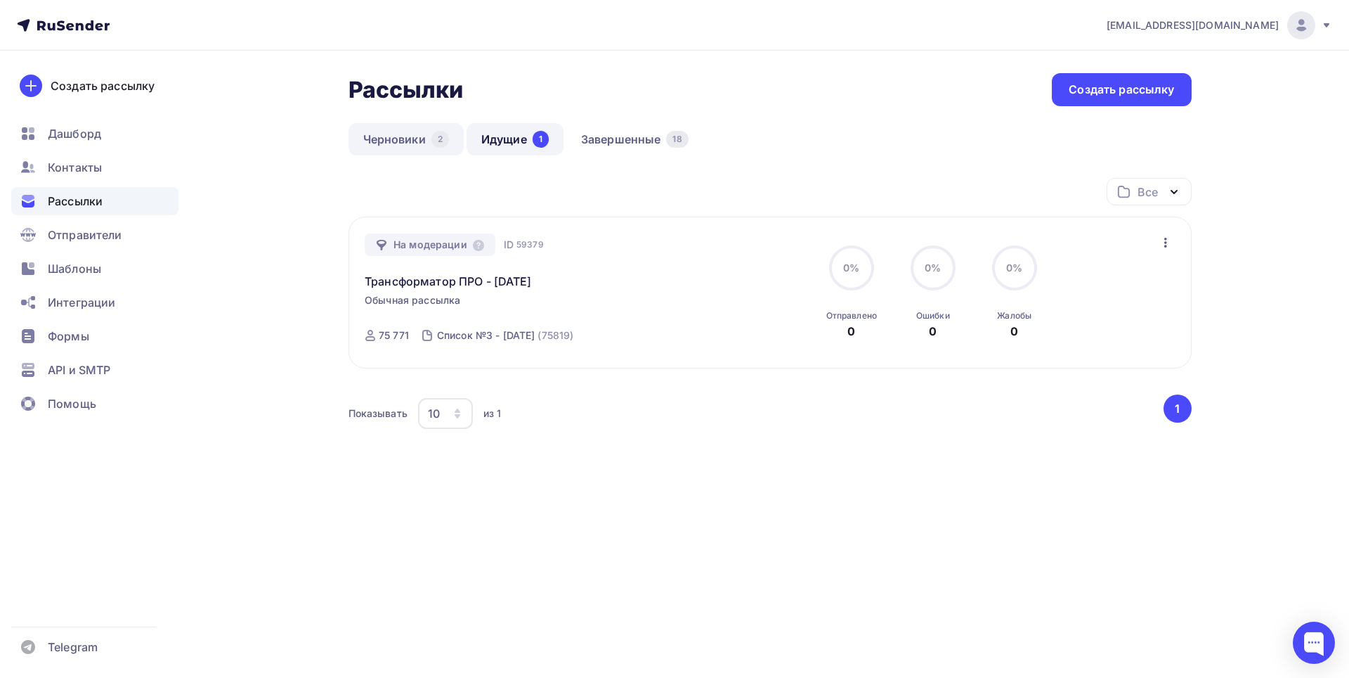
click at [375, 141] on link "Черновики 2" at bounding box center [406, 139] width 115 height 32
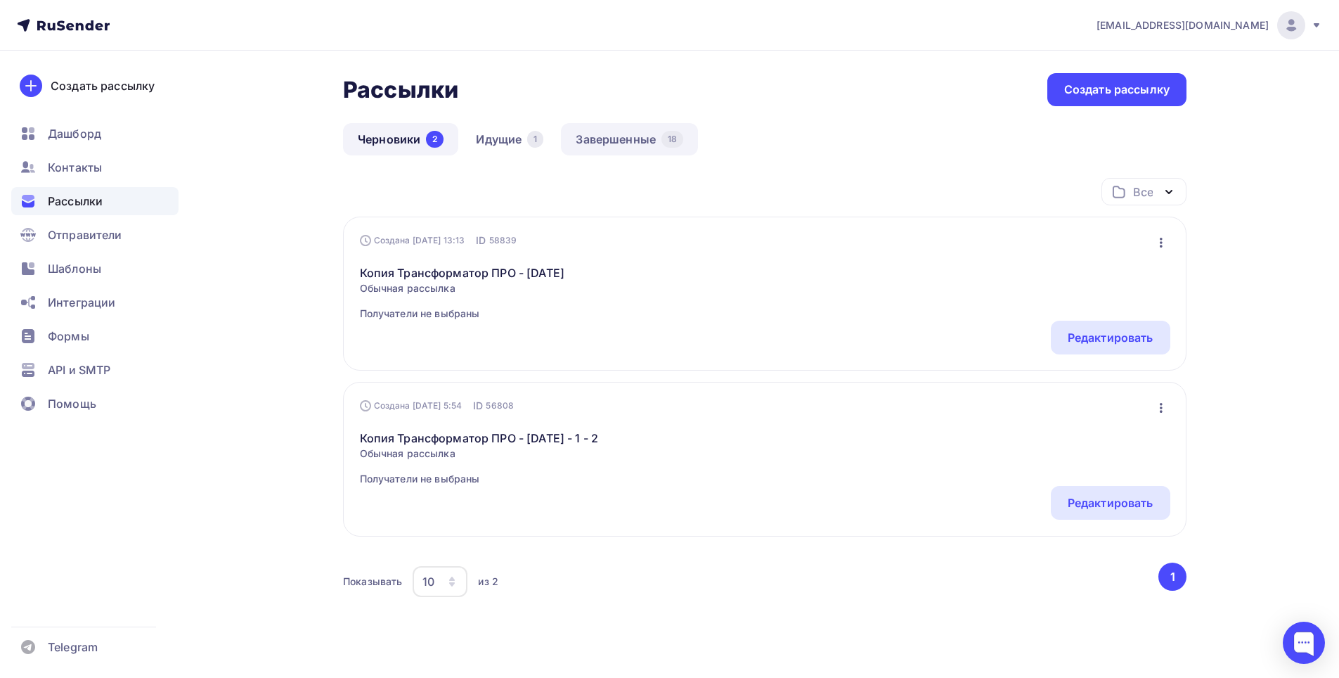
click at [593, 141] on link "Завершенные 18" at bounding box center [629, 139] width 137 height 32
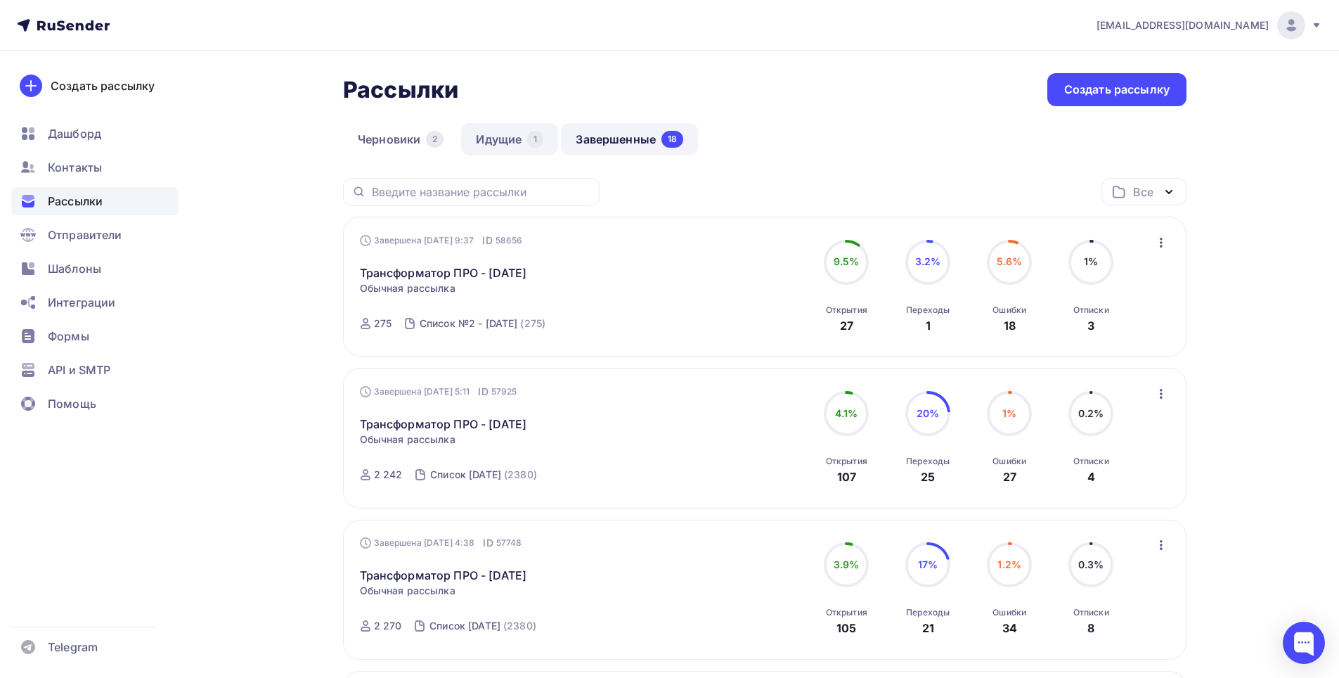
click at [496, 142] on link "Идущие 1" at bounding box center [509, 139] width 97 height 32
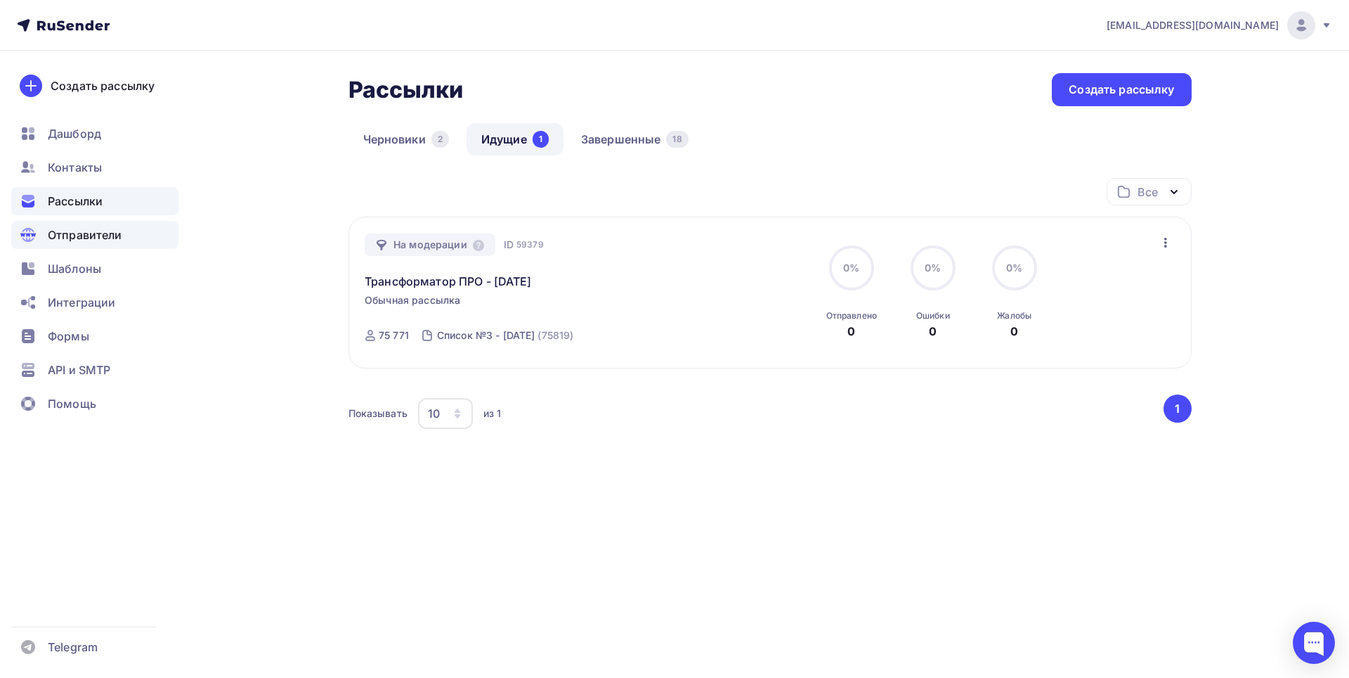
click at [76, 235] on span "Отправители" at bounding box center [85, 234] width 75 height 17
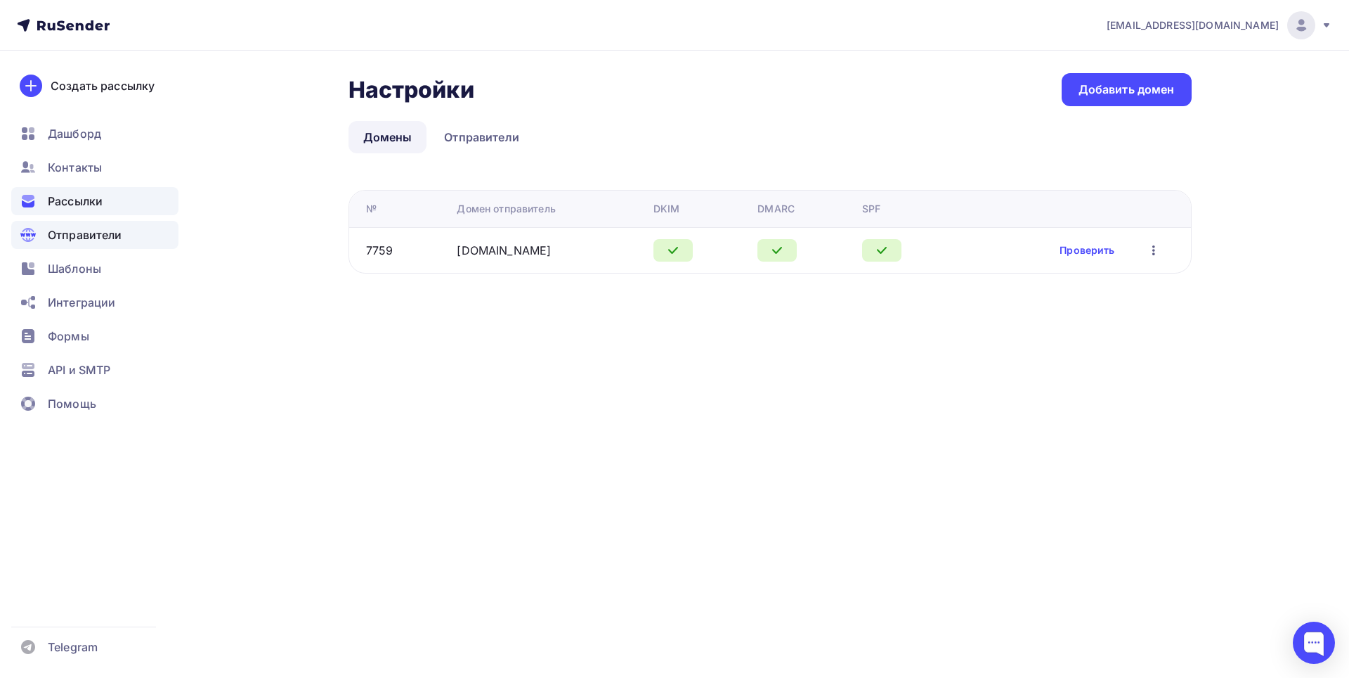
click at [90, 201] on span "Рассылки" at bounding box center [75, 201] width 55 height 17
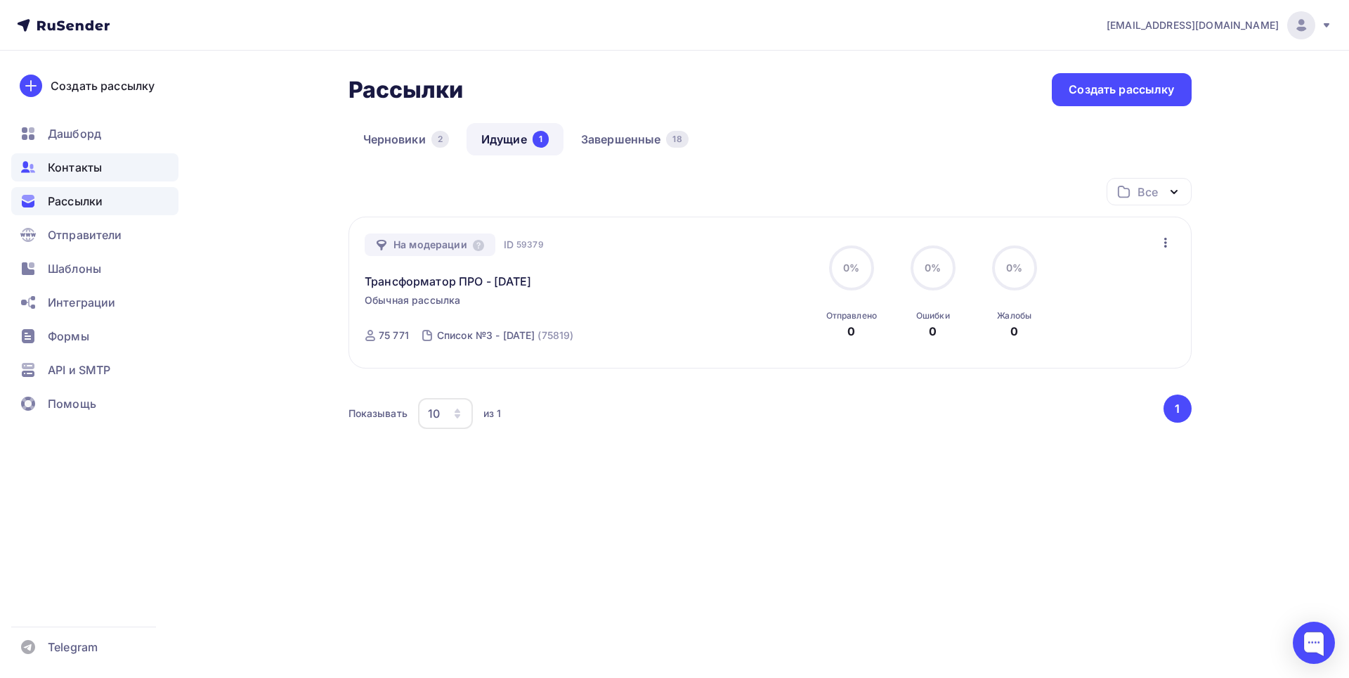
click at [79, 171] on span "Контакты" at bounding box center [75, 167] width 54 height 17
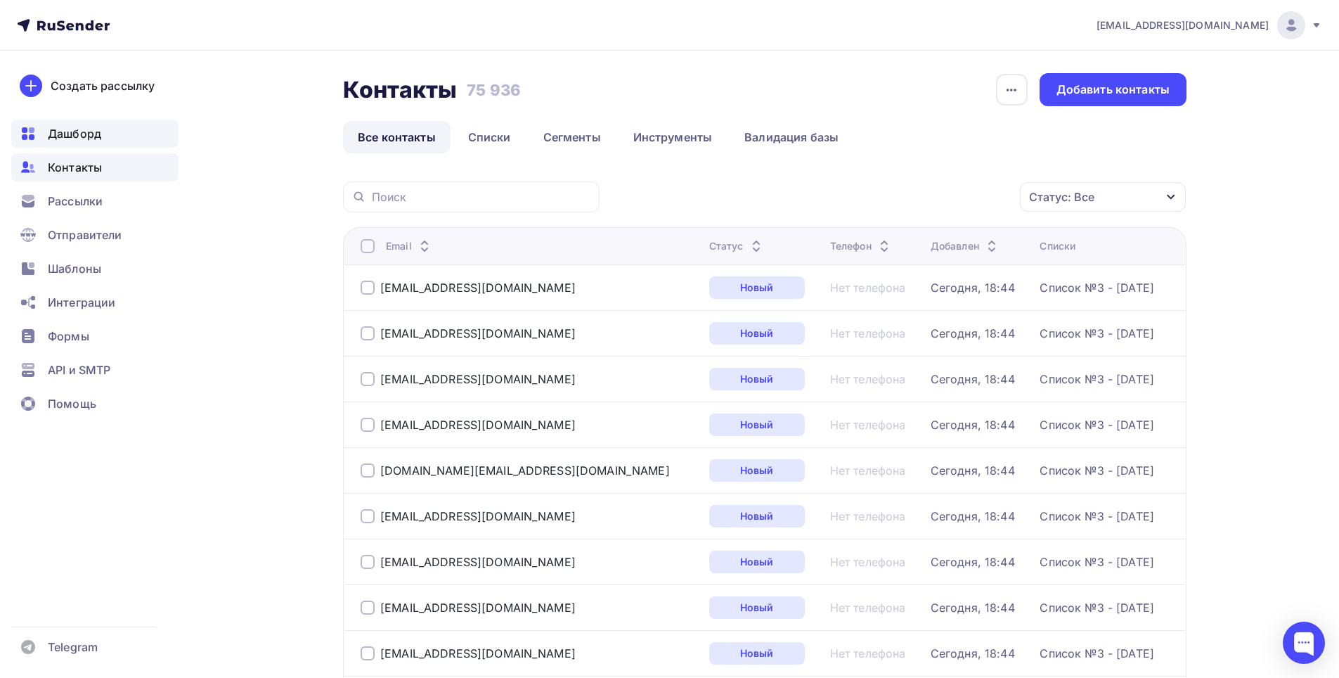
click at [96, 141] on span "Дашборд" at bounding box center [74, 133] width 53 height 17
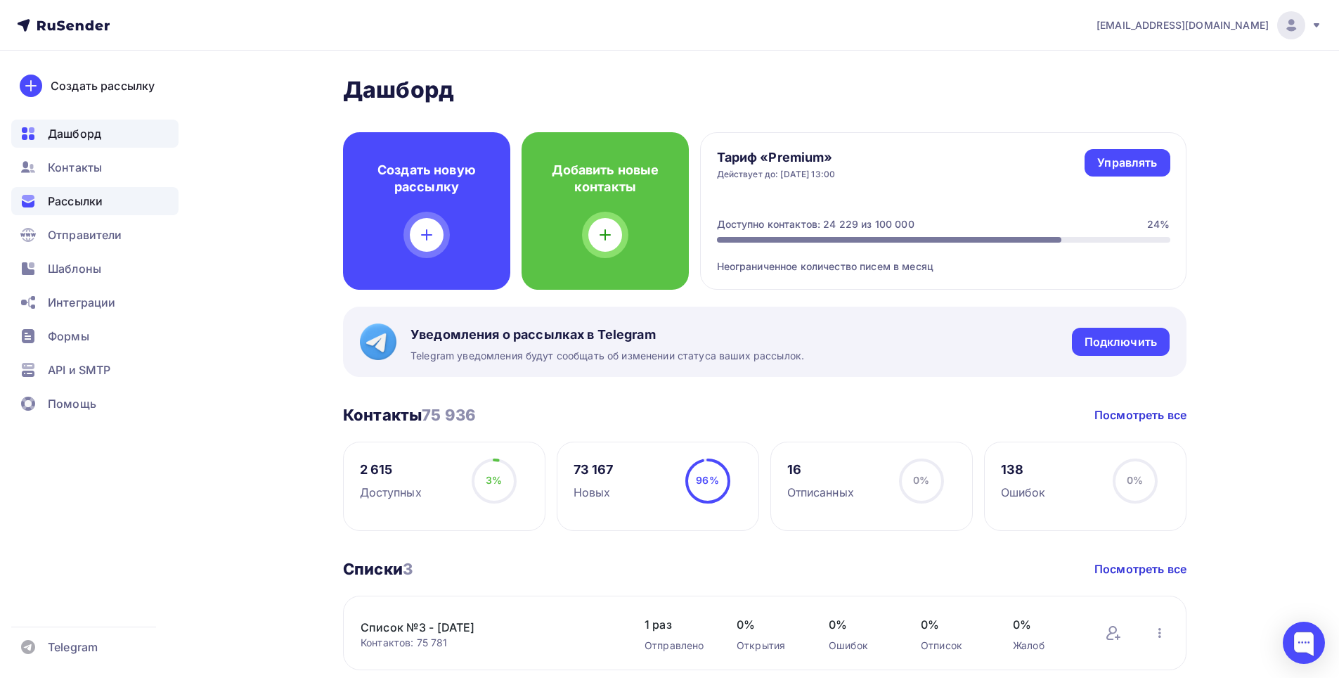
click at [105, 202] on div "Рассылки" at bounding box center [94, 201] width 167 height 28
